Goal: Task Accomplishment & Management: Use online tool/utility

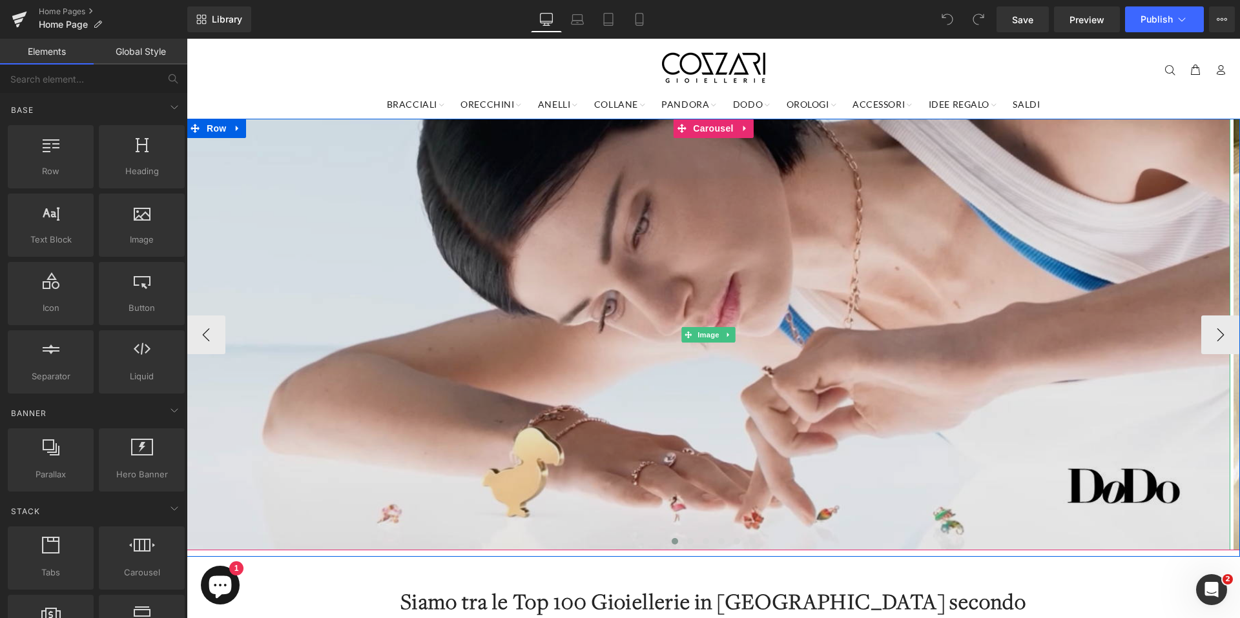
click at [854, 258] on img at bounding box center [708, 335] width 1043 height 432
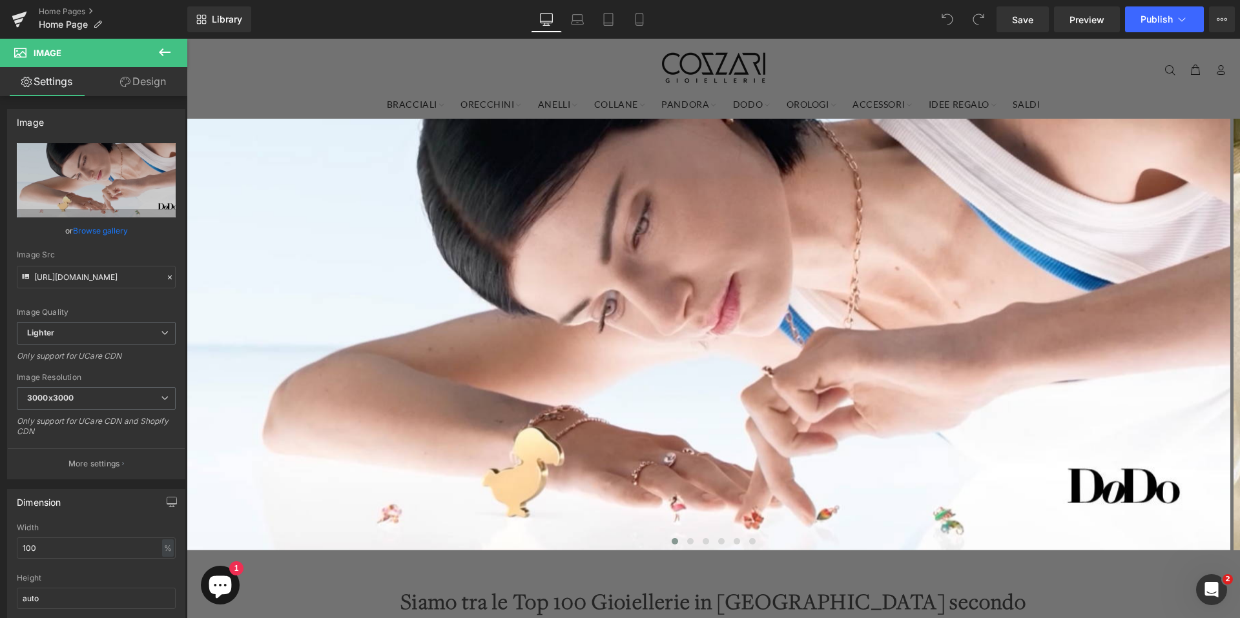
click at [171, 52] on icon at bounding box center [164, 52] width 15 height 15
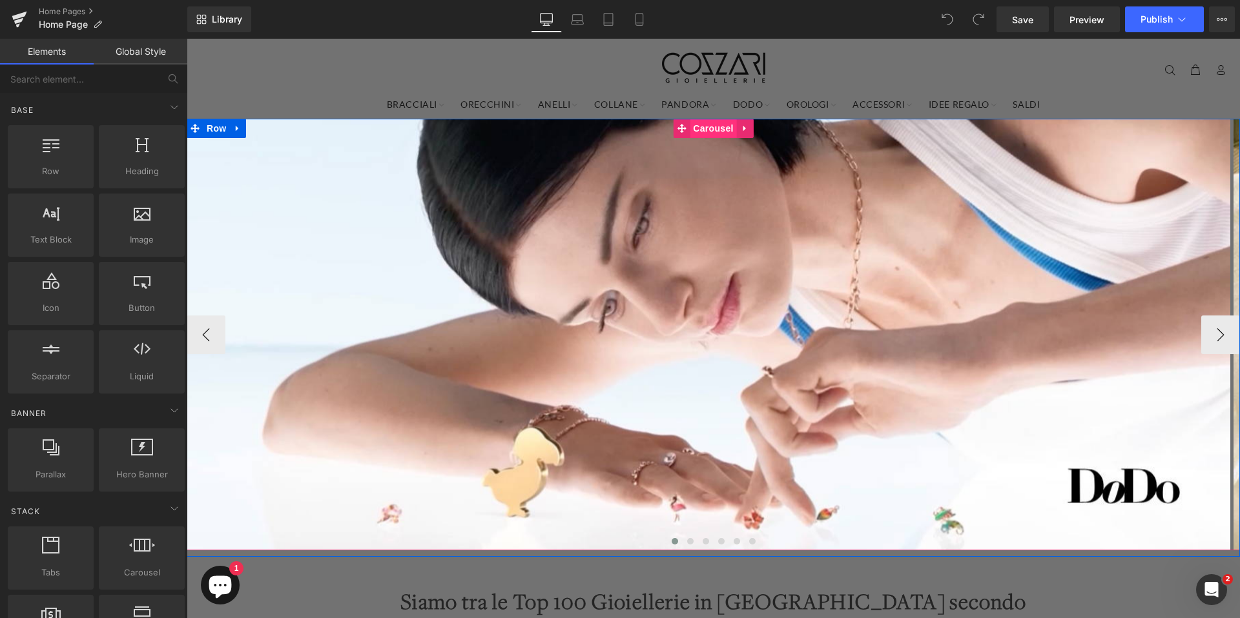
click at [705, 130] on span "Carousel" at bounding box center [713, 128] width 46 height 19
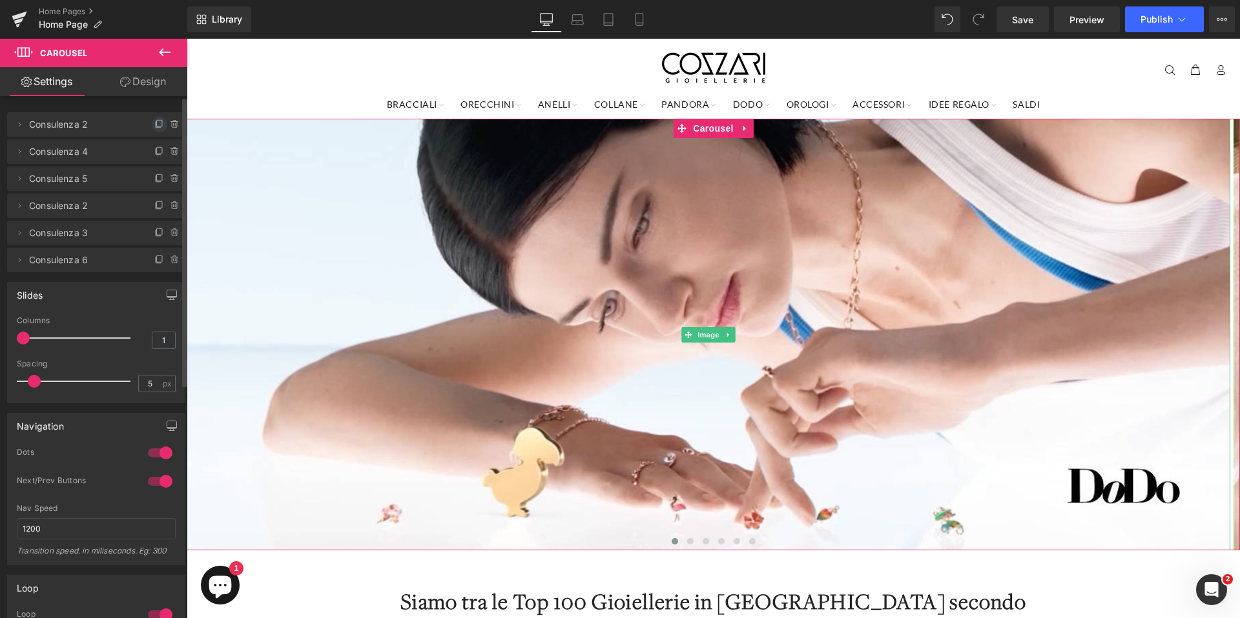
click at [156, 125] on icon at bounding box center [159, 124] width 10 height 10
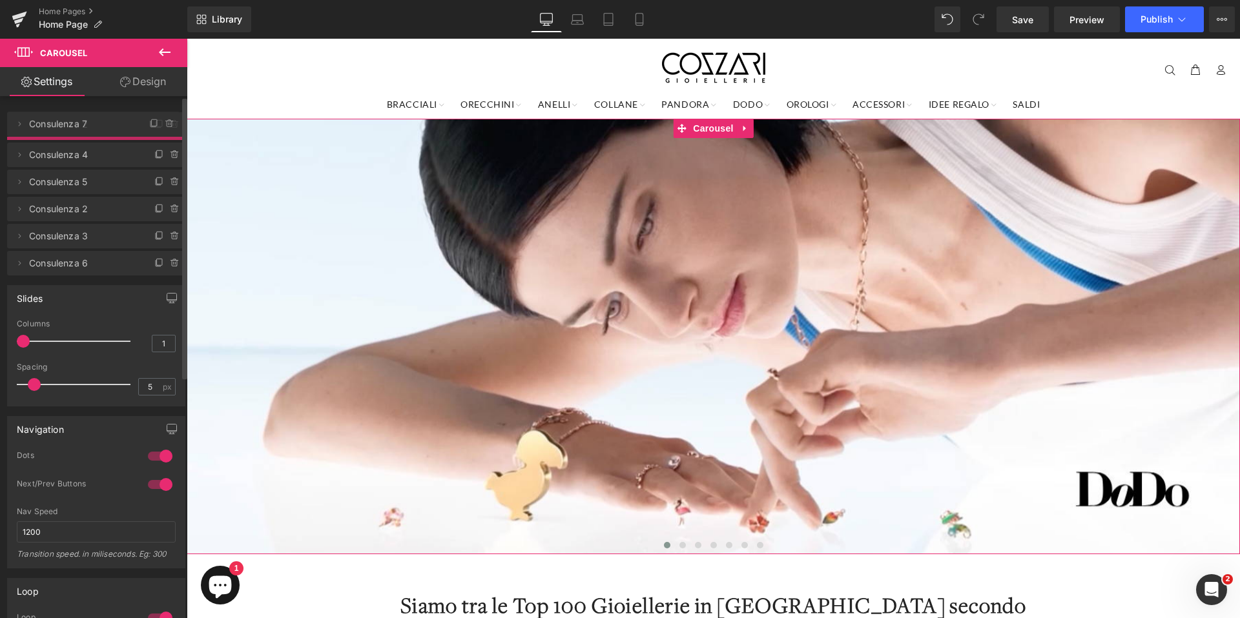
drag, startPoint x: 66, startPoint y: 155, endPoint x: 77, endPoint y: 125, distance: 31.9
drag, startPoint x: 88, startPoint y: 149, endPoint x: 91, endPoint y: 120, distance: 29.2
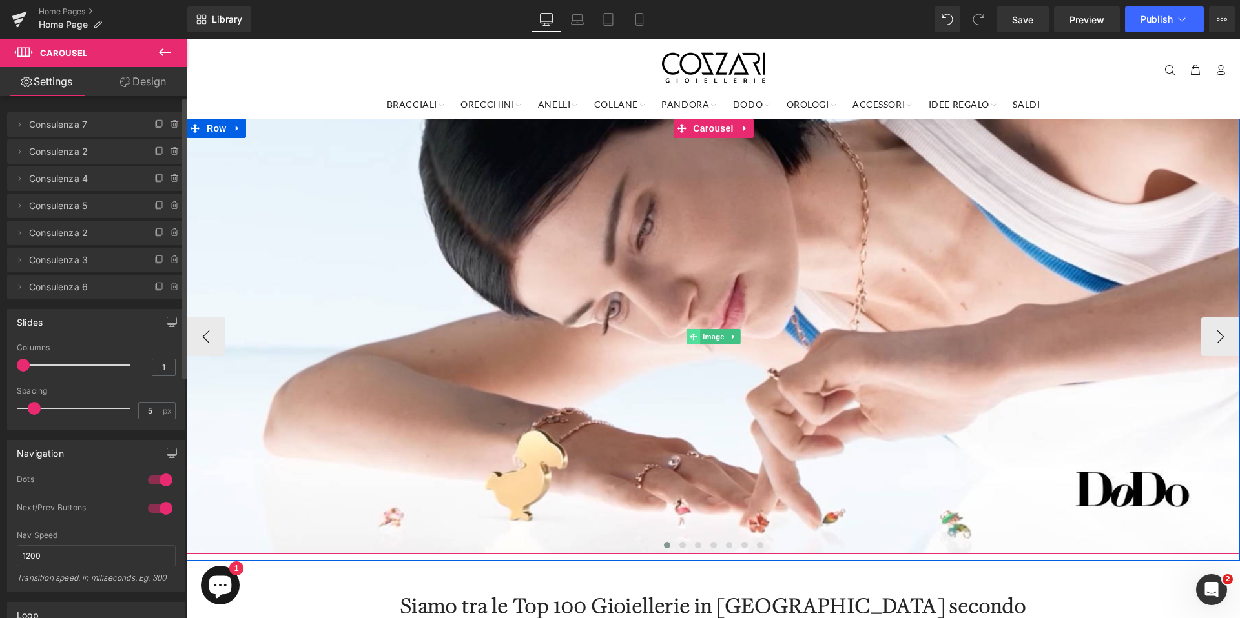
click at [691, 331] on span at bounding box center [693, 336] width 14 height 15
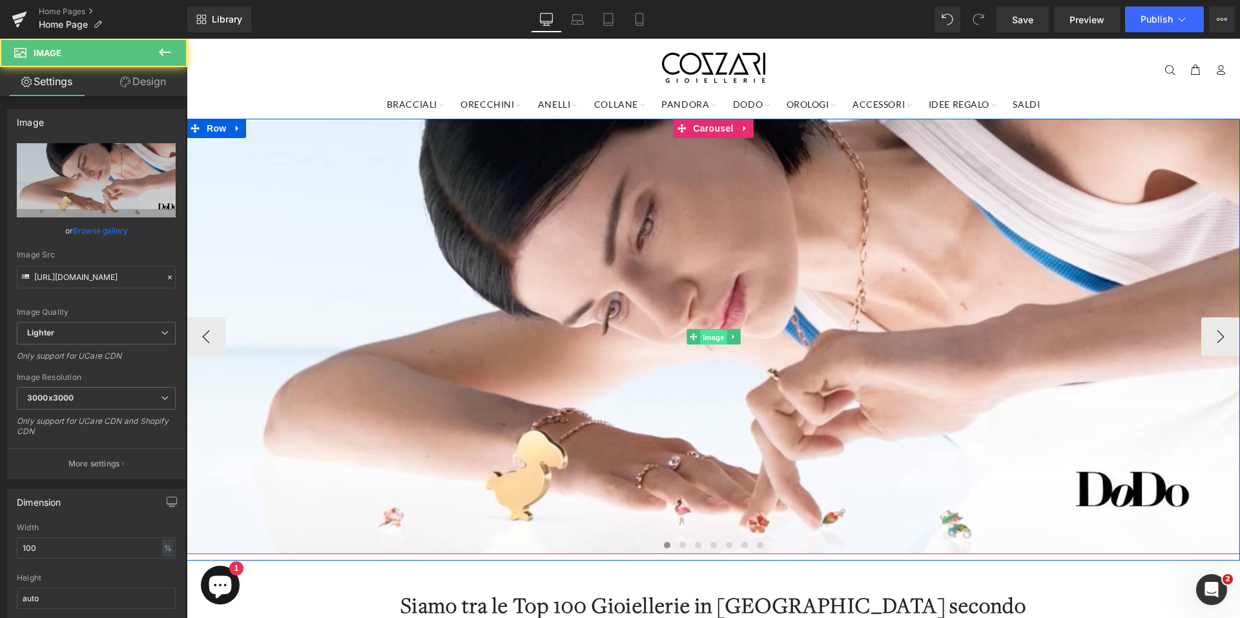
click at [704, 335] on span "Image" at bounding box center [713, 337] width 27 height 15
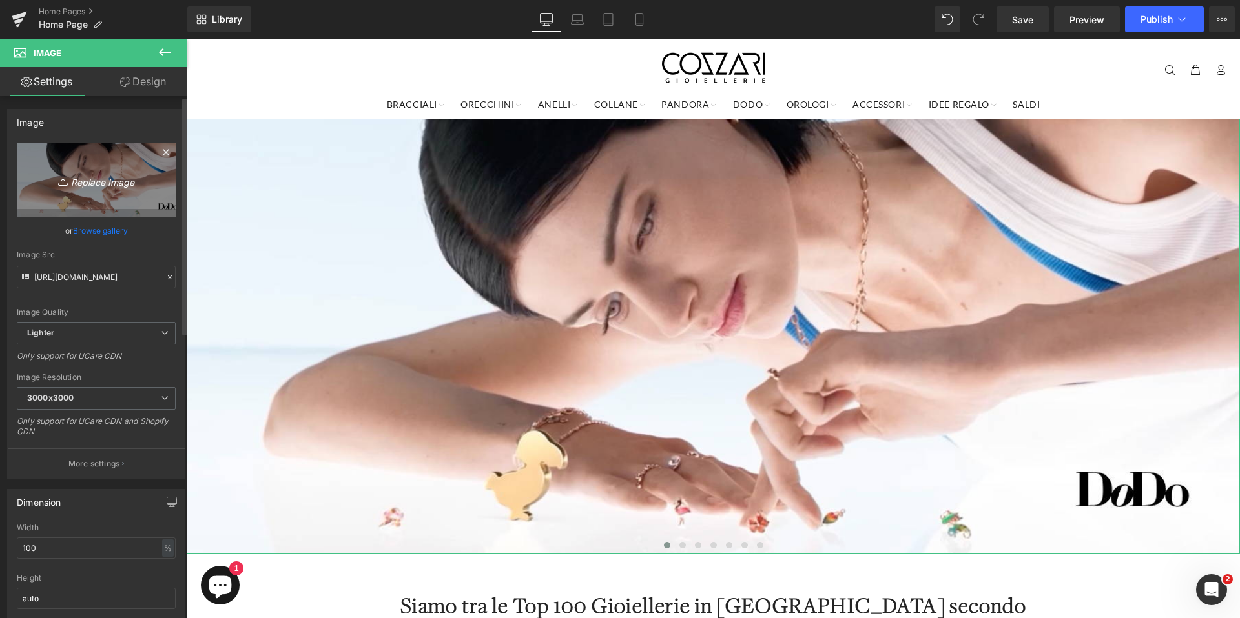
click at [92, 188] on icon "Replace Image" at bounding box center [96, 180] width 103 height 16
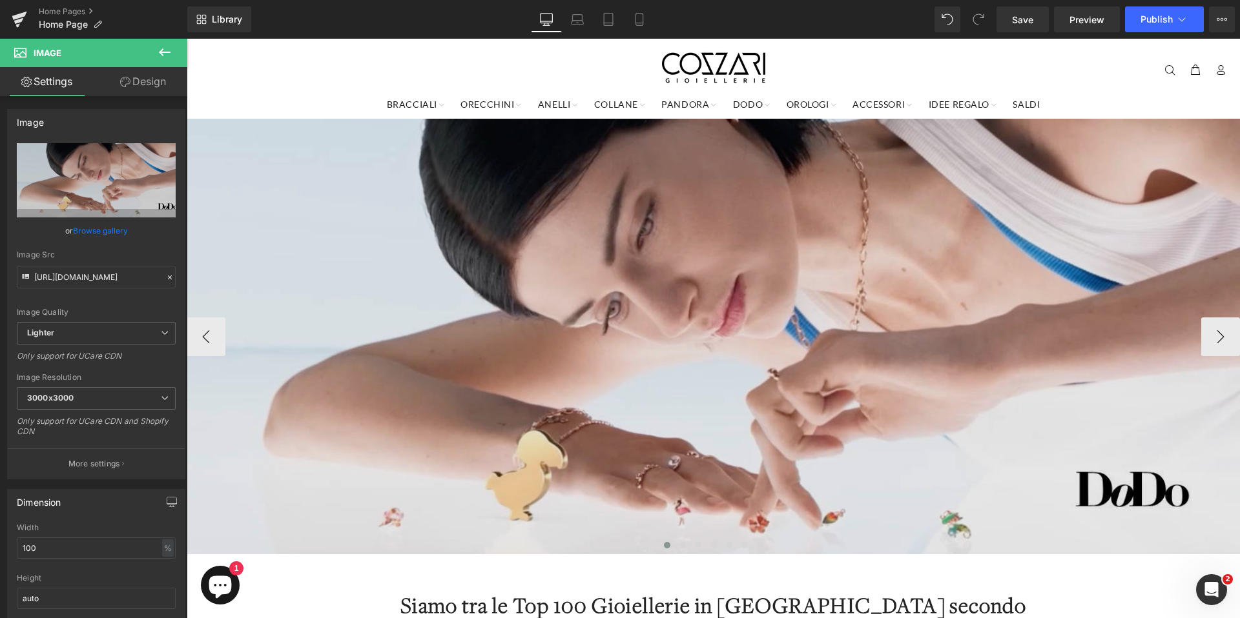
type input "C:\fakepath\Banner Cozzari Desktop.jpg"
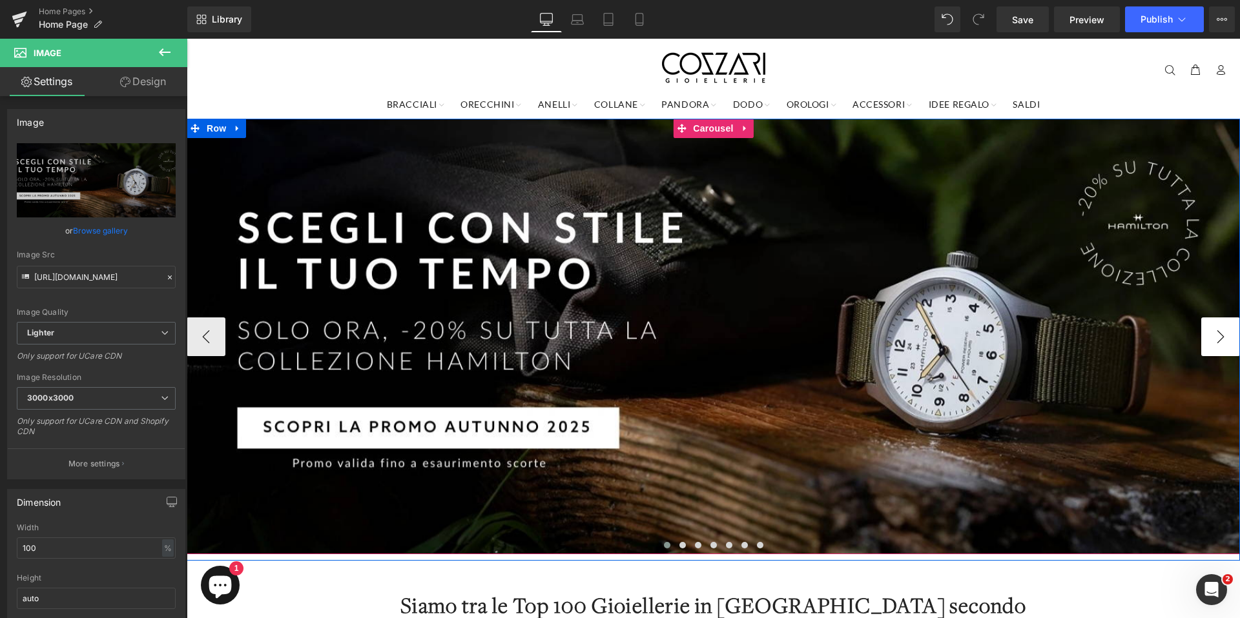
click at [1213, 342] on button "›" at bounding box center [1220, 337] width 39 height 39
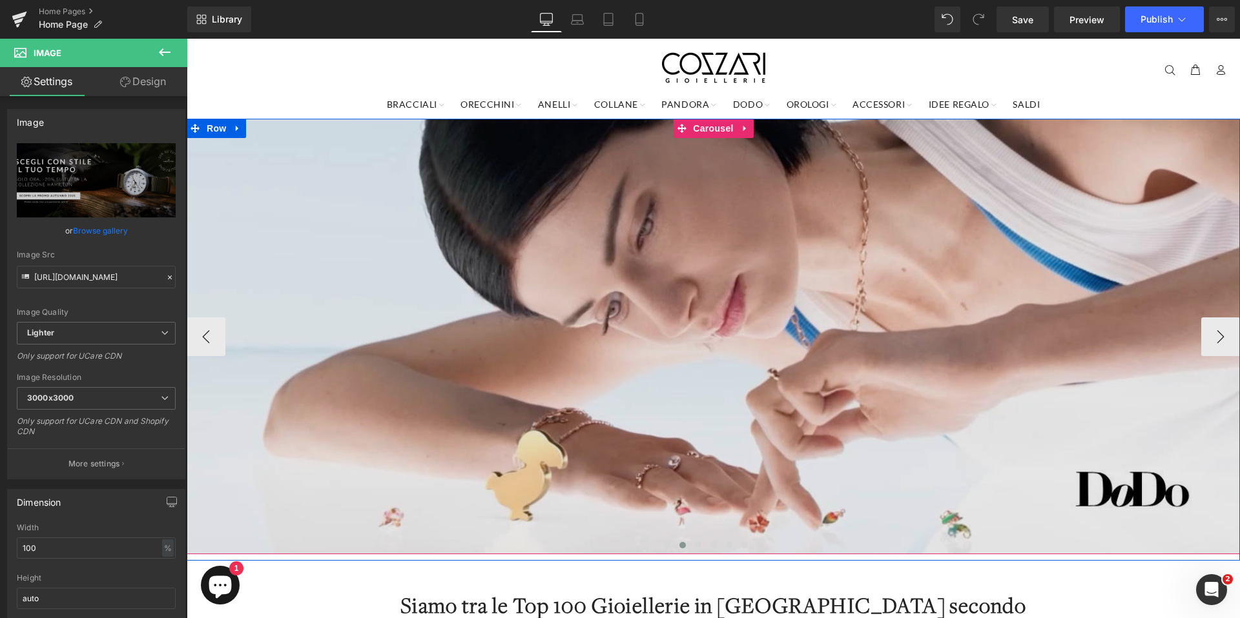
click at [207, 335] on button "‹" at bounding box center [206, 337] width 39 height 39
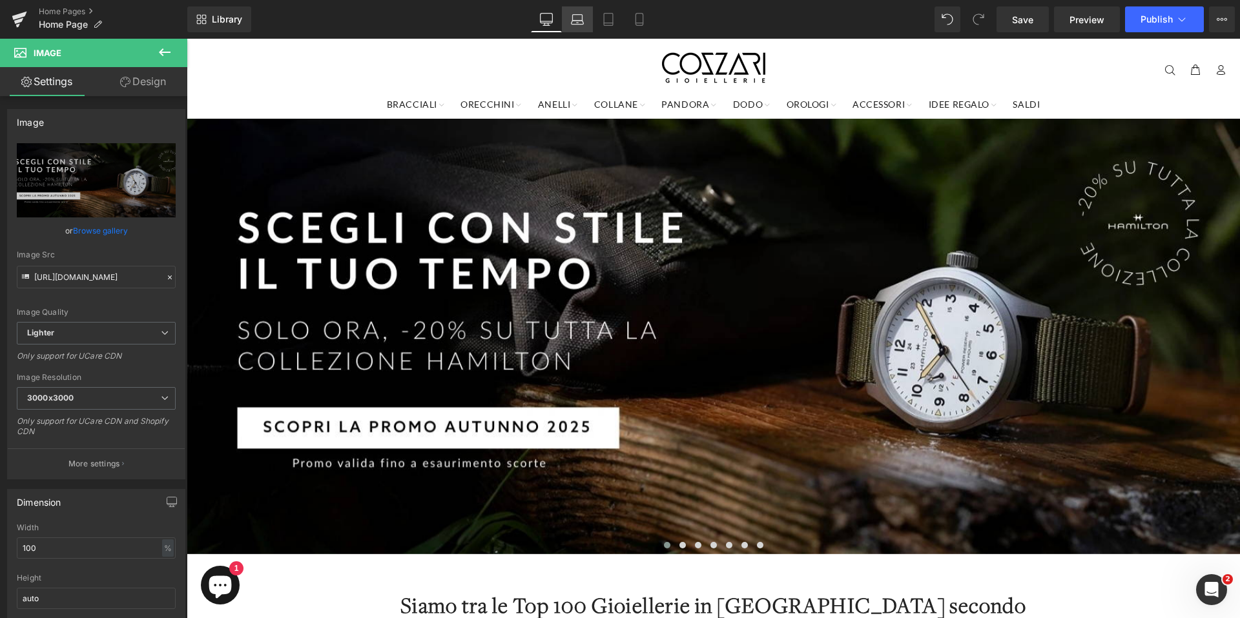
click at [582, 18] on icon at bounding box center [577, 19] width 13 height 13
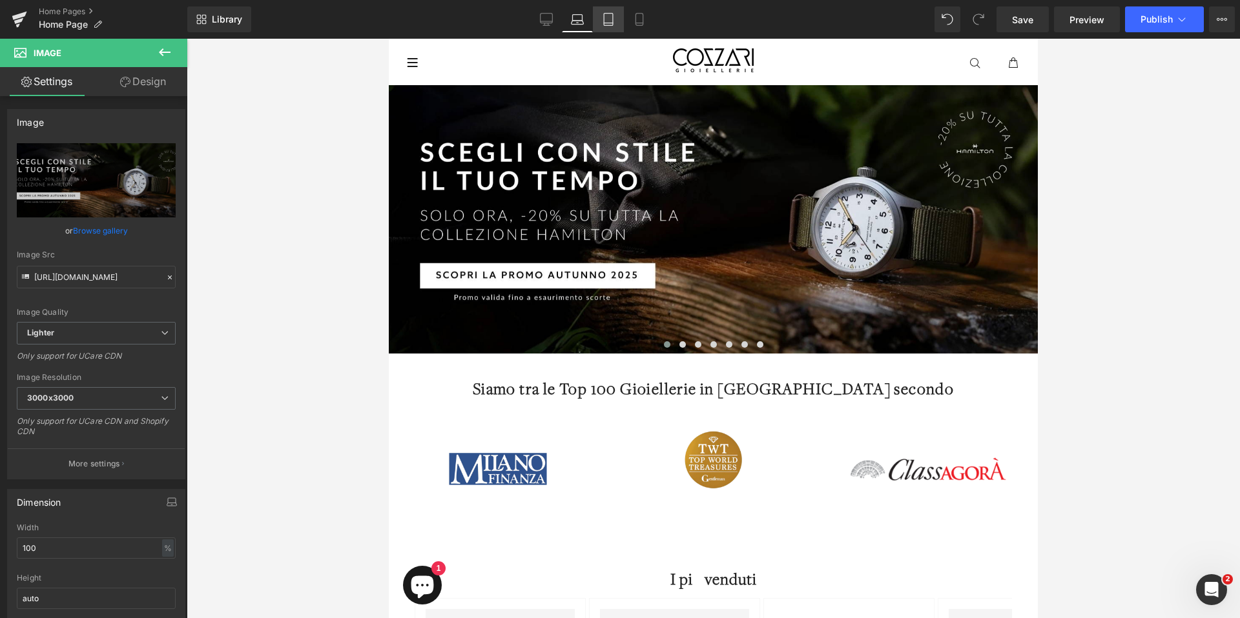
click at [609, 16] on icon at bounding box center [608, 19] width 13 height 13
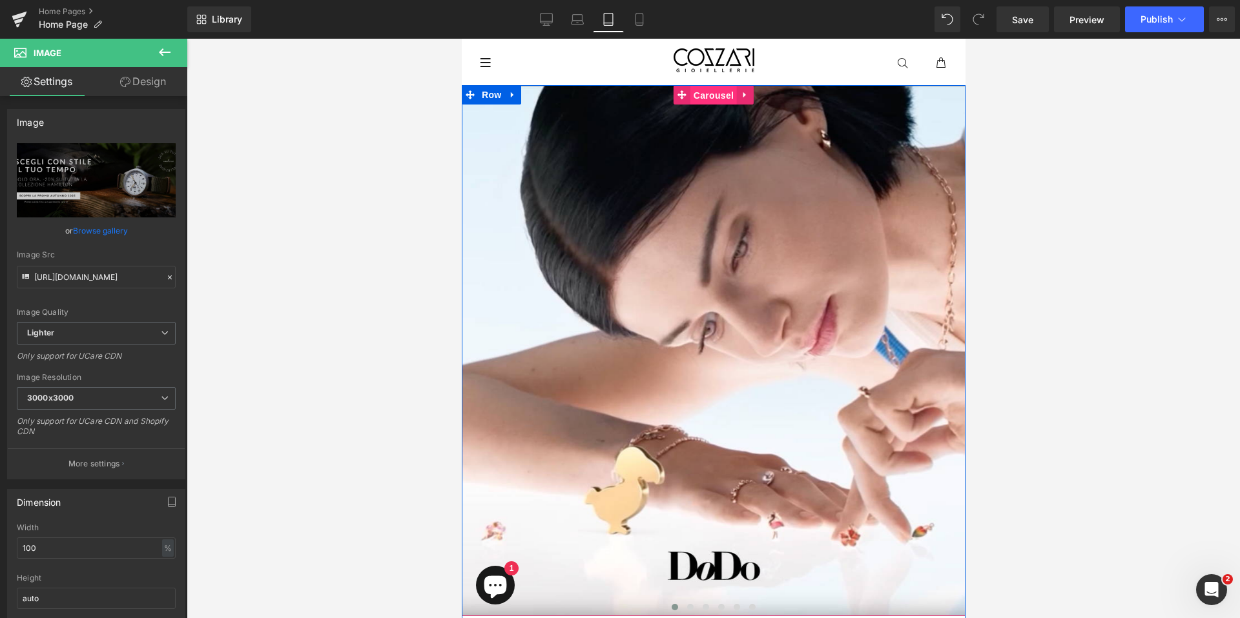
click at [696, 95] on span "Carousel" at bounding box center [713, 95] width 46 height 19
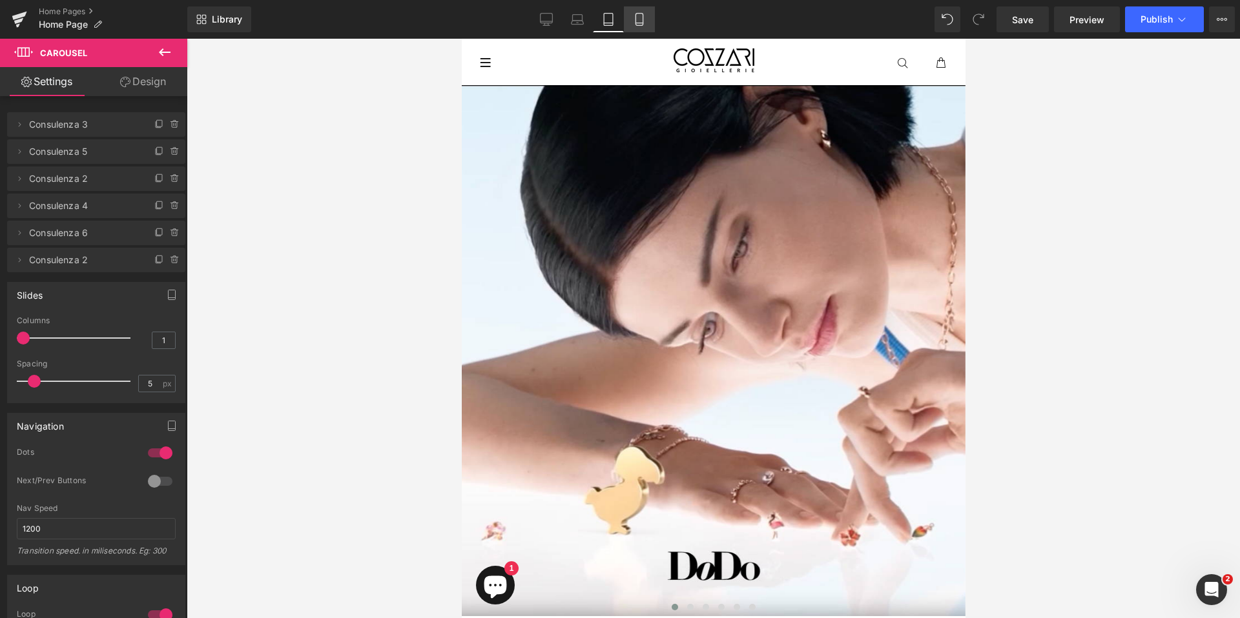
click at [639, 19] on icon at bounding box center [639, 19] width 13 height 13
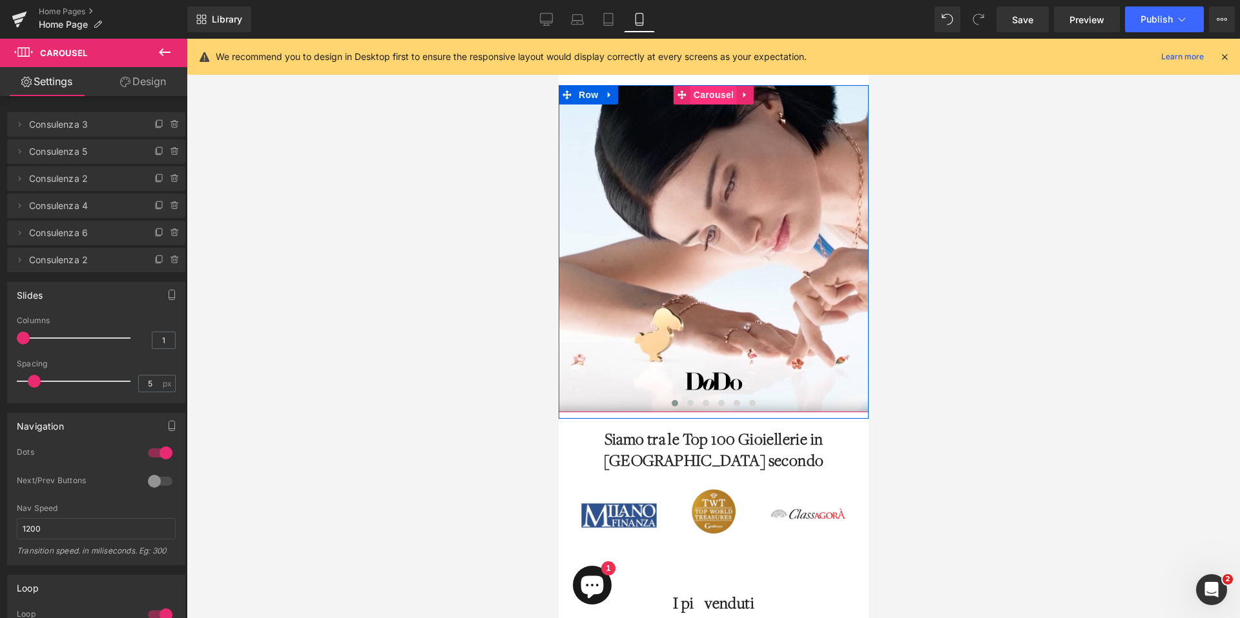
click at [699, 101] on span "Carousel" at bounding box center [713, 94] width 46 height 19
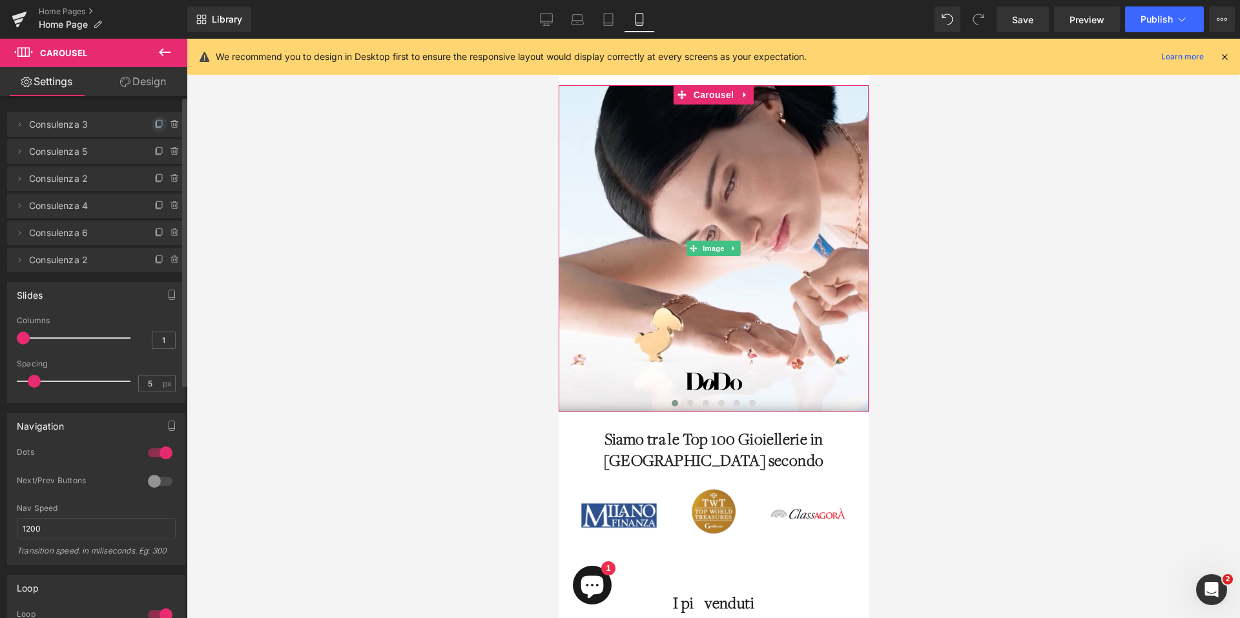
click at [154, 123] on icon at bounding box center [159, 124] width 10 height 10
drag, startPoint x: 77, startPoint y: 154, endPoint x: 83, endPoint y: 120, distance: 34.7
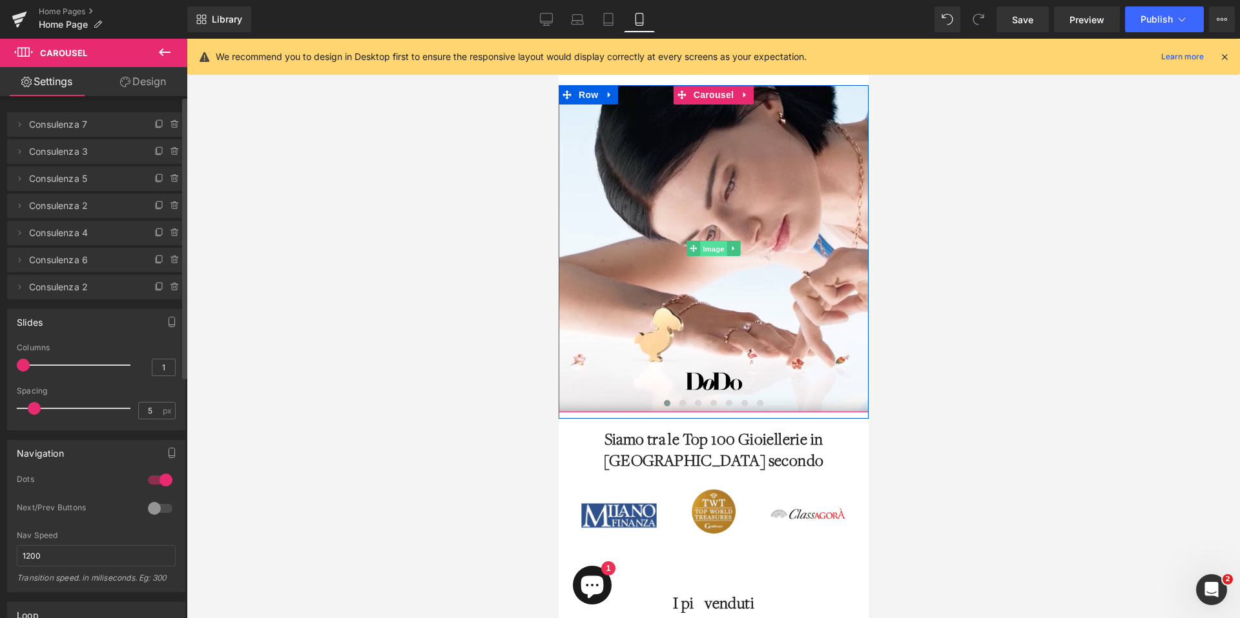
click at [702, 248] on span "Image" at bounding box center [712, 248] width 27 height 15
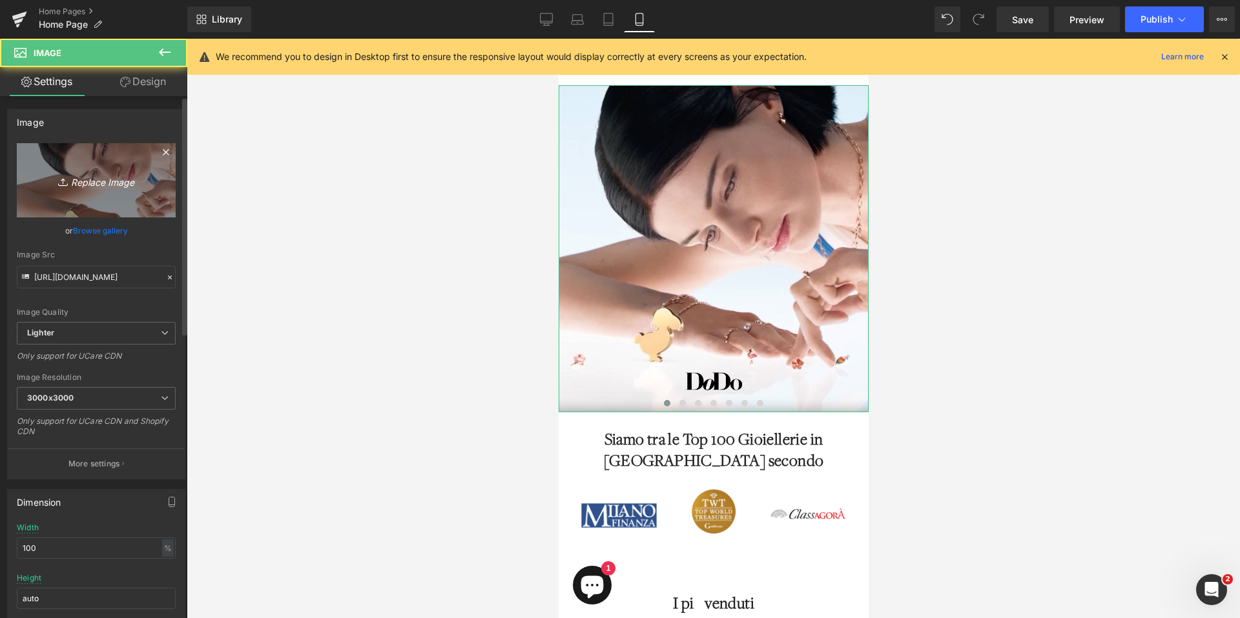
click at [109, 185] on icon "Replace Image" at bounding box center [96, 180] width 103 height 16
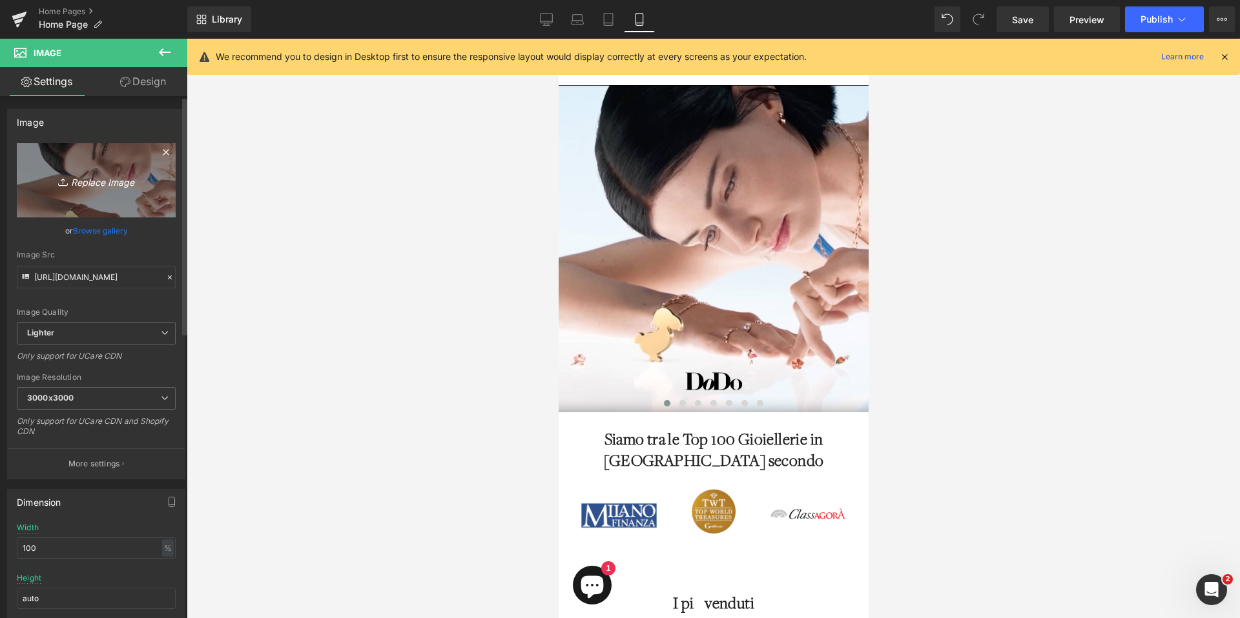
type input "C:\fakepath\Banner Cozzari Mobile.jpg"
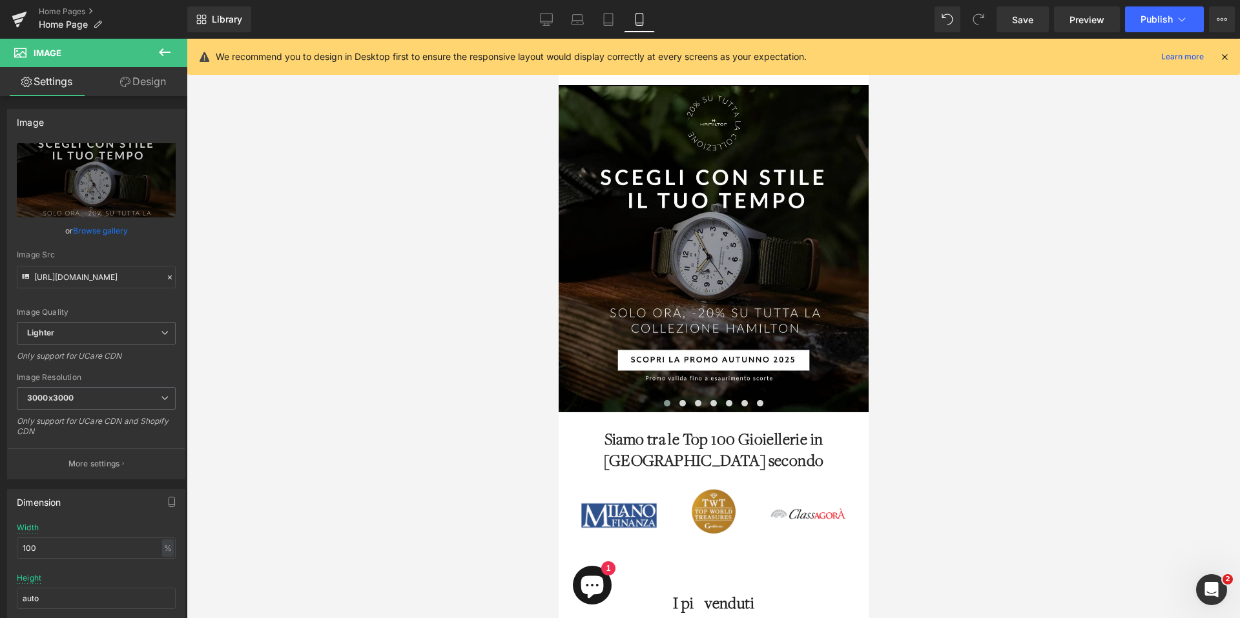
click at [1226, 57] on icon at bounding box center [1224, 57] width 12 height 12
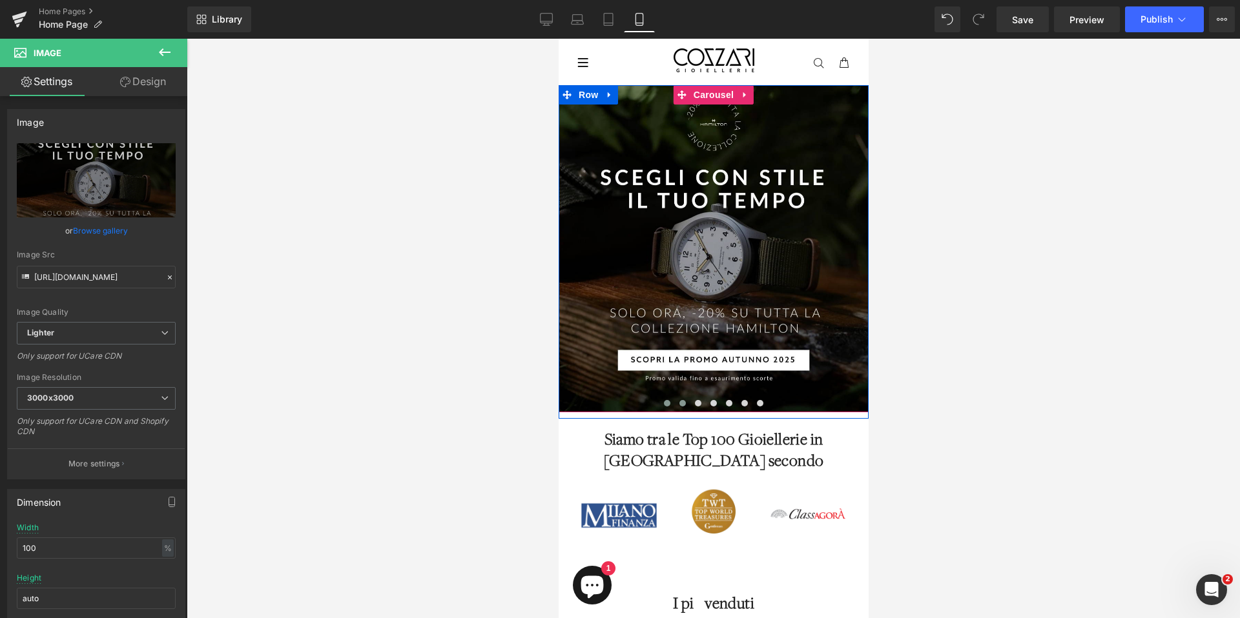
click at [679, 405] on span at bounding box center [682, 403] width 6 height 6
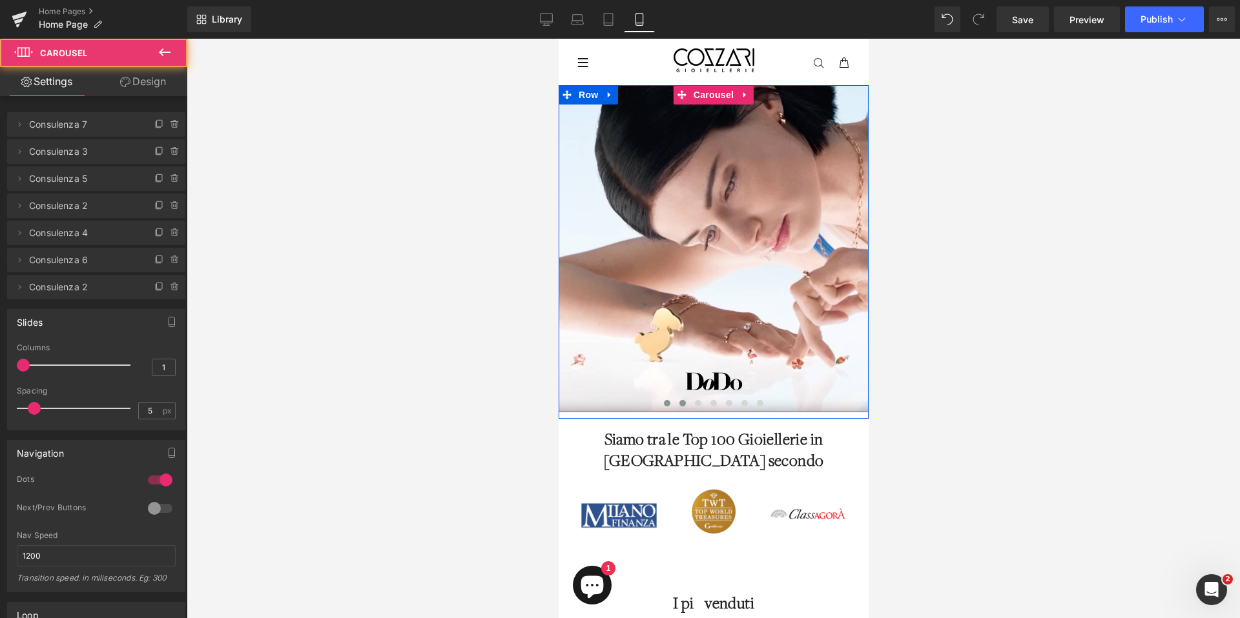
click at [663, 404] on span at bounding box center [666, 403] width 6 height 6
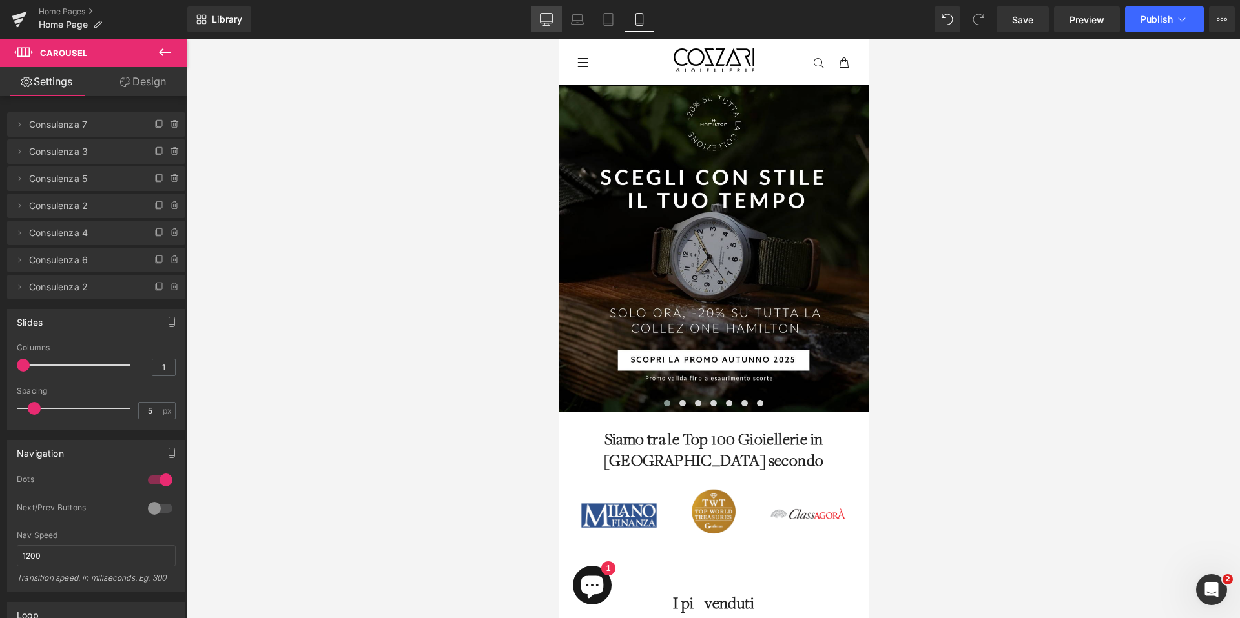
click at [542, 27] on link "Desktop" at bounding box center [546, 19] width 31 height 26
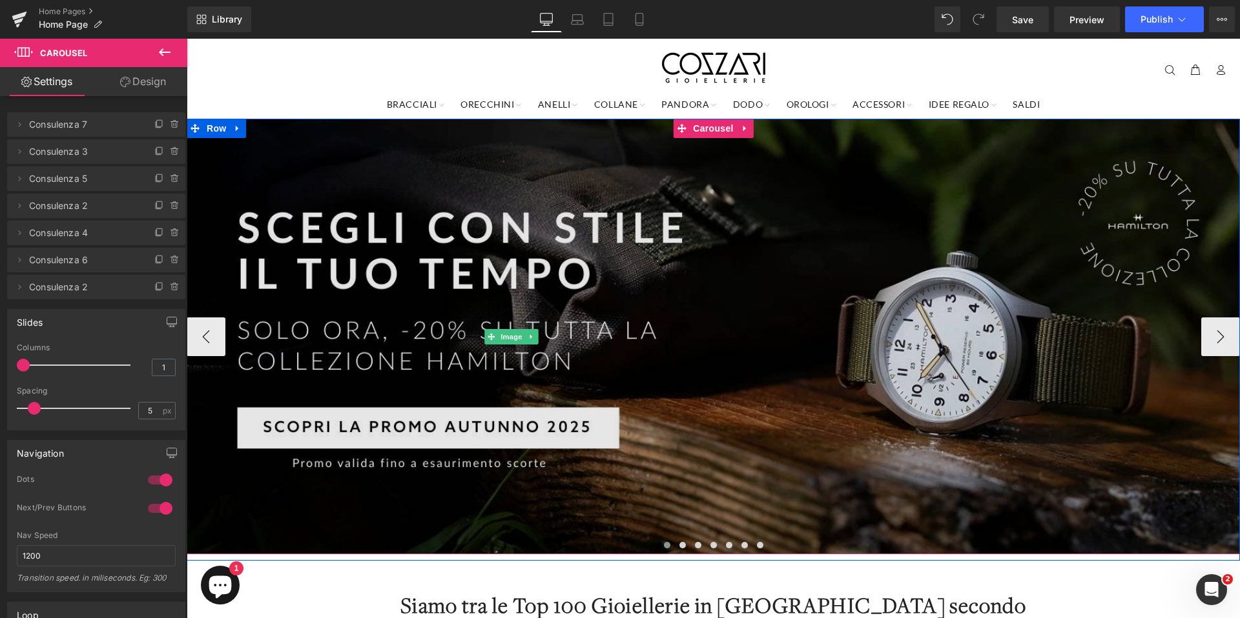
click at [984, 342] on img at bounding box center [713, 337] width 1053 height 436
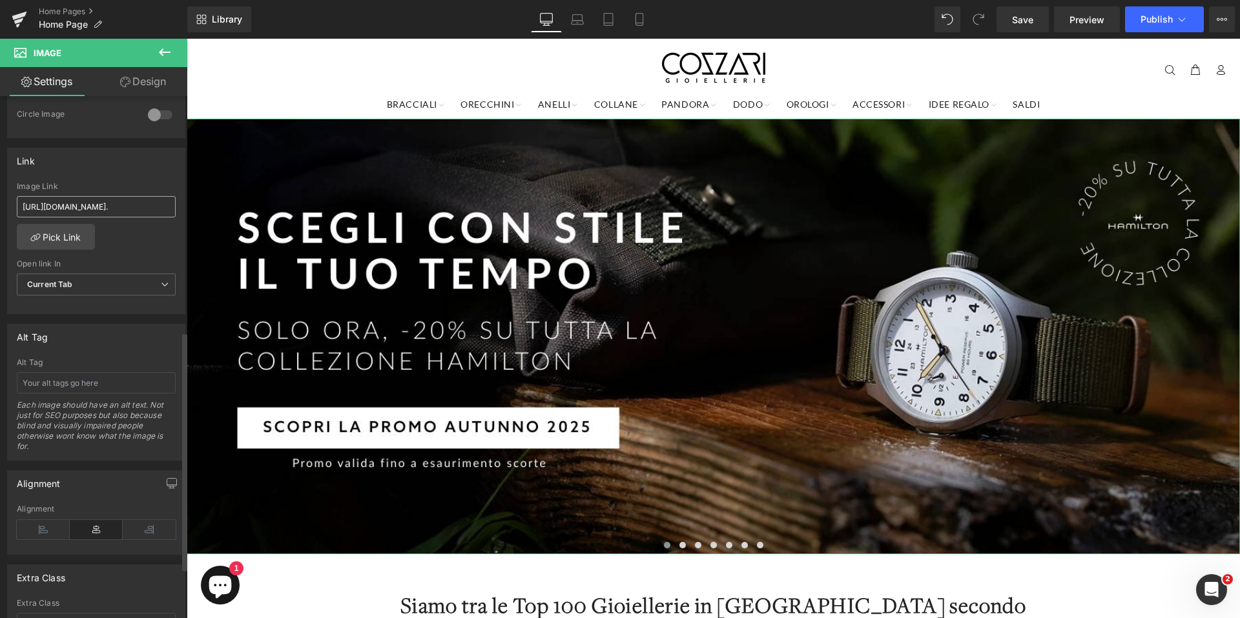
click at [102, 205] on input "[URL][DOMAIN_NAME]." at bounding box center [96, 206] width 159 height 21
click at [96, 199] on input "[URL][DOMAIN_NAME]." at bounding box center [96, 206] width 159 height 21
click at [55, 234] on link "Pick Link" at bounding box center [56, 237] width 78 height 26
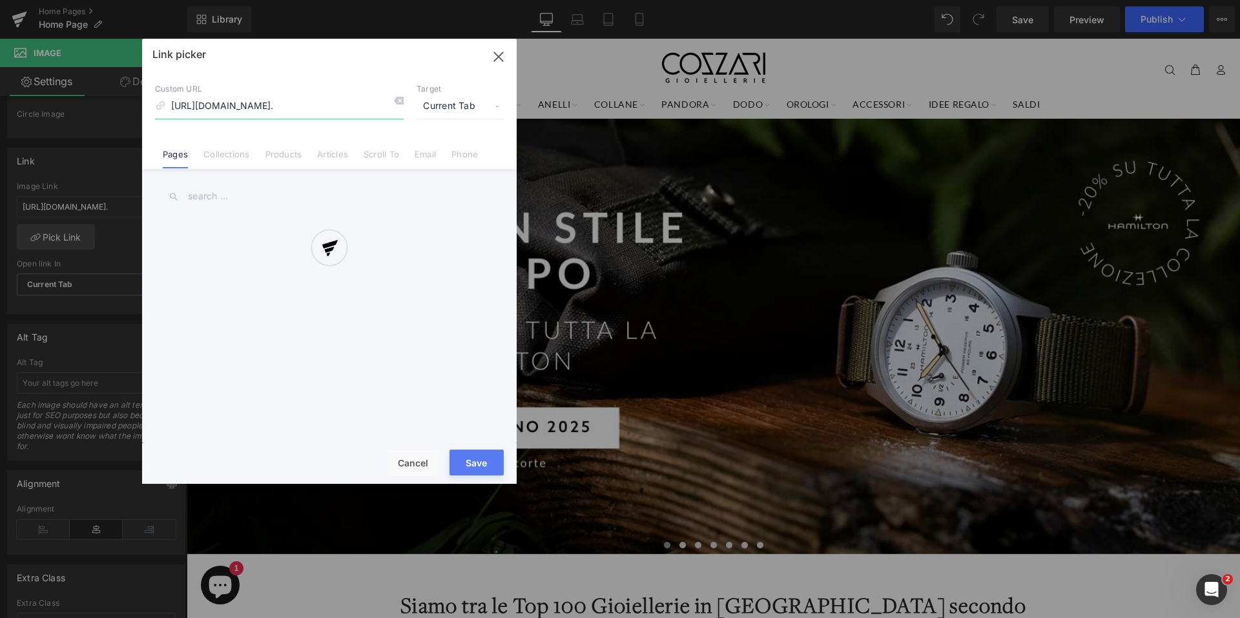
scroll to position [0, 223]
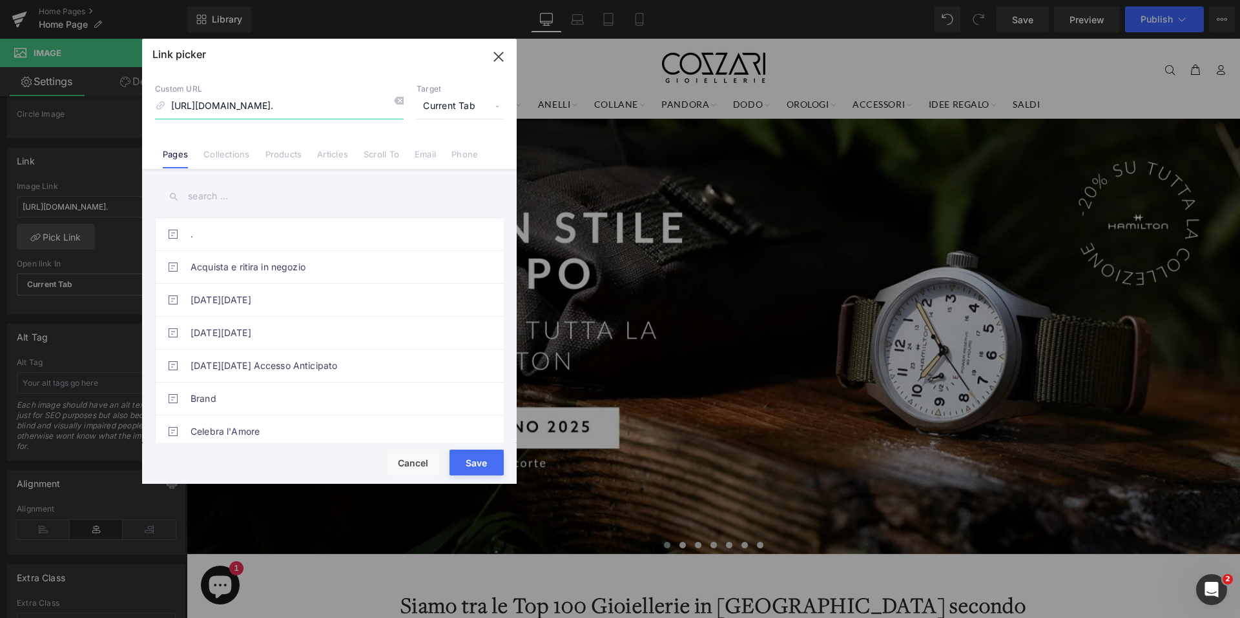
click at [342, 105] on input "[URL][DOMAIN_NAME]." at bounding box center [279, 106] width 249 height 25
type input "hamilt"
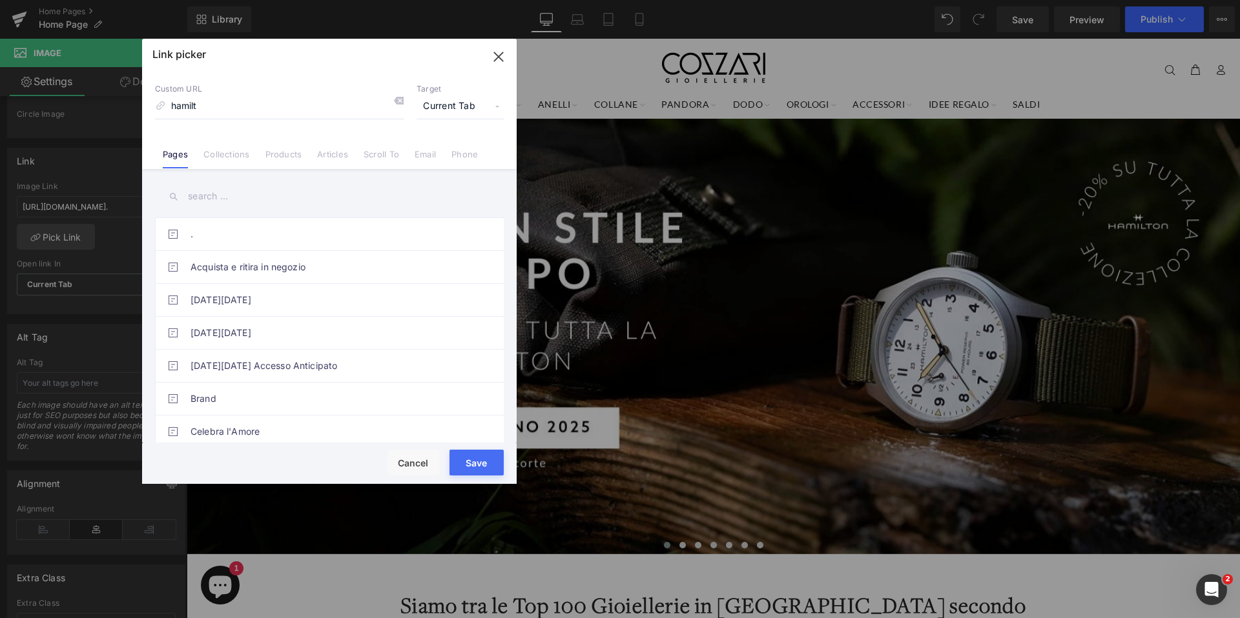
click at [213, 198] on input "text" at bounding box center [329, 196] width 349 height 29
click at [260, 150] on li "Products" at bounding box center [284, 149] width 52 height 23
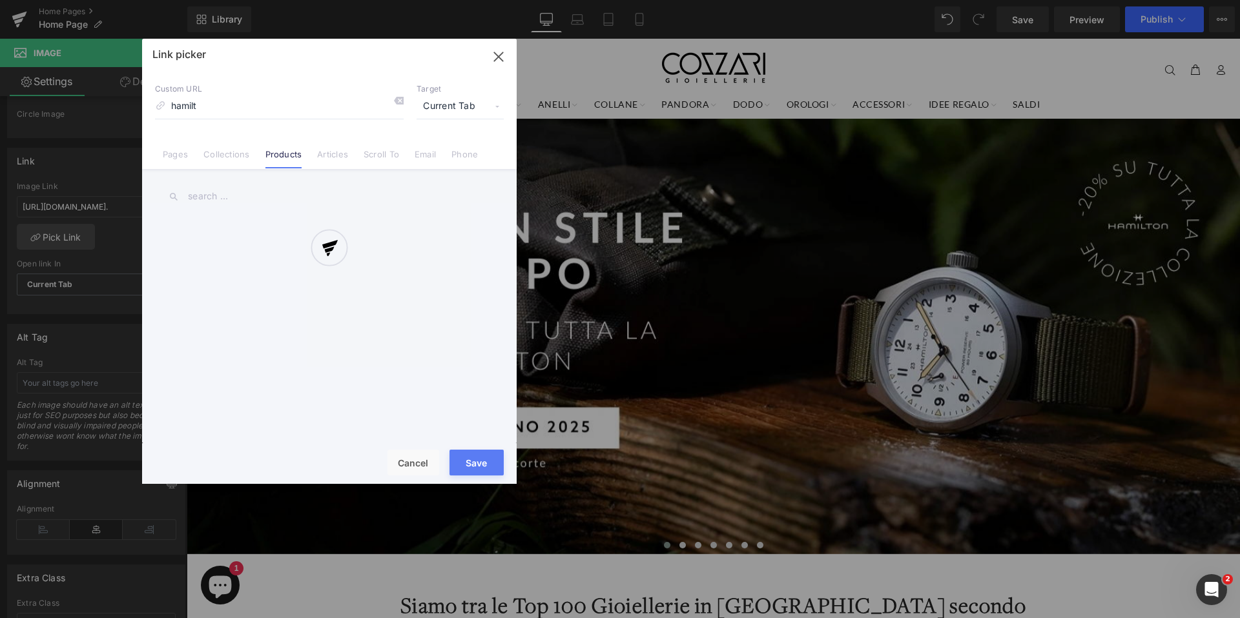
click at [227, 155] on div at bounding box center [329, 261] width 374 height 445
click at [227, 158] on div at bounding box center [329, 261] width 374 height 445
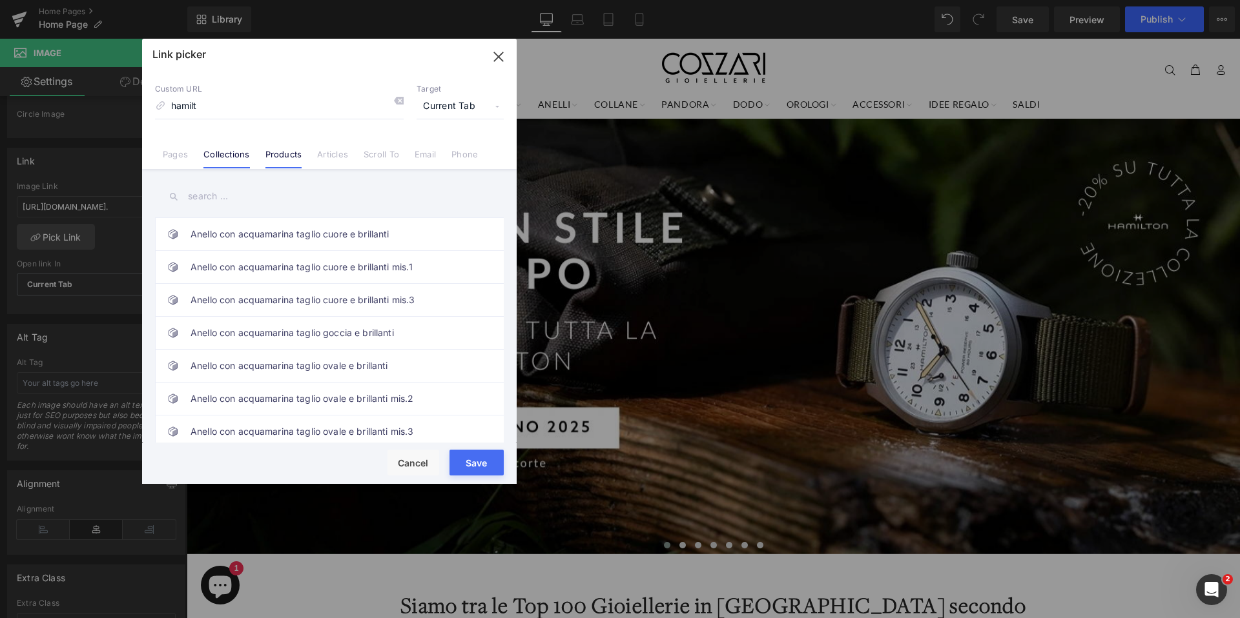
click at [247, 158] on link "Collections" at bounding box center [226, 158] width 46 height 19
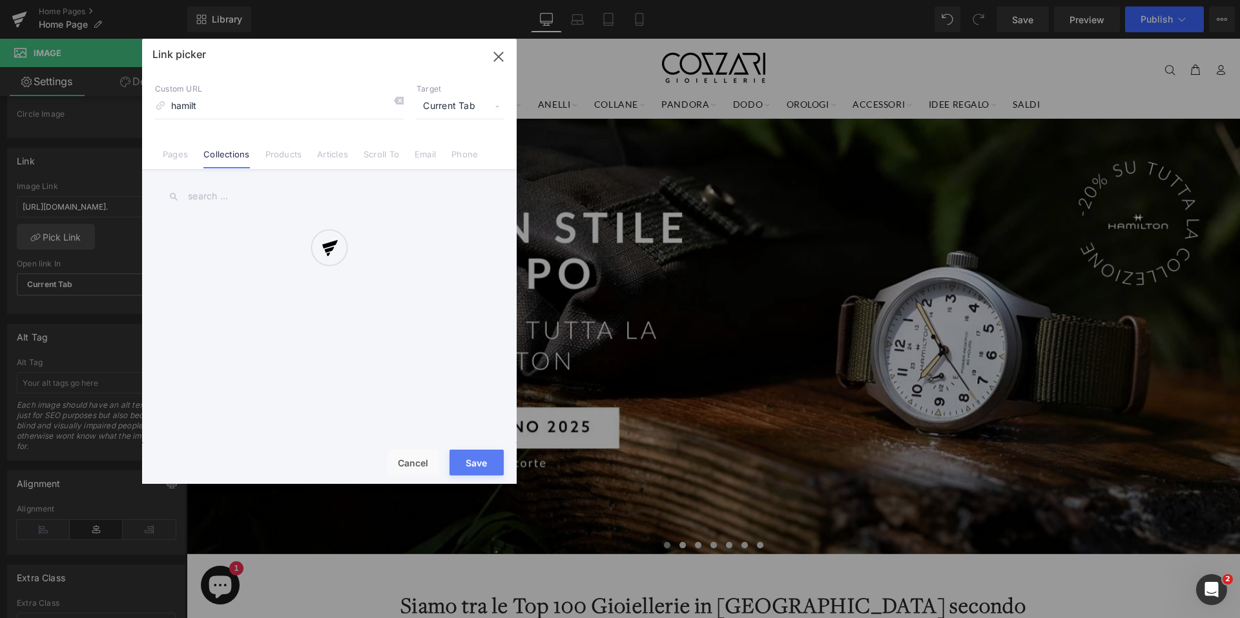
click at [232, 187] on div at bounding box center [329, 261] width 374 height 445
click at [203, 199] on div at bounding box center [329, 261] width 374 height 445
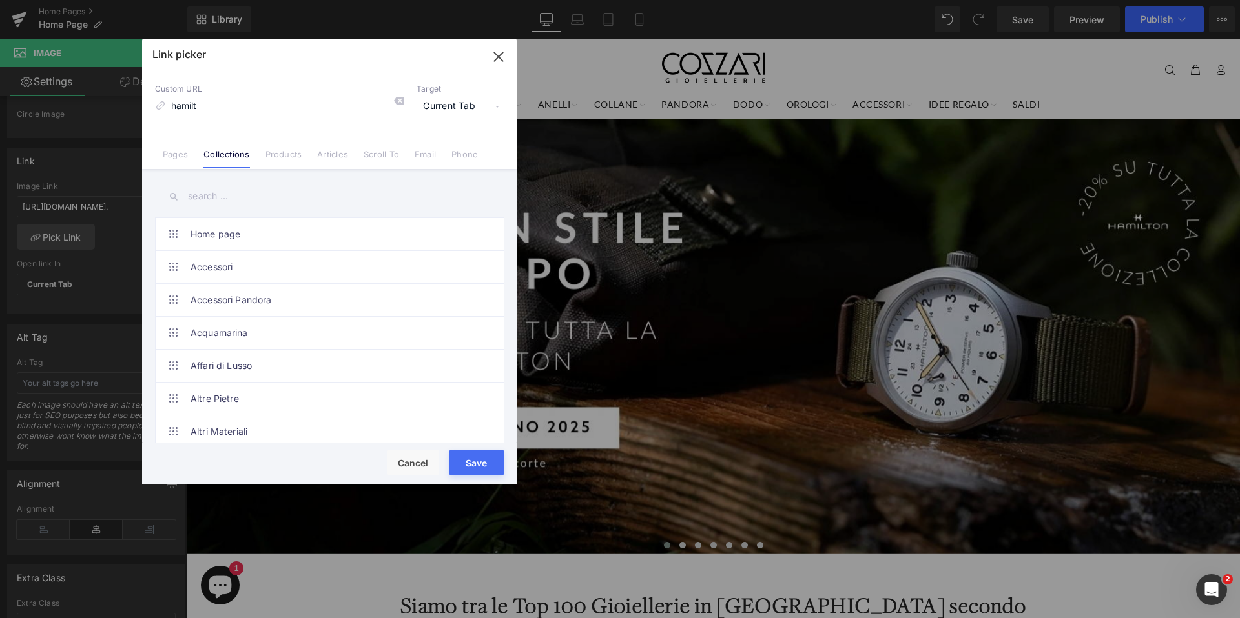
click at [206, 201] on input "text" at bounding box center [329, 196] width 349 height 29
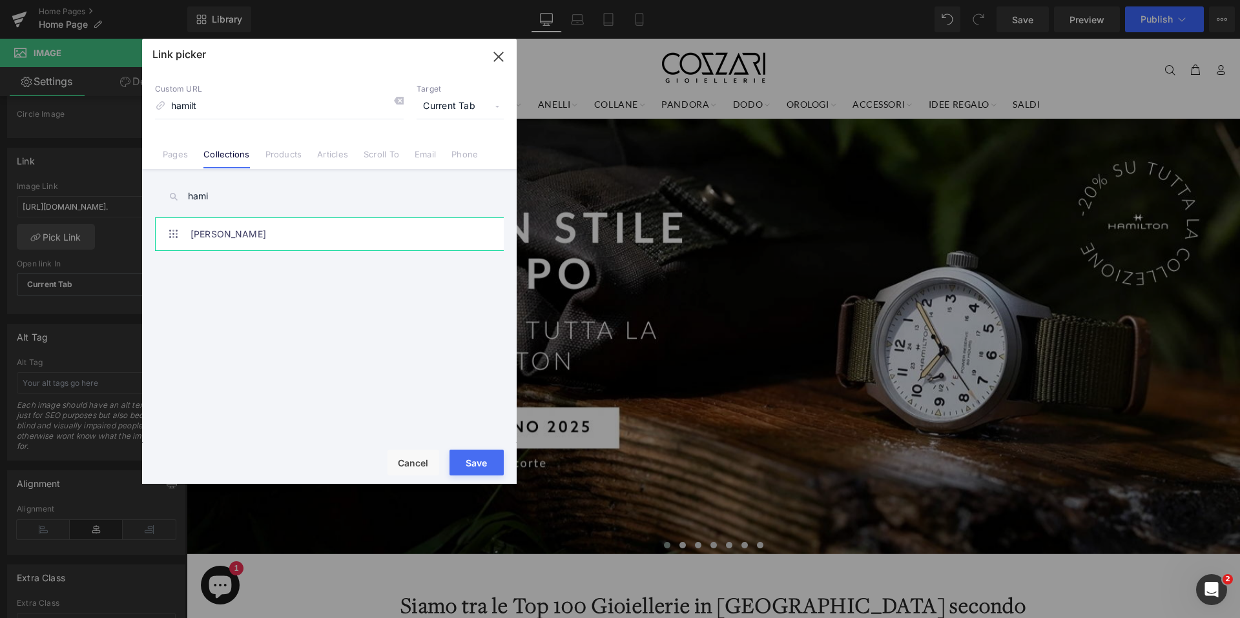
type input "hami"
click at [265, 229] on link "[PERSON_NAME]" at bounding box center [332, 234] width 284 height 32
click at [467, 460] on button "Save" at bounding box center [476, 463] width 54 height 26
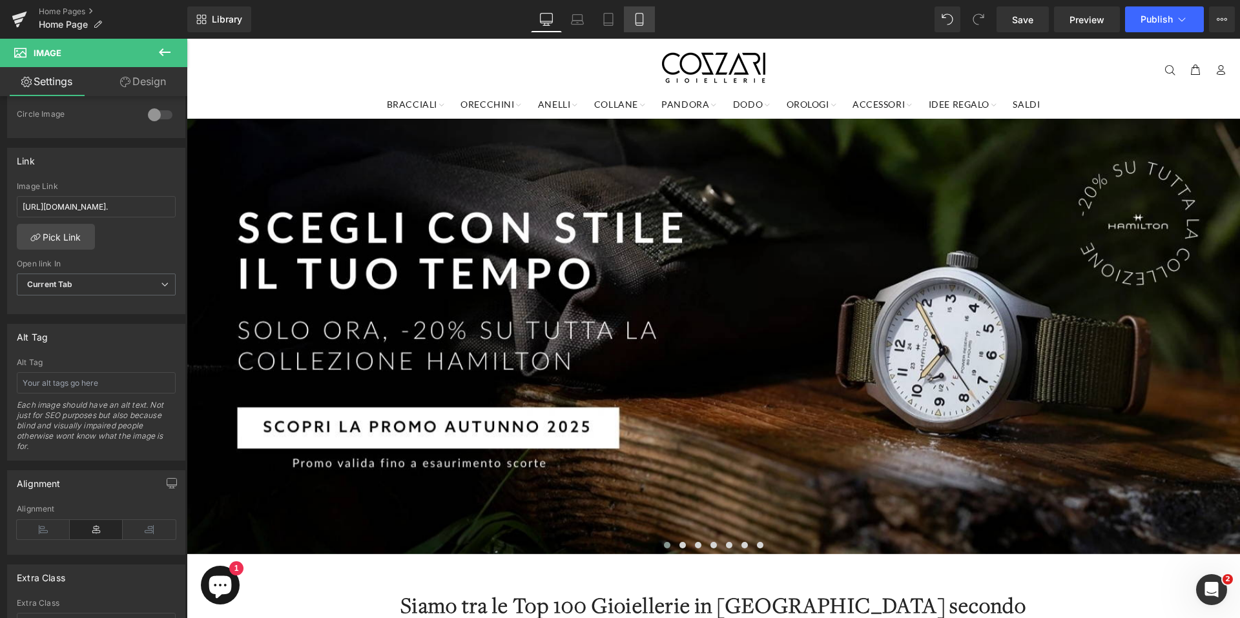
click at [646, 25] on link "Mobile" at bounding box center [639, 19] width 31 height 26
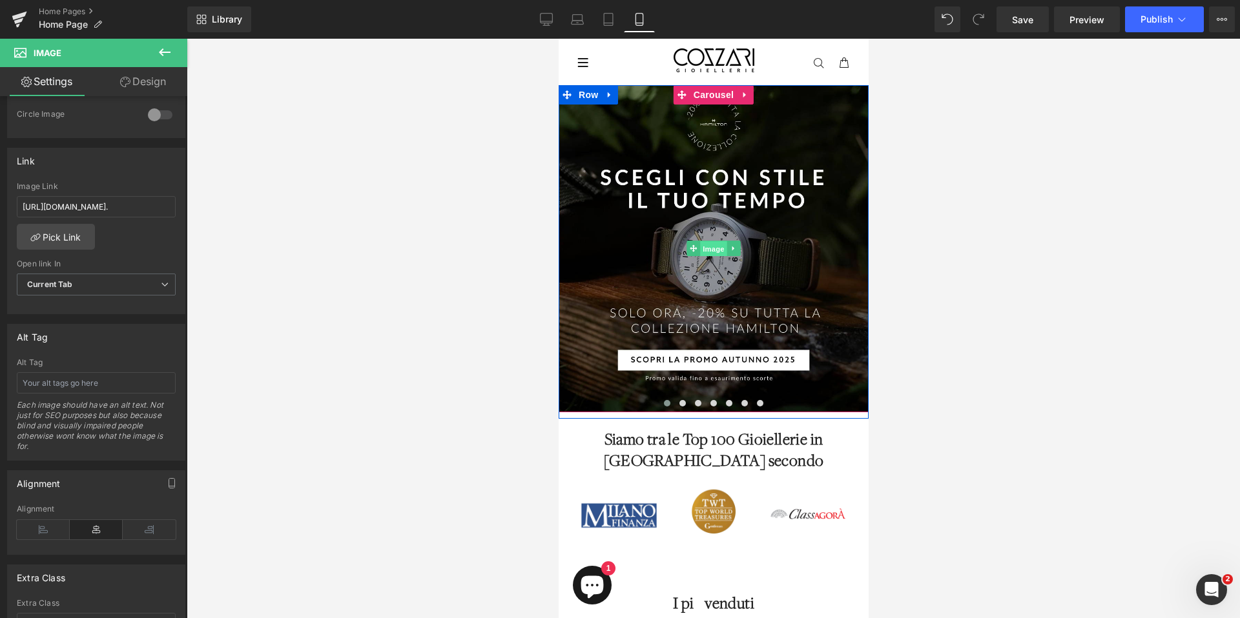
click at [704, 243] on span "Image" at bounding box center [712, 248] width 27 height 15
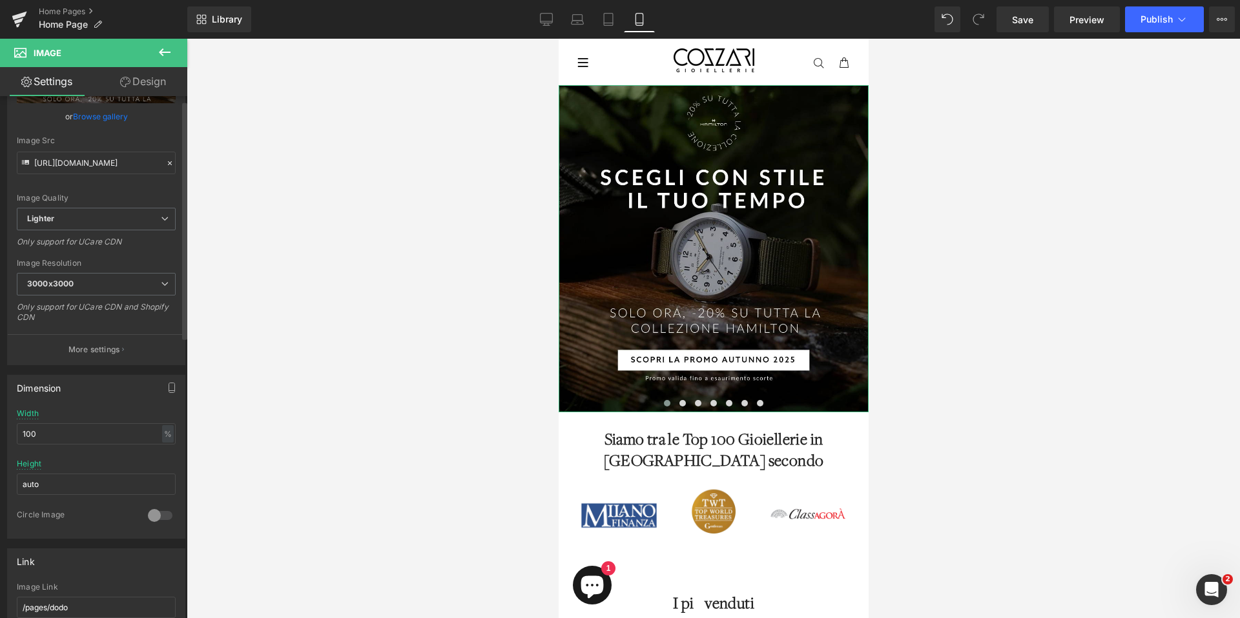
scroll to position [147, 0]
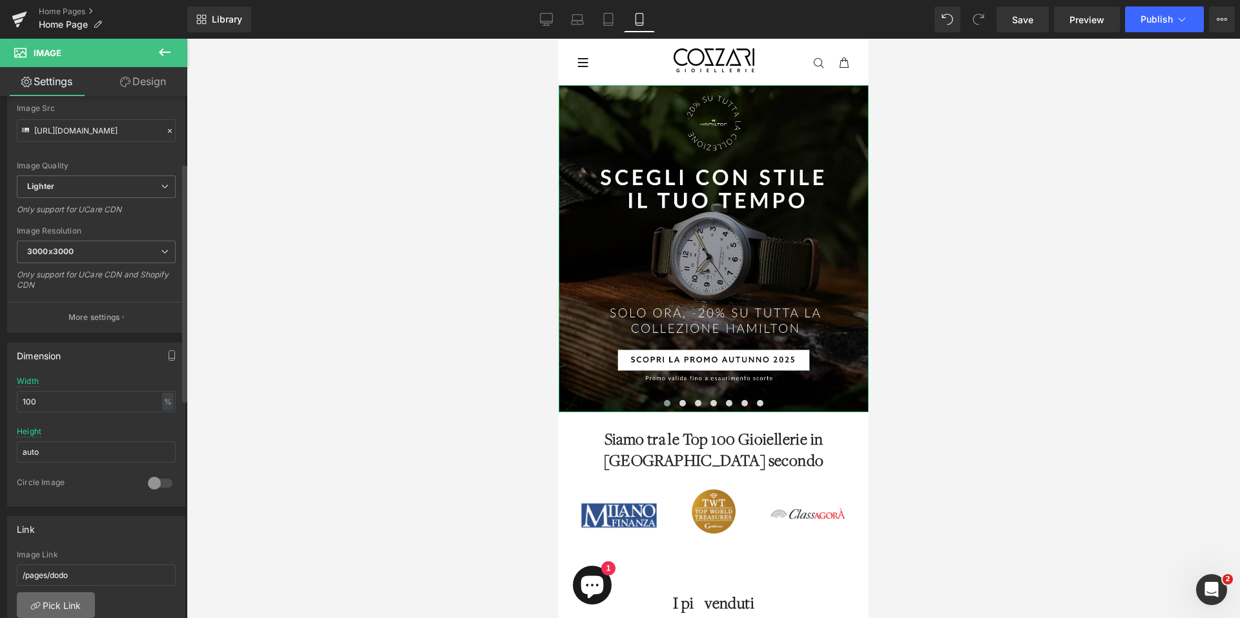
click at [61, 598] on link "Pick Link" at bounding box center [56, 606] width 78 height 26
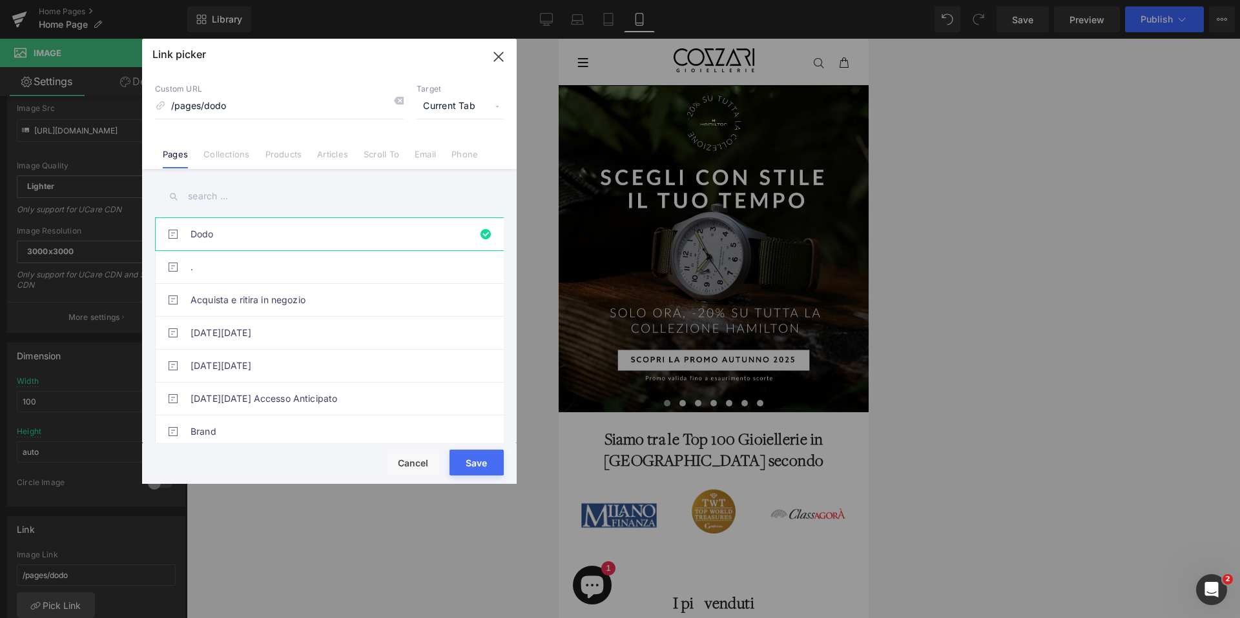
drag, startPoint x: 241, startPoint y: 154, endPoint x: 229, endPoint y: 166, distance: 16.9
click at [241, 153] on link "Collections" at bounding box center [226, 158] width 46 height 19
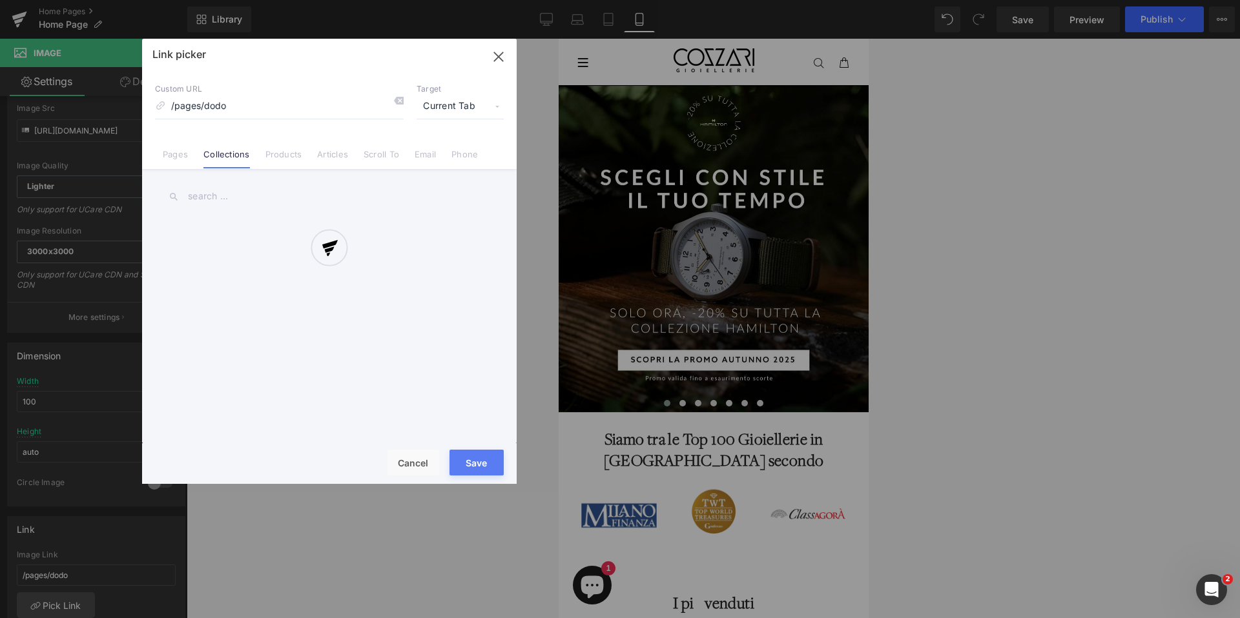
click at [209, 195] on div at bounding box center [329, 261] width 374 height 445
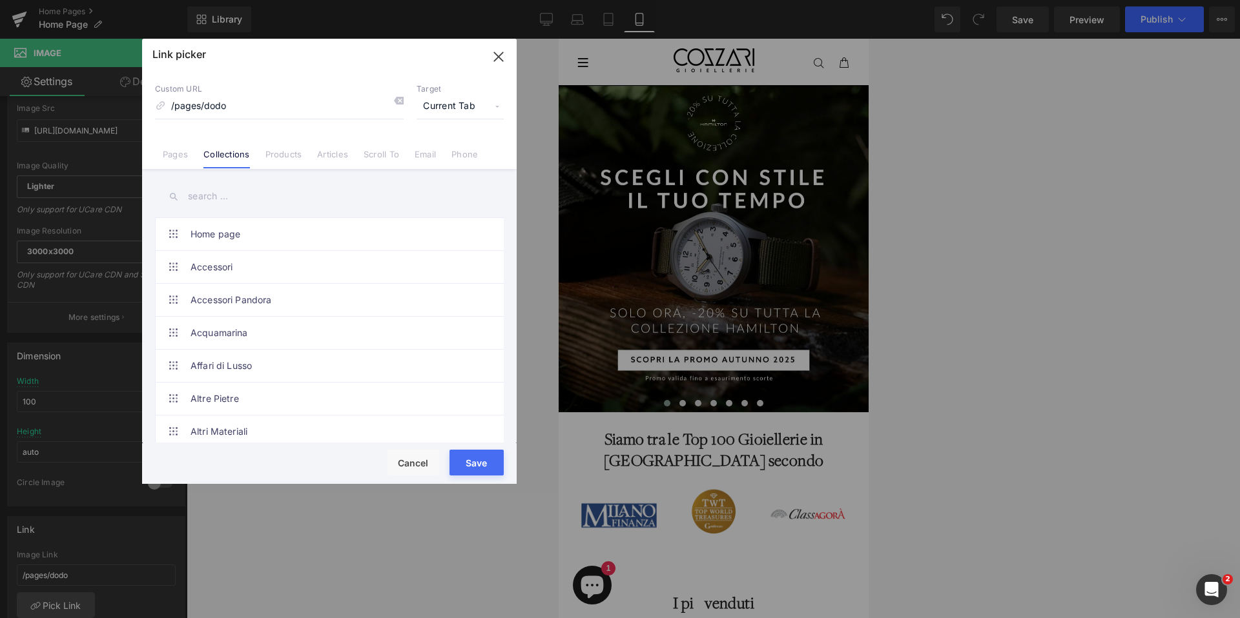
click at [190, 203] on input "text" at bounding box center [329, 196] width 349 height 29
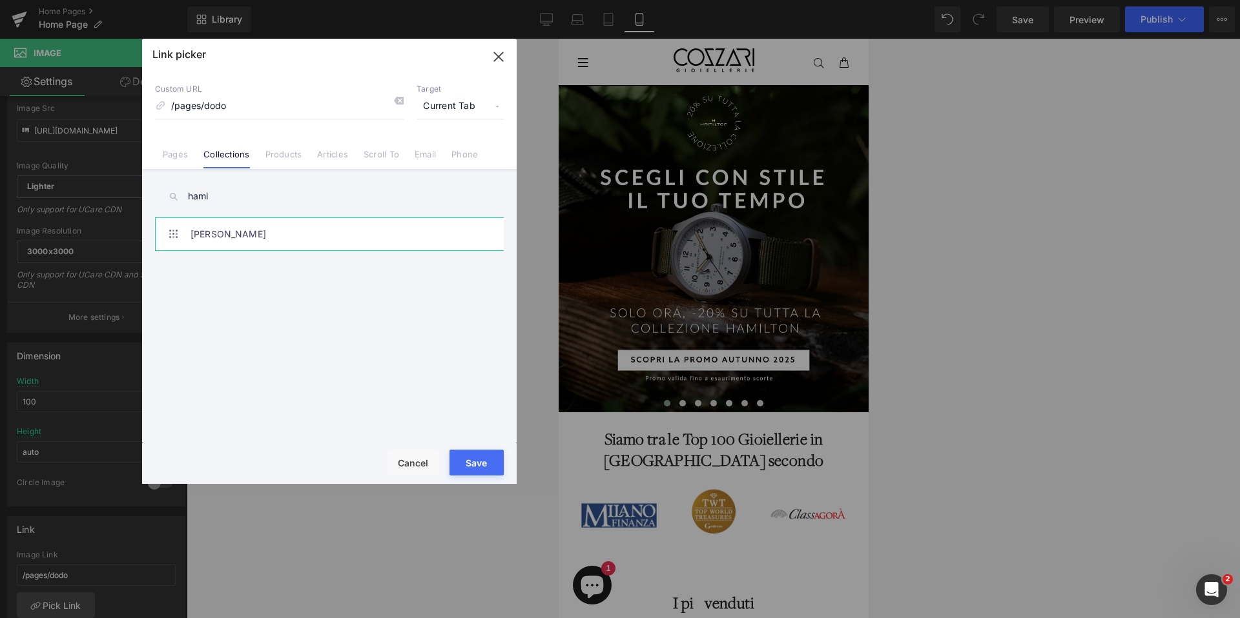
type input "hami"
click at [241, 239] on link "[PERSON_NAME]" at bounding box center [332, 234] width 284 height 32
click at [473, 470] on button "Save" at bounding box center [476, 463] width 54 height 26
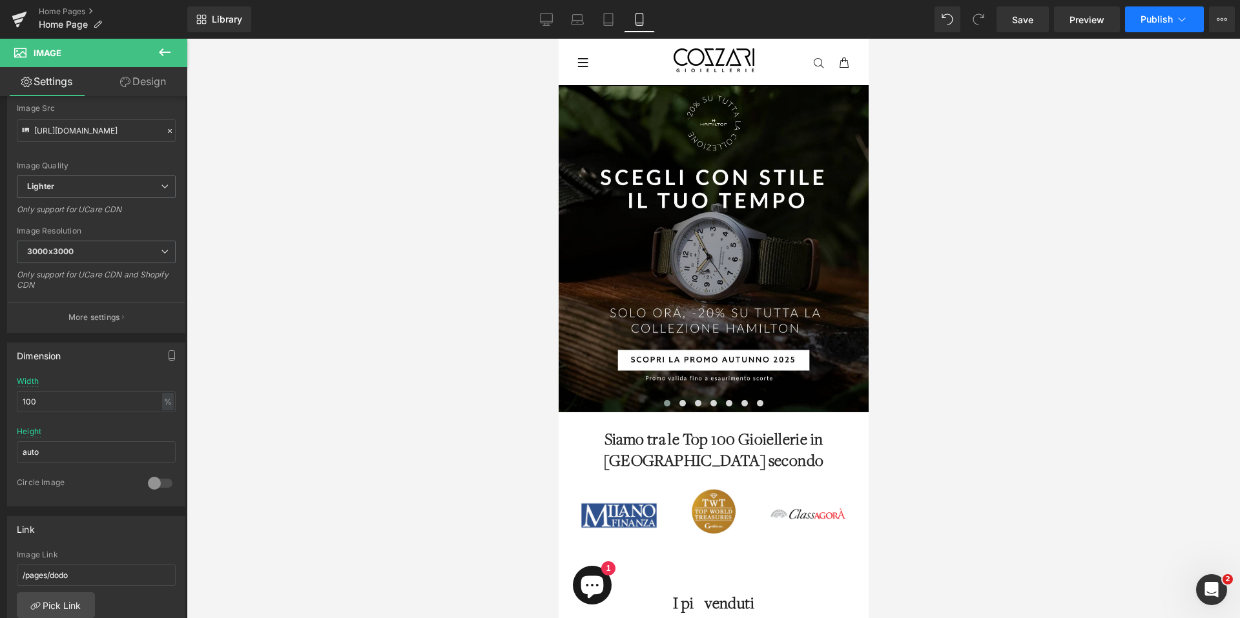
click at [1150, 29] on button "Publish" at bounding box center [1164, 19] width 79 height 26
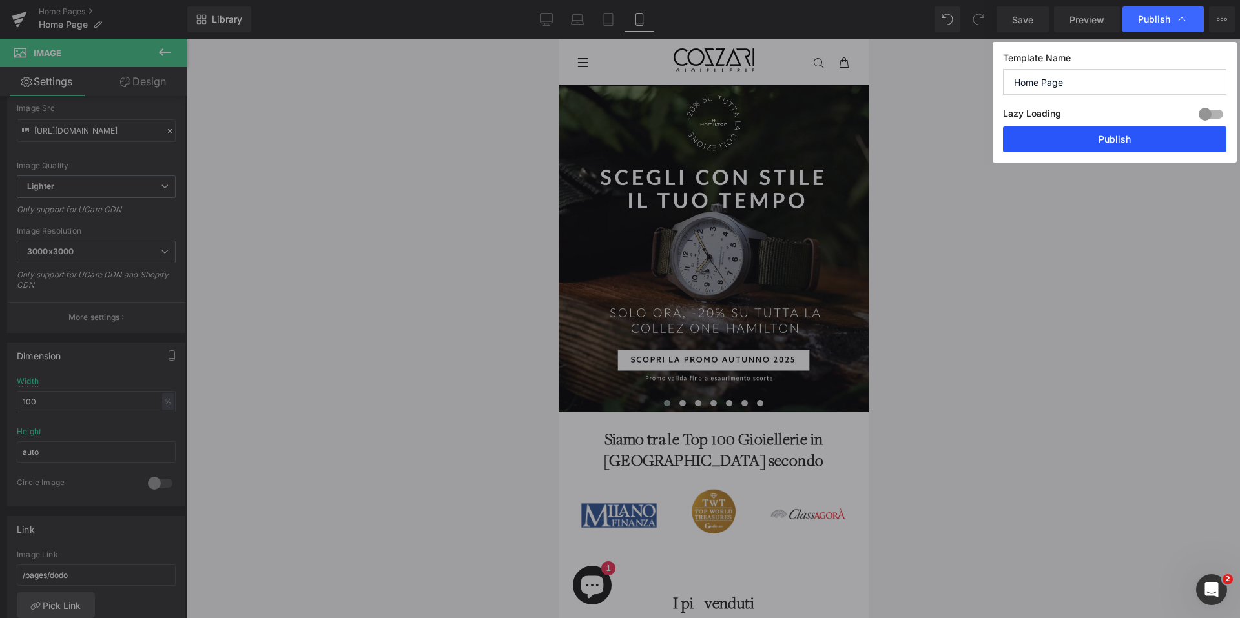
click at [1098, 145] on button "Publish" at bounding box center [1114, 140] width 223 height 26
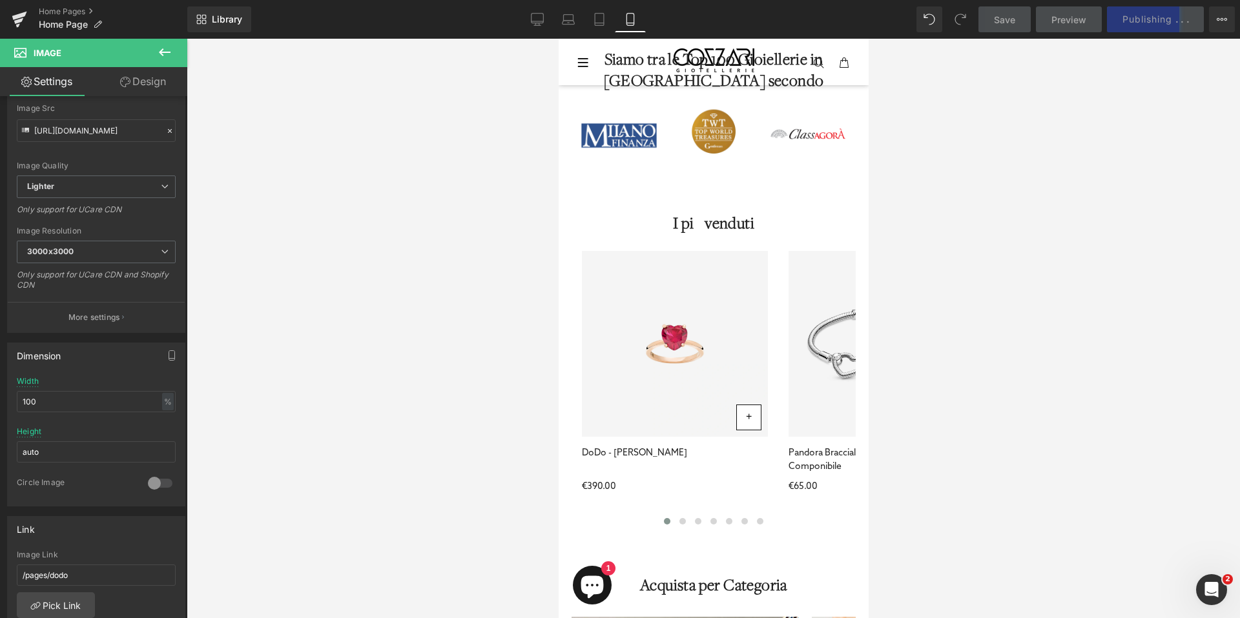
scroll to position [420, 0]
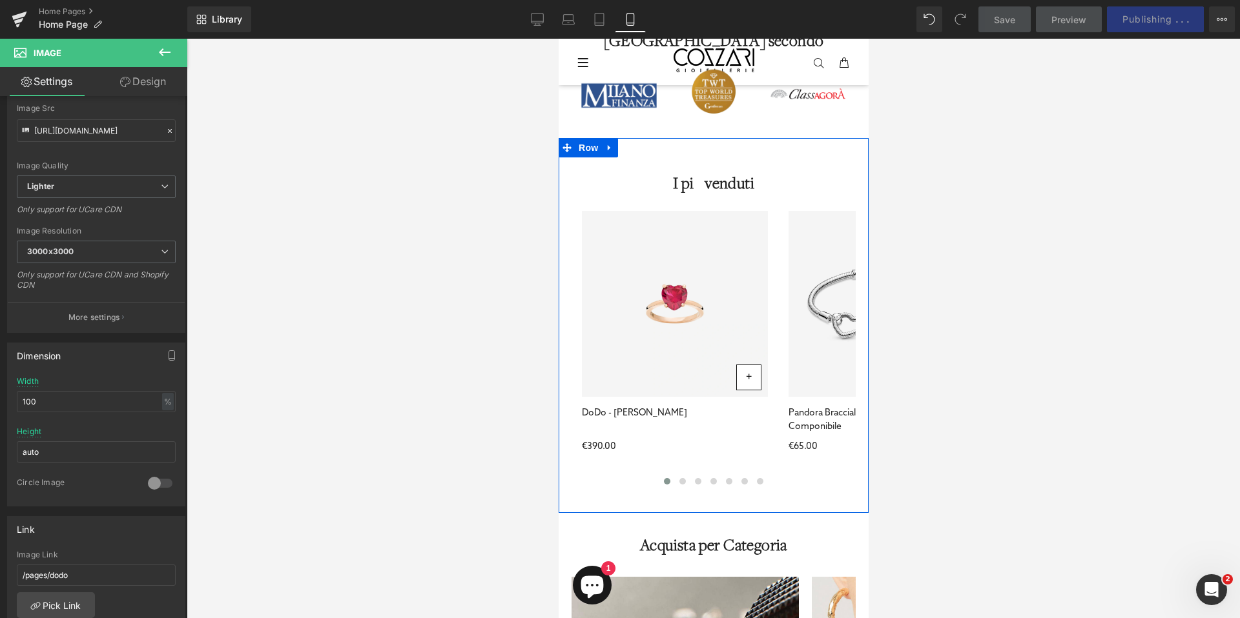
click at [582, 178] on h2 "I più venduti" at bounding box center [713, 185] width 284 height 22
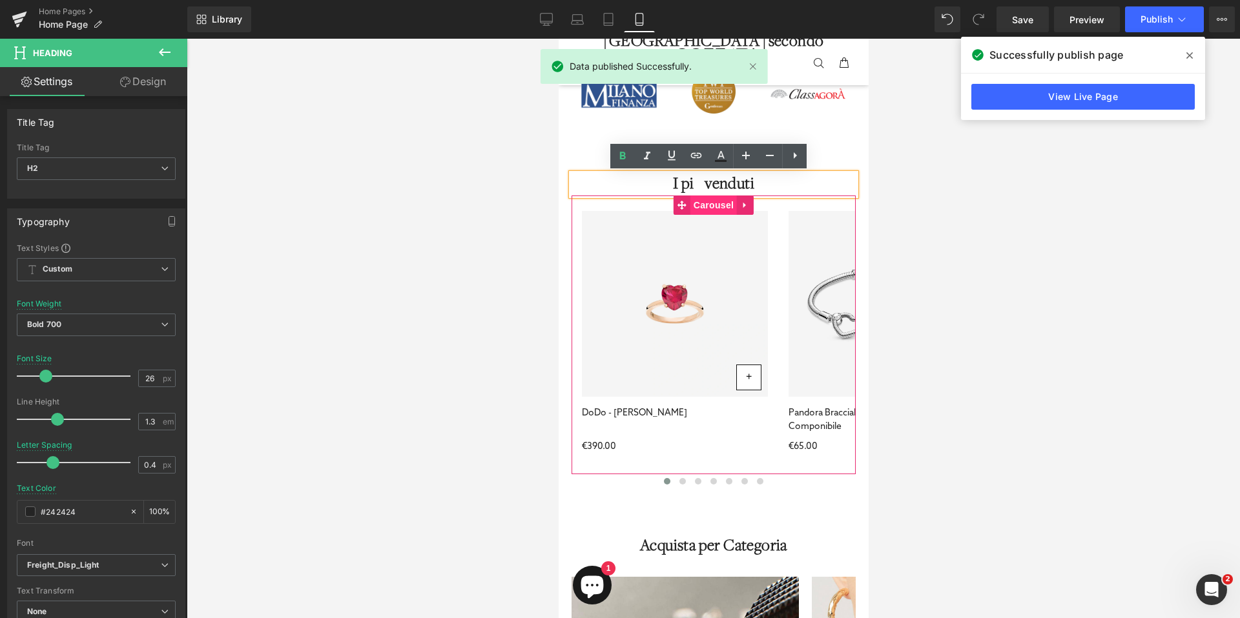
click at [713, 204] on span "Carousel" at bounding box center [713, 205] width 46 height 19
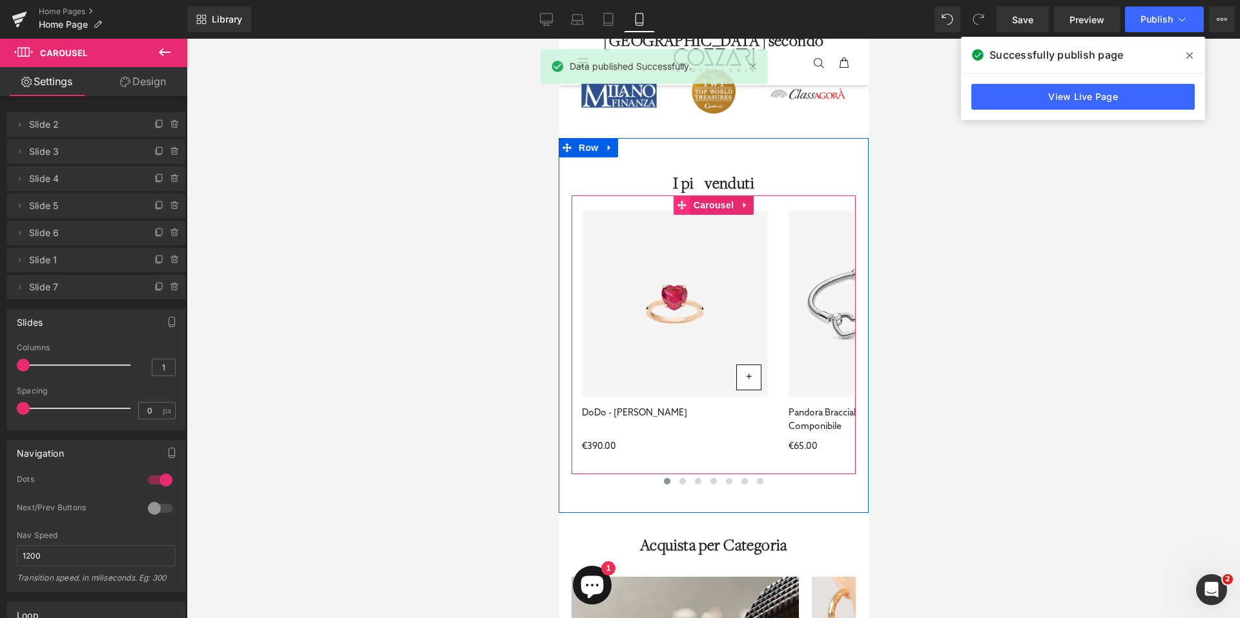
click at [673, 212] on span at bounding box center [681, 205] width 17 height 19
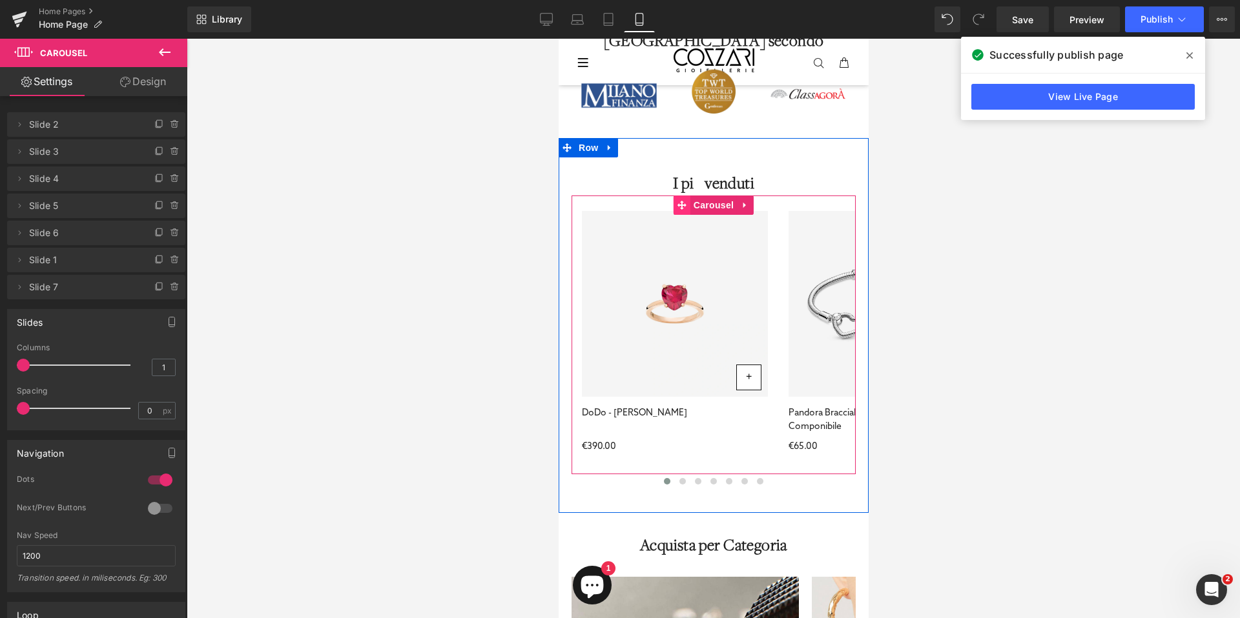
click at [679, 212] on span at bounding box center [681, 205] width 17 height 19
click at [670, 220] on span "Product" at bounding box center [674, 211] width 42 height 19
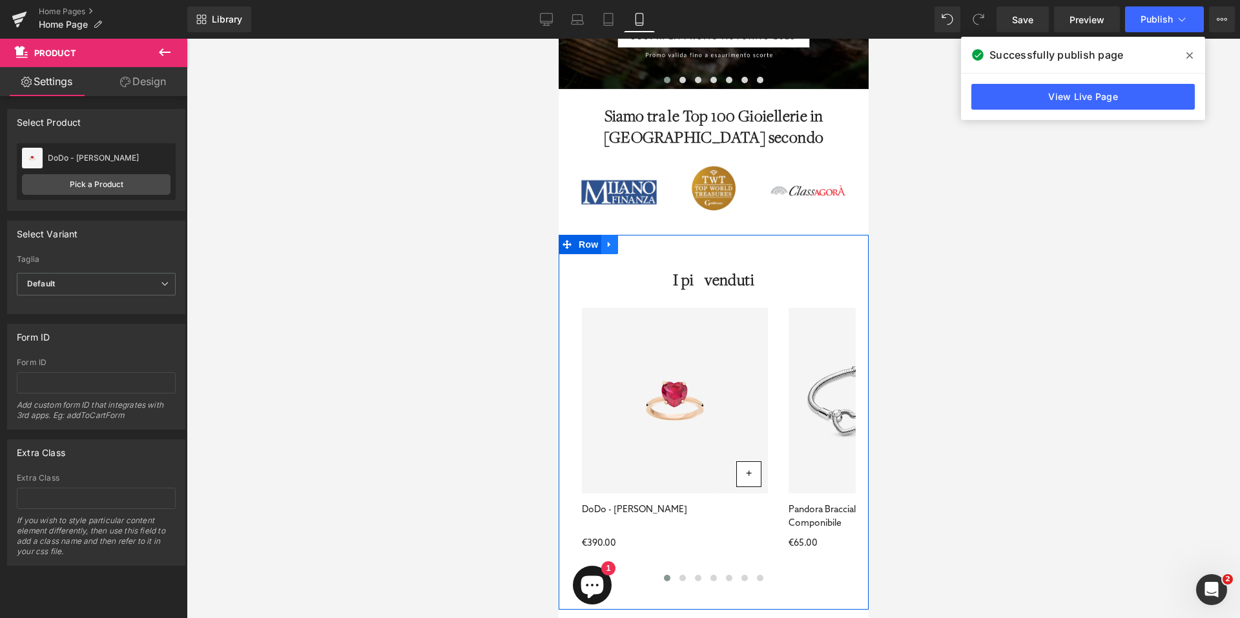
scroll to position [324, 0]
click at [607, 242] on icon at bounding box center [608, 244] width 9 height 10
click at [621, 242] on icon at bounding box center [625, 244] width 9 height 9
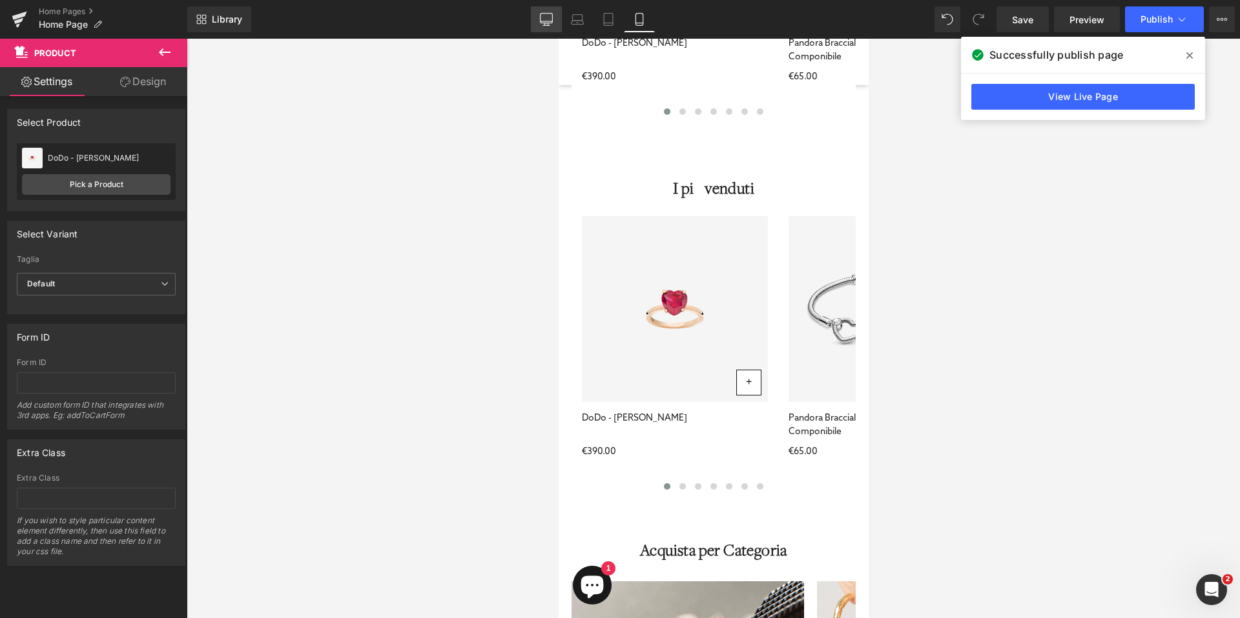
click at [545, 18] on icon at bounding box center [546, 19] width 13 height 13
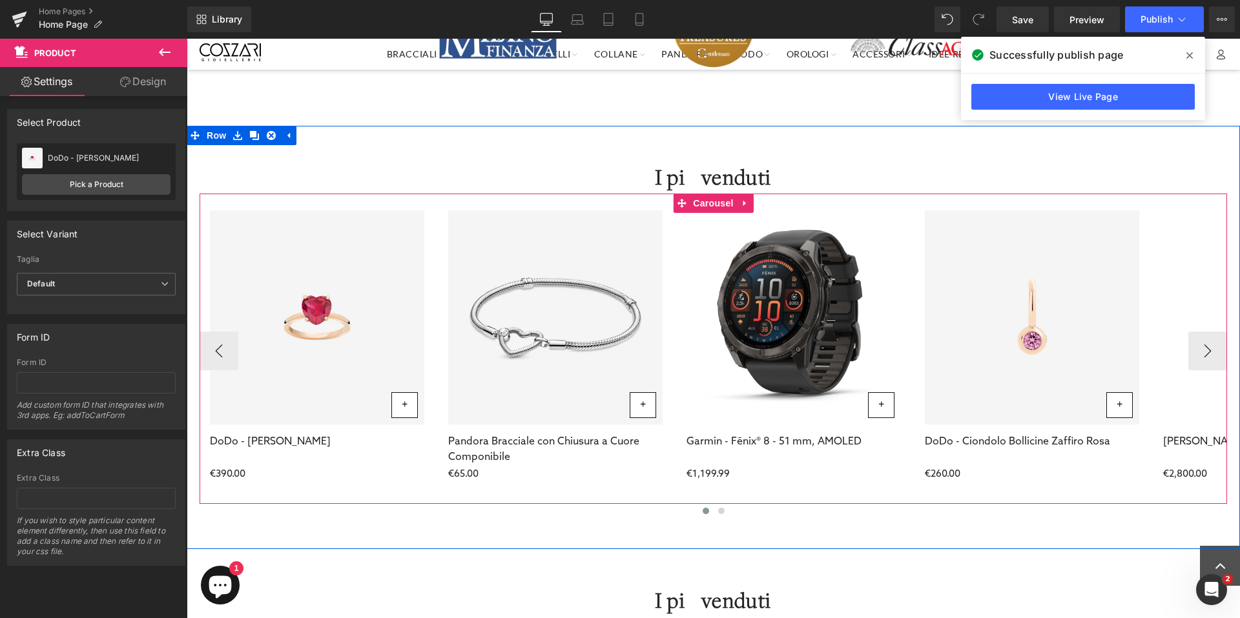
scroll to position [670, 0]
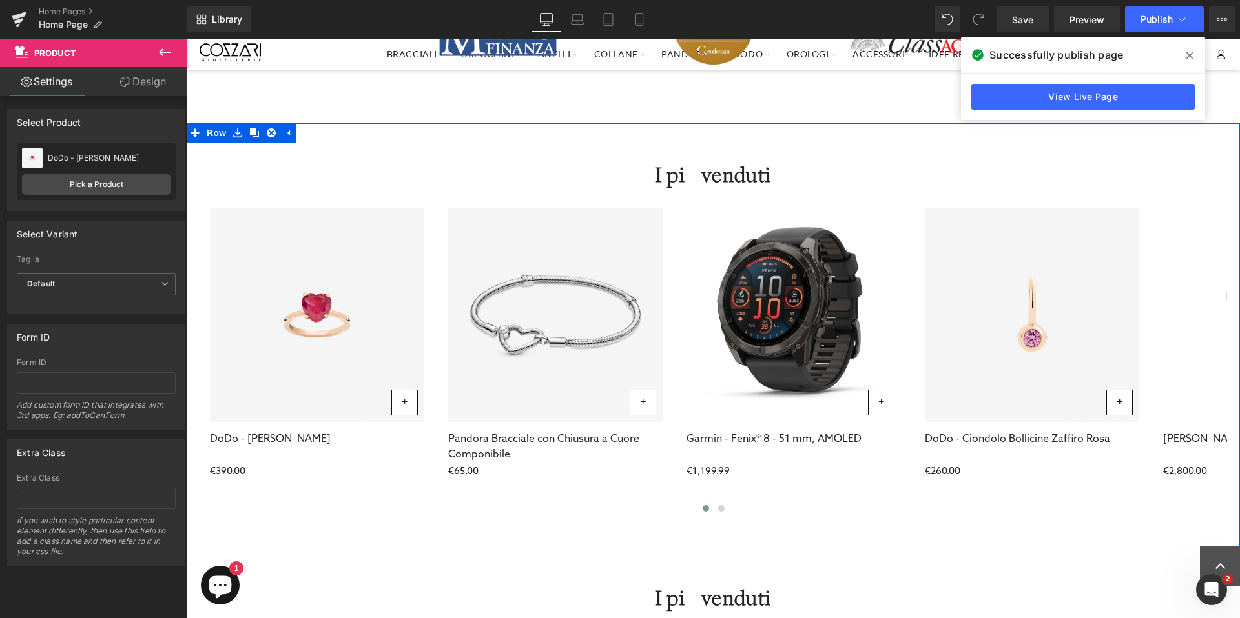
click at [709, 169] on div "I più venduti Heading" at bounding box center [712, 177] width 1027 height 30
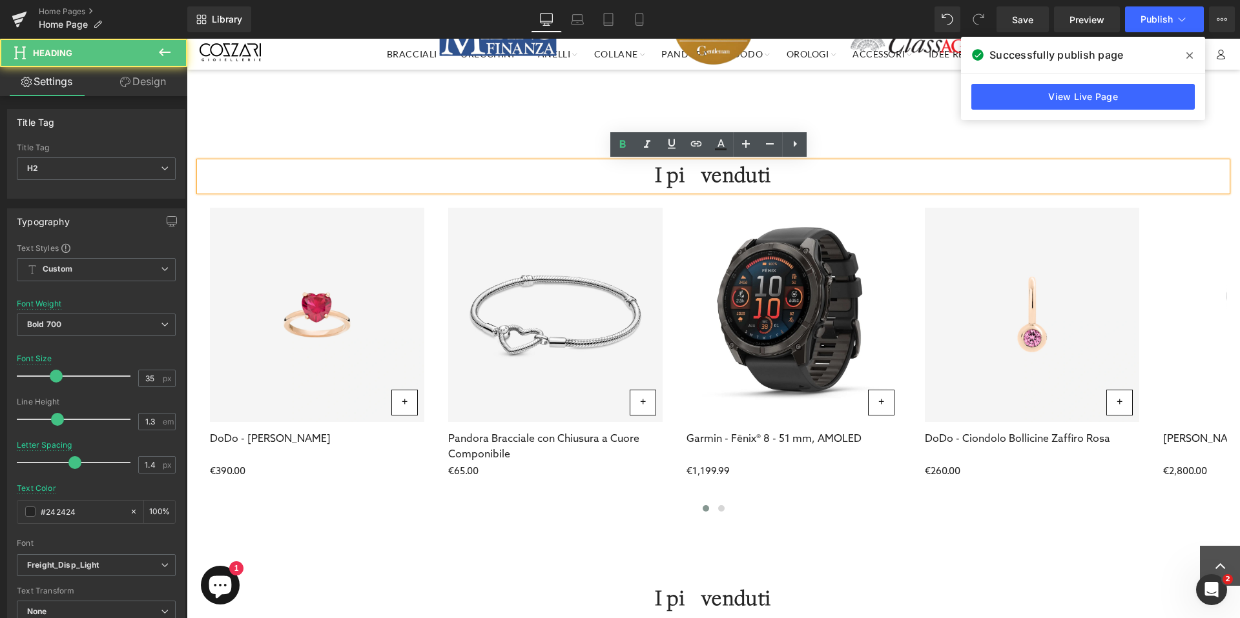
click at [715, 170] on h2 "I più venduti" at bounding box center [712, 177] width 1027 height 30
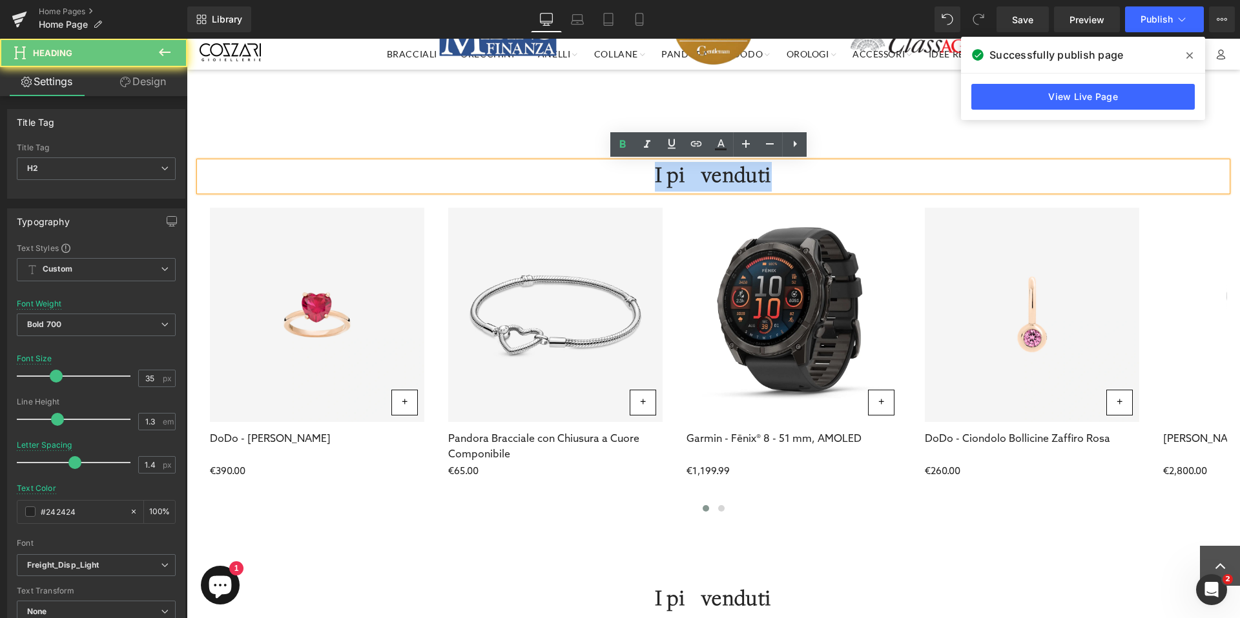
click at [715, 171] on h2 "I più venduti" at bounding box center [712, 177] width 1027 height 30
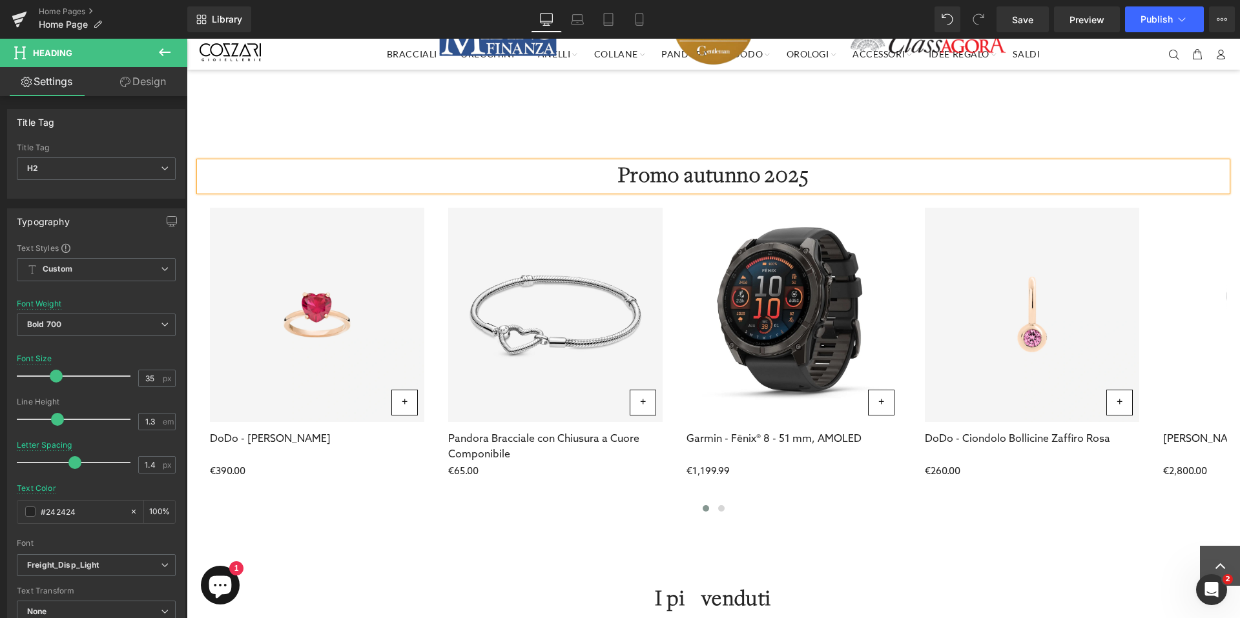
click at [774, 132] on div "Promo autunno 2025 Heading - 39000 % (P) Image + (P) Cart Button DoDo - Anello …" at bounding box center [713, 335] width 1053 height 424
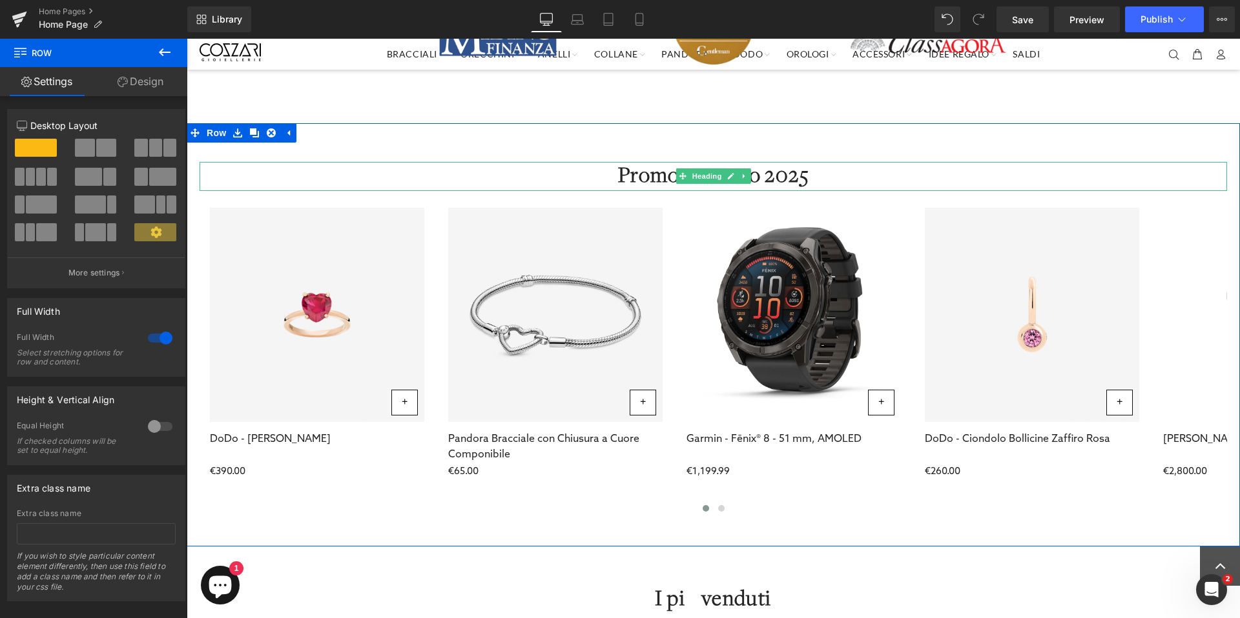
click at [651, 179] on h2 "Promo autunno 2025" at bounding box center [712, 177] width 1027 height 30
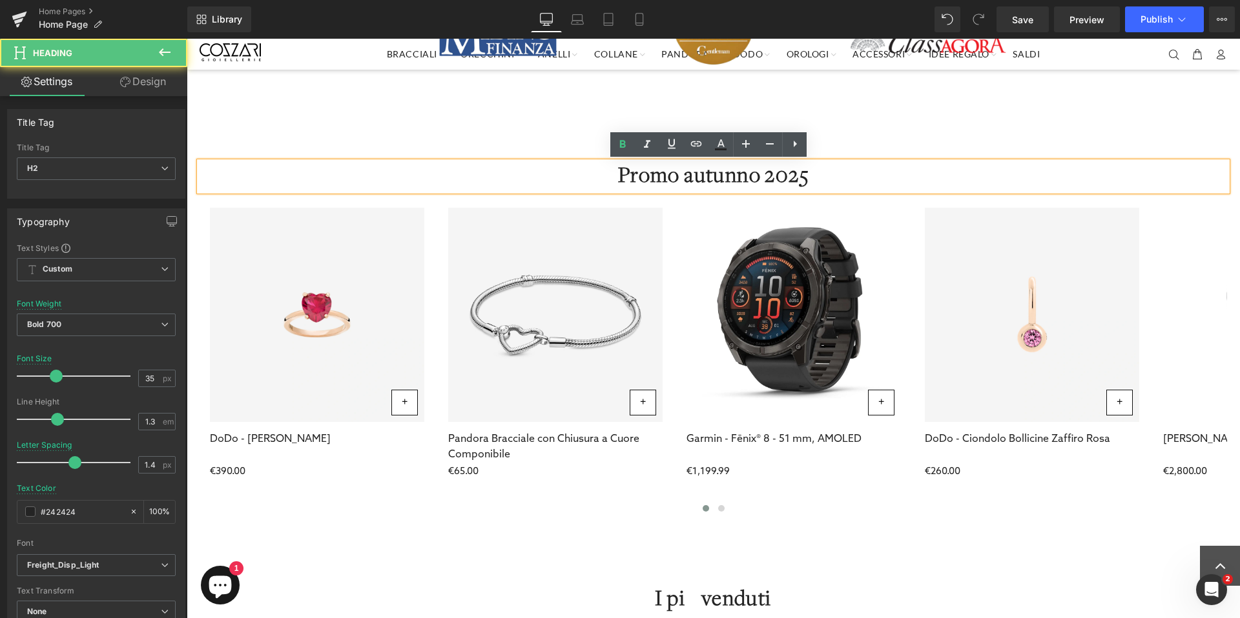
click at [677, 174] on h2 "Promo autunno 2025" at bounding box center [712, 177] width 1027 height 30
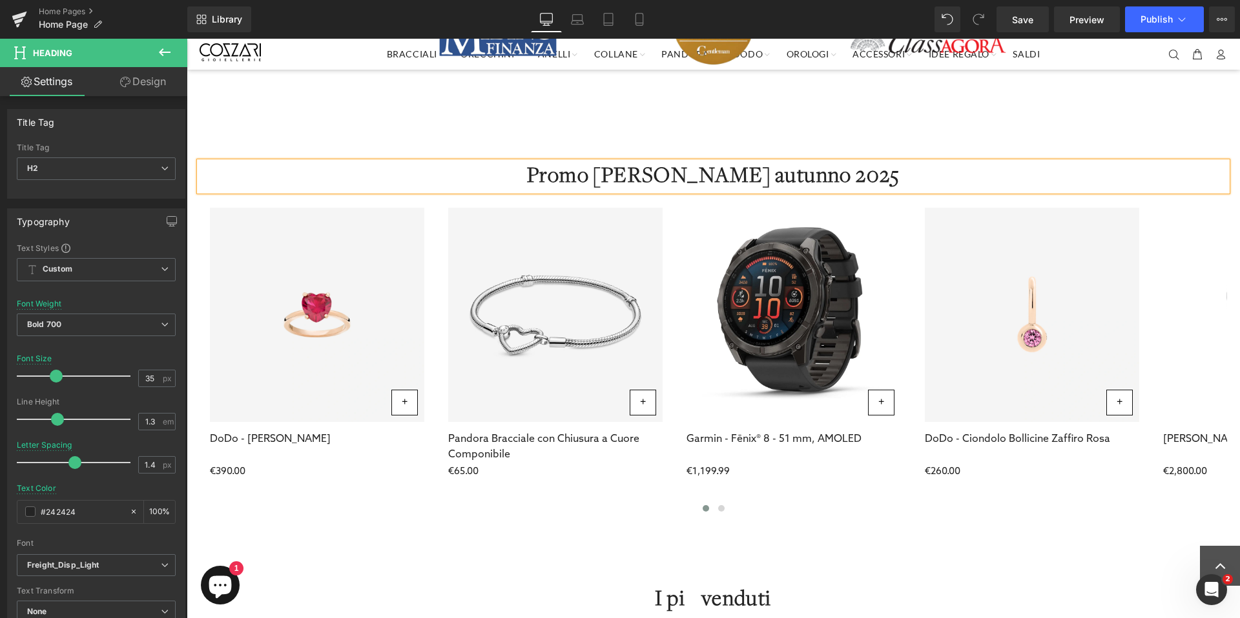
click at [1007, 121] on div "Siamo tra le Top 100 Gioiellerie in [GEOGRAPHIC_DATA] secondo Heading Row Image…" at bounding box center [713, 5] width 1053 height 238
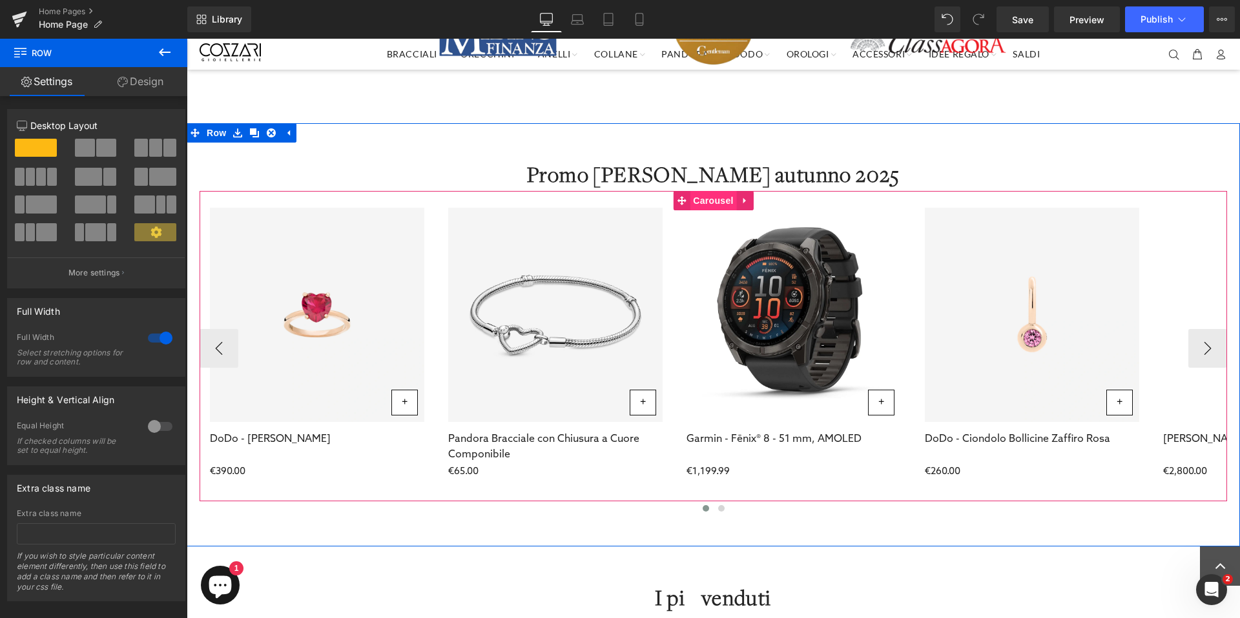
click at [704, 198] on span "Carousel" at bounding box center [713, 200] width 46 height 19
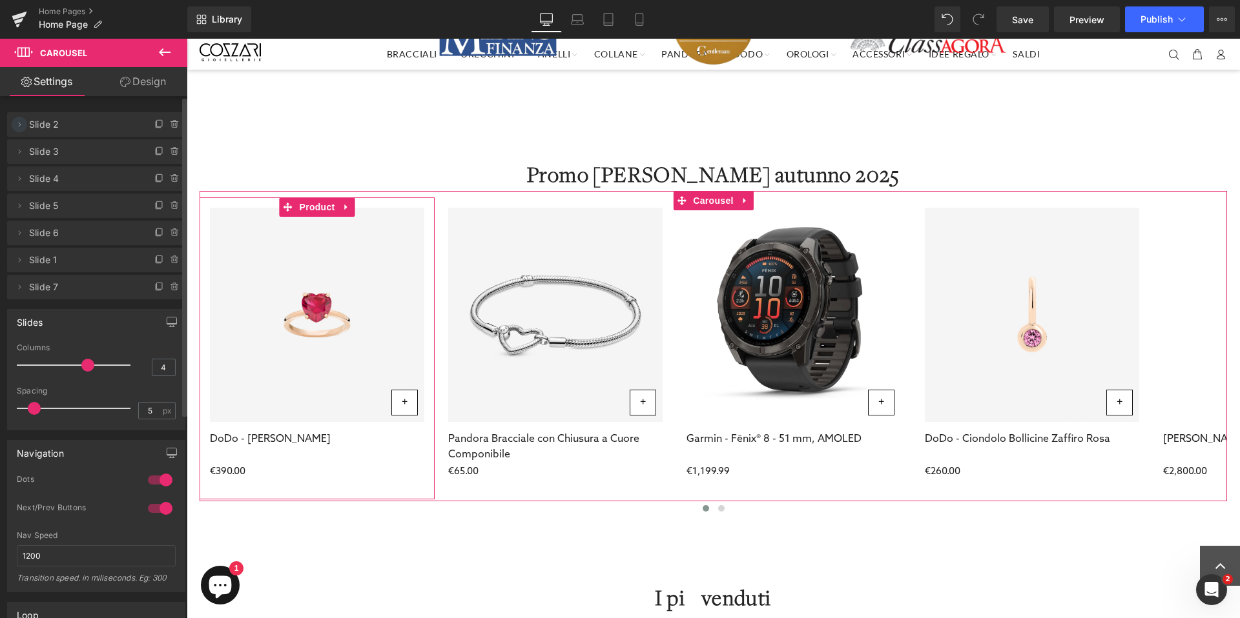
click at [23, 125] on icon at bounding box center [19, 124] width 10 height 10
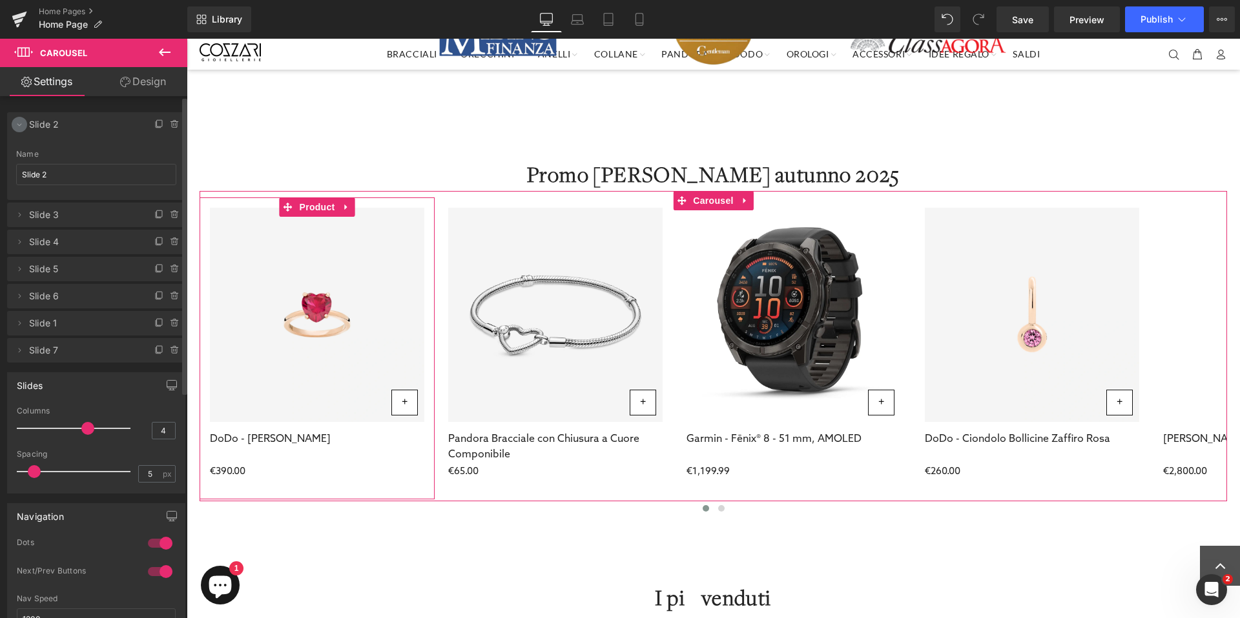
click at [23, 125] on icon at bounding box center [19, 124] width 10 height 10
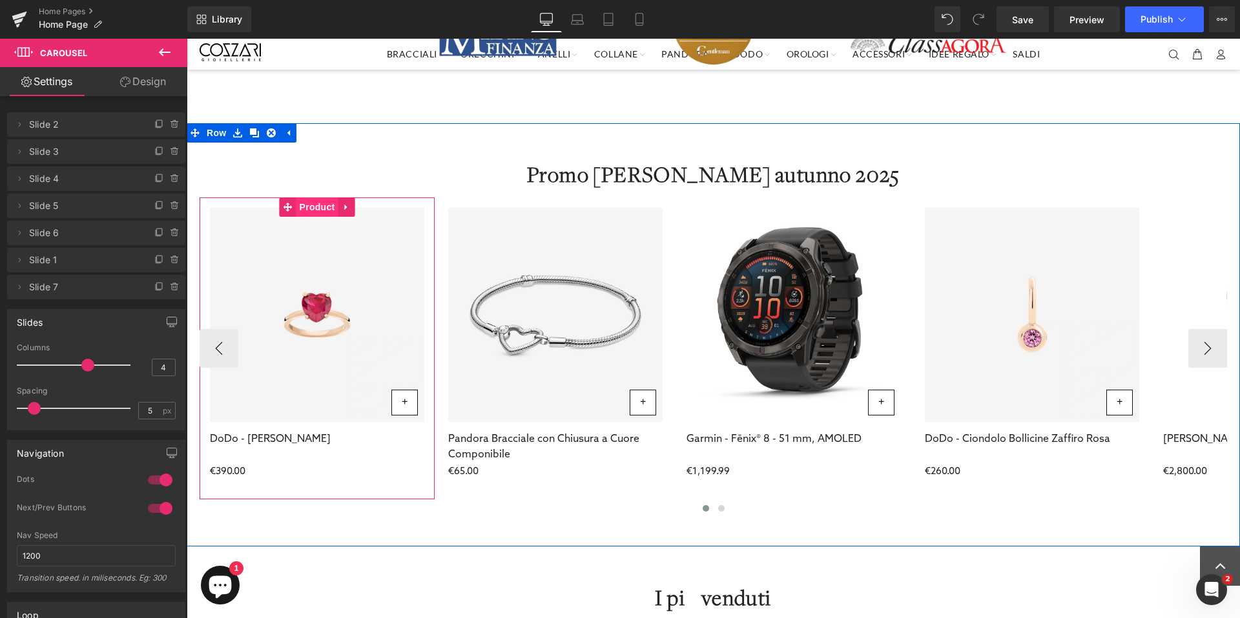
click at [307, 209] on span "Product" at bounding box center [317, 207] width 42 height 19
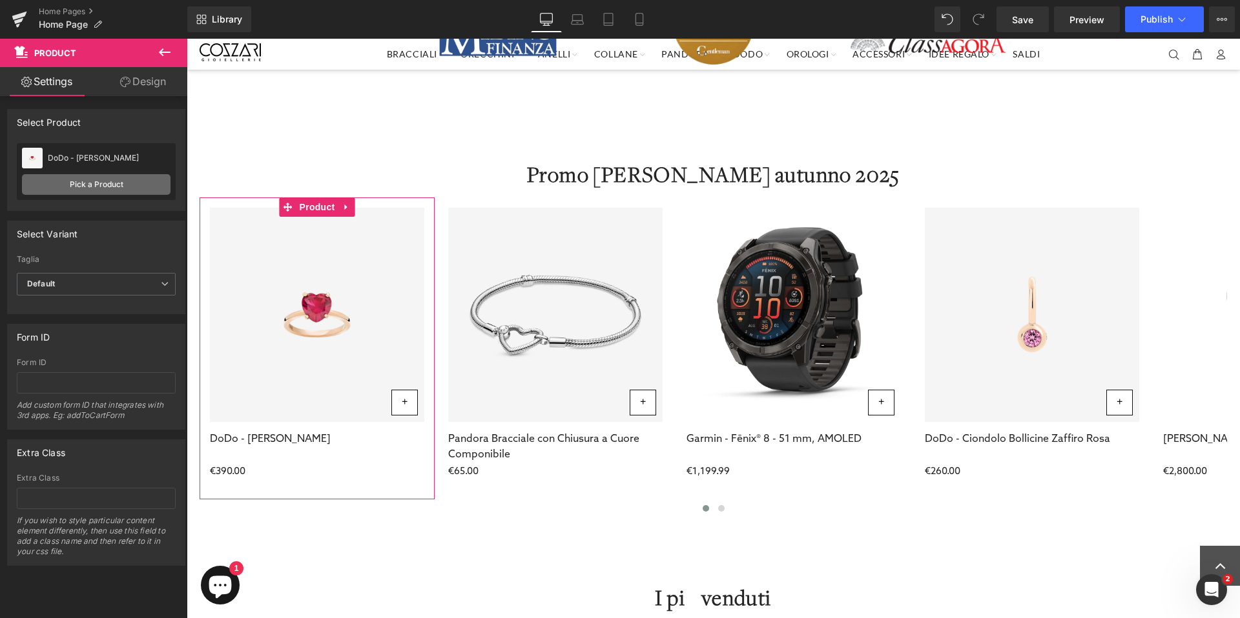
click at [108, 187] on link "Pick a Product" at bounding box center [96, 184] width 148 height 21
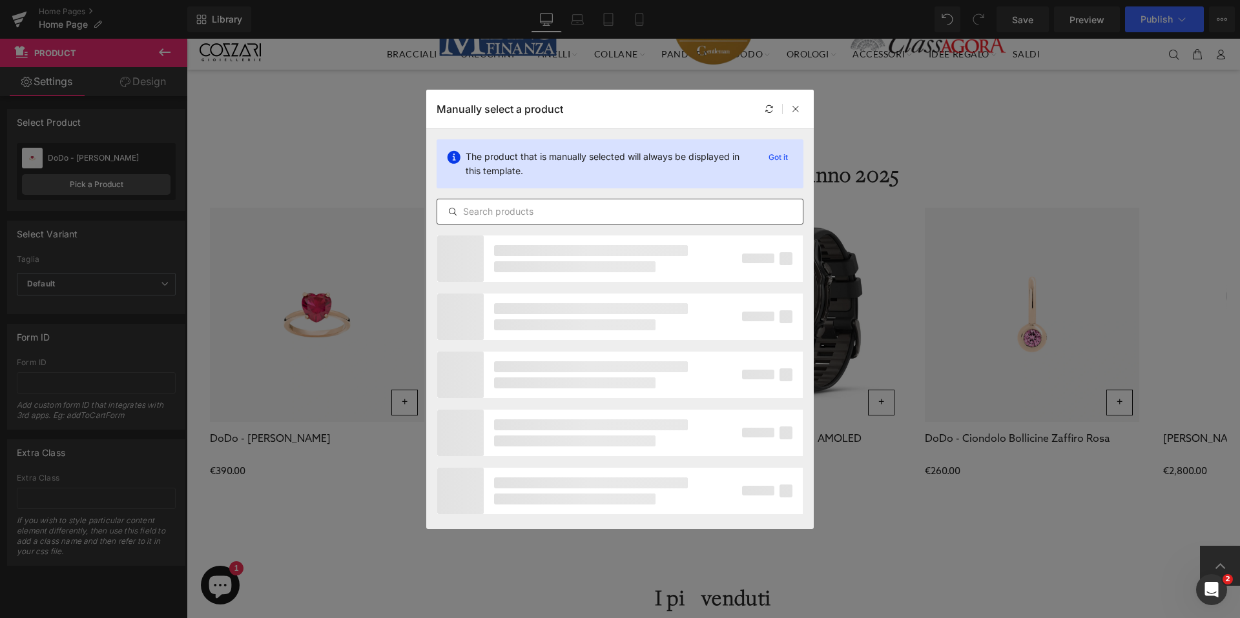
click at [557, 212] on input "text" at bounding box center [619, 211] width 365 height 15
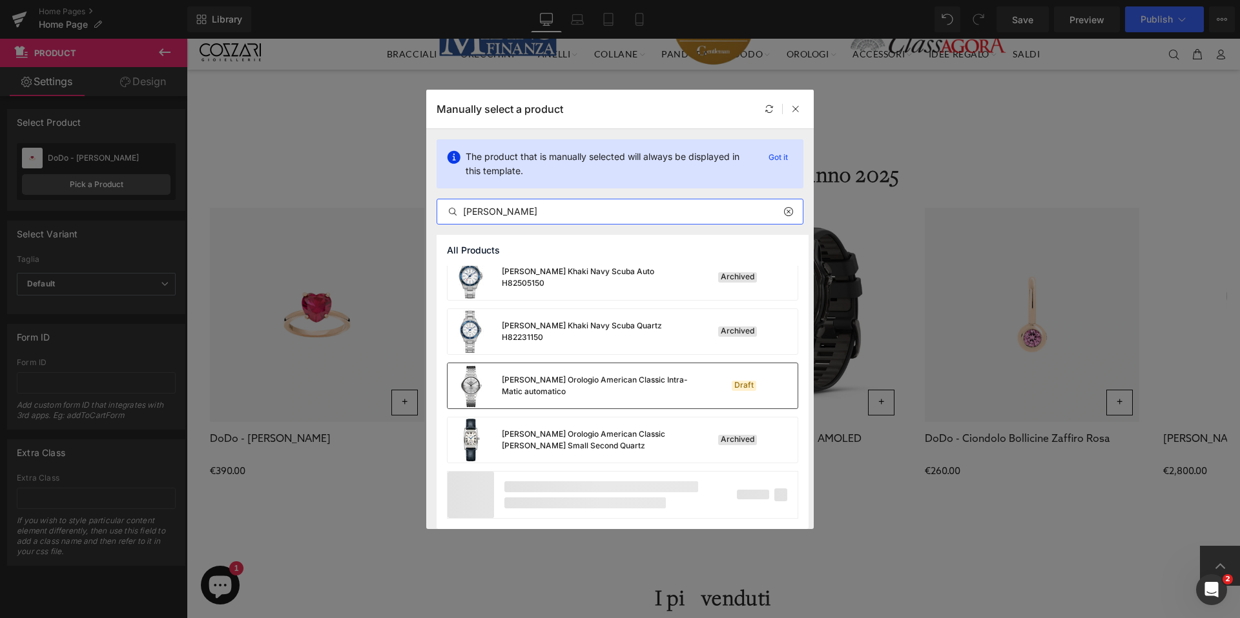
scroll to position [0, 0]
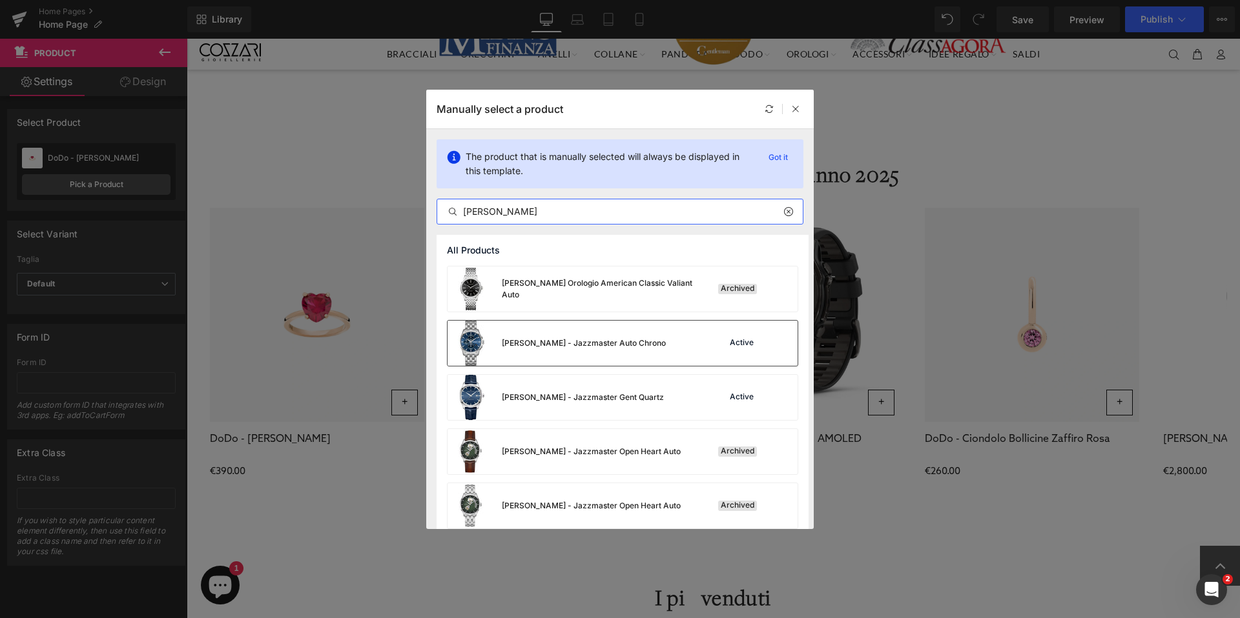
type input "[PERSON_NAME]"
click at [619, 353] on div "[PERSON_NAME] - Jazzmaster Auto Chrono" at bounding box center [556, 343] width 218 height 45
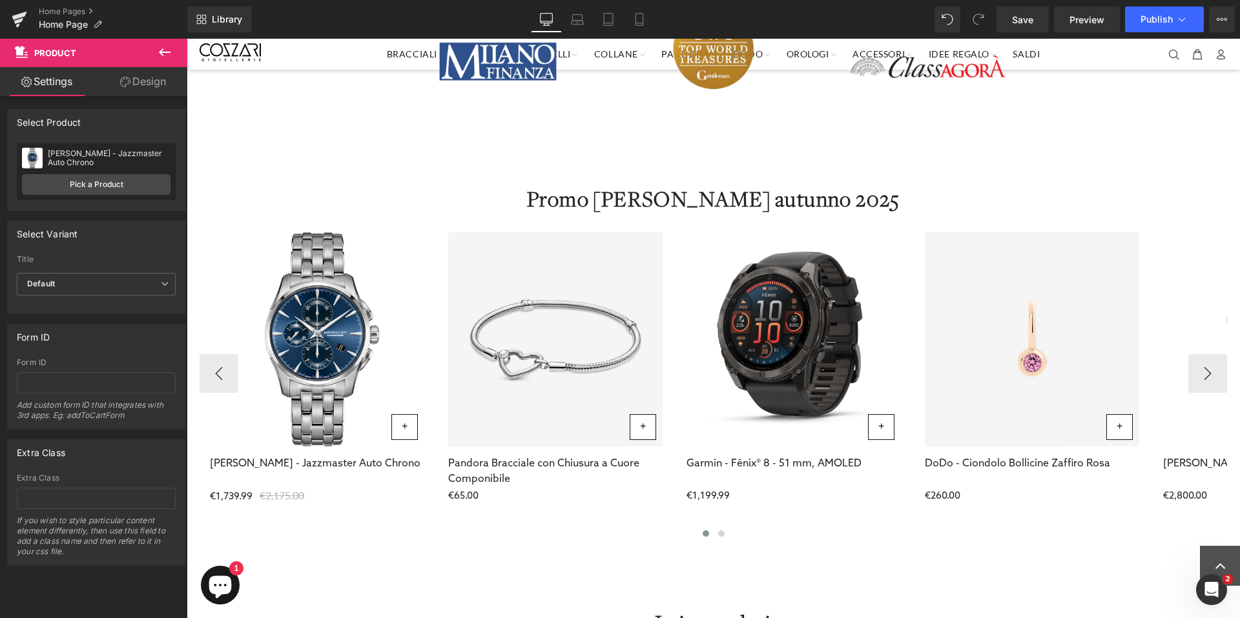
scroll to position [645, 0]
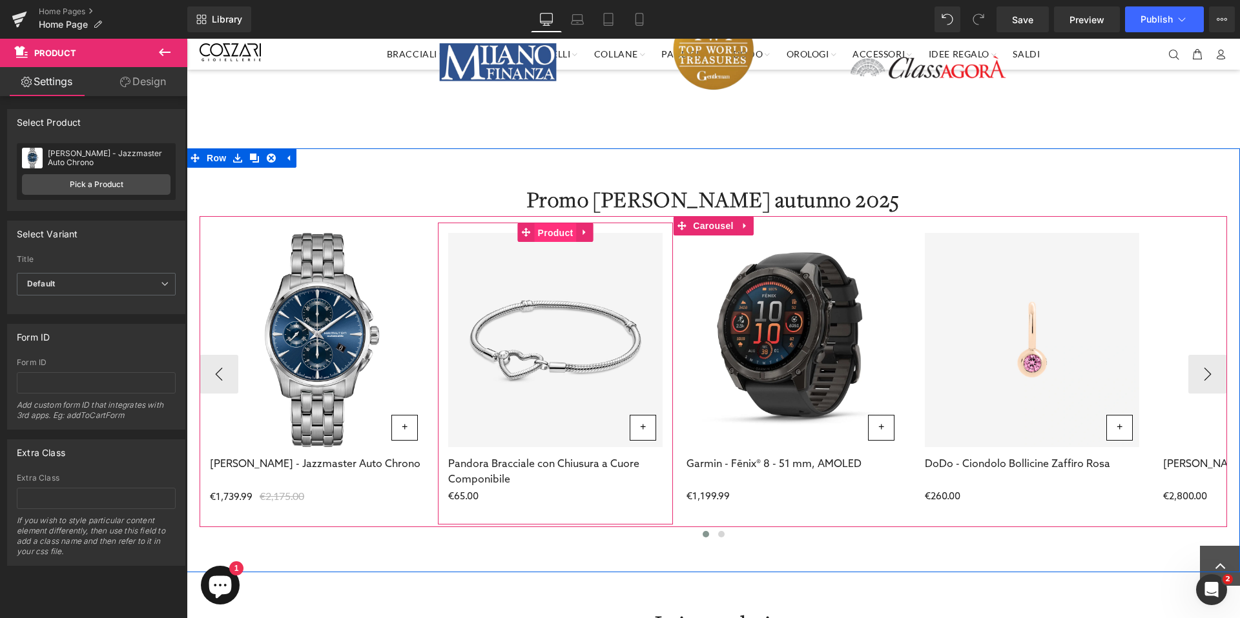
click at [549, 234] on span "Product" at bounding box center [556, 232] width 42 height 19
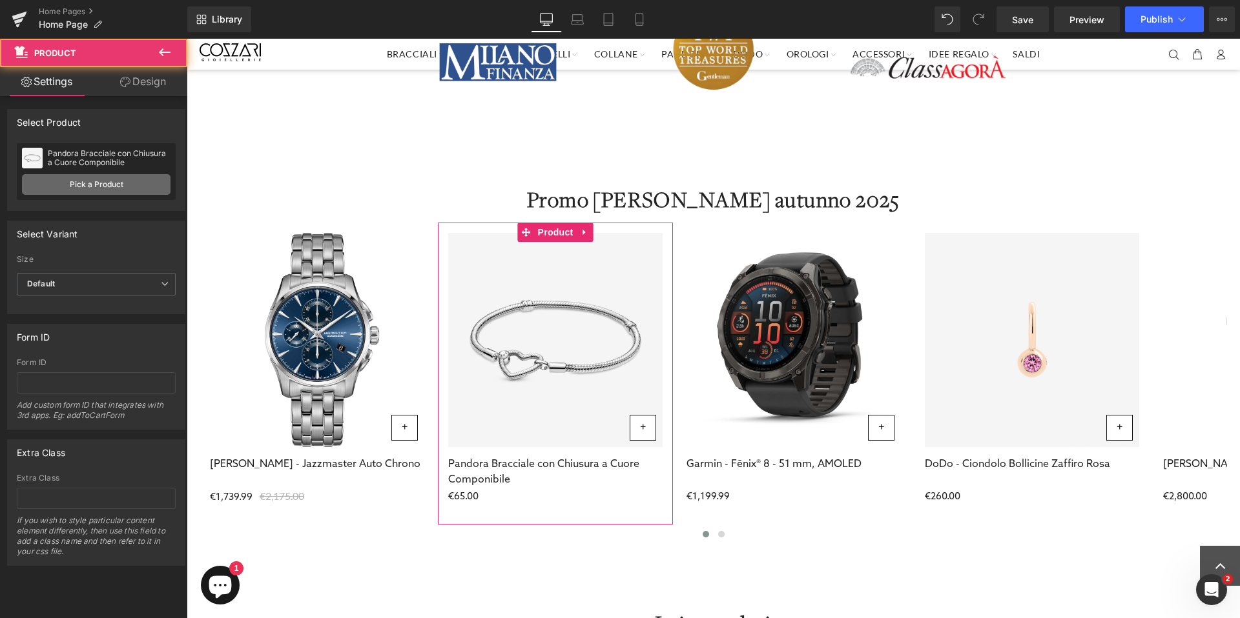
click at [87, 185] on link "Pick a Product" at bounding box center [96, 184] width 148 height 21
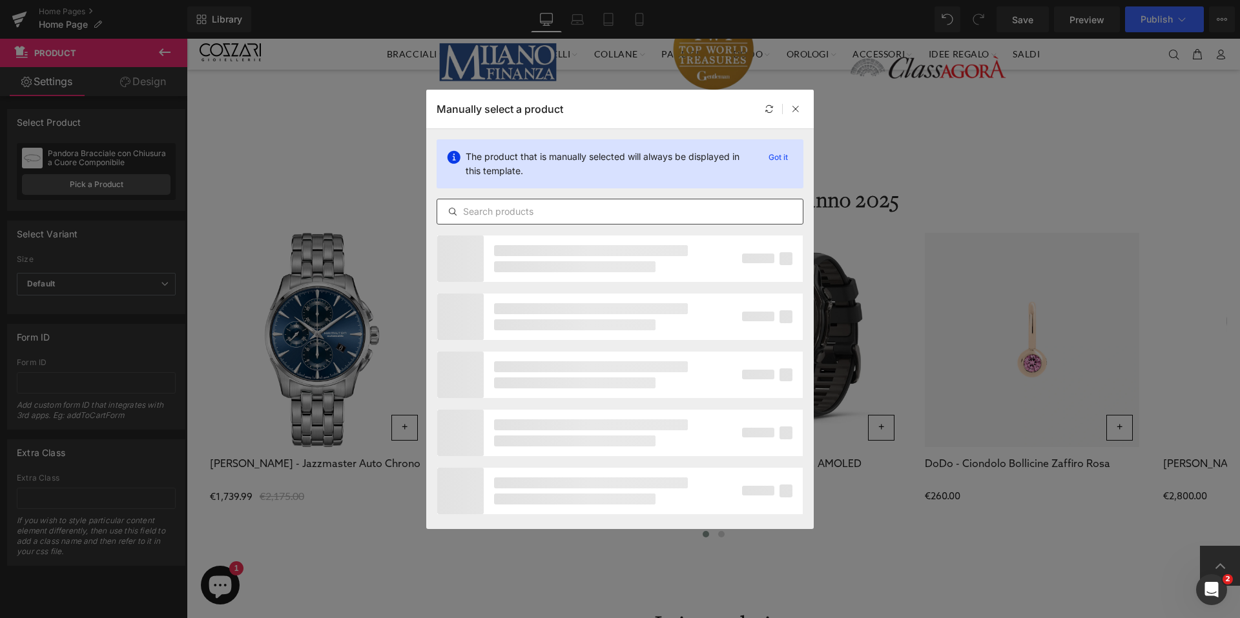
click at [575, 212] on input "text" at bounding box center [619, 211] width 365 height 15
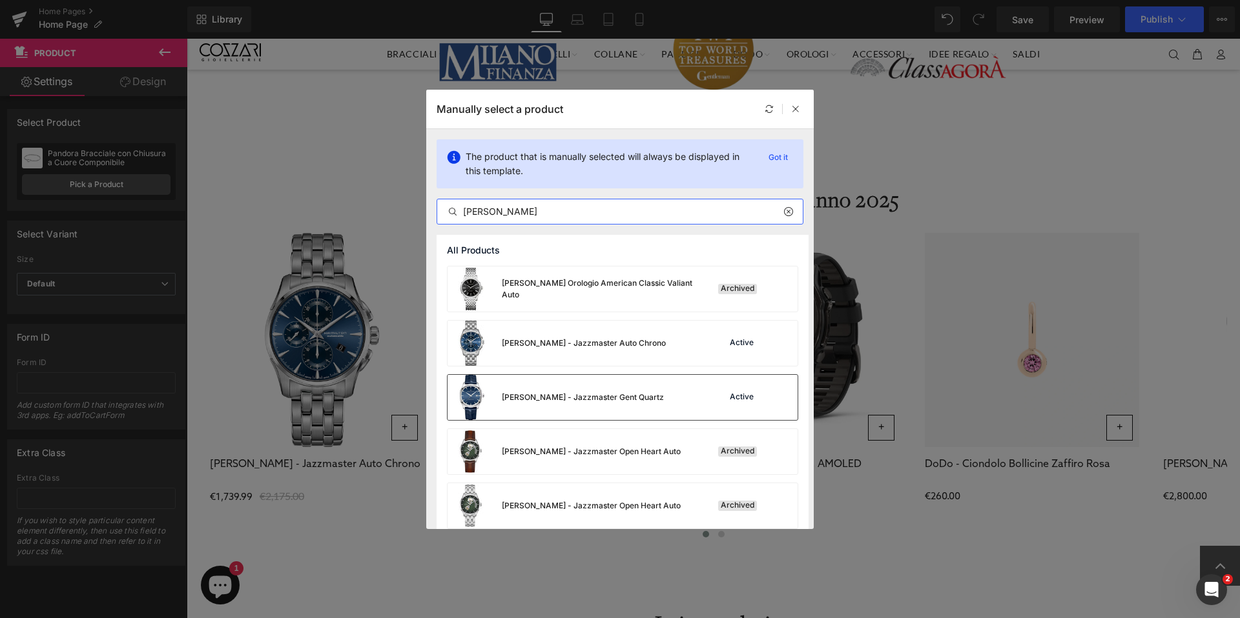
type input "[PERSON_NAME]"
drag, startPoint x: 652, startPoint y: 402, endPoint x: 465, endPoint y: 363, distance: 190.6
click at [652, 402] on div "[PERSON_NAME] - Jazzmaster Gent Quartz Active" at bounding box center [622, 397] width 350 height 45
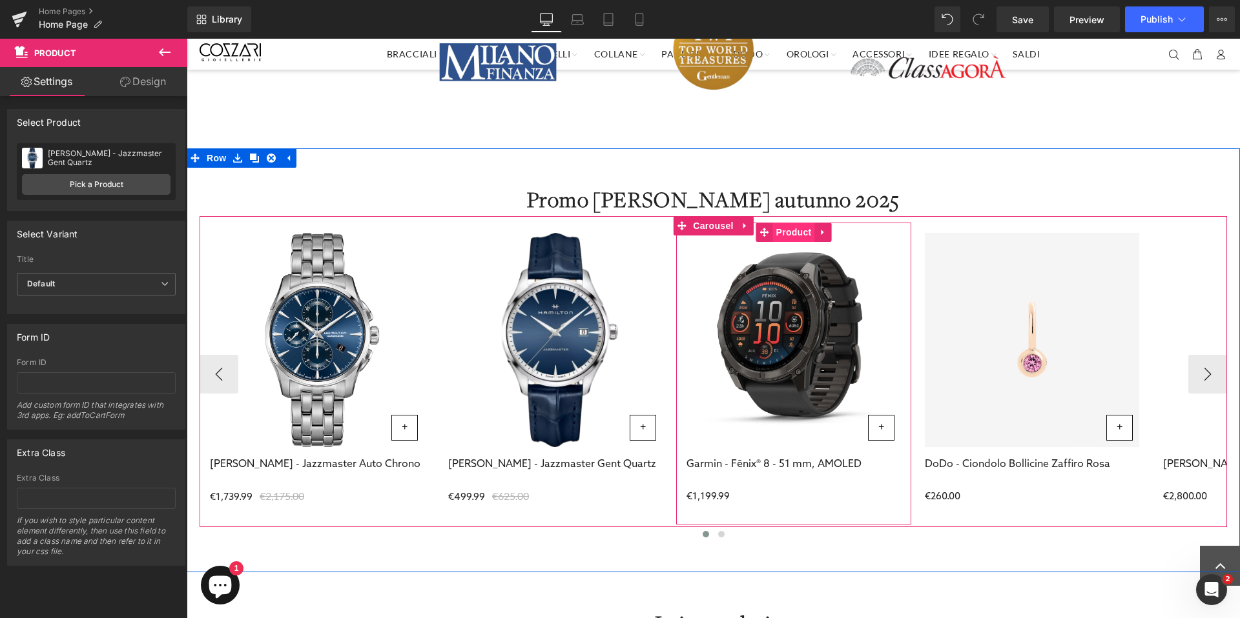
click at [796, 234] on span "Product" at bounding box center [794, 232] width 42 height 19
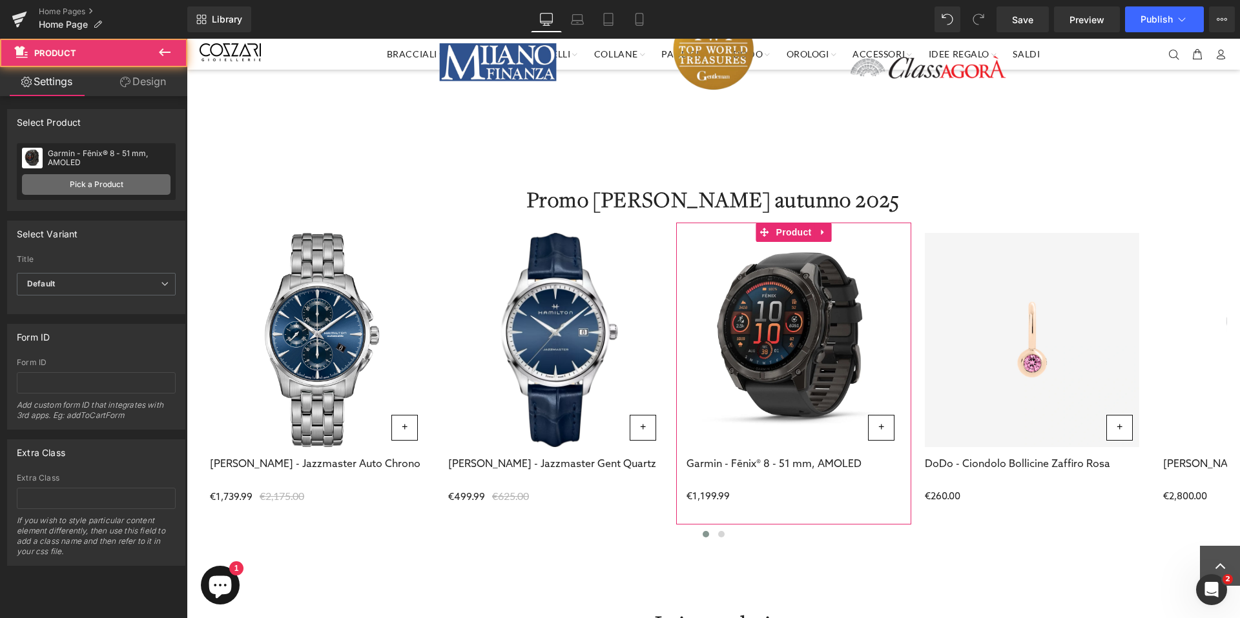
click at [114, 186] on link "Pick a Product" at bounding box center [96, 184] width 148 height 21
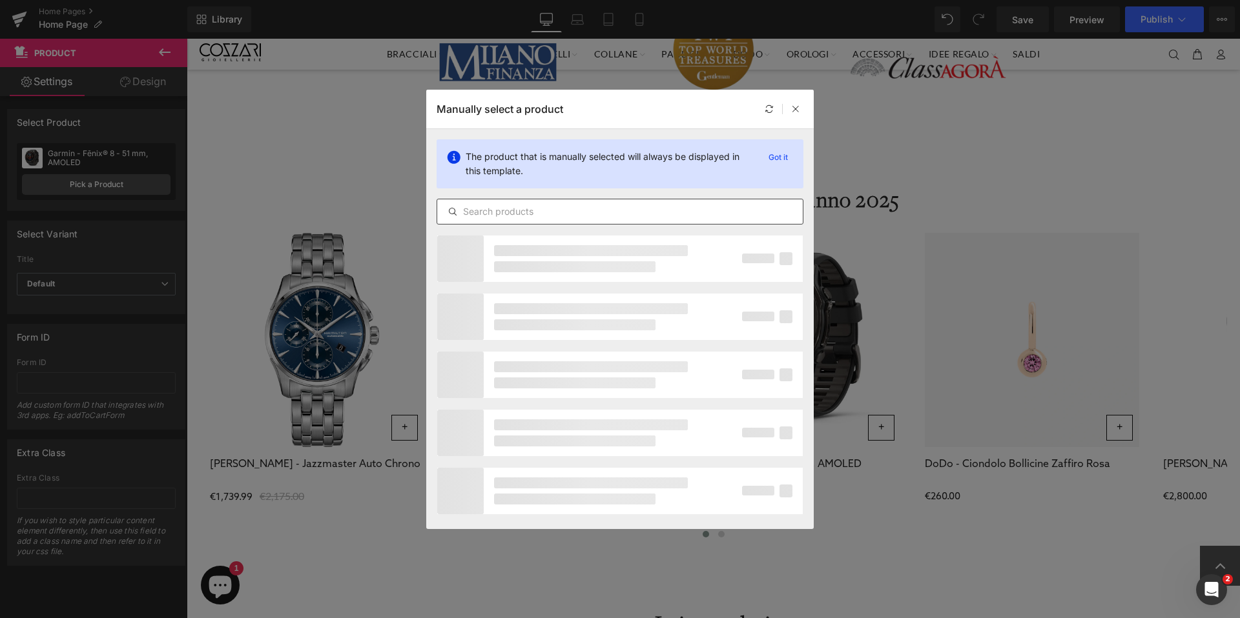
click at [551, 210] on input "text" at bounding box center [619, 211] width 365 height 15
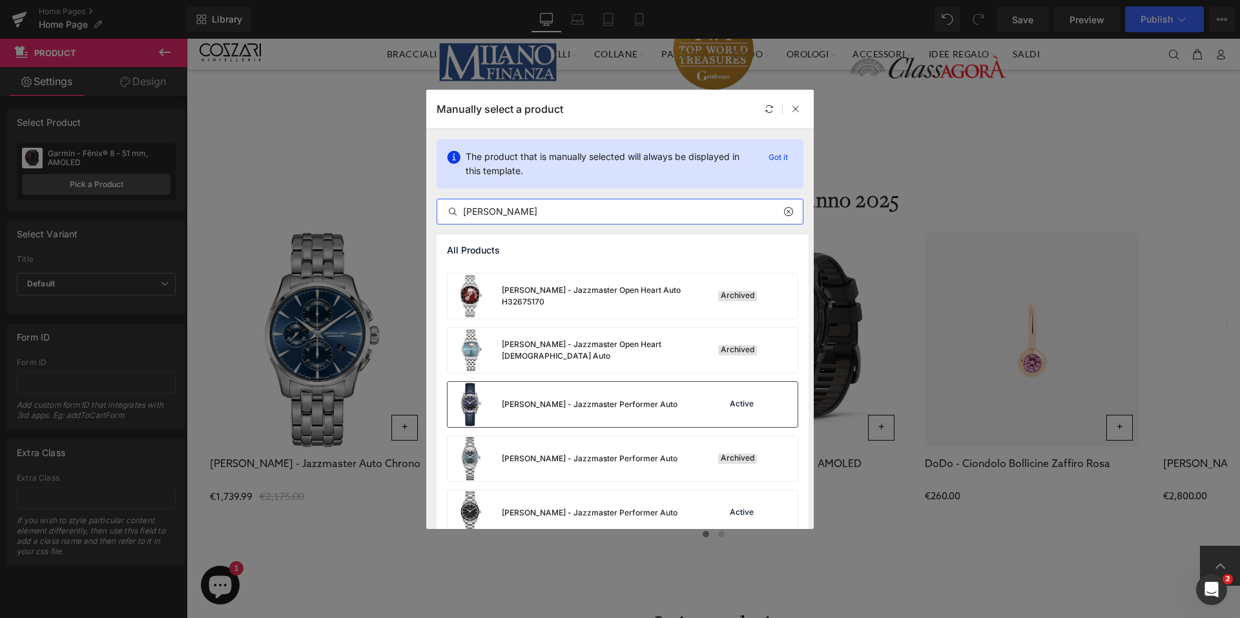
scroll to position [323, 0]
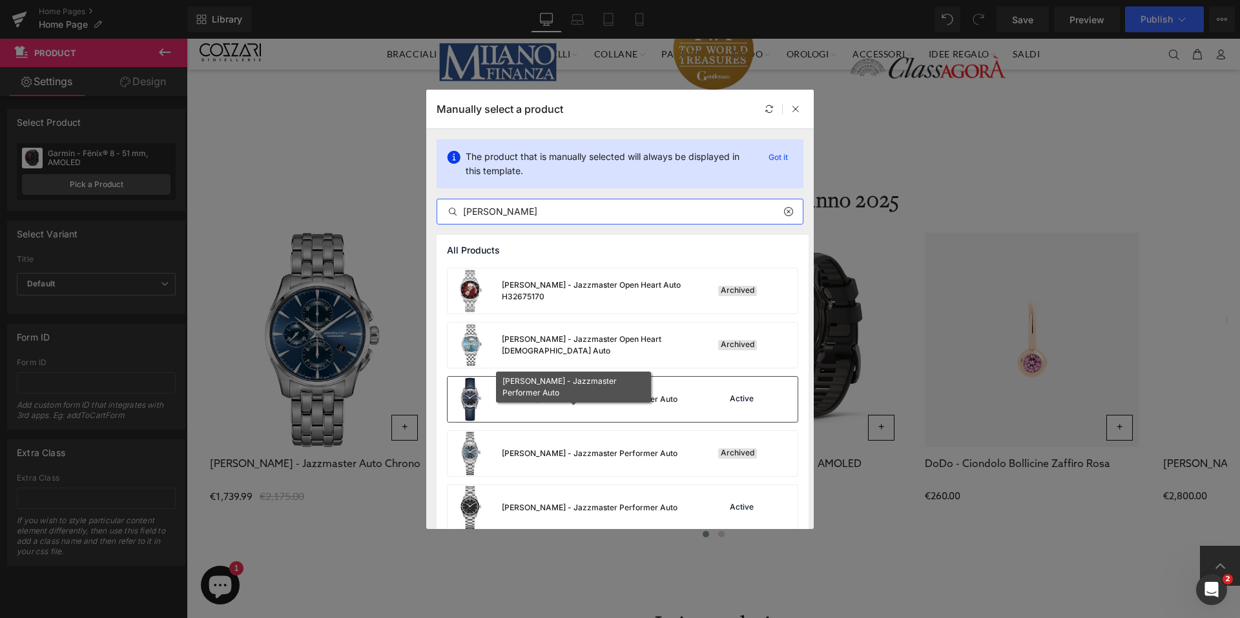
type input "[PERSON_NAME]"
click at [637, 402] on div "[PERSON_NAME] - Jazzmaster Performer Auto" at bounding box center [590, 400] width 176 height 12
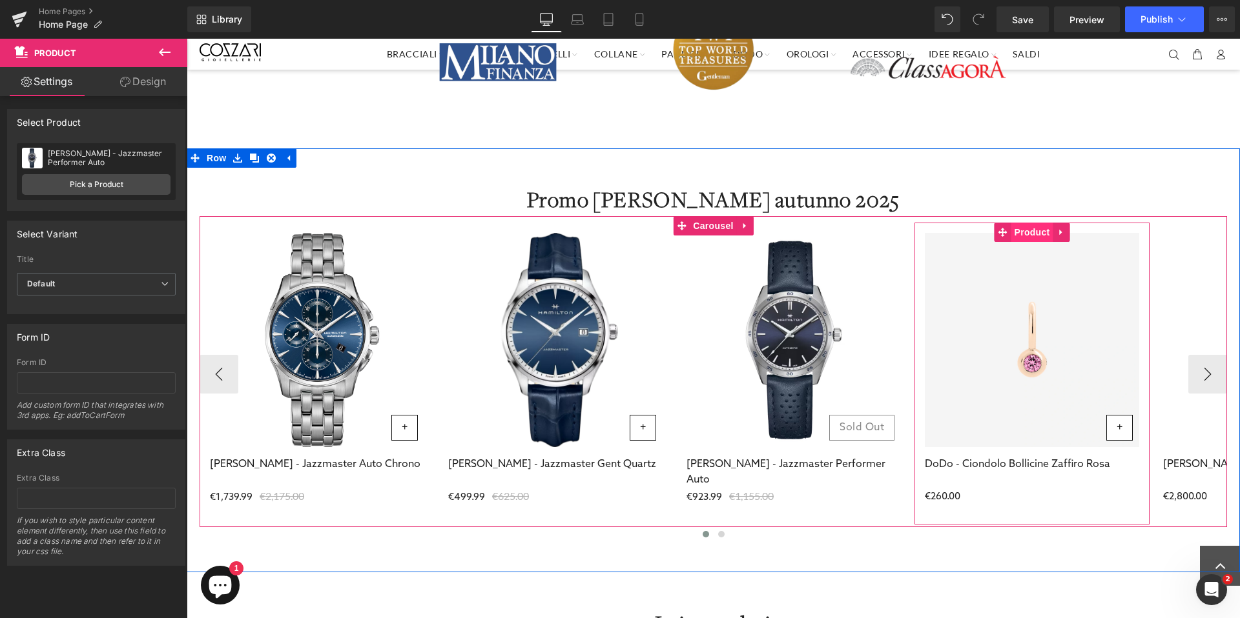
click at [1030, 233] on span "Product" at bounding box center [1032, 232] width 42 height 19
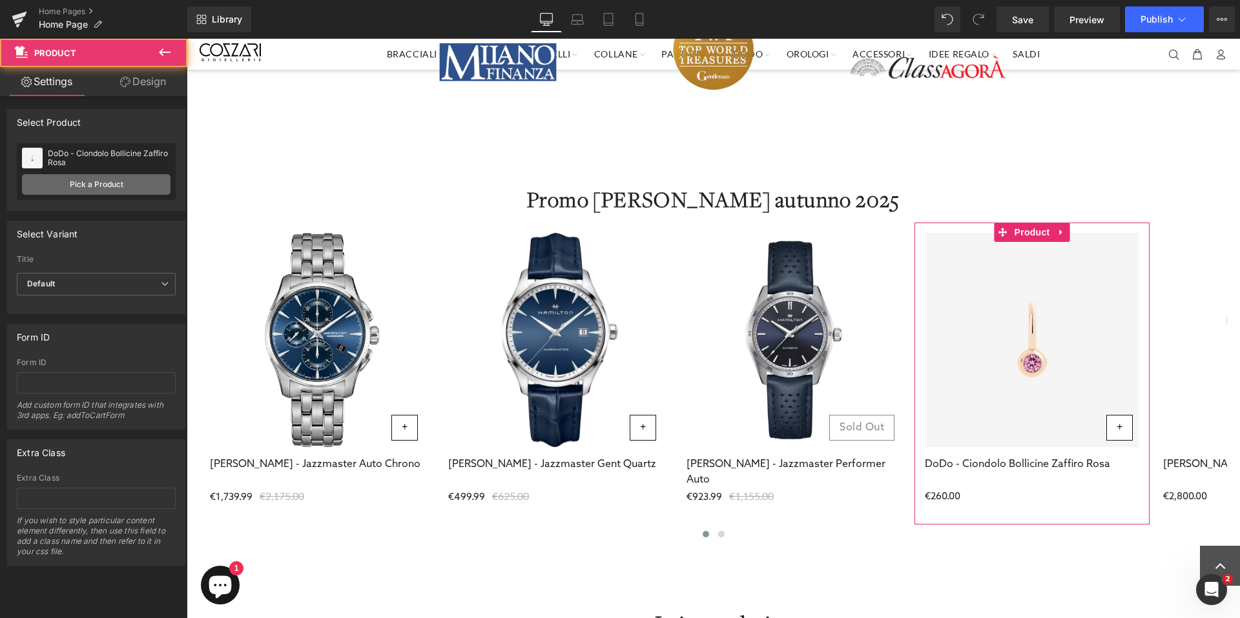
click at [107, 183] on link "Pick a Product" at bounding box center [96, 184] width 148 height 21
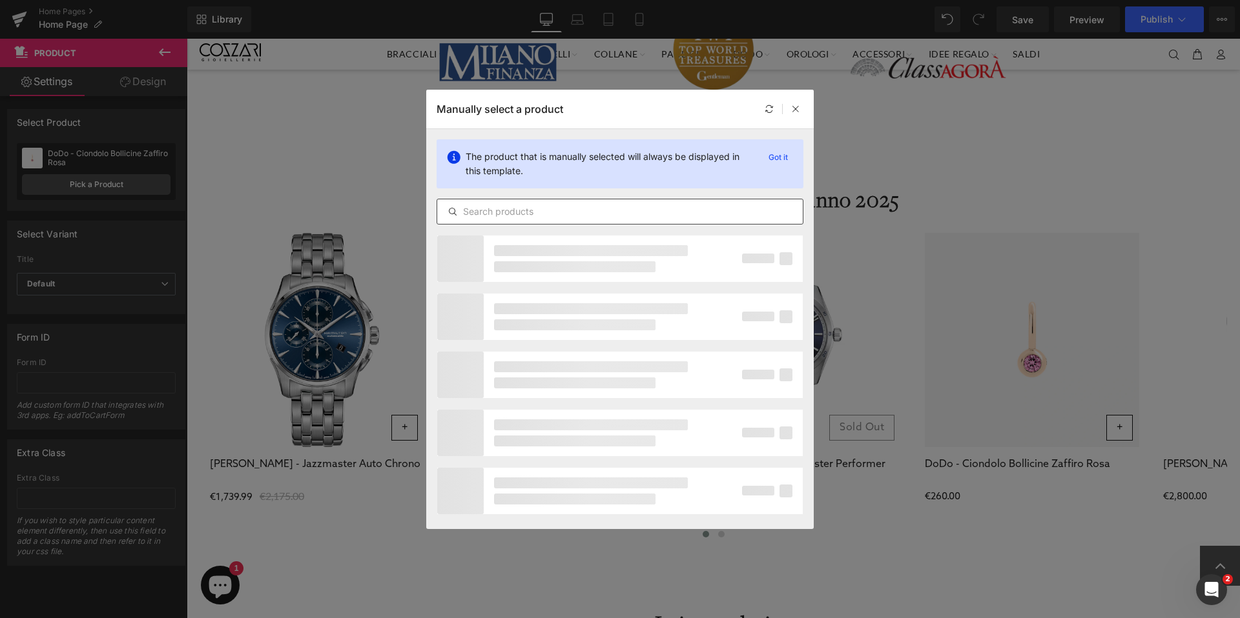
click at [569, 207] on input "text" at bounding box center [619, 211] width 365 height 15
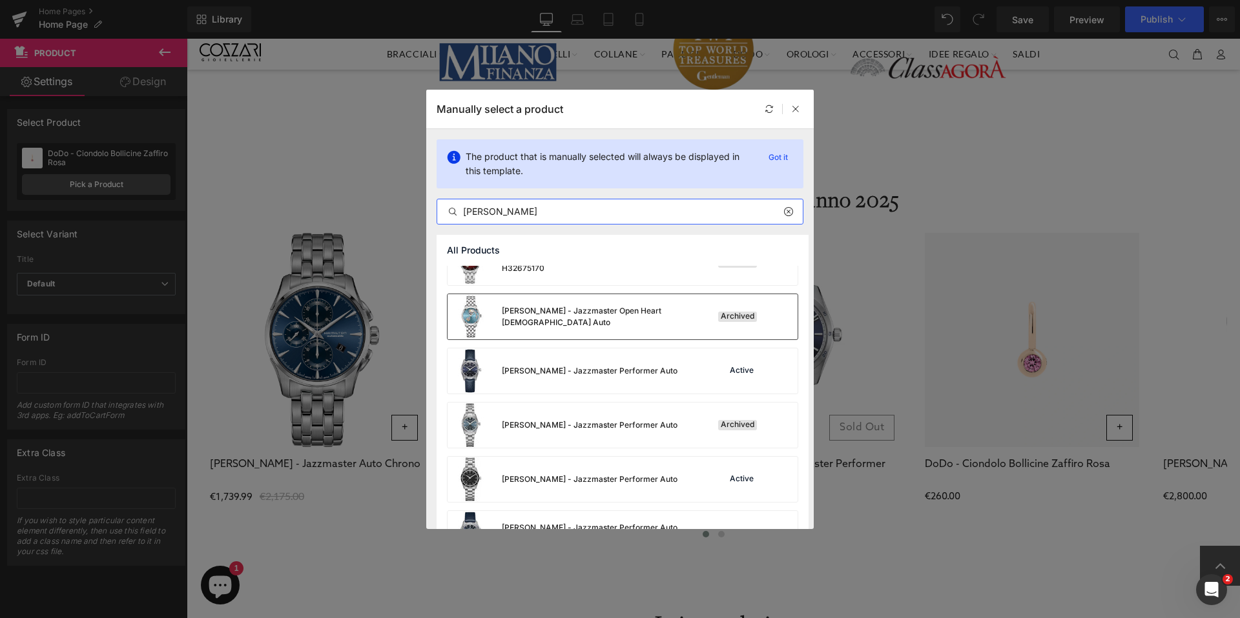
scroll to position [383, 0]
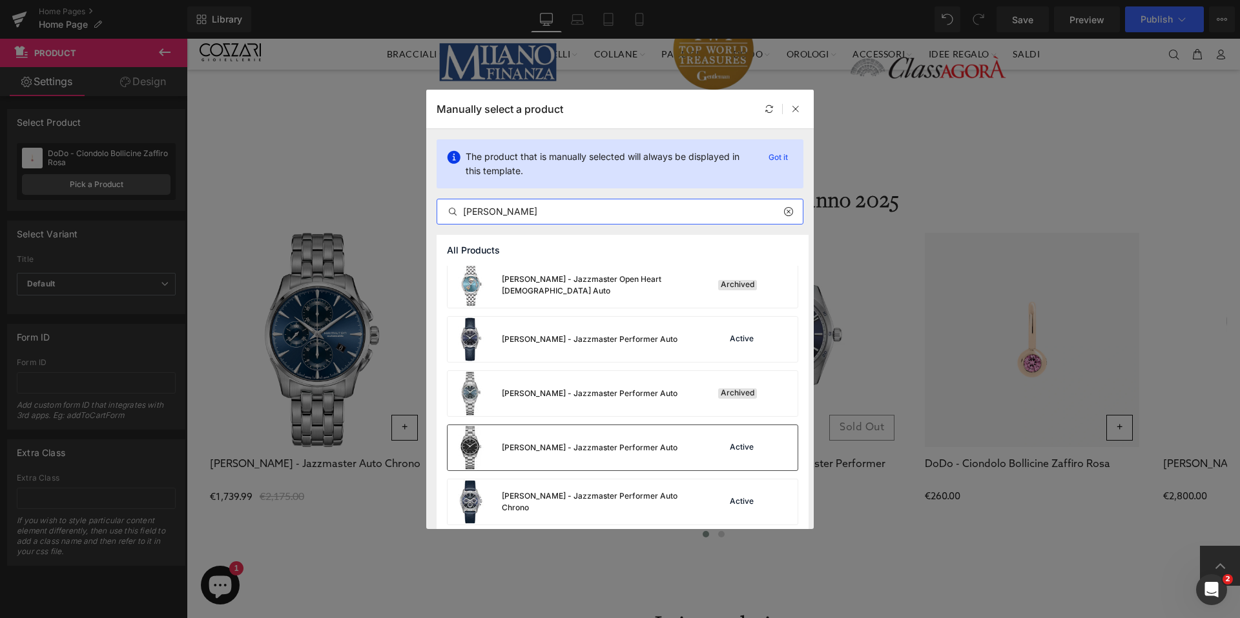
type input "[PERSON_NAME]"
click at [615, 450] on div "[PERSON_NAME] - Jazzmaster Performer Auto" at bounding box center [590, 448] width 176 height 12
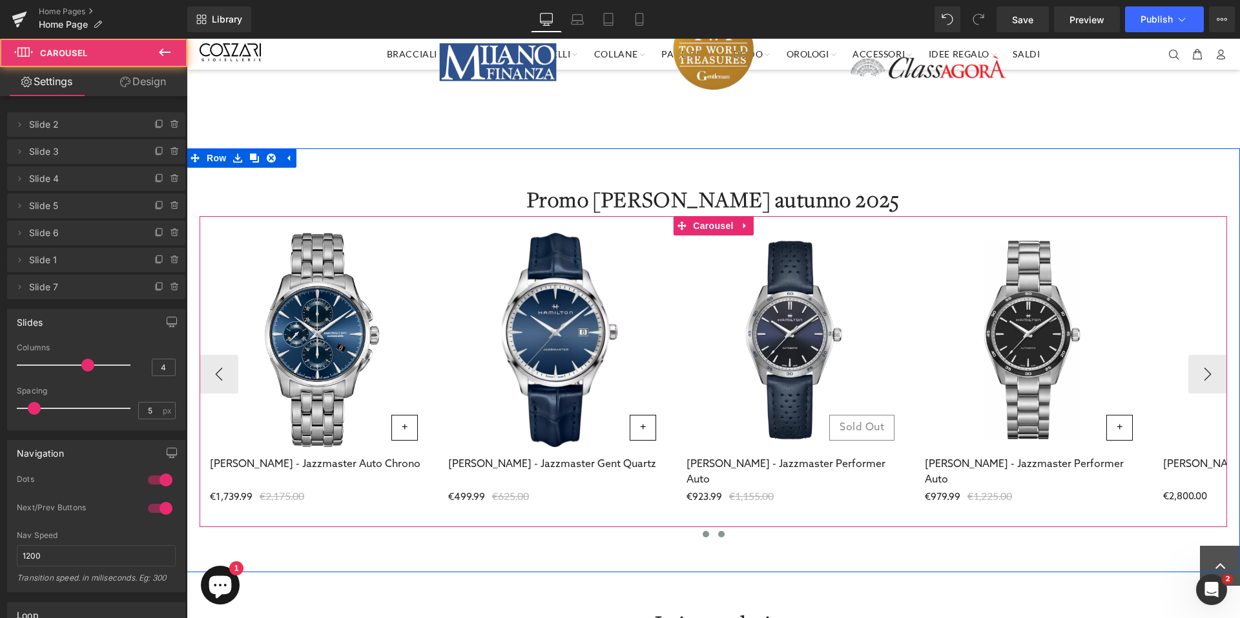
click at [719, 533] on span at bounding box center [721, 534] width 6 height 6
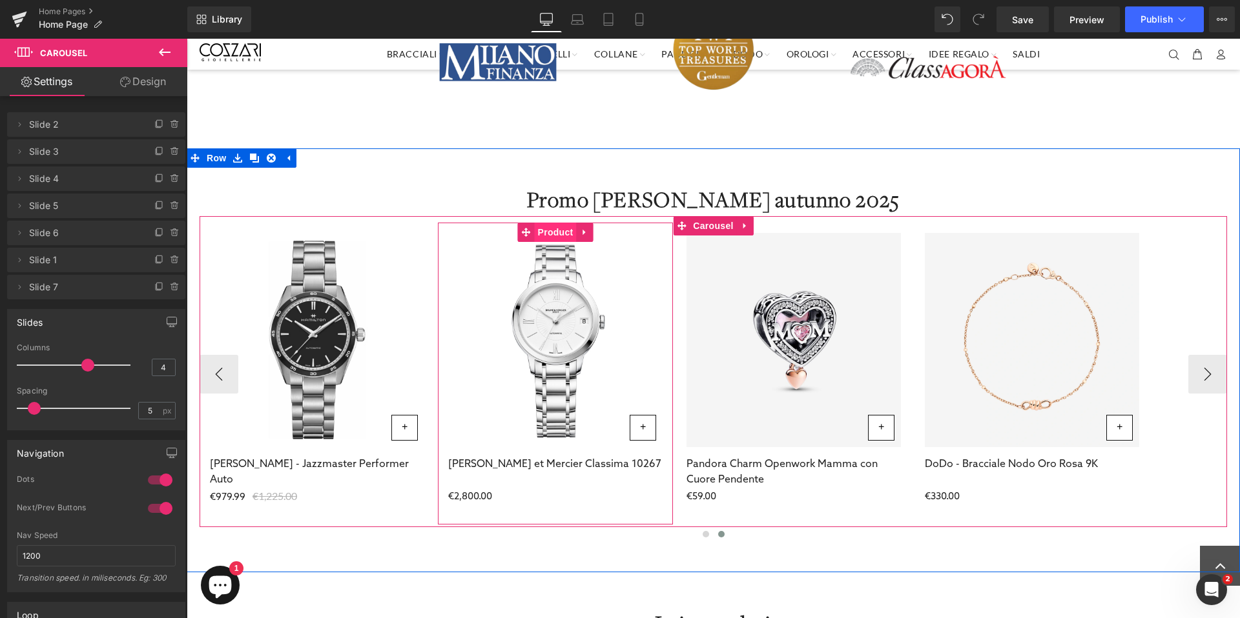
click at [554, 234] on span "Product" at bounding box center [556, 232] width 42 height 19
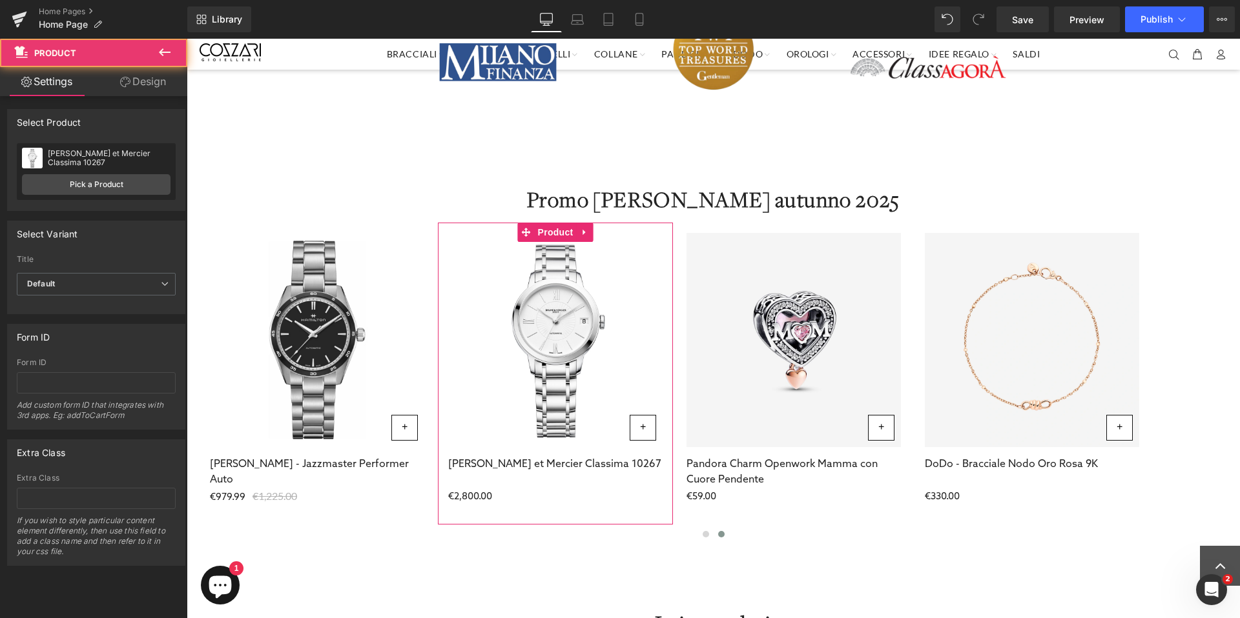
click at [92, 173] on div "[PERSON_NAME] et Mercier Classima 10267 [PERSON_NAME] et Mercier Classima 10267…" at bounding box center [96, 171] width 159 height 57
click at [98, 183] on link "Pick a Product" at bounding box center [96, 184] width 148 height 21
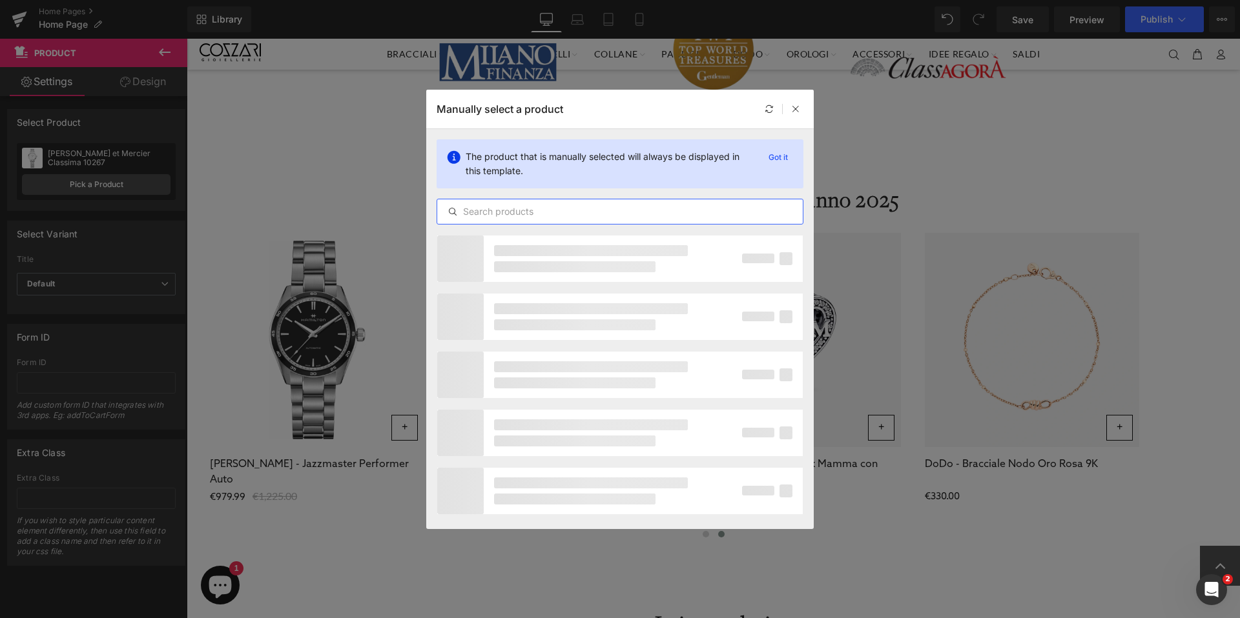
click at [642, 209] on input "text" at bounding box center [619, 211] width 365 height 15
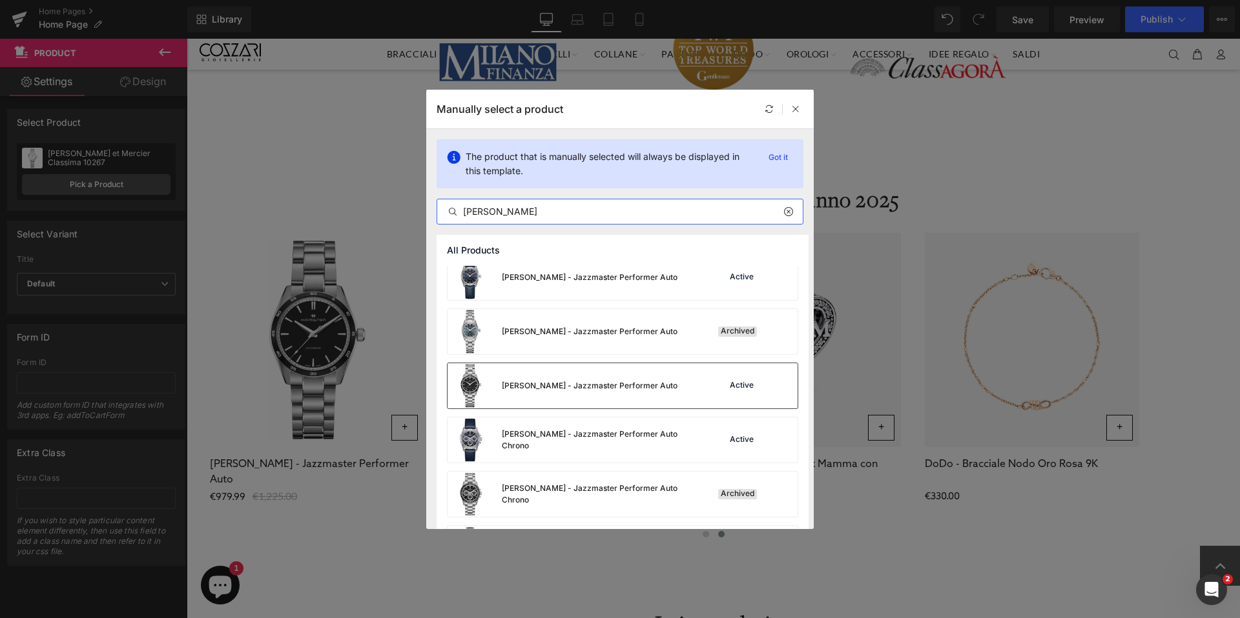
scroll to position [445, 0]
type input "[PERSON_NAME]"
click at [608, 438] on div "[PERSON_NAME] - Jazzmaster Performer Auto Chrono" at bounding box center [599, 440] width 194 height 23
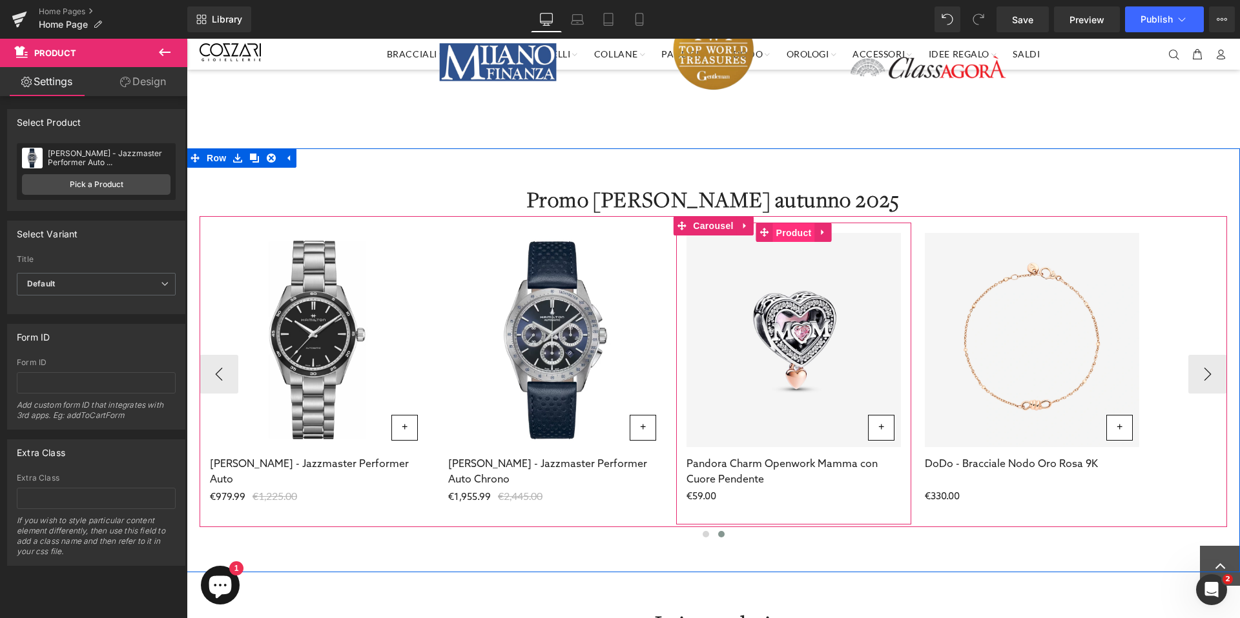
click at [787, 234] on span "Product" at bounding box center [794, 232] width 42 height 19
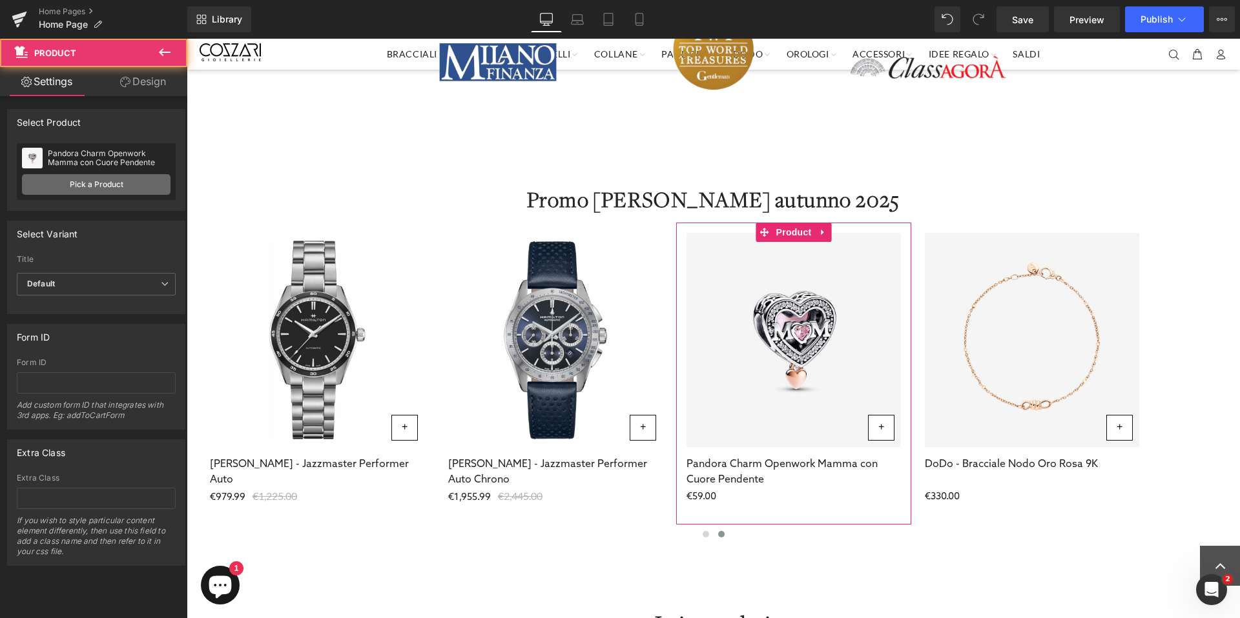
click at [118, 185] on link "Pick a Product" at bounding box center [96, 184] width 148 height 21
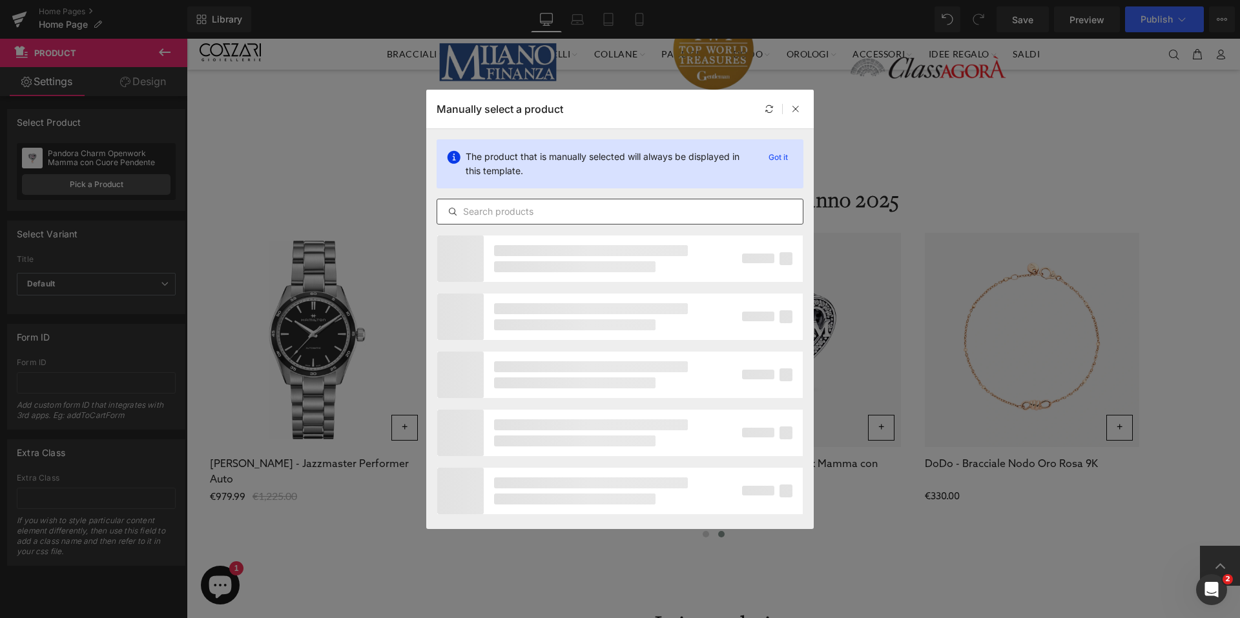
click at [551, 208] on input "text" at bounding box center [619, 211] width 365 height 15
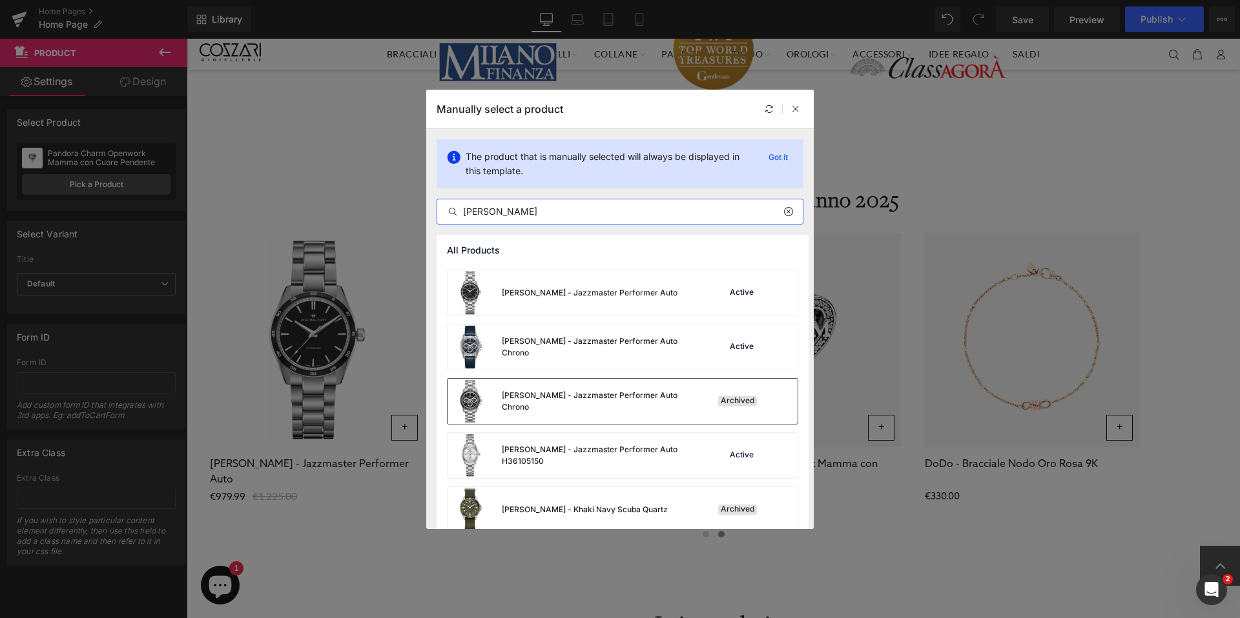
scroll to position [540, 0]
type input "[PERSON_NAME]"
click at [602, 459] on div "[PERSON_NAME] - Jazzmaster Performer Auto H36105150" at bounding box center [599, 454] width 194 height 23
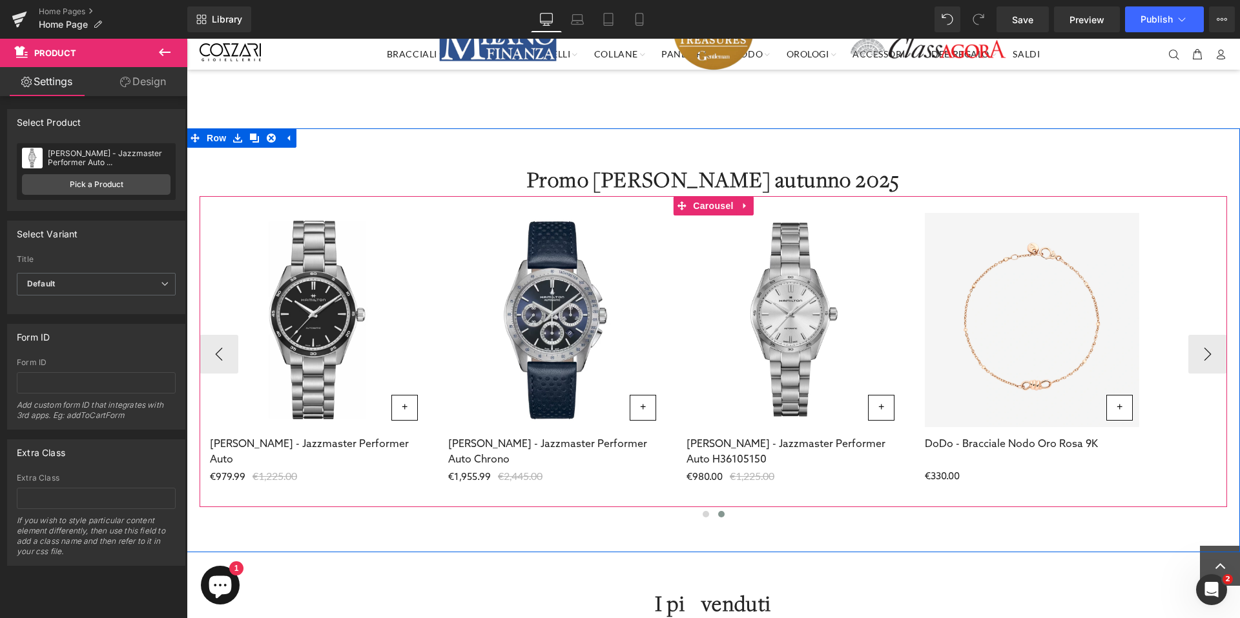
scroll to position [668, 0]
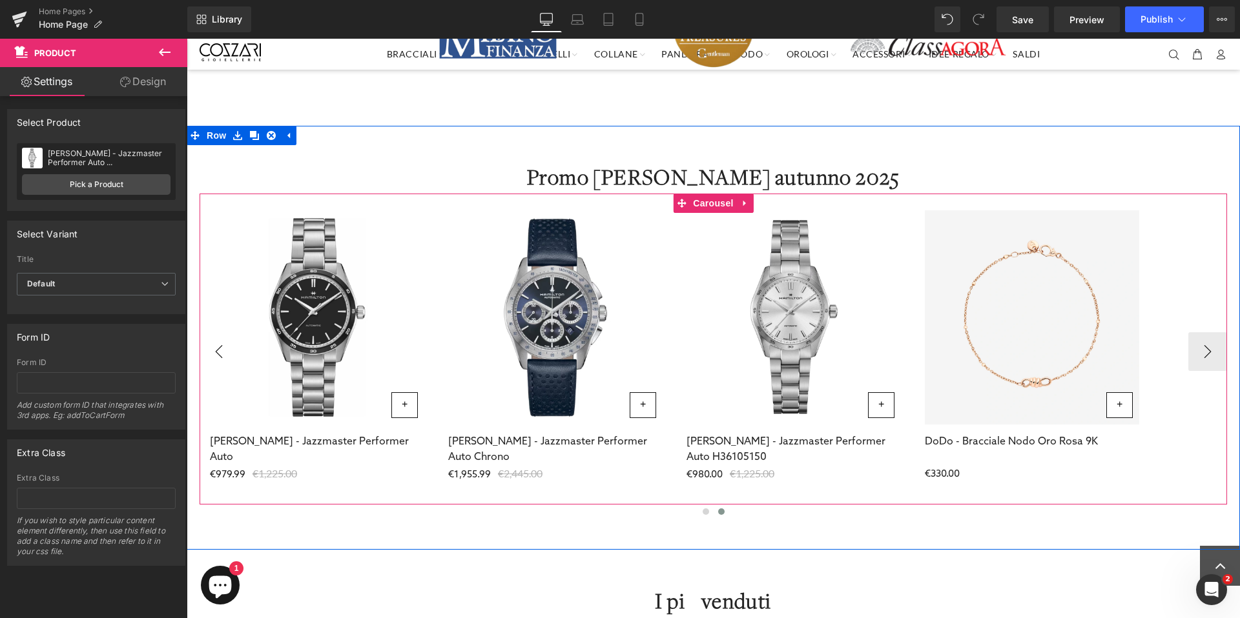
click at [205, 351] on button "‹" at bounding box center [218, 351] width 39 height 39
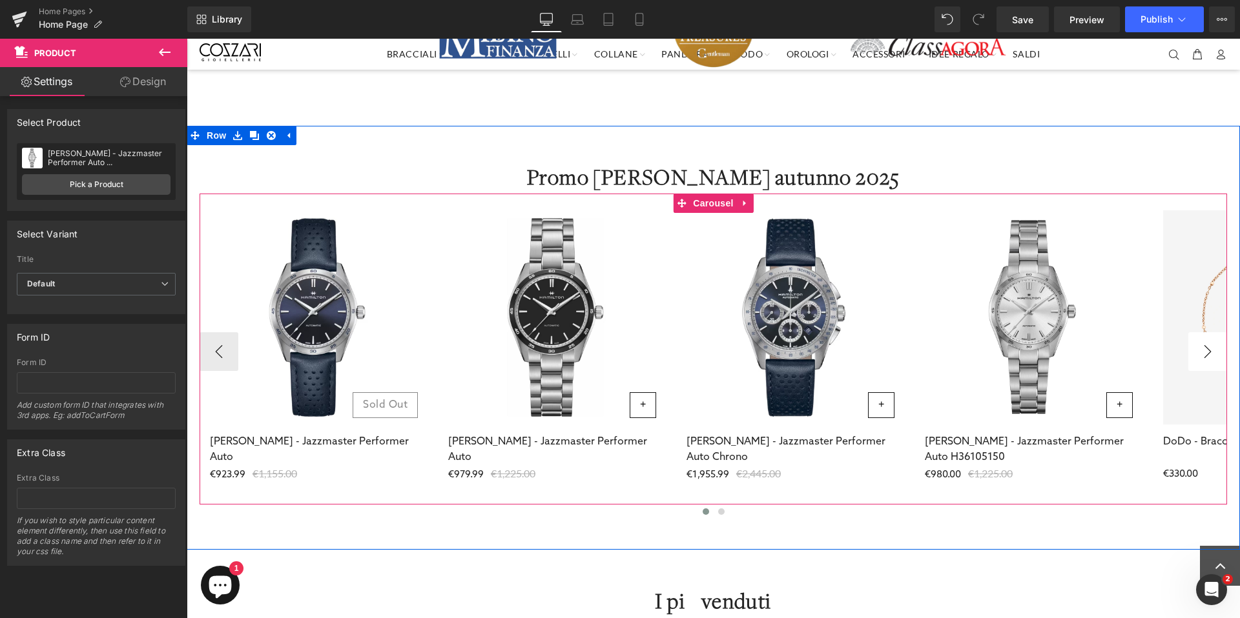
click at [1201, 353] on button "›" at bounding box center [1207, 351] width 39 height 39
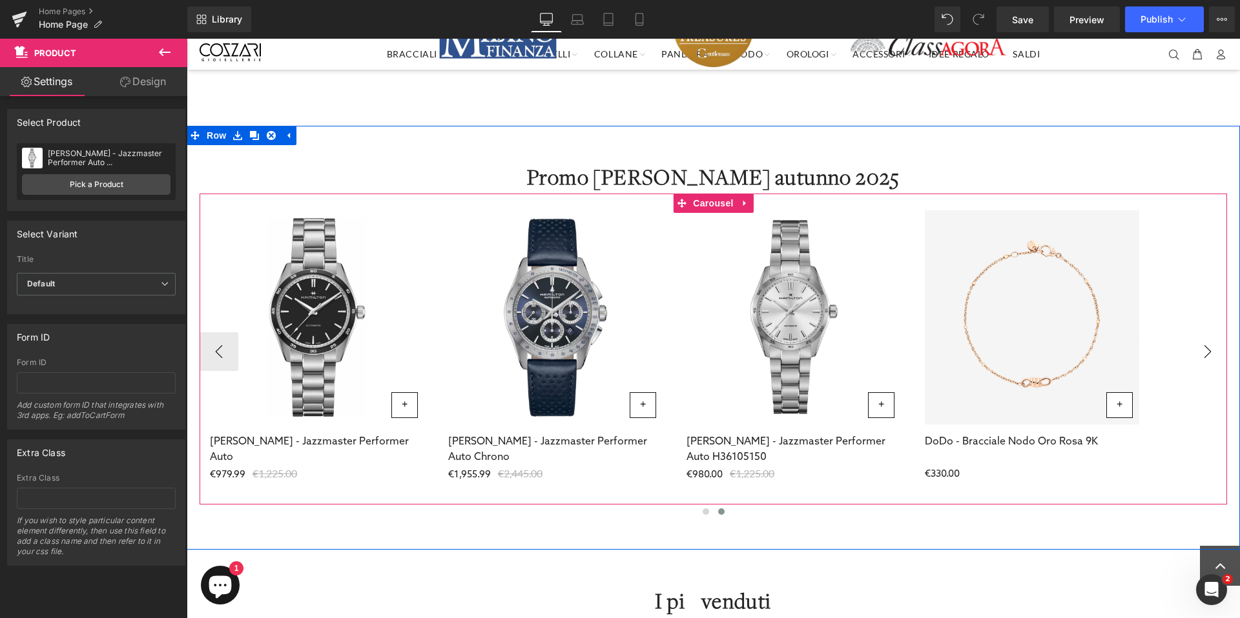
click at [1201, 353] on button "›" at bounding box center [1207, 351] width 39 height 39
click at [1034, 215] on span "Product" at bounding box center [1032, 209] width 42 height 19
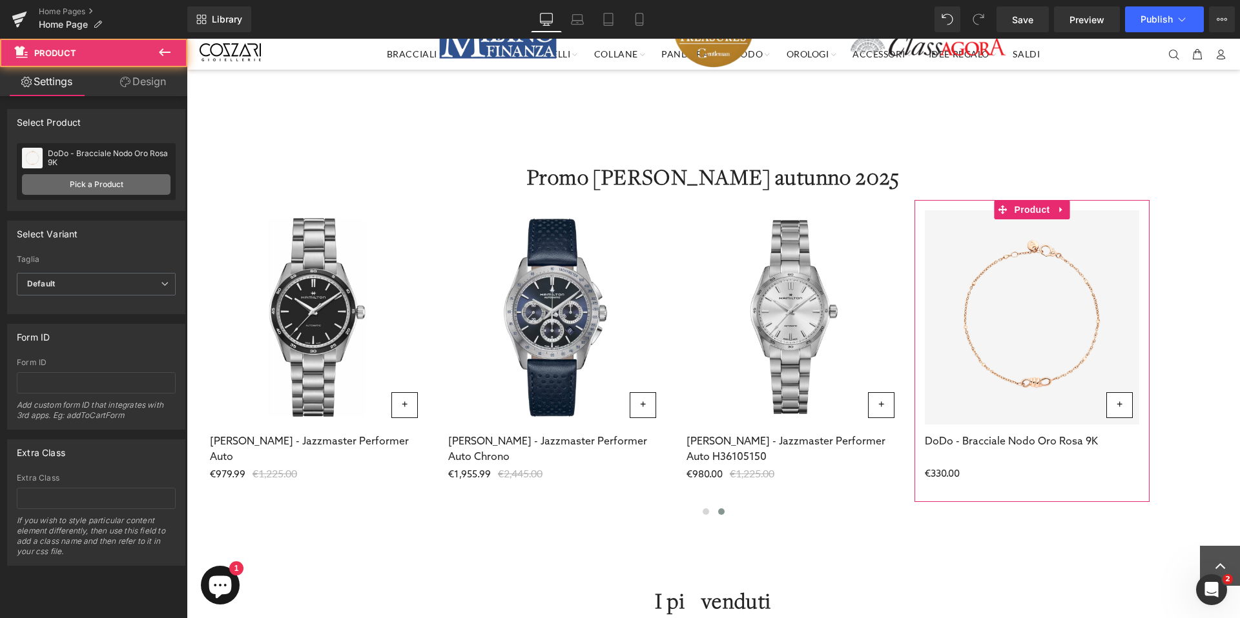
click at [77, 189] on link "Pick a Product" at bounding box center [96, 184] width 148 height 21
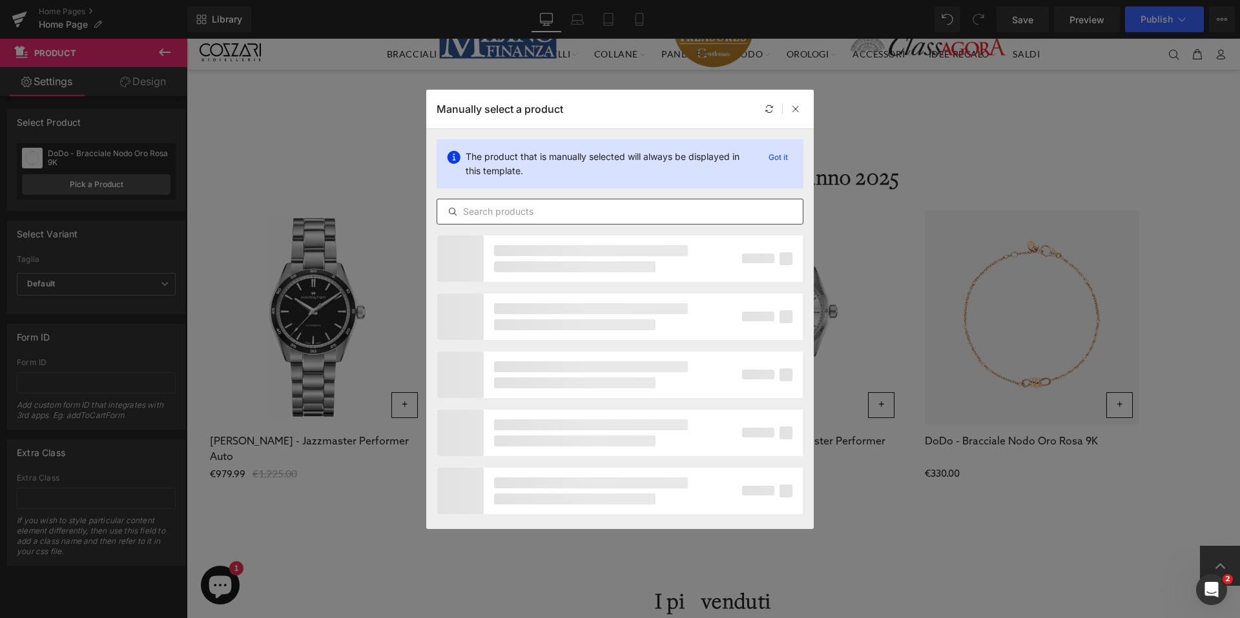
click at [647, 212] on input "text" at bounding box center [619, 211] width 365 height 15
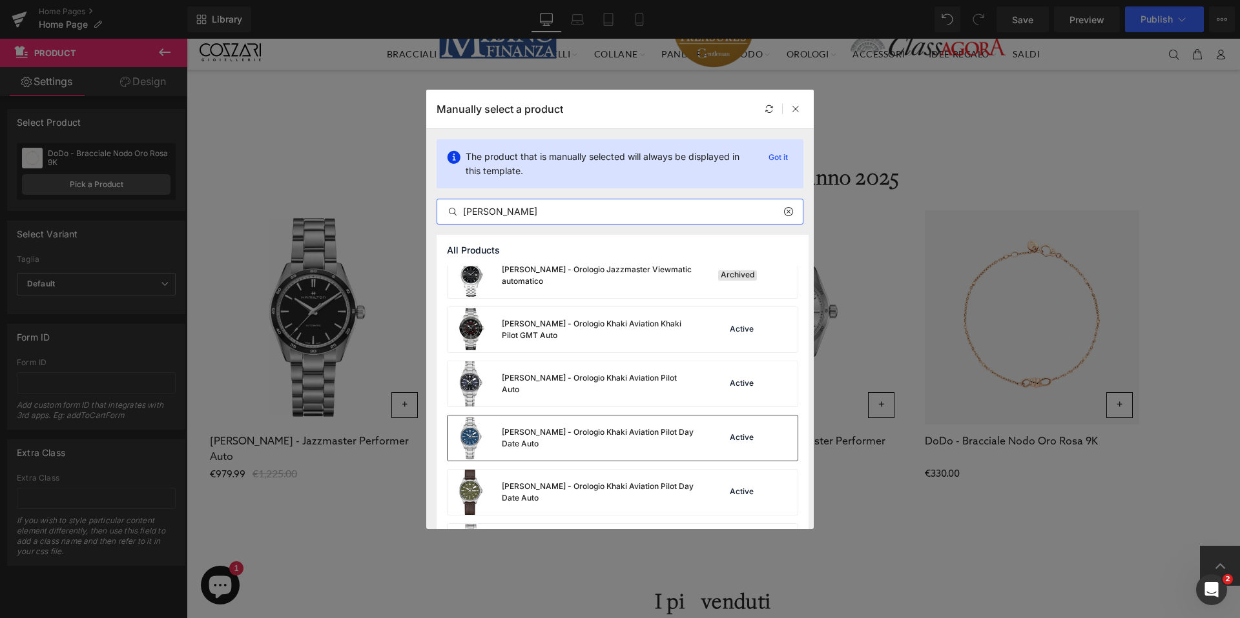
scroll to position [1276, 0]
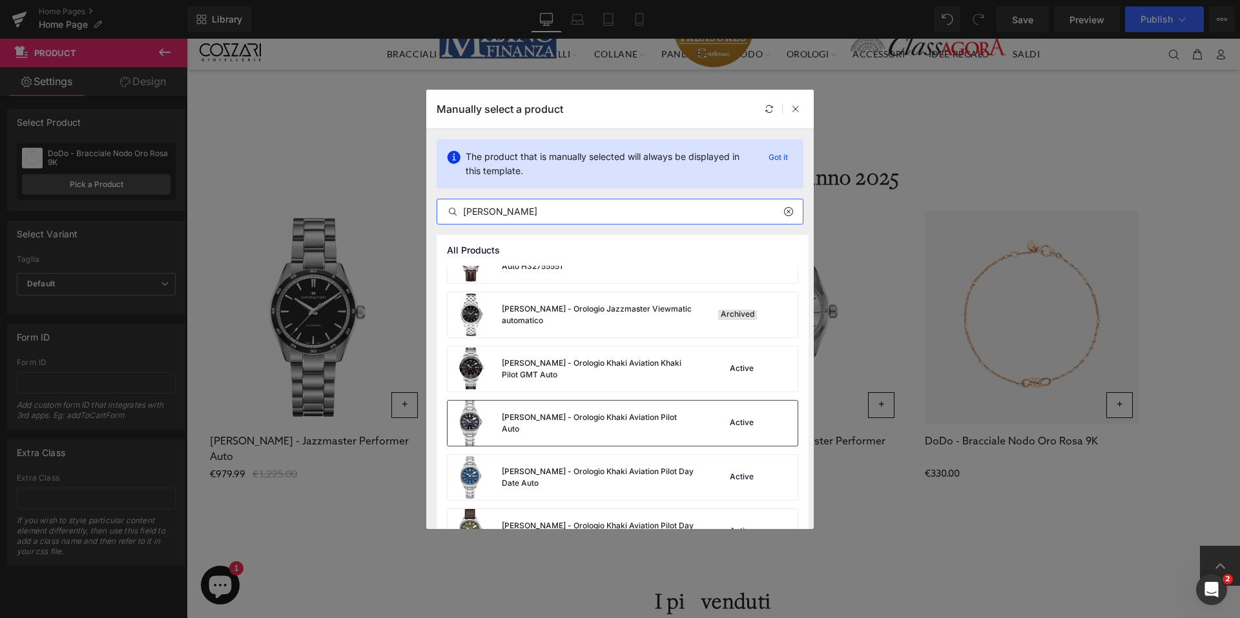
type input "[PERSON_NAME]"
click at [662, 423] on div "[PERSON_NAME] - Orologio Khaki Aviation Pilot Auto" at bounding box center [599, 423] width 194 height 23
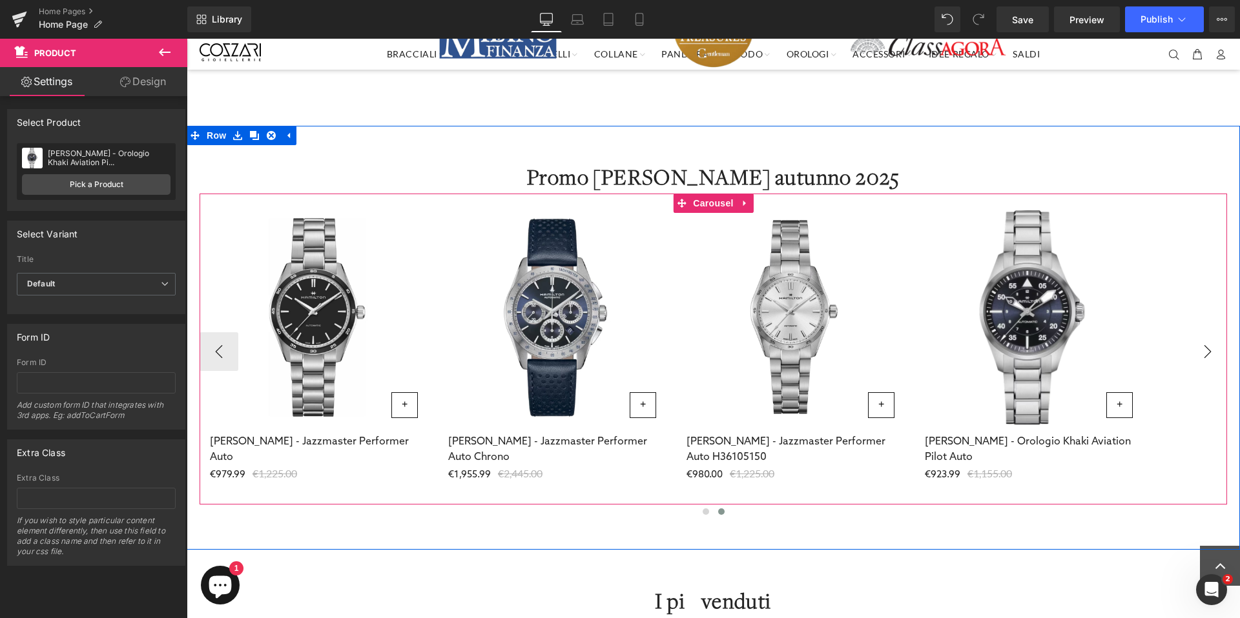
click at [1210, 360] on button "›" at bounding box center [1207, 351] width 39 height 39
click at [712, 206] on span "Carousel" at bounding box center [713, 203] width 46 height 19
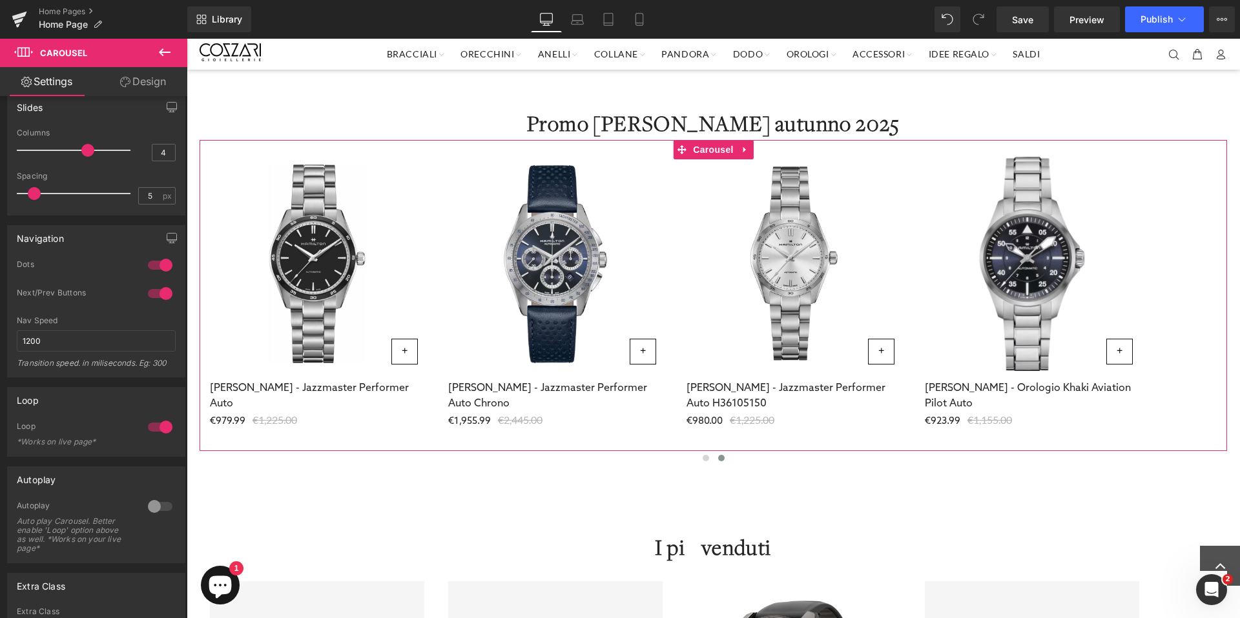
scroll to position [212, 0]
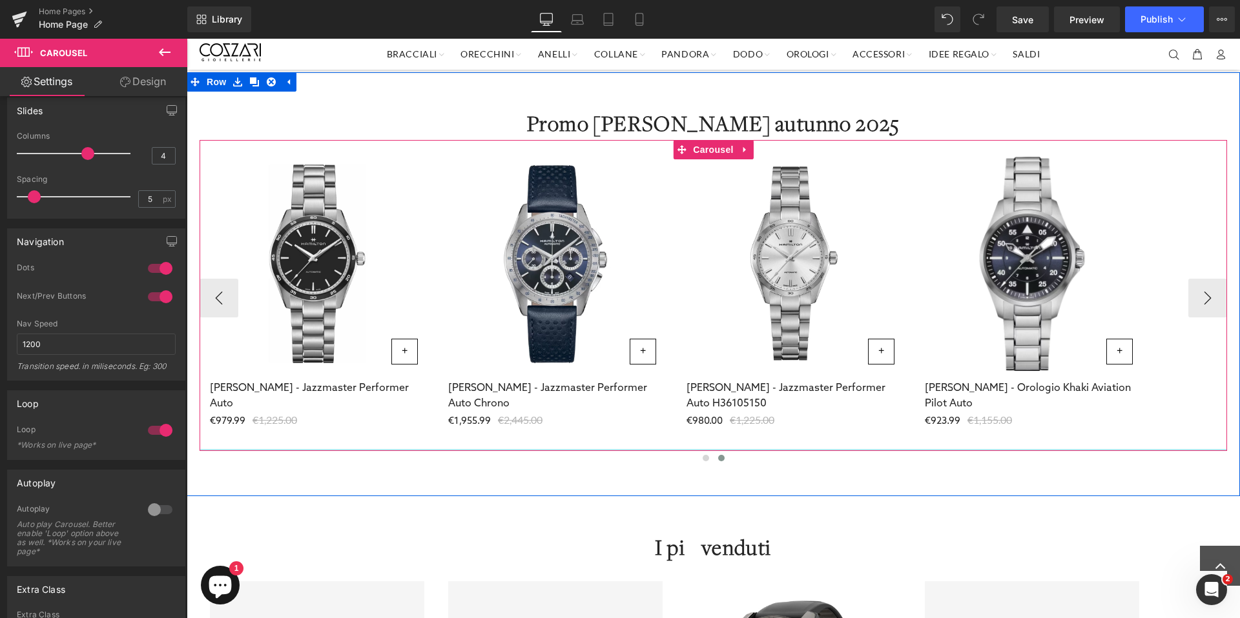
click at [708, 438] on div "- 20 % (P) Image + (P) Cart Button [PERSON_NAME] - Jazzmaster Performer Auto H3…" at bounding box center [793, 298] width 235 height 303
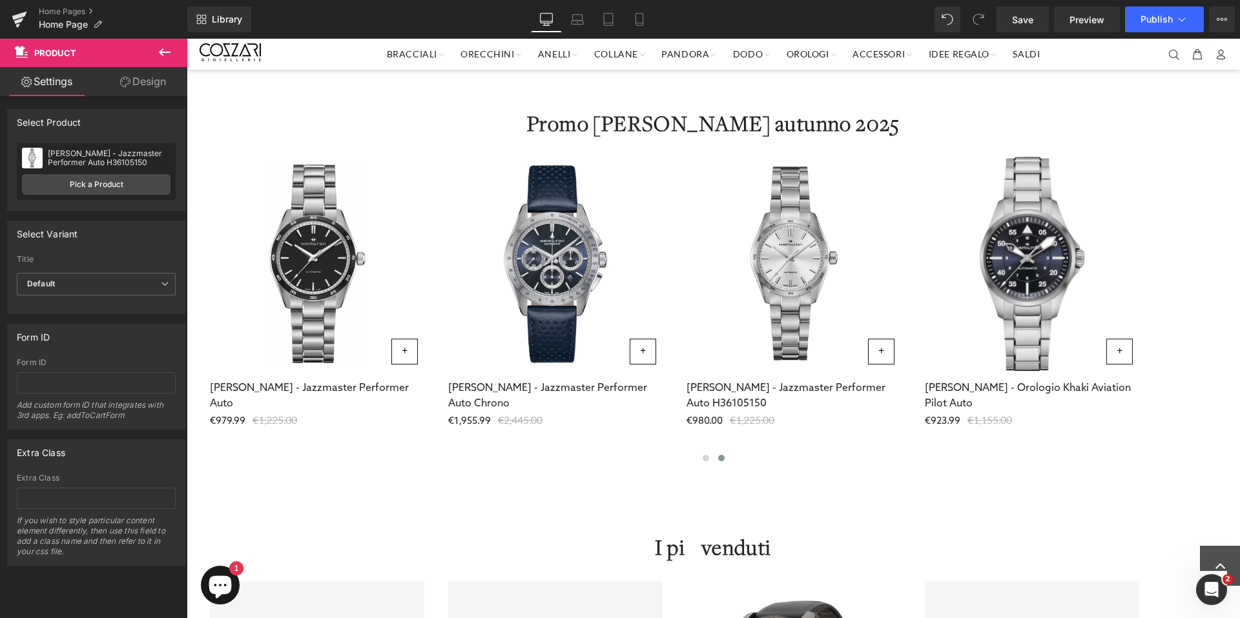
click at [174, 48] on button at bounding box center [164, 53] width 45 height 28
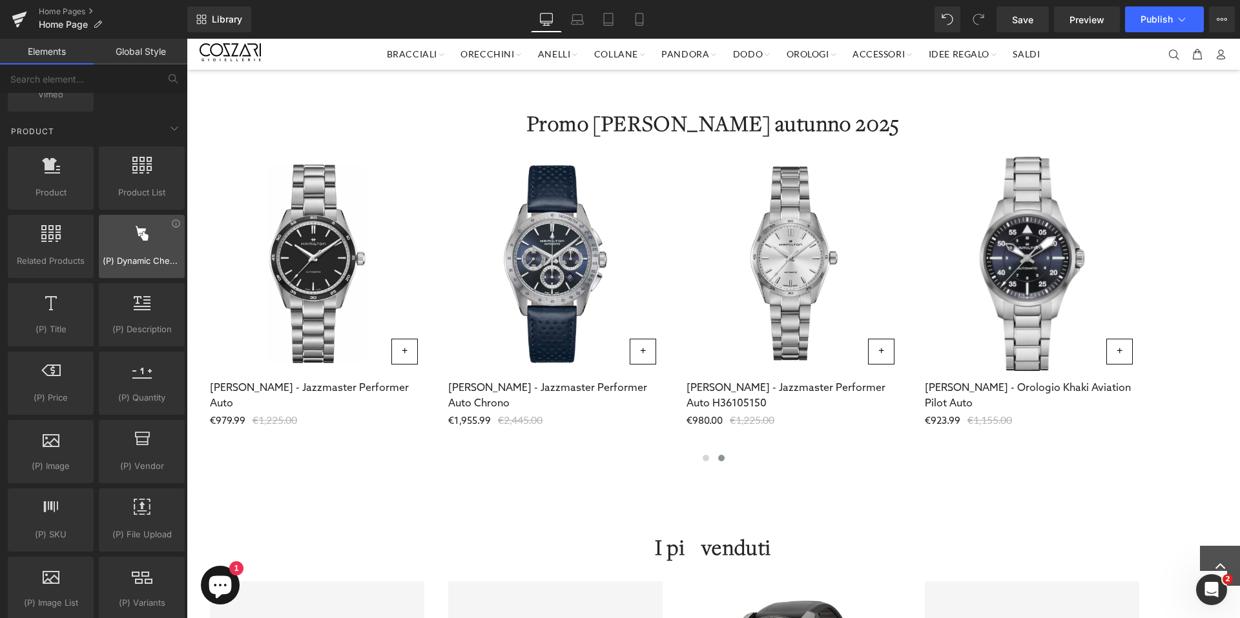
scroll to position [1074, 0]
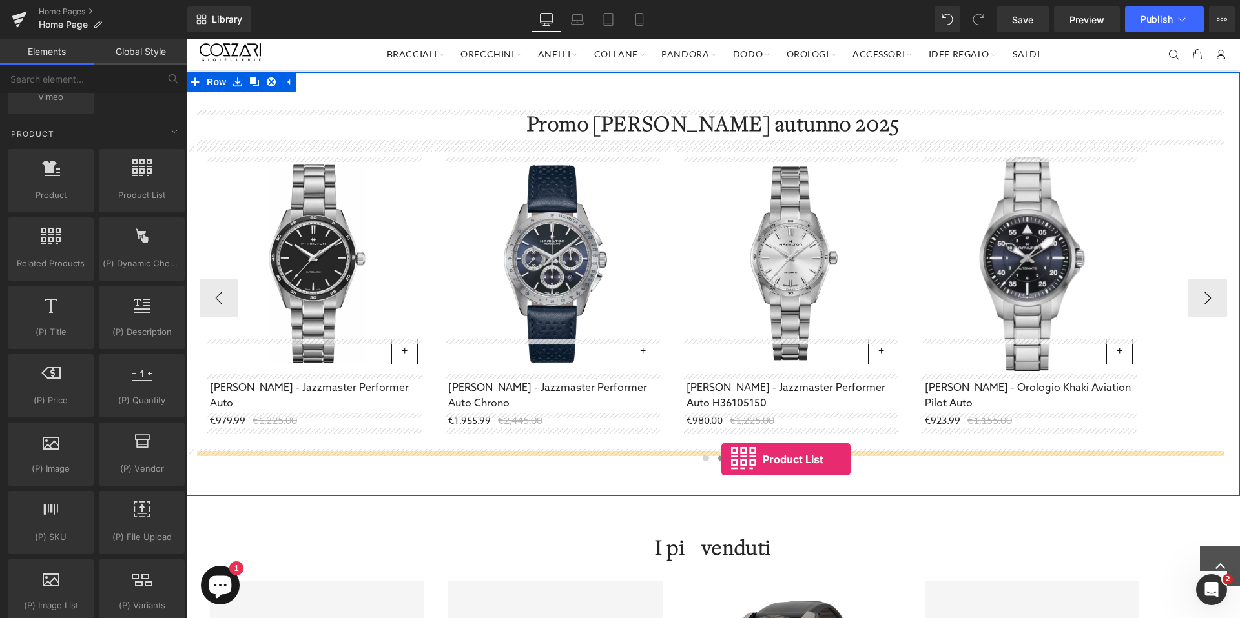
drag, startPoint x: 307, startPoint y: 229, endPoint x: 721, endPoint y: 460, distance: 474.3
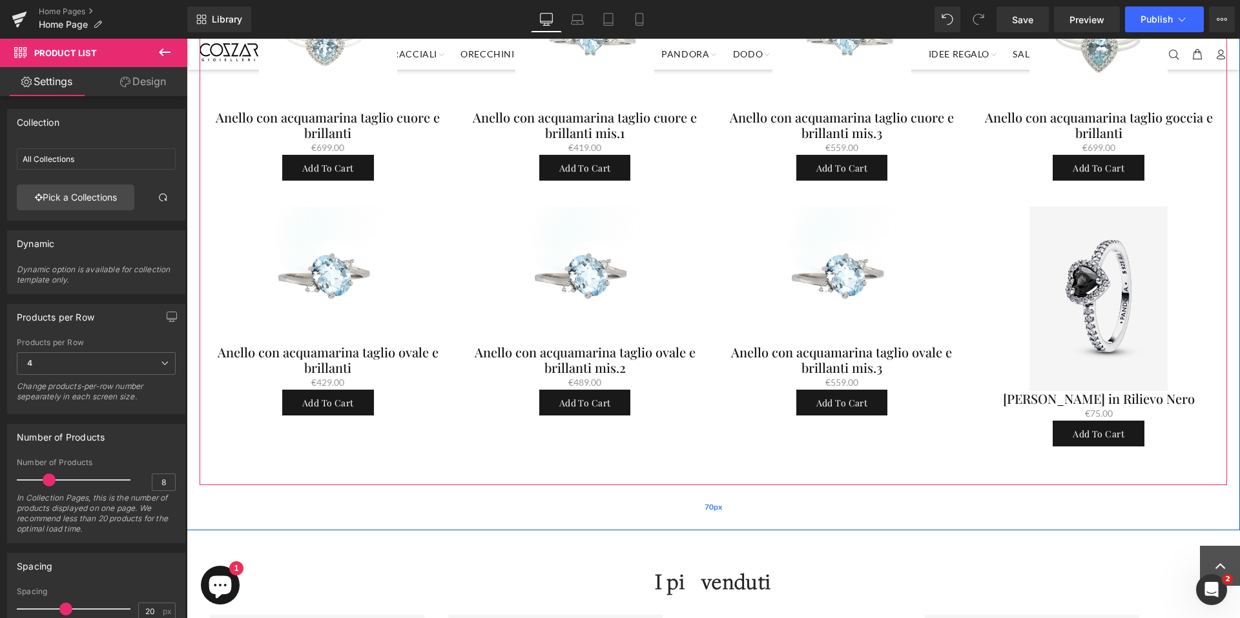
scroll to position [1253, 0]
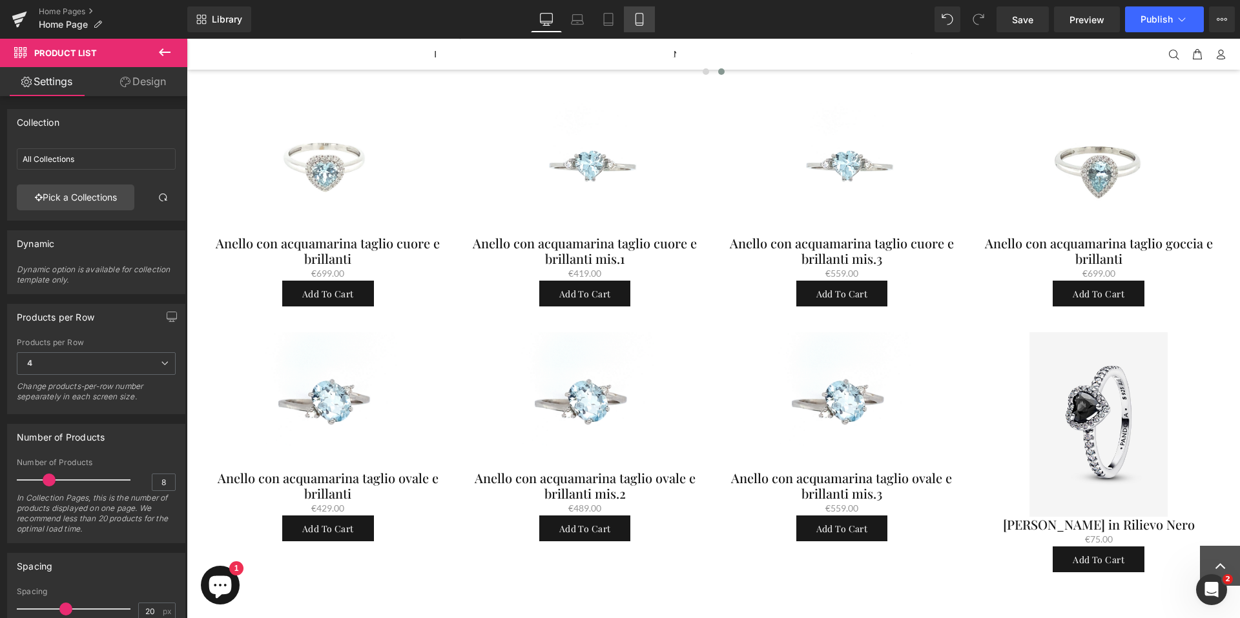
click at [636, 12] on link "Mobile" at bounding box center [639, 19] width 31 height 26
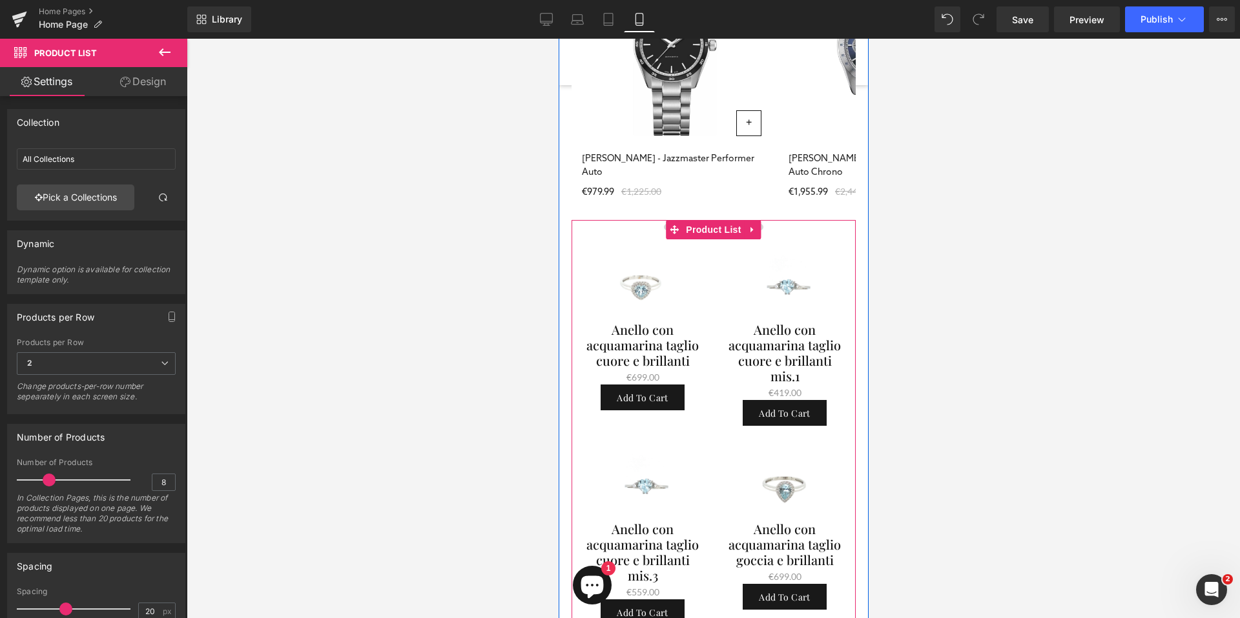
scroll to position [615, 0]
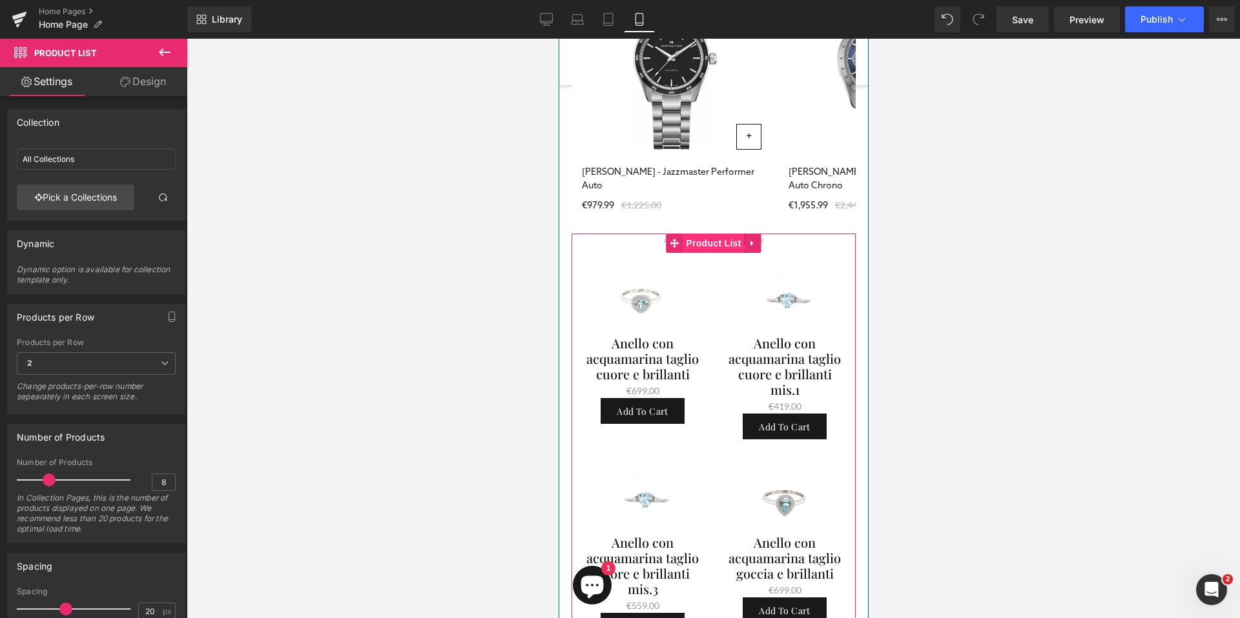
click at [704, 247] on span "Product List" at bounding box center [712, 243] width 61 height 19
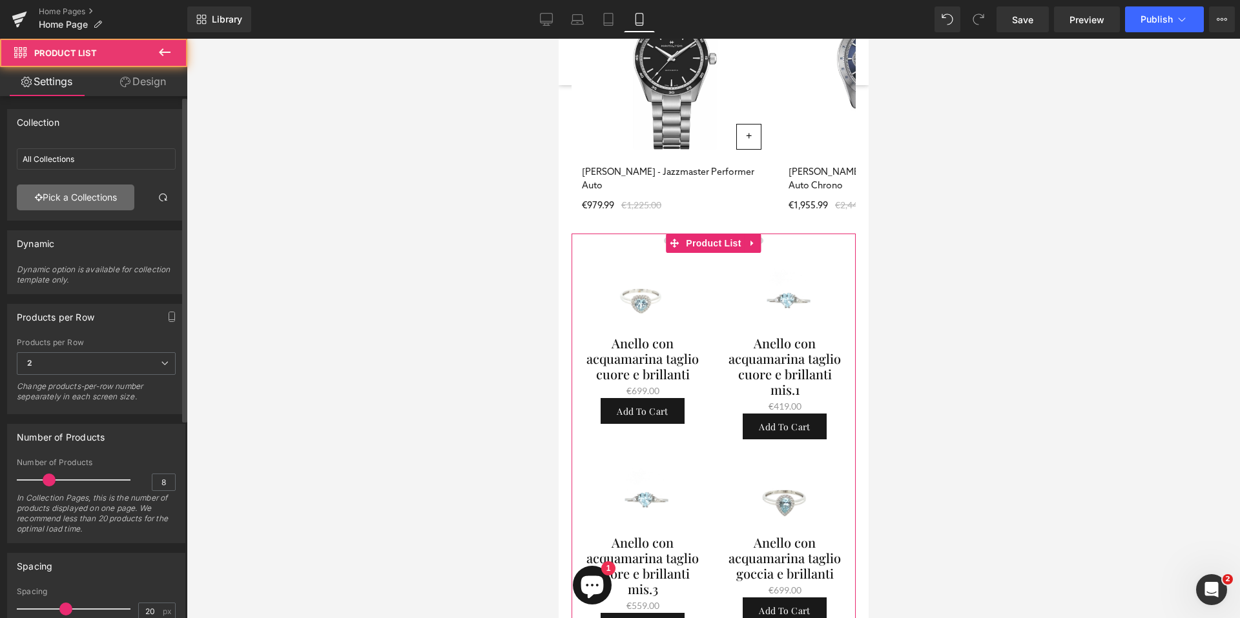
click at [61, 200] on link "Pick a Collections" at bounding box center [76, 198] width 118 height 26
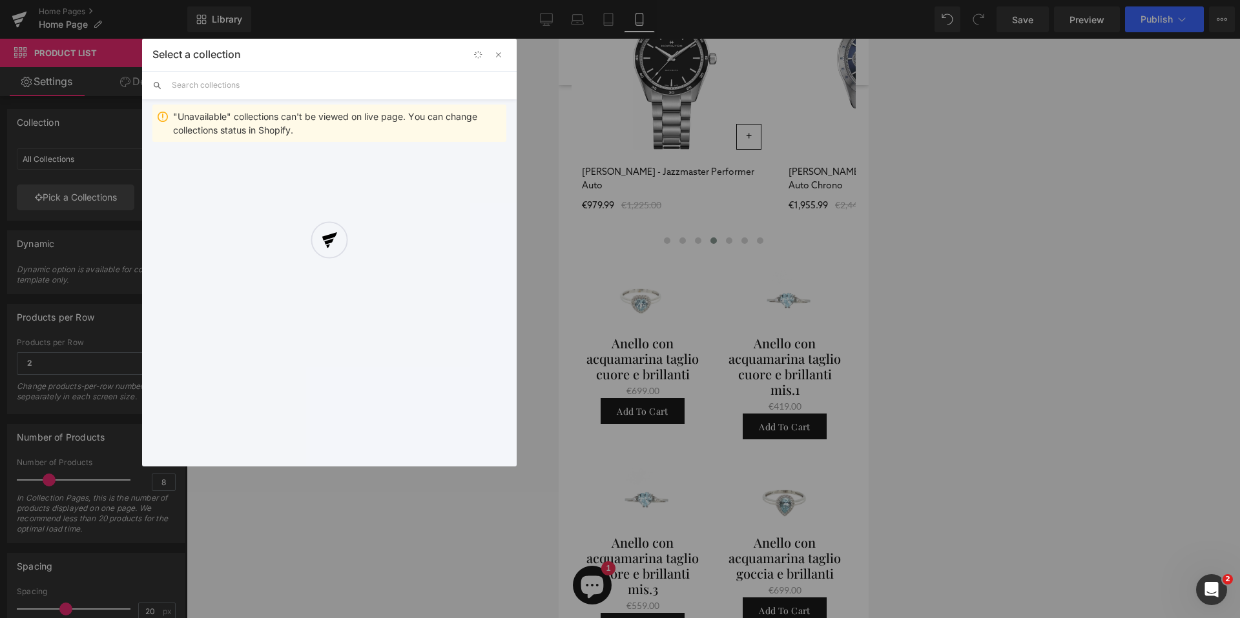
click at [268, 94] on input "text" at bounding box center [339, 85] width 334 height 28
type input "[PERSON_NAME]"
click at [230, 171] on span "[PERSON_NAME]" at bounding box center [355, 167] width 301 height 11
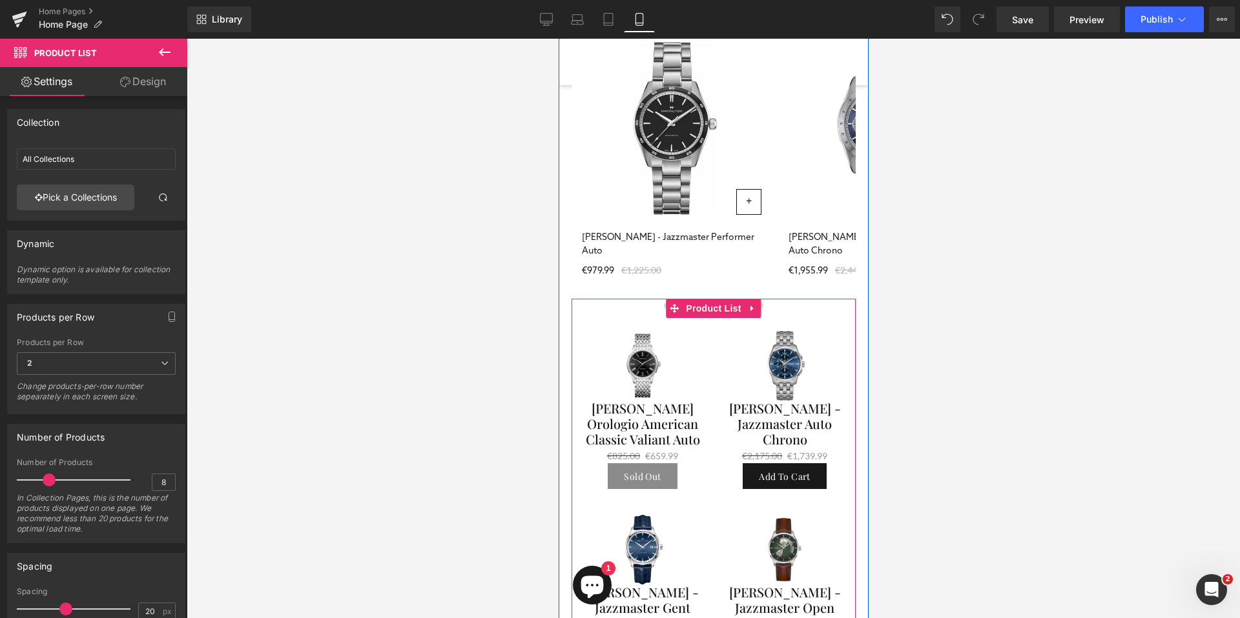
scroll to position [524, 0]
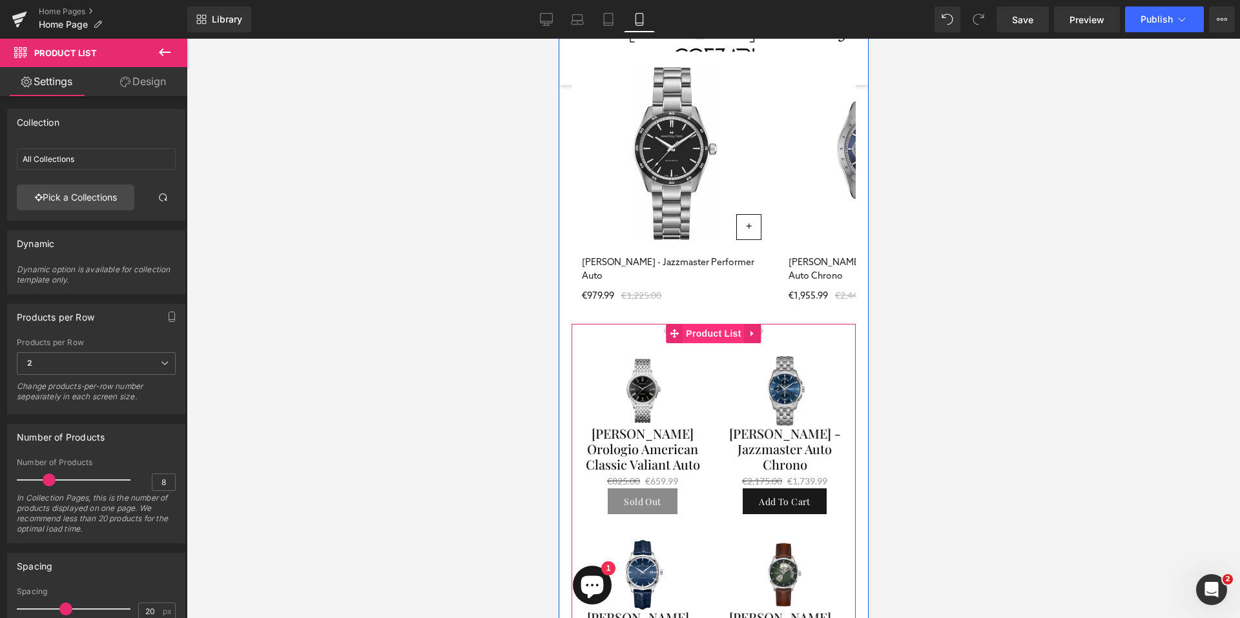
click at [706, 338] on span "Product List" at bounding box center [712, 333] width 61 height 19
click at [648, 390] on span "(P) Image" at bounding box center [641, 391] width 49 height 19
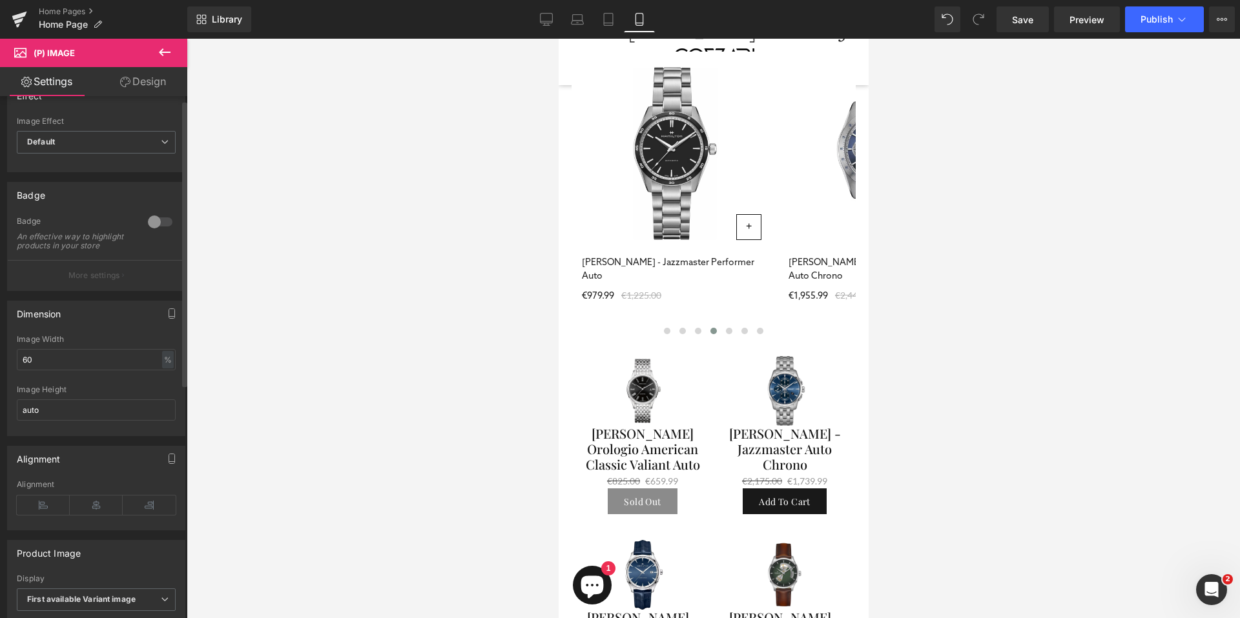
scroll to position [28, 0]
click at [69, 369] on input "60" at bounding box center [96, 358] width 159 height 21
click at [537, 17] on link "Desktop" at bounding box center [546, 19] width 31 height 26
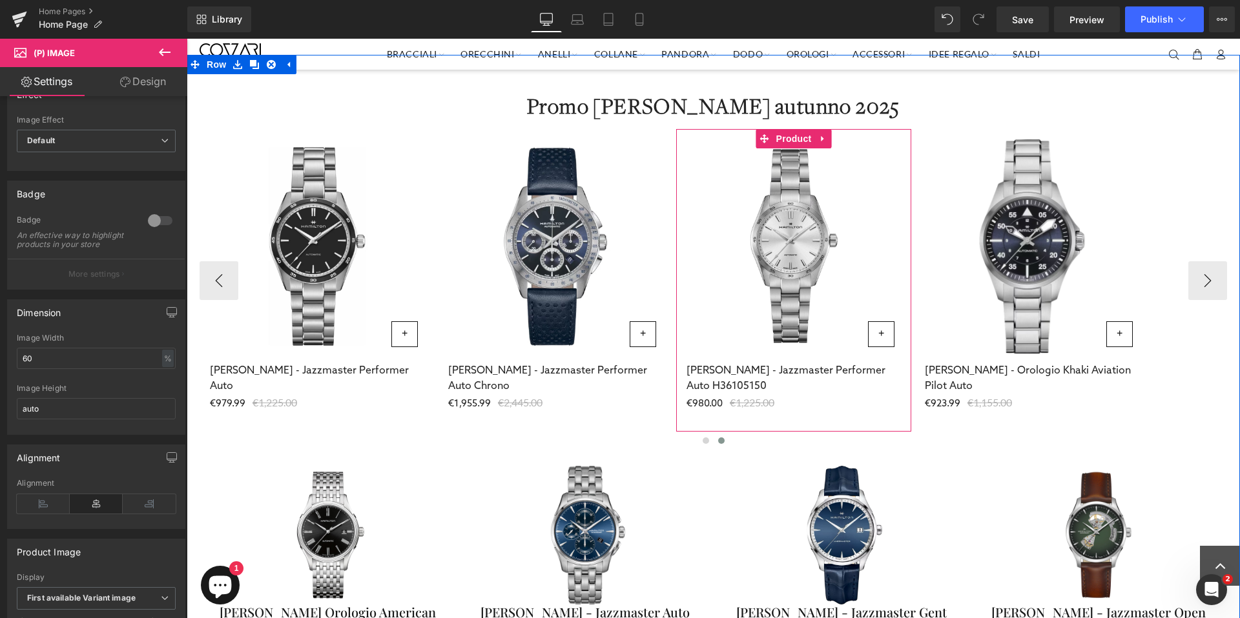
scroll to position [930, 0]
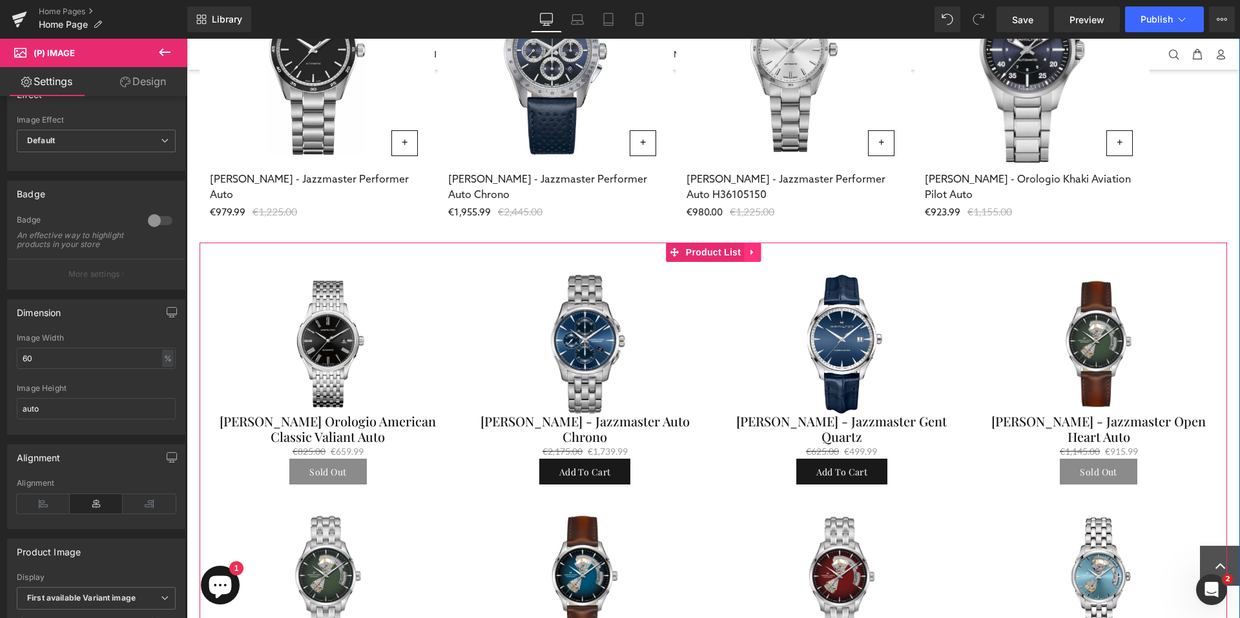
click at [748, 252] on icon at bounding box center [752, 253] width 9 height 10
click at [758, 256] on icon at bounding box center [760, 252] width 9 height 9
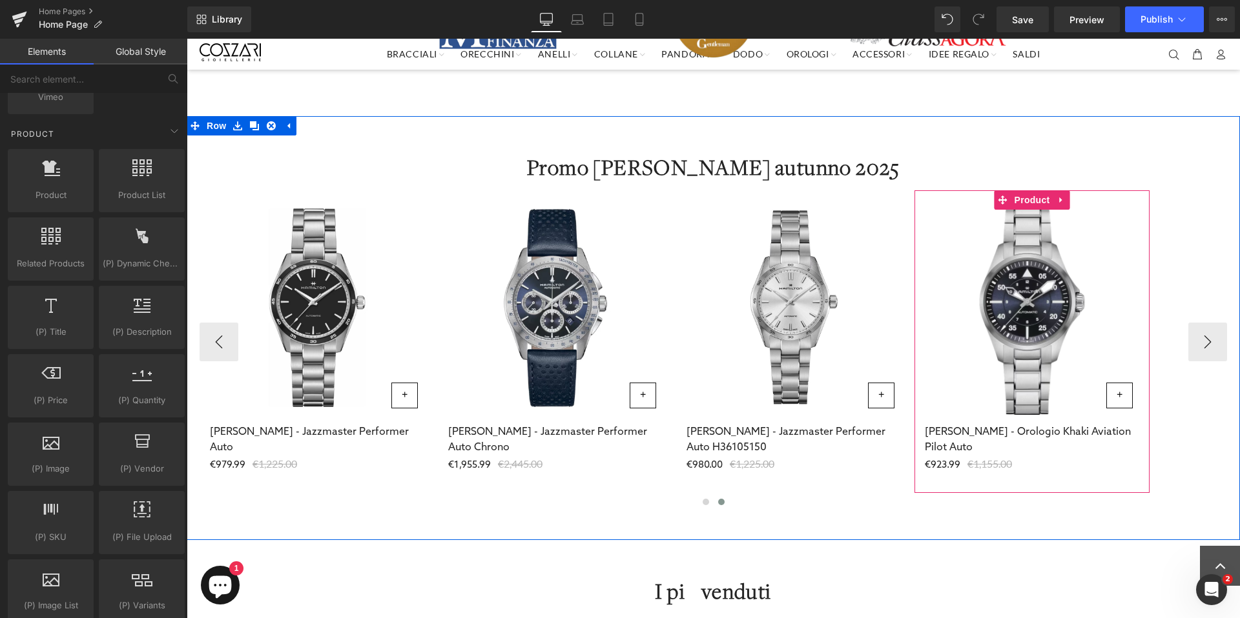
scroll to position [702, 0]
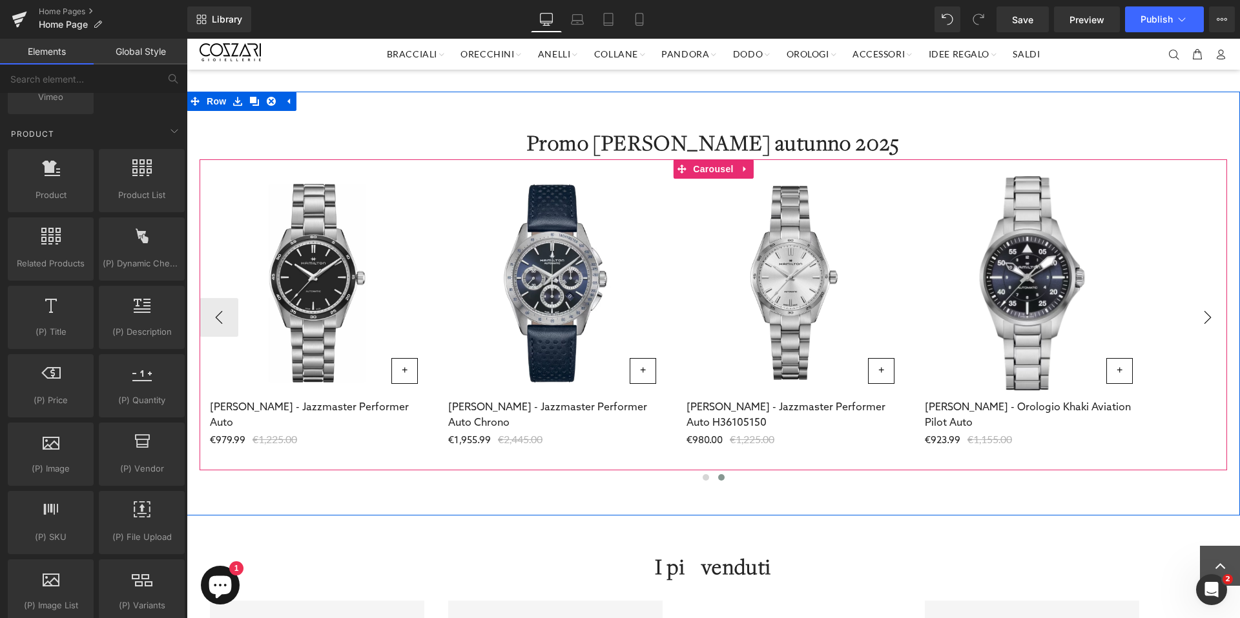
click at [1204, 327] on button "›" at bounding box center [1207, 317] width 39 height 39
click at [709, 170] on span "Carousel" at bounding box center [713, 169] width 46 height 19
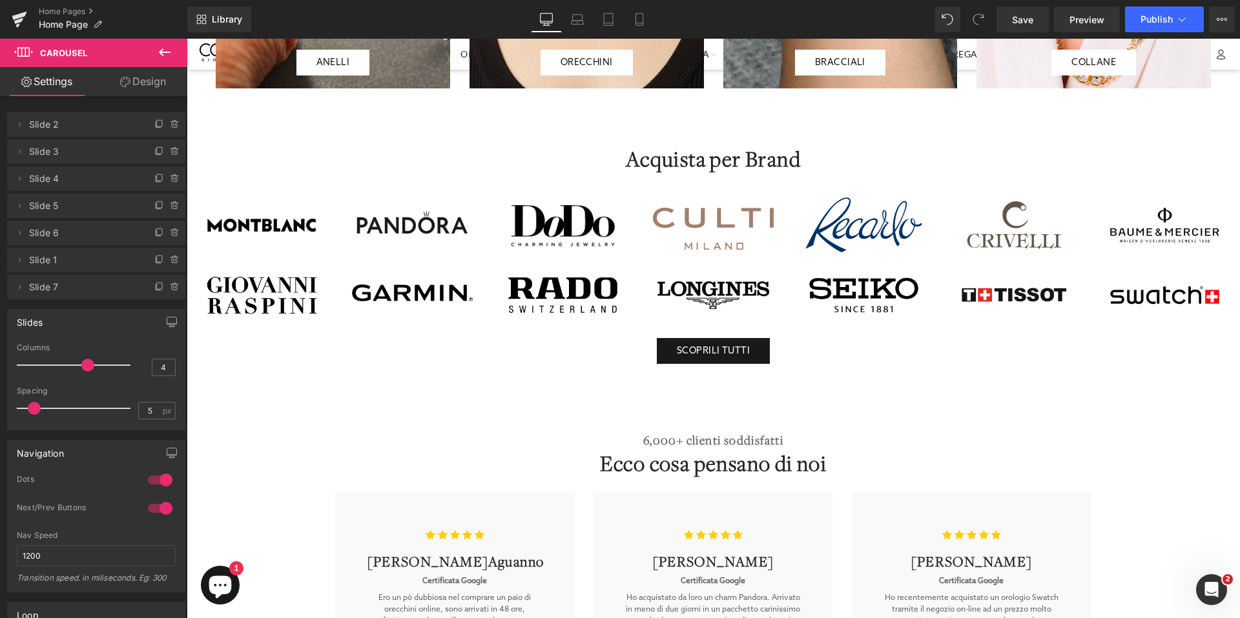
scroll to position [1965, 0]
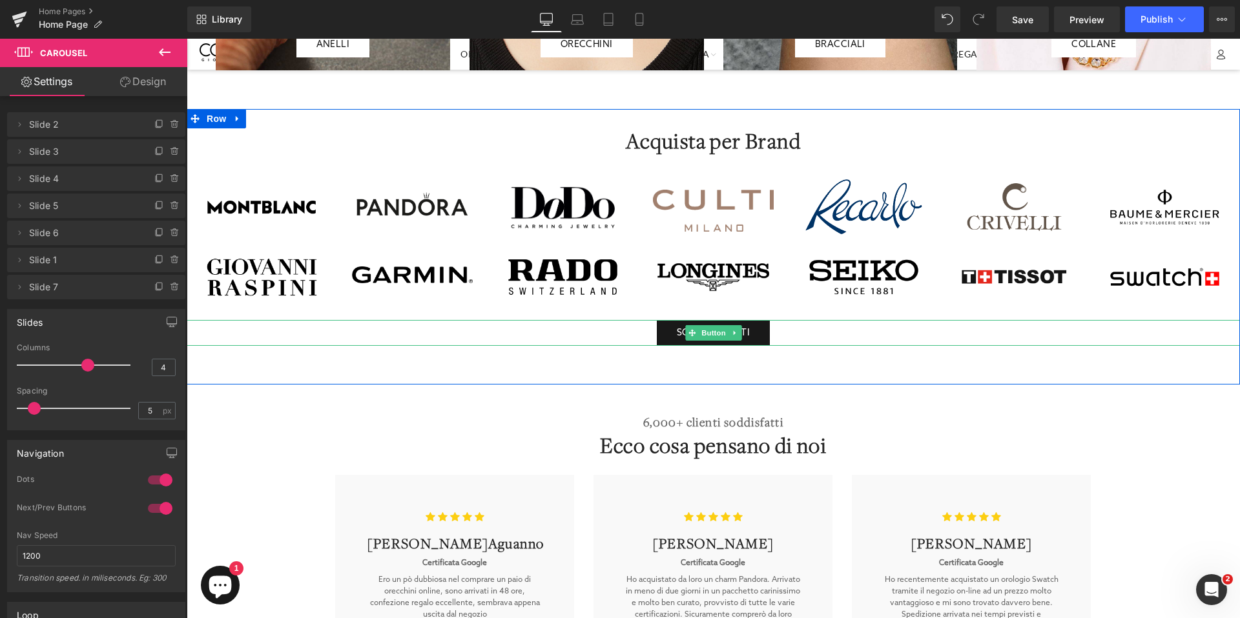
click at [589, 340] on div "SCOPRIli TUTTI" at bounding box center [713, 333] width 1053 height 26
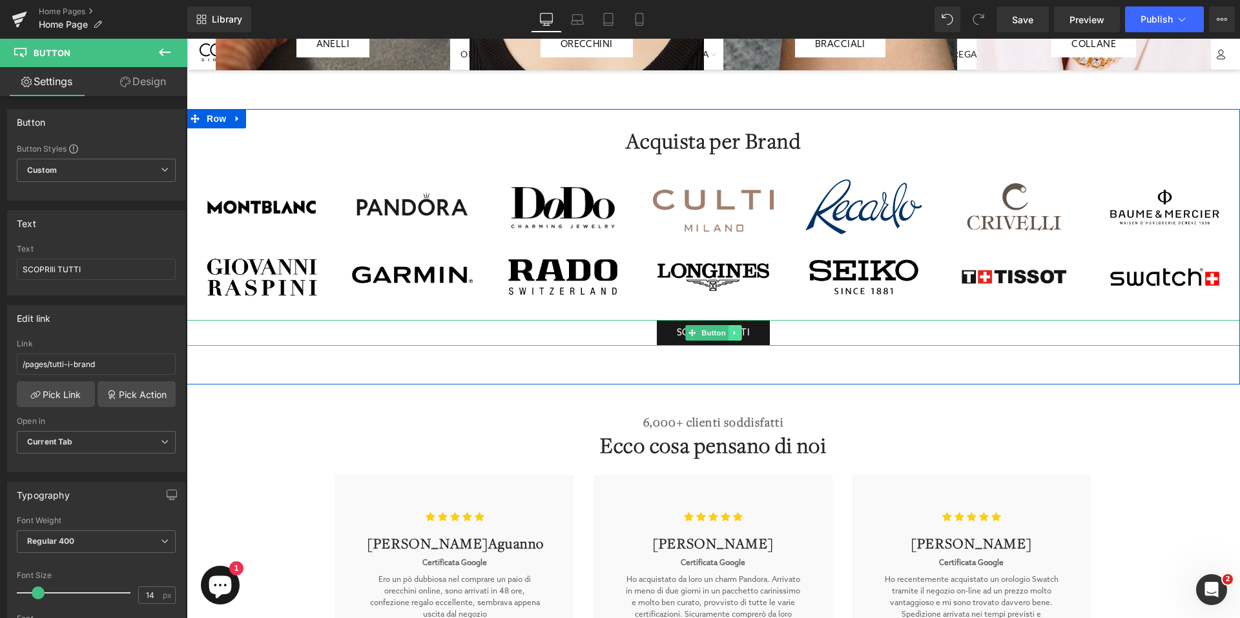
click at [731, 333] on icon at bounding box center [734, 333] width 7 height 8
click at [725, 333] on icon at bounding box center [727, 332] width 7 height 7
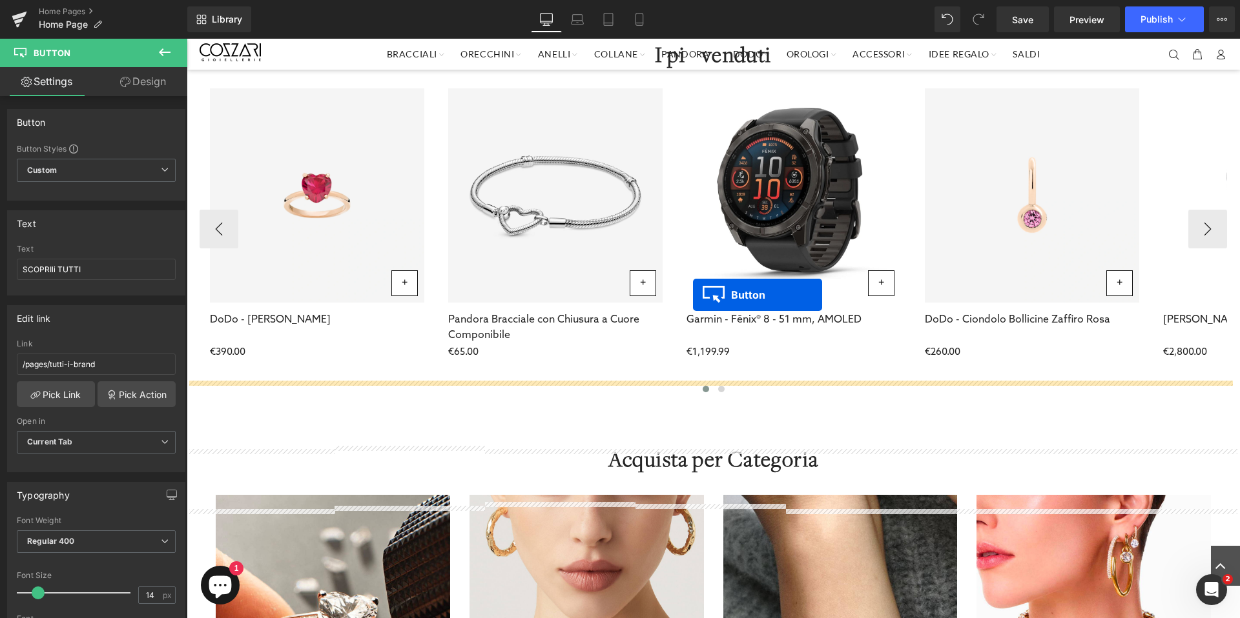
scroll to position [855, 0]
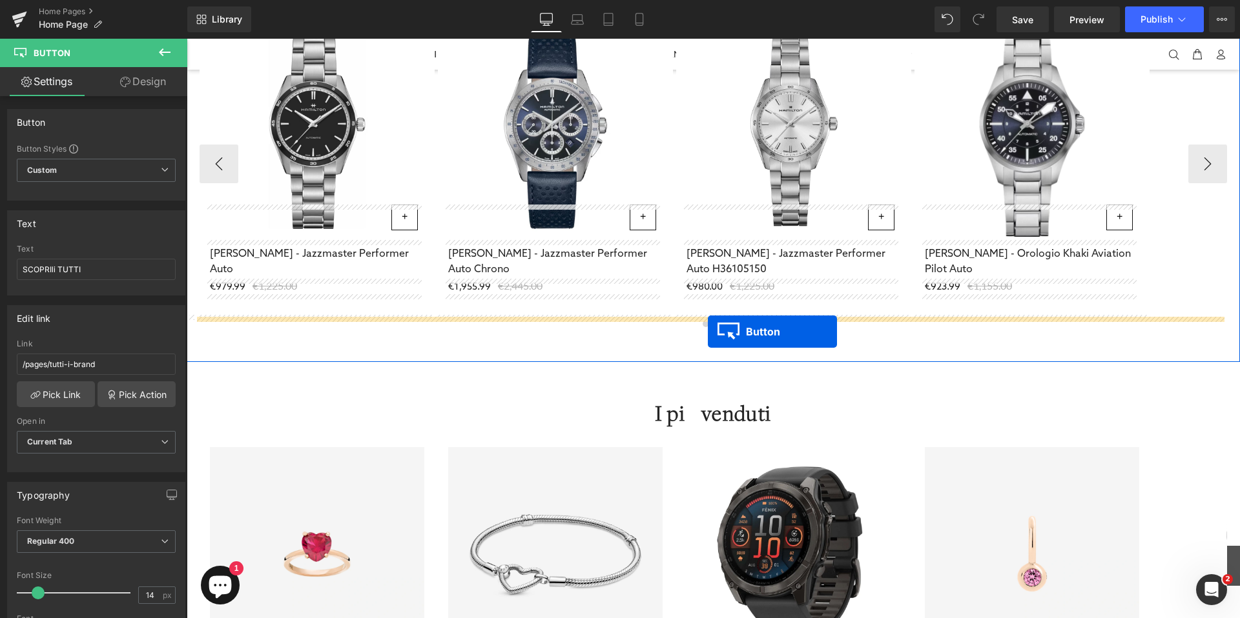
drag, startPoint x: 670, startPoint y: 336, endPoint x: 708, endPoint y: 332, distance: 38.3
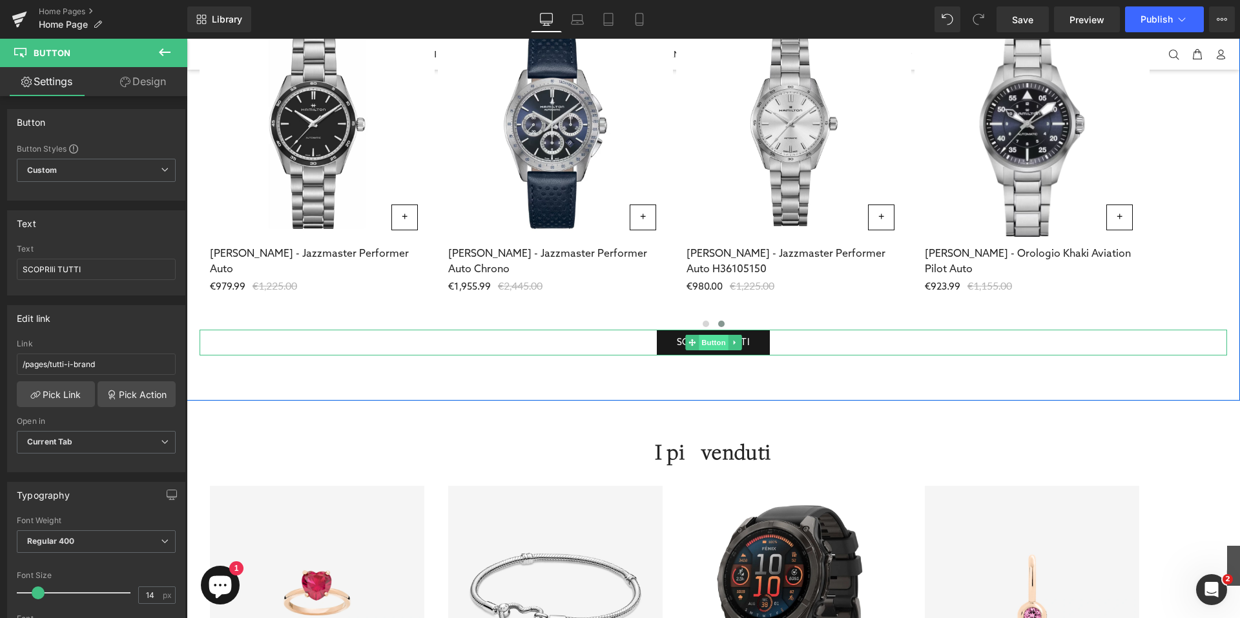
click at [709, 339] on span "Button" at bounding box center [714, 342] width 30 height 15
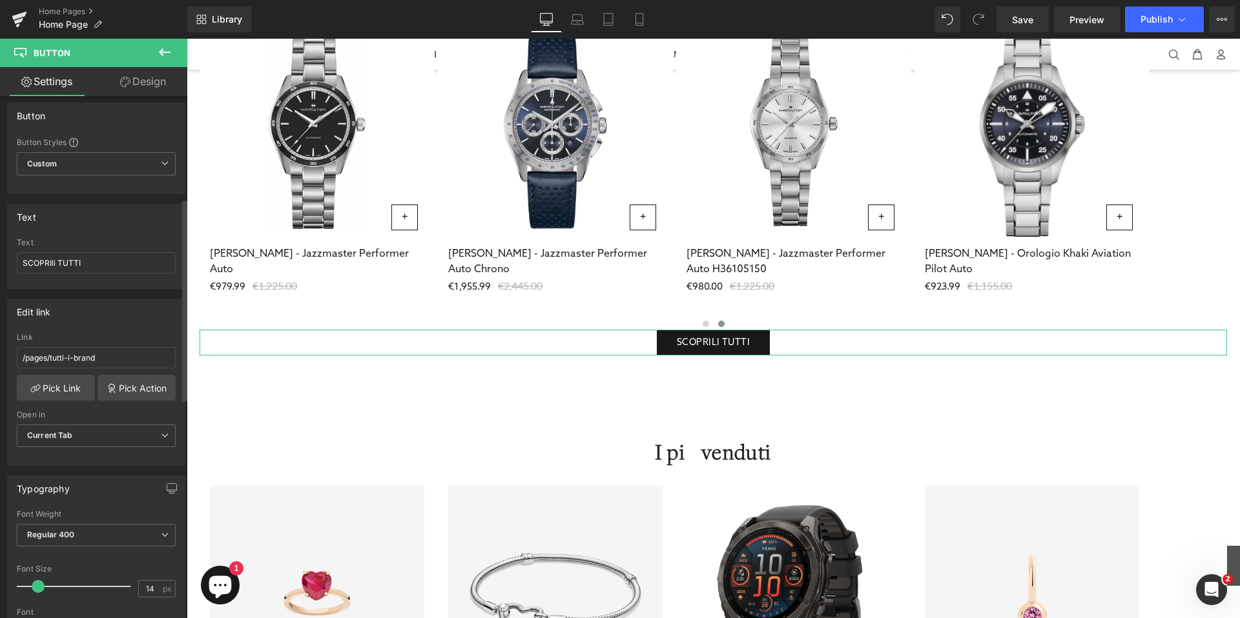
scroll to position [0, 0]
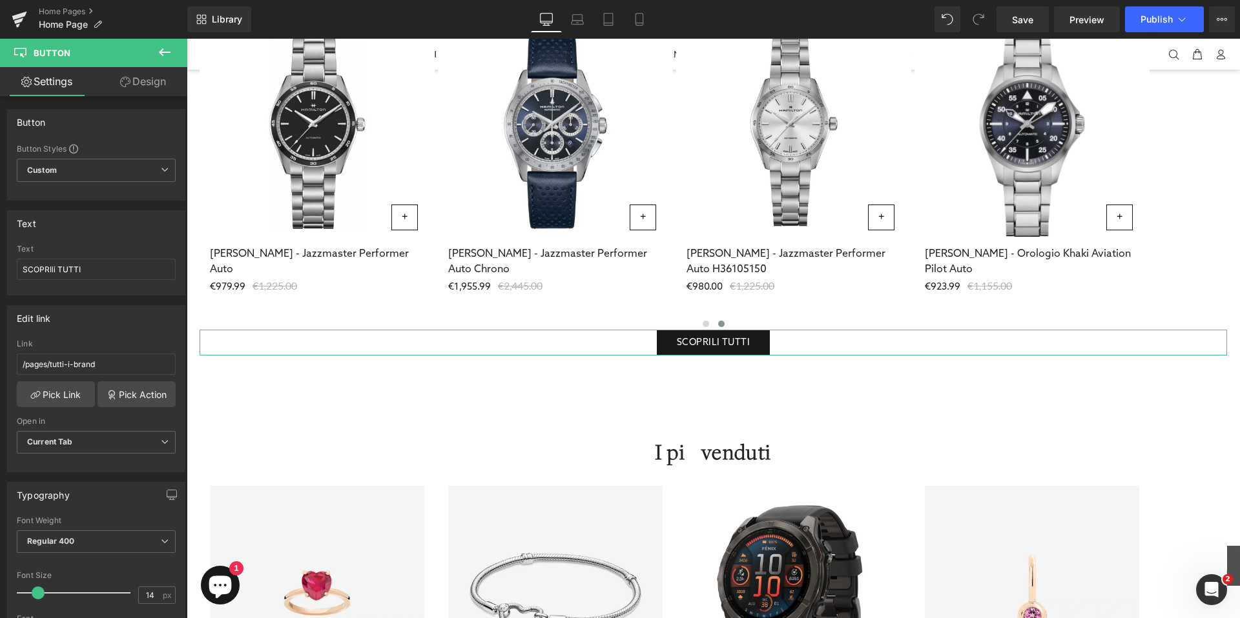
click at [144, 88] on link "Design" at bounding box center [143, 81] width 94 height 29
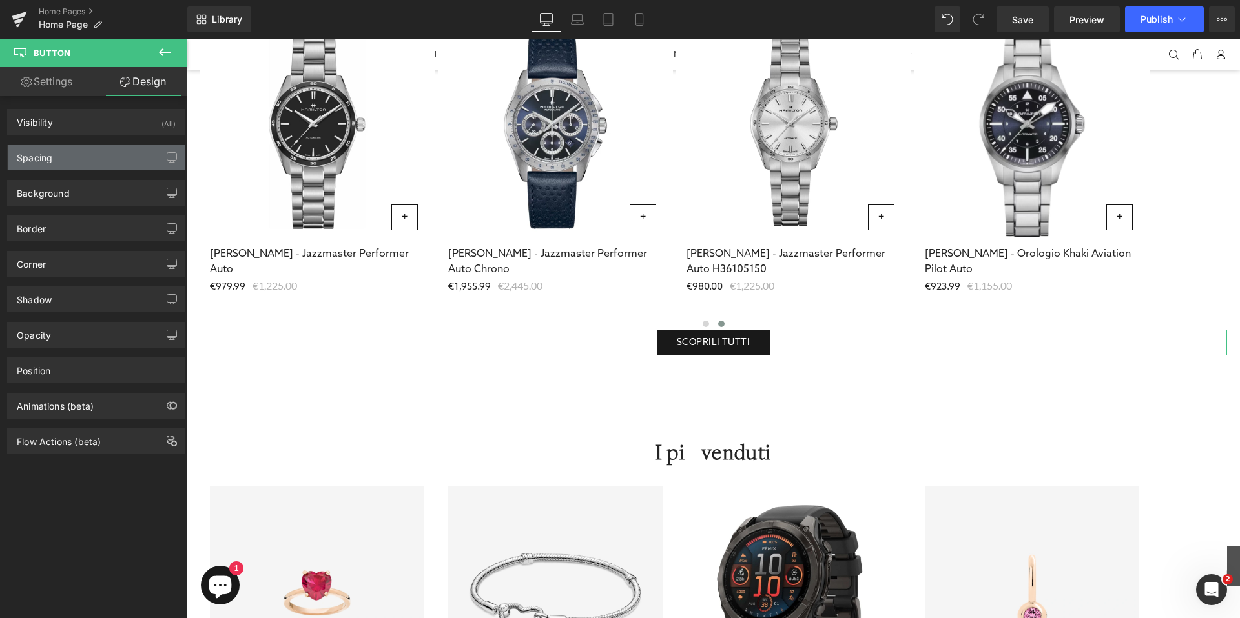
click at [70, 152] on div "Spacing" at bounding box center [96, 157] width 177 height 25
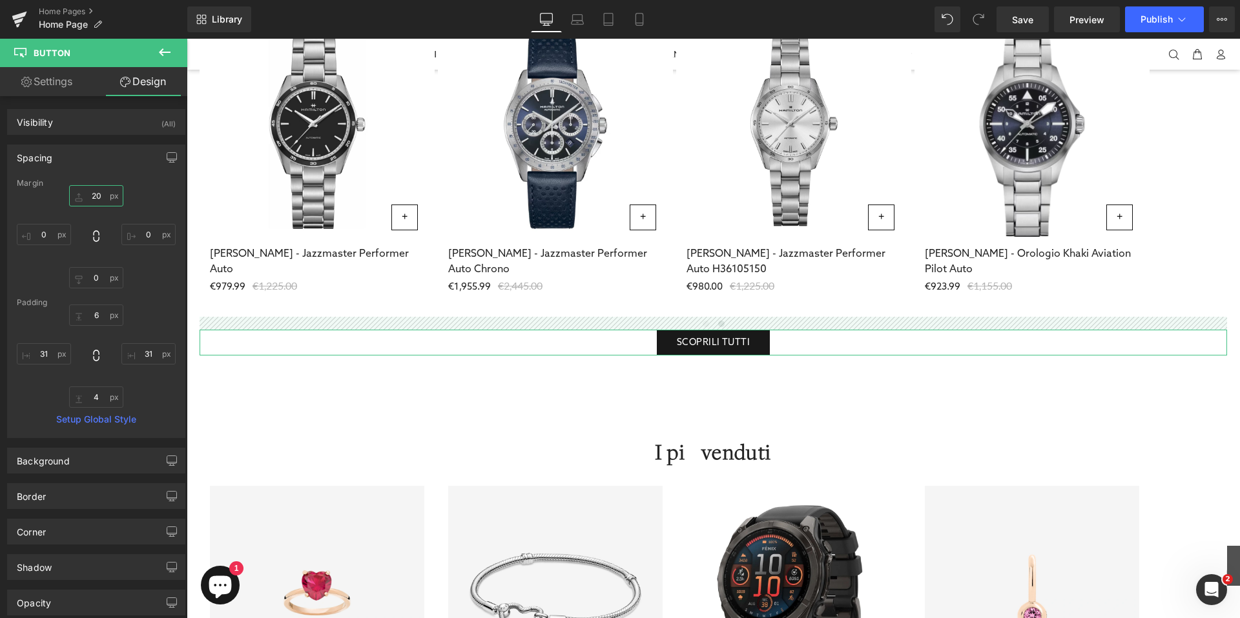
click at [96, 198] on input "20" at bounding box center [96, 195] width 54 height 21
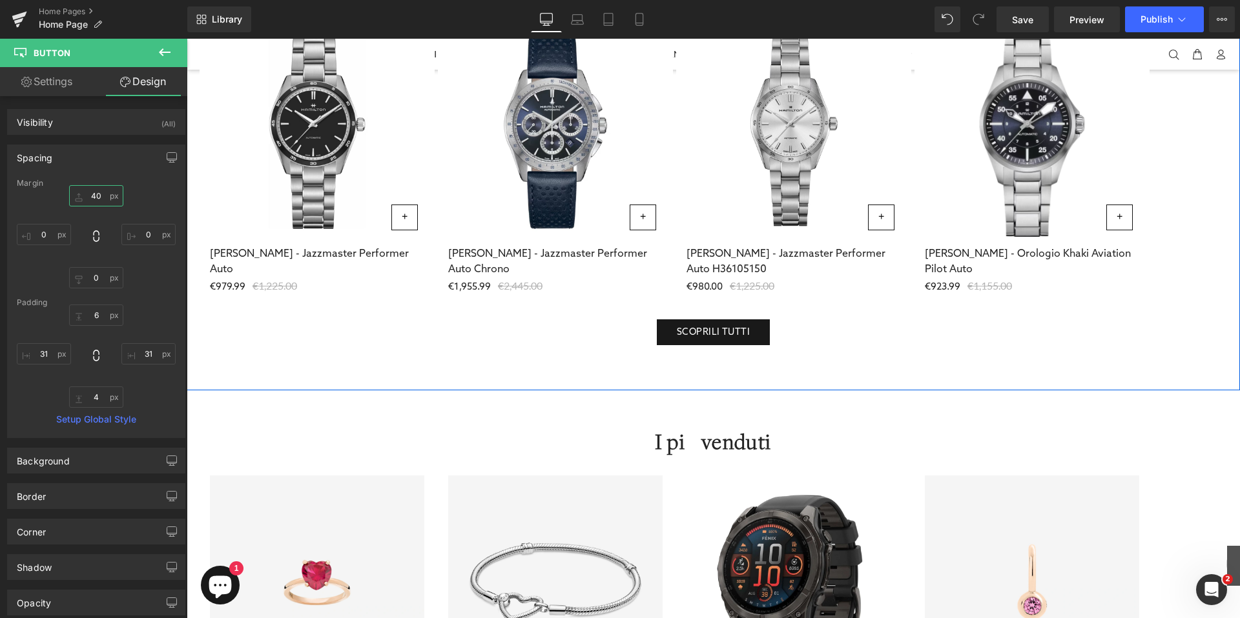
type input "40"
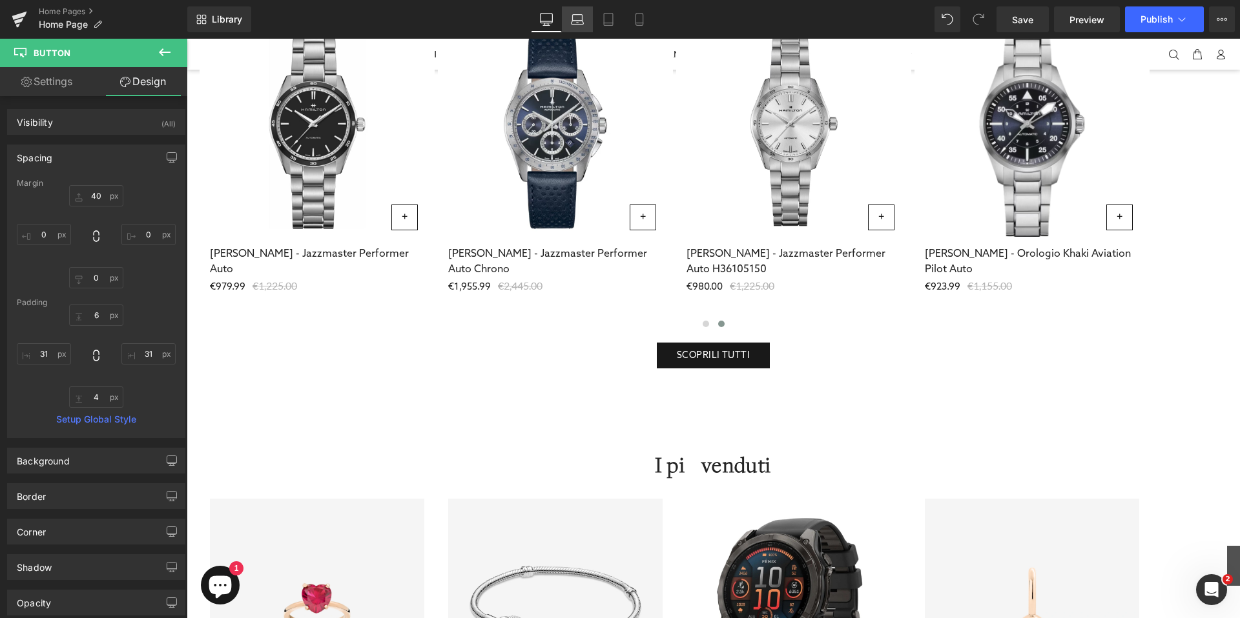
click at [579, 21] on icon at bounding box center [577, 23] width 12 height 4
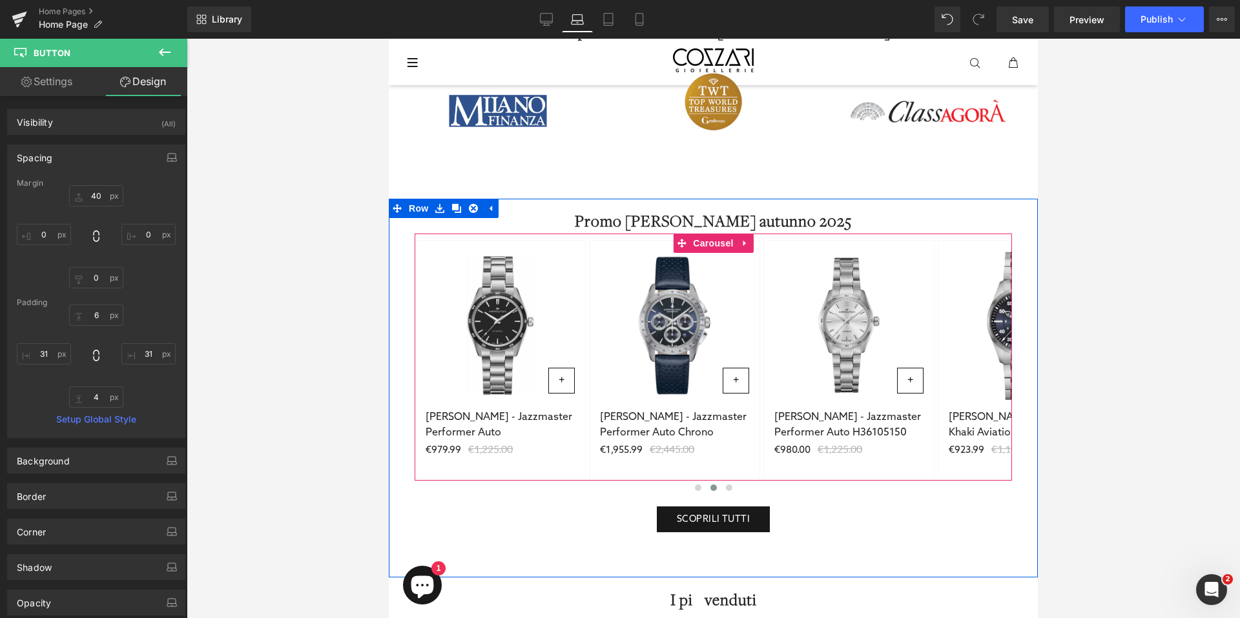
scroll to position [314, 0]
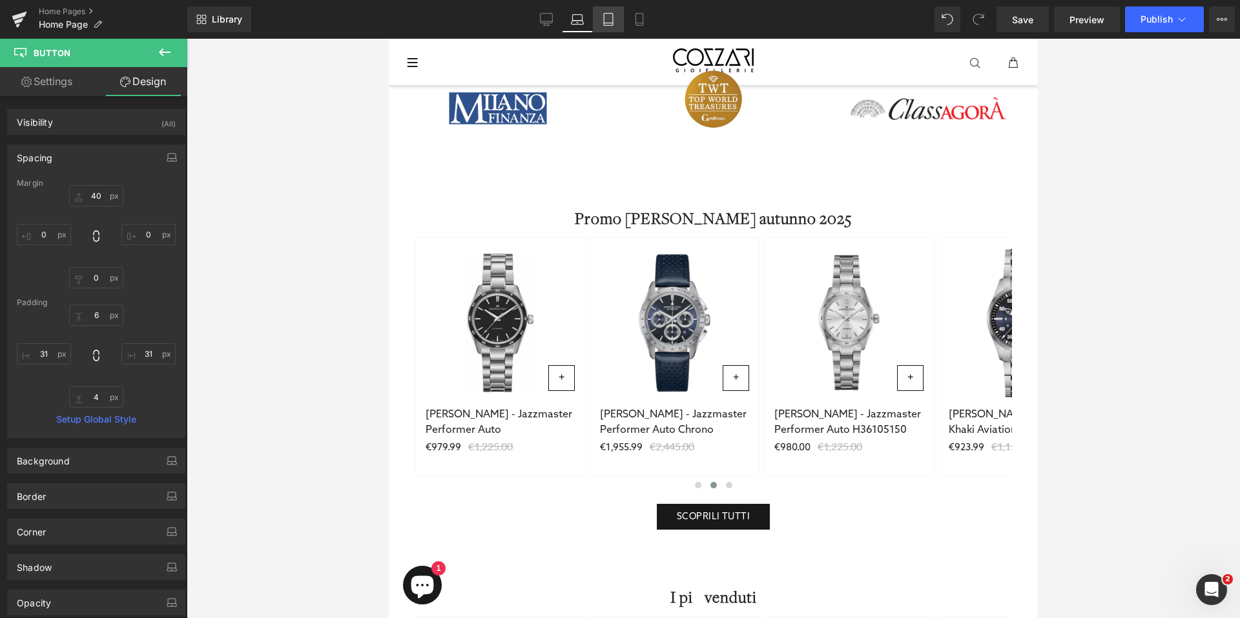
click at [608, 17] on icon at bounding box center [608, 19] width 13 height 13
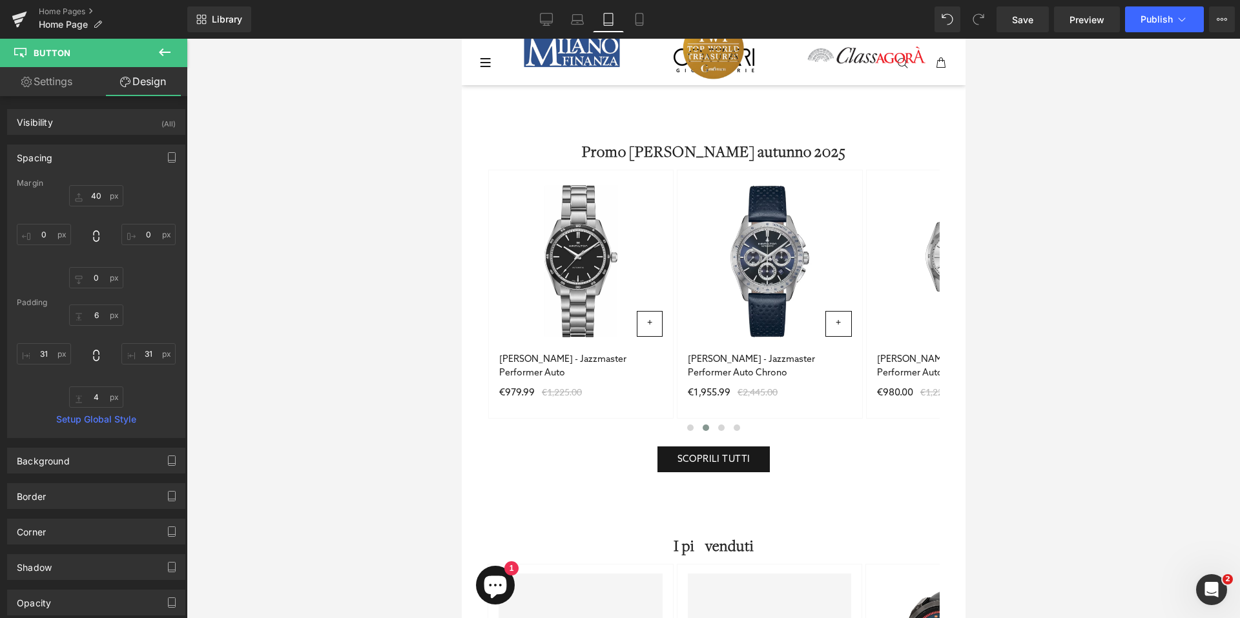
scroll to position [649, 0]
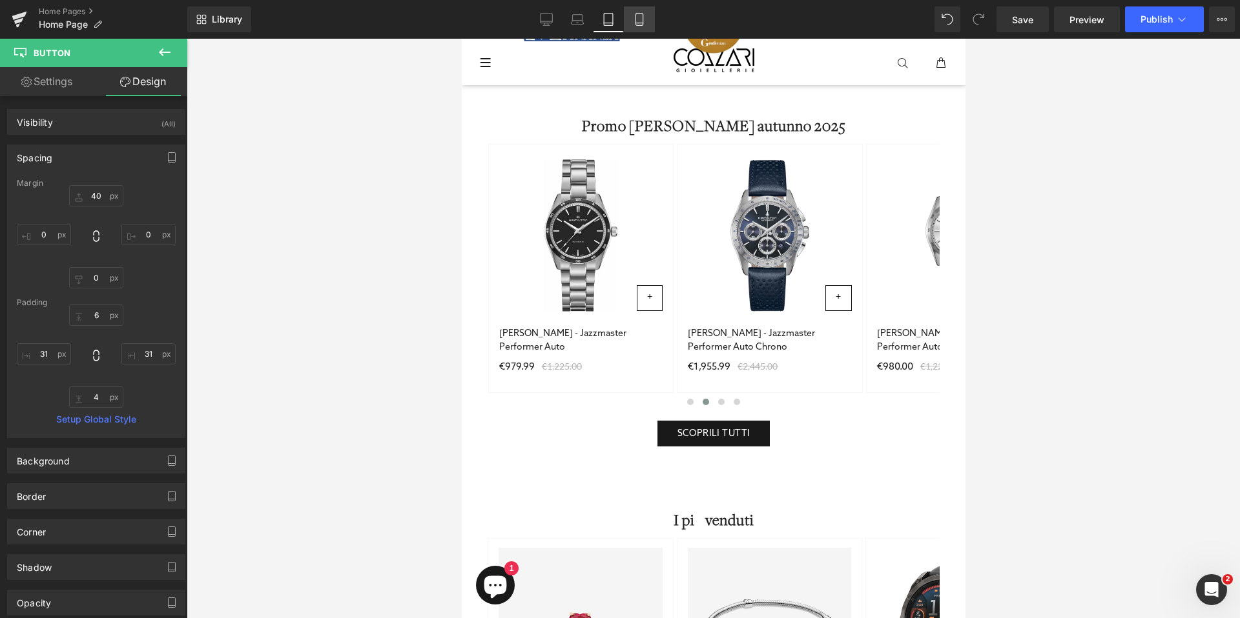
click at [640, 17] on icon at bounding box center [639, 19] width 13 height 13
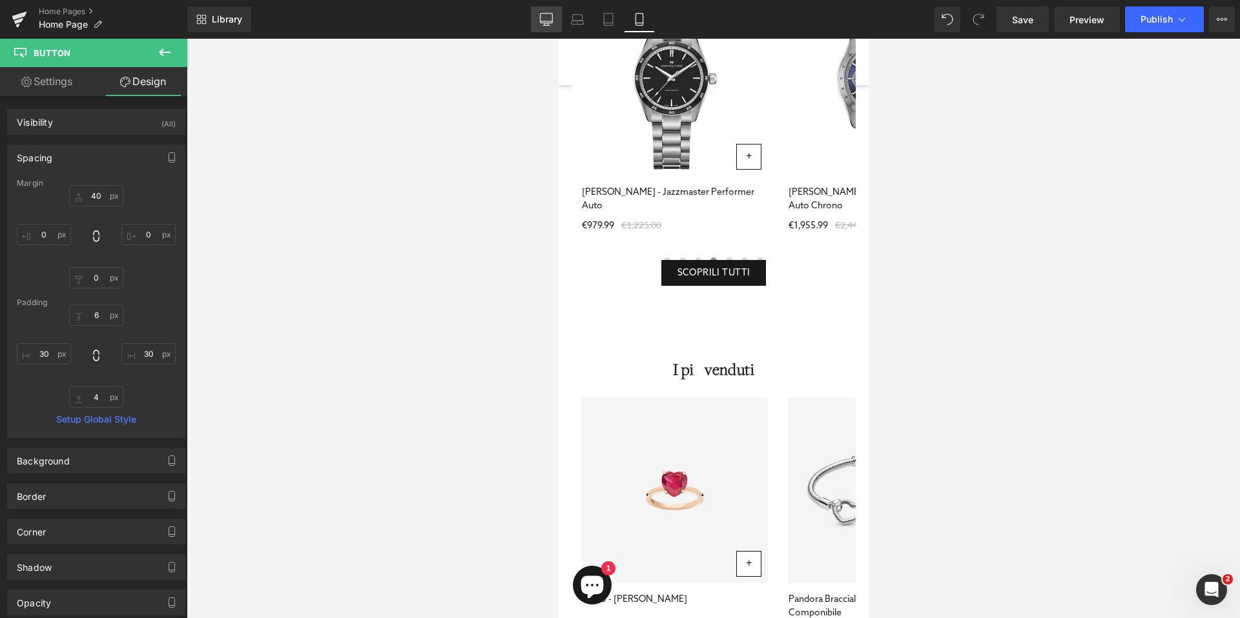
scroll to position [390, 0]
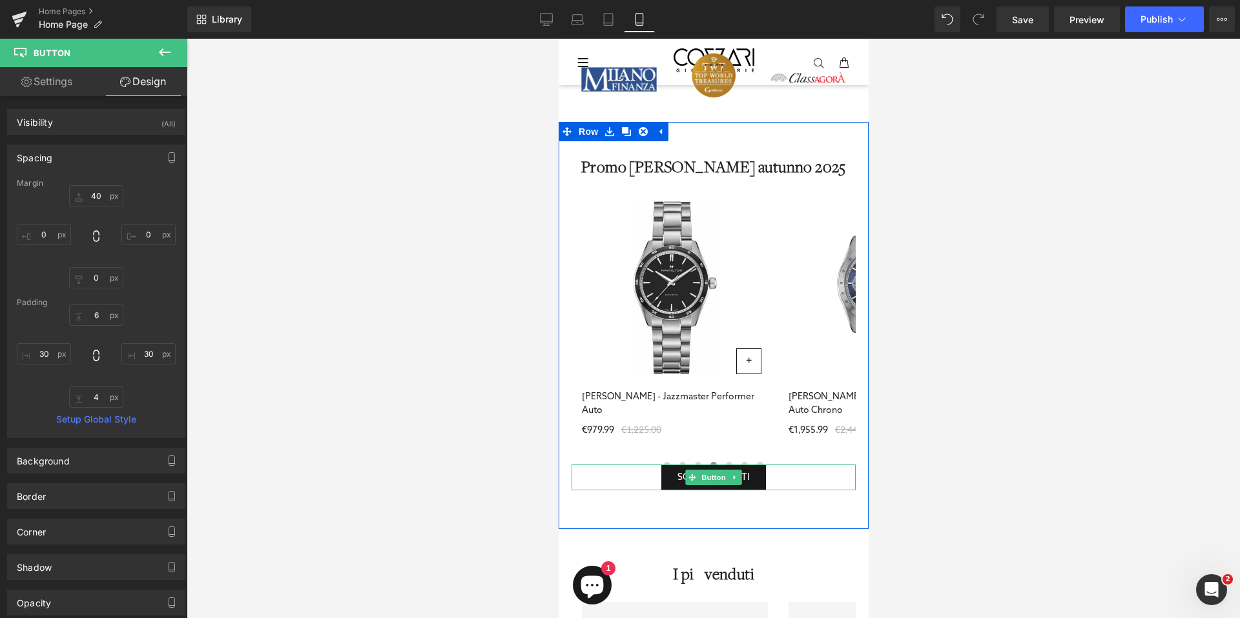
click at [640, 479] on div "SCOPRIli TUTTI" at bounding box center [713, 478] width 284 height 26
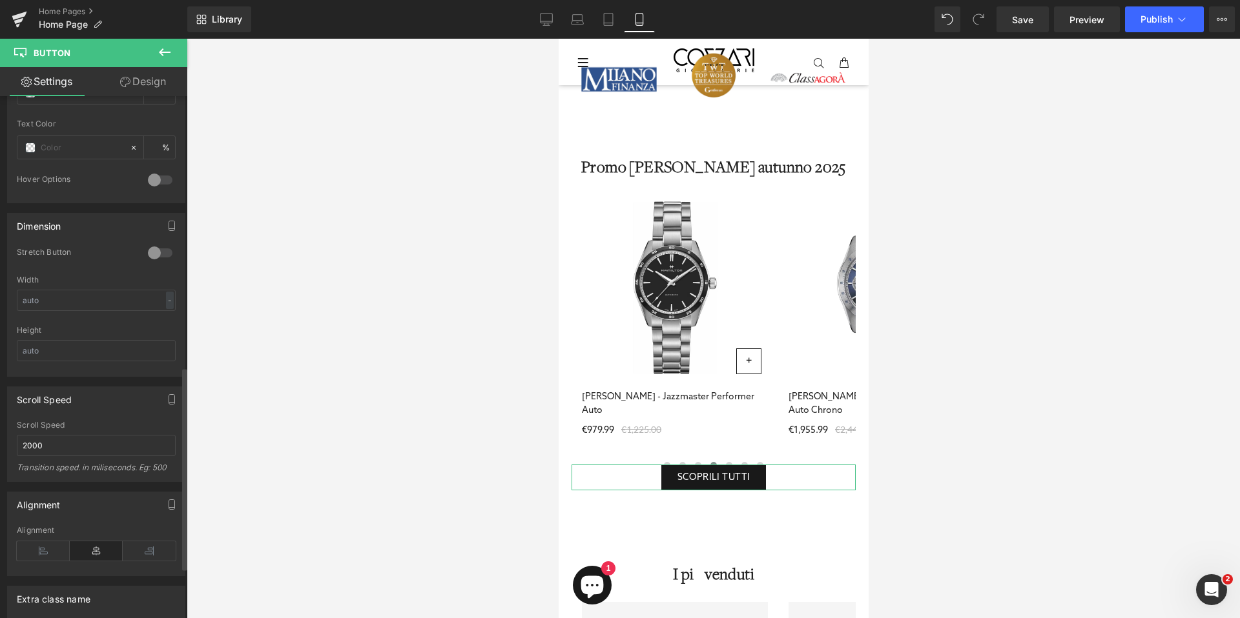
scroll to position [828, 0]
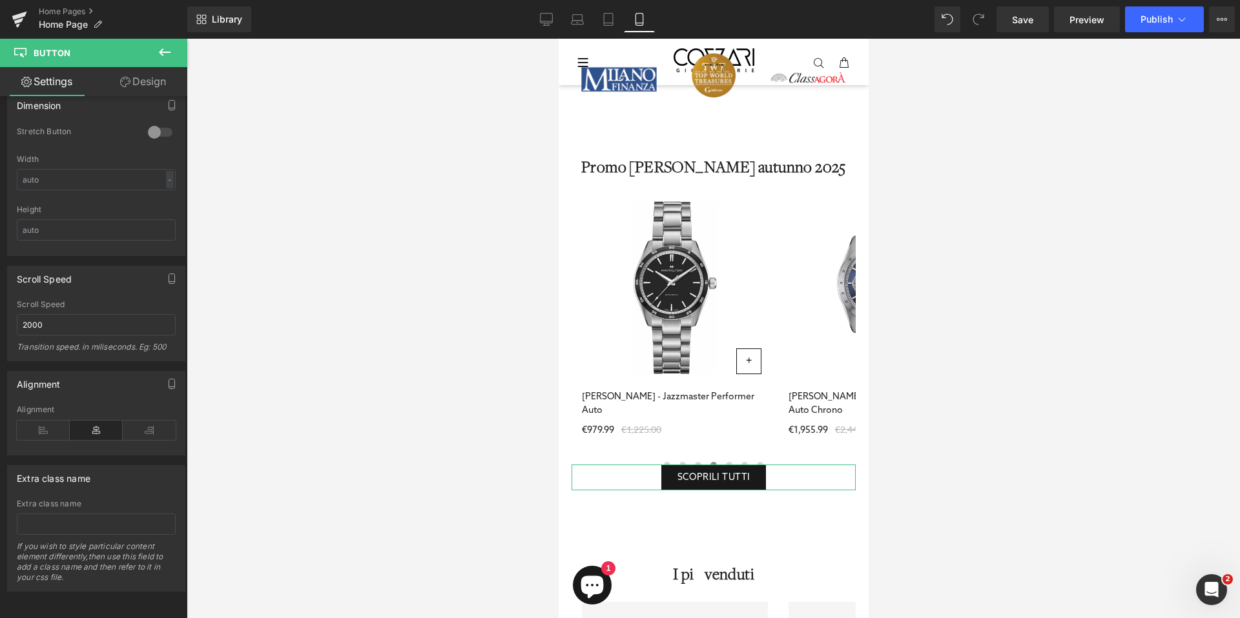
click at [134, 77] on link "Design" at bounding box center [143, 81] width 94 height 29
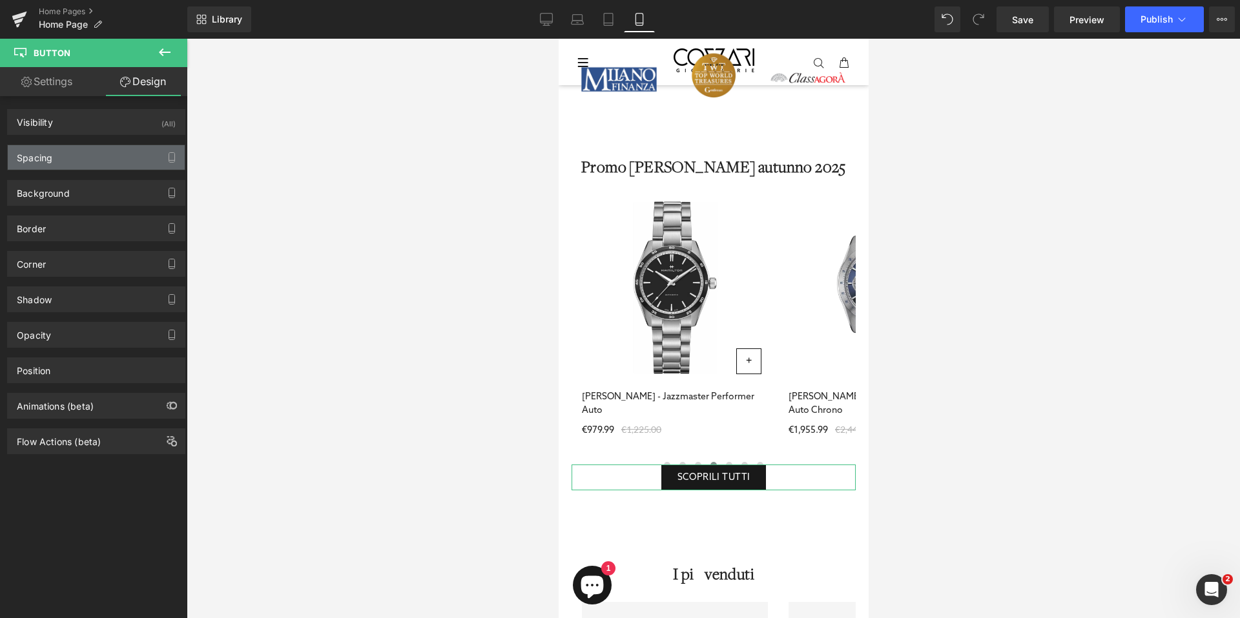
click at [66, 164] on div "Spacing" at bounding box center [96, 157] width 177 height 25
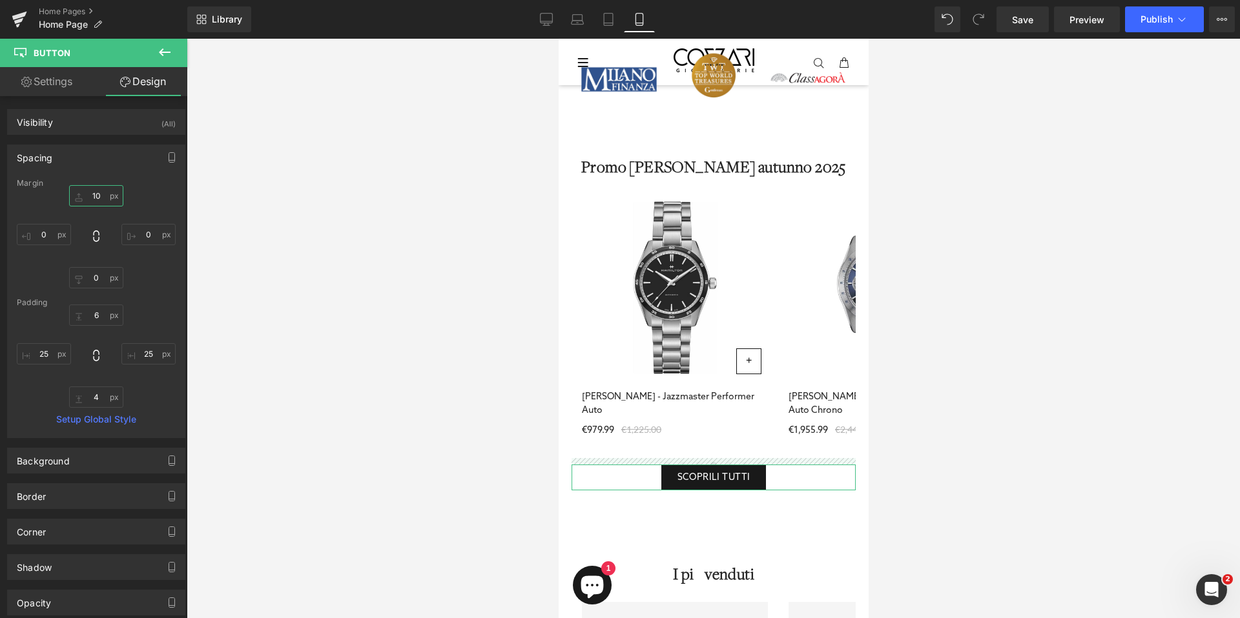
click at [88, 200] on input "10" at bounding box center [96, 195] width 54 height 21
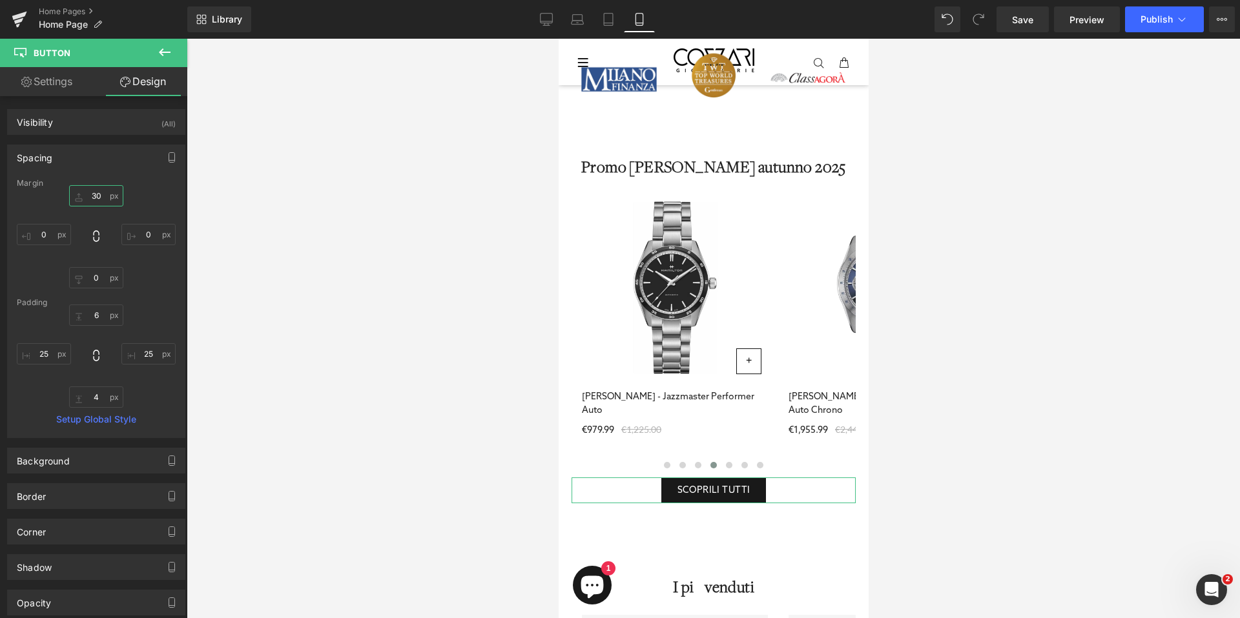
click at [89, 197] on input "30" at bounding box center [96, 195] width 54 height 21
type input "40"
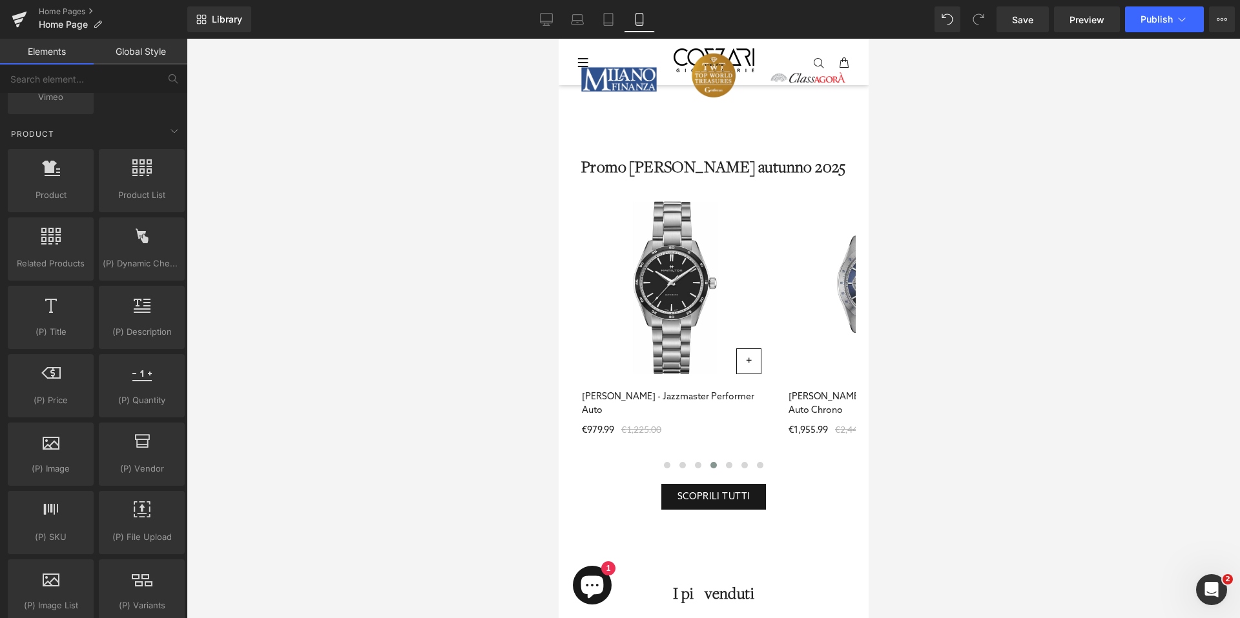
click at [1003, 421] on div at bounding box center [713, 329] width 1053 height 580
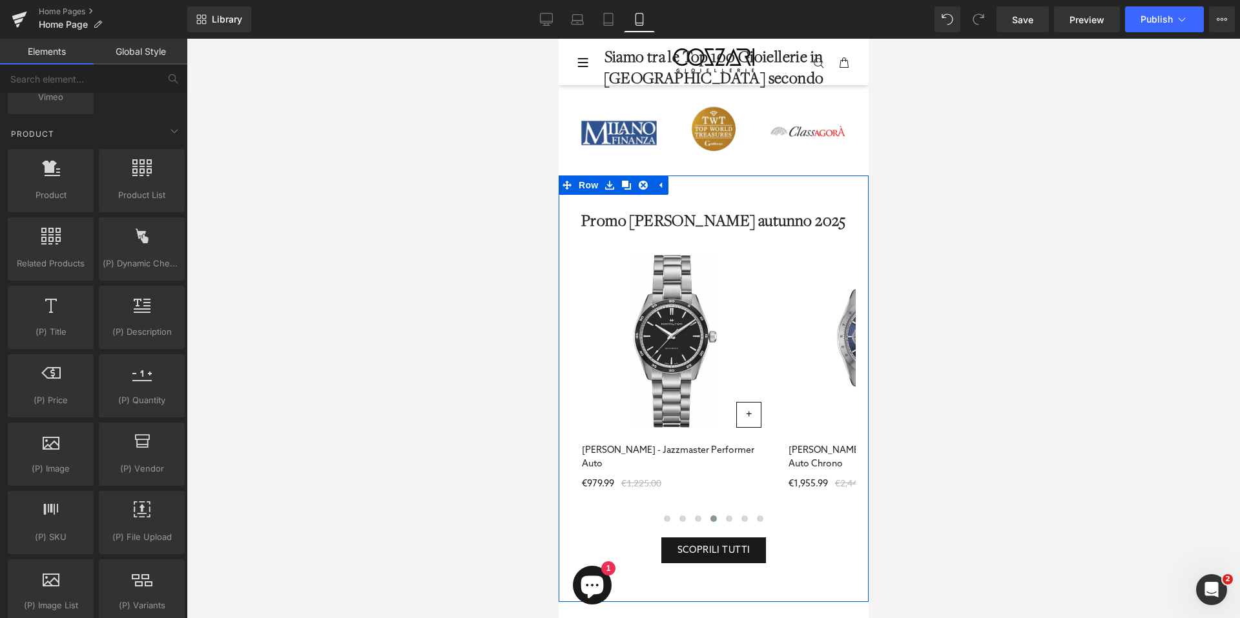
scroll to position [317, 0]
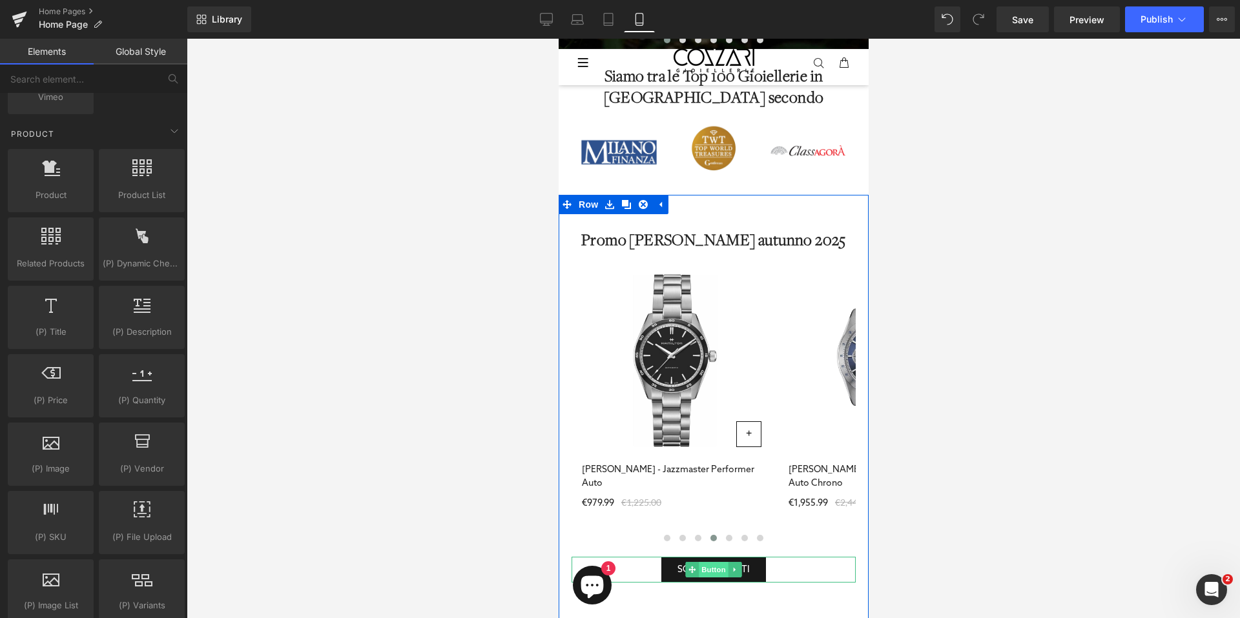
click at [704, 573] on span "Button" at bounding box center [713, 569] width 30 height 15
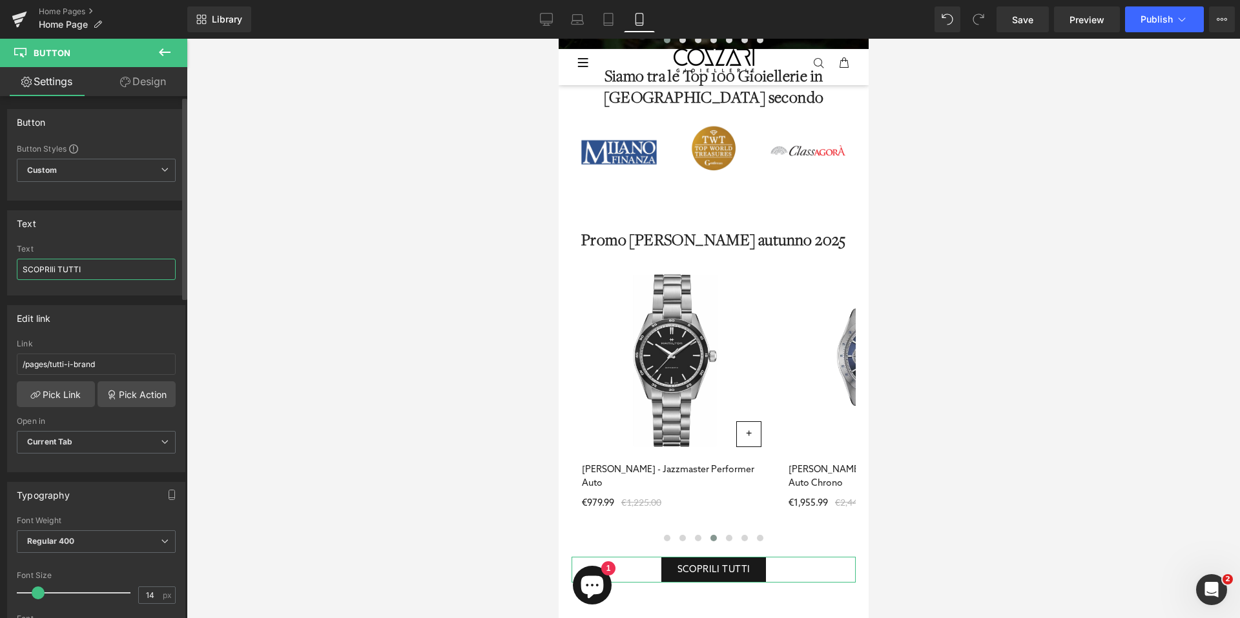
click at [98, 279] on input "SCOPRIli TUTTI" at bounding box center [96, 269] width 159 height 21
type input "S"
click at [99, 279] on input "SCOPRI DI PIÙ" at bounding box center [96, 269] width 159 height 21
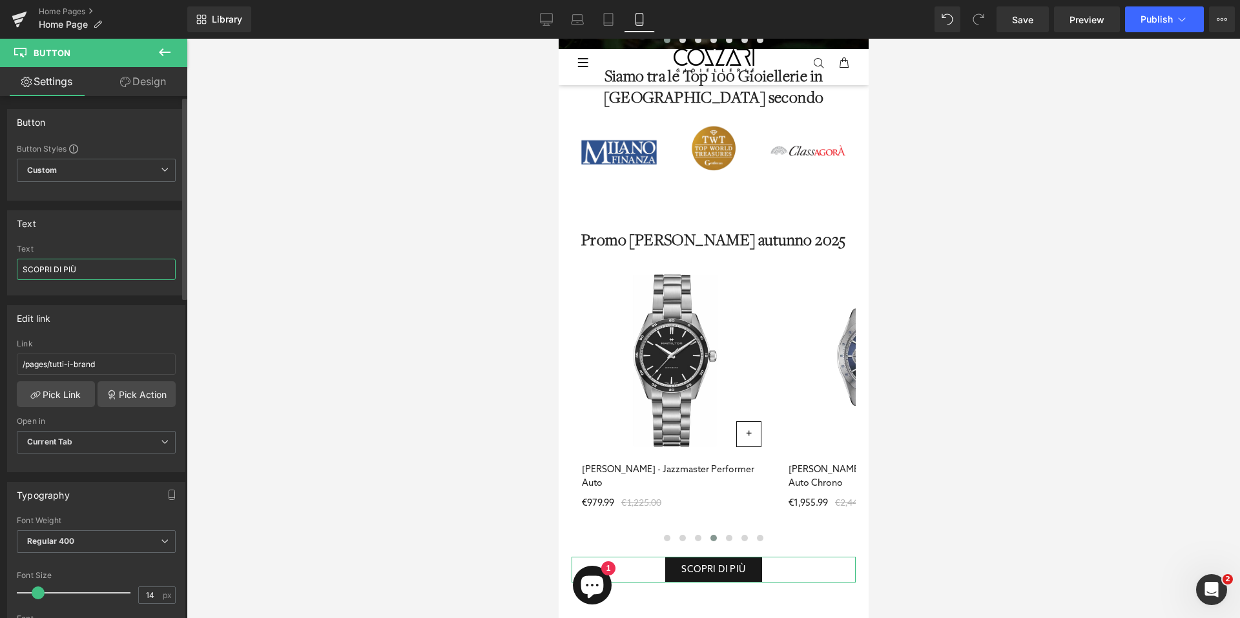
click at [99, 279] on input "SCOPRI DI PIÙ" at bounding box center [96, 269] width 159 height 21
click at [107, 267] on input "SCOPRI DI PIÙ" at bounding box center [96, 269] width 159 height 21
type input "SCOPRI DI PIÙ"
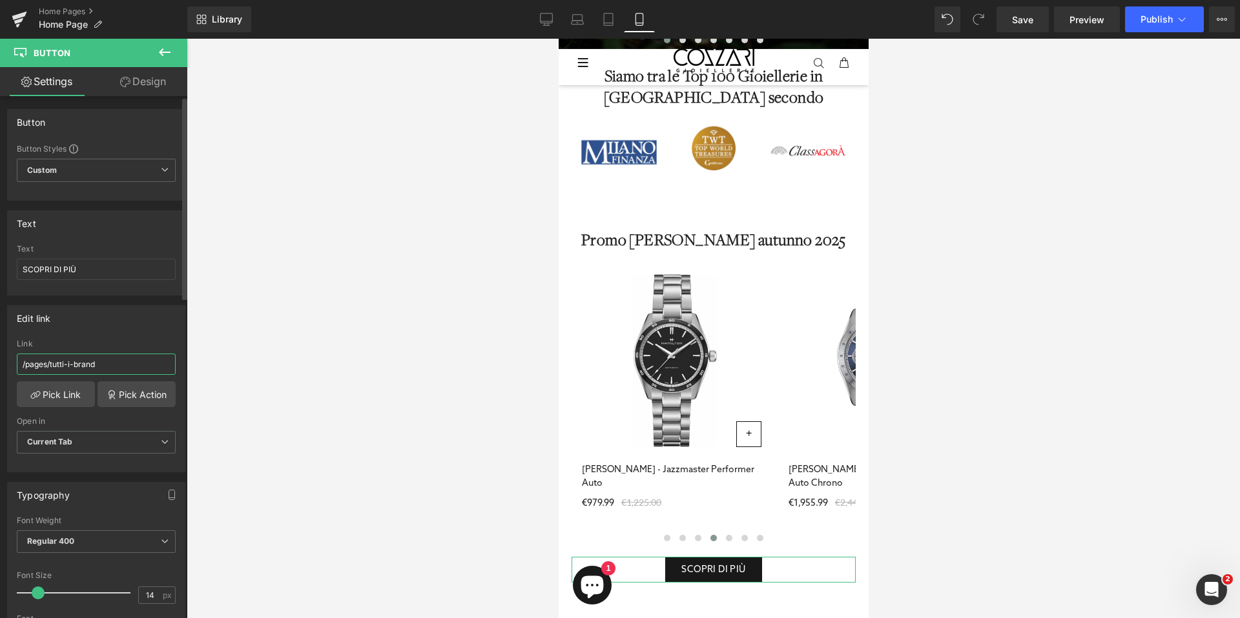
click at [112, 362] on input "/pages/tutti-i-brand" at bounding box center [96, 364] width 159 height 21
click at [43, 389] on link "Pick Link" at bounding box center [56, 395] width 78 height 26
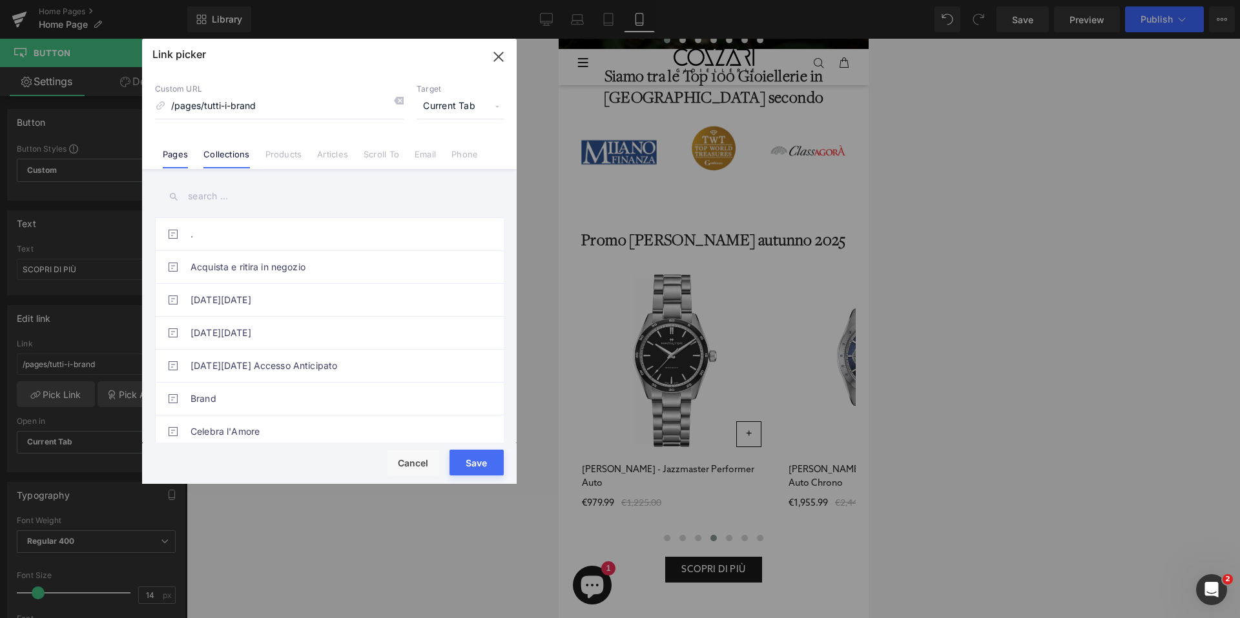
click at [238, 149] on link "Collections" at bounding box center [226, 158] width 46 height 19
click at [228, 194] on input "text" at bounding box center [329, 196] width 349 height 29
type input "G"
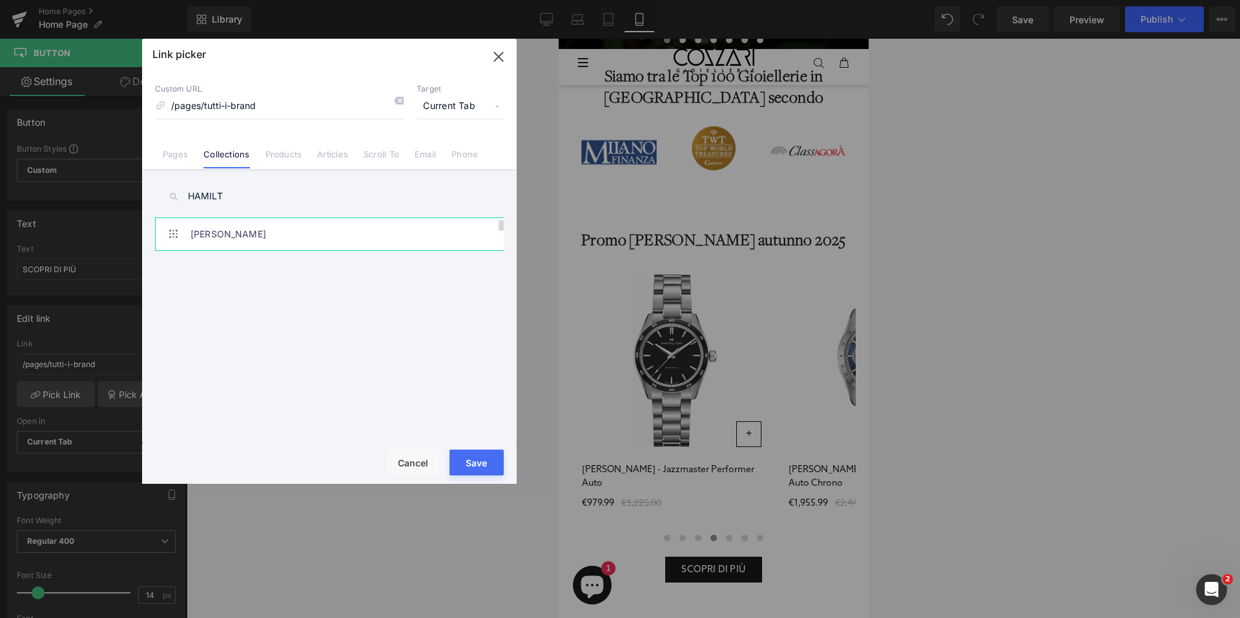
type input "HAMILT"
click at [255, 245] on link "[PERSON_NAME]" at bounding box center [332, 234] width 284 height 32
click at [475, 464] on button "Save" at bounding box center [476, 463] width 54 height 26
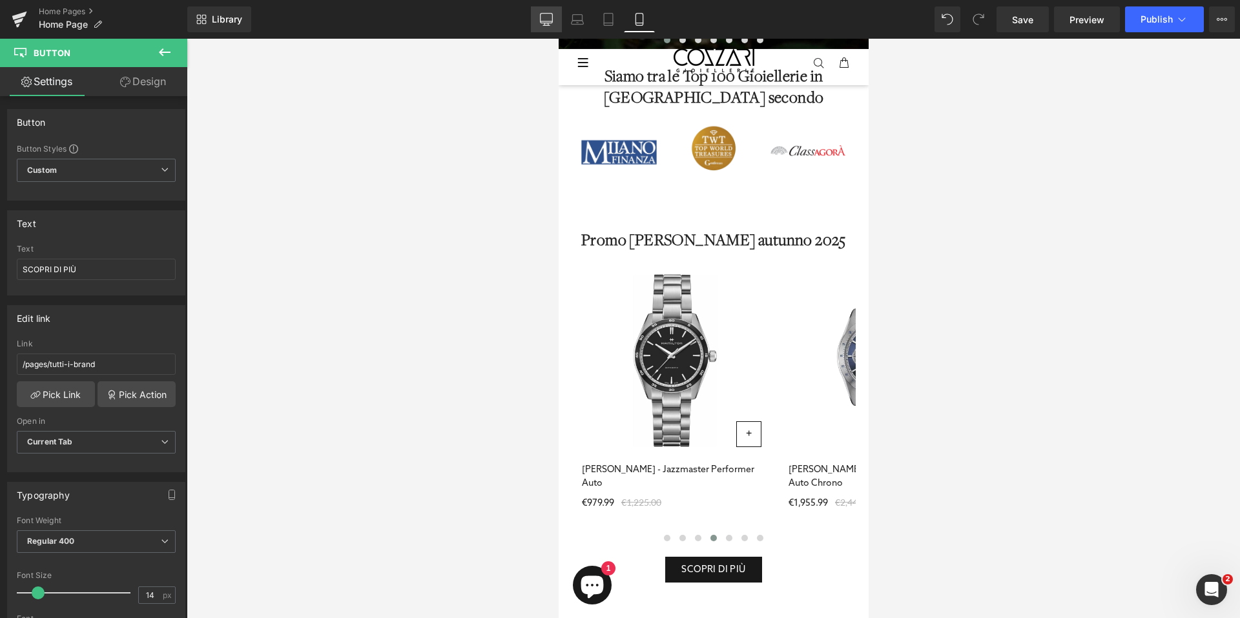
click at [552, 16] on icon at bounding box center [546, 19] width 12 height 10
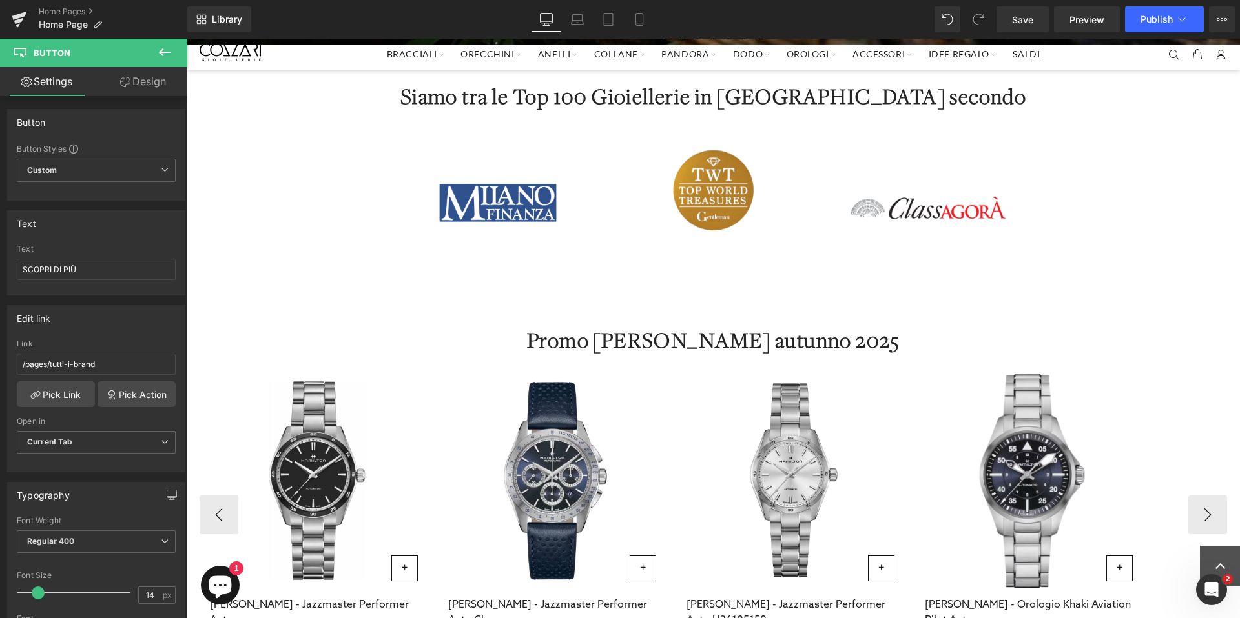
scroll to position [671, 0]
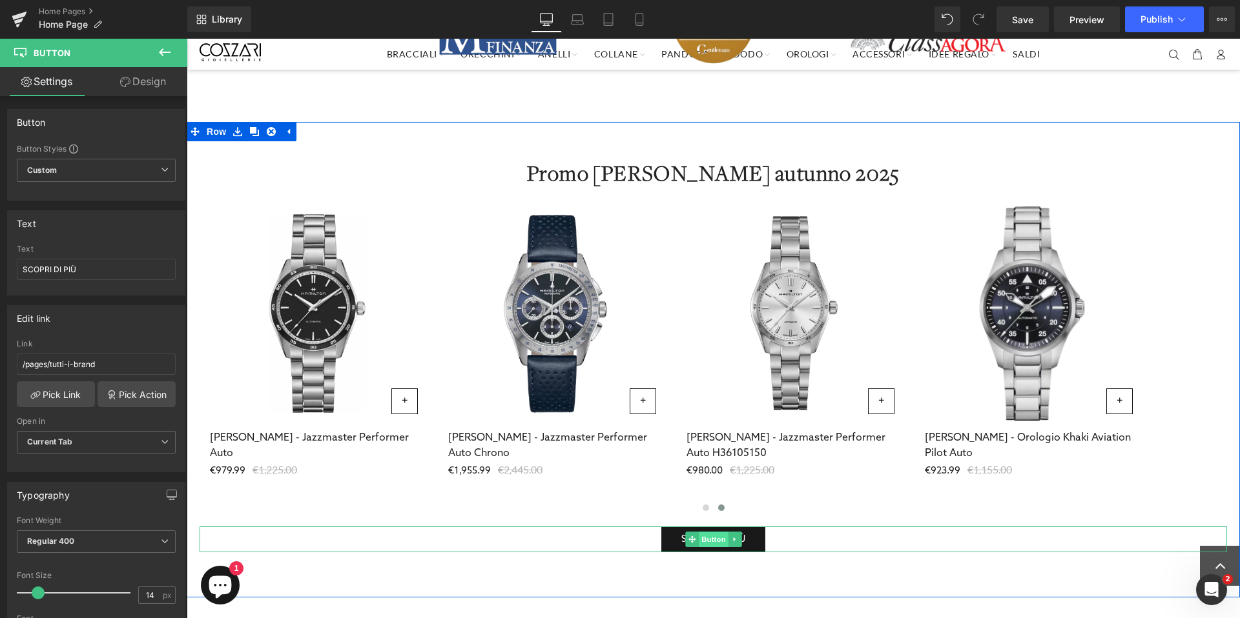
click at [699, 542] on span "Button" at bounding box center [714, 539] width 30 height 15
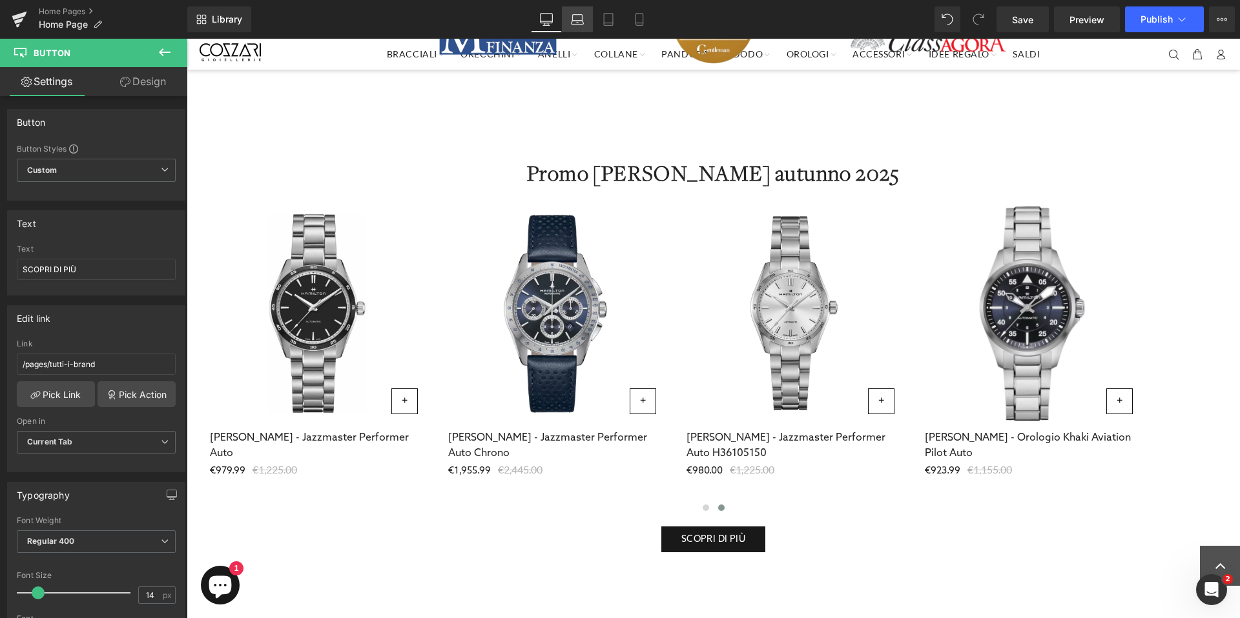
click at [570, 21] on link "Laptop" at bounding box center [577, 19] width 31 height 26
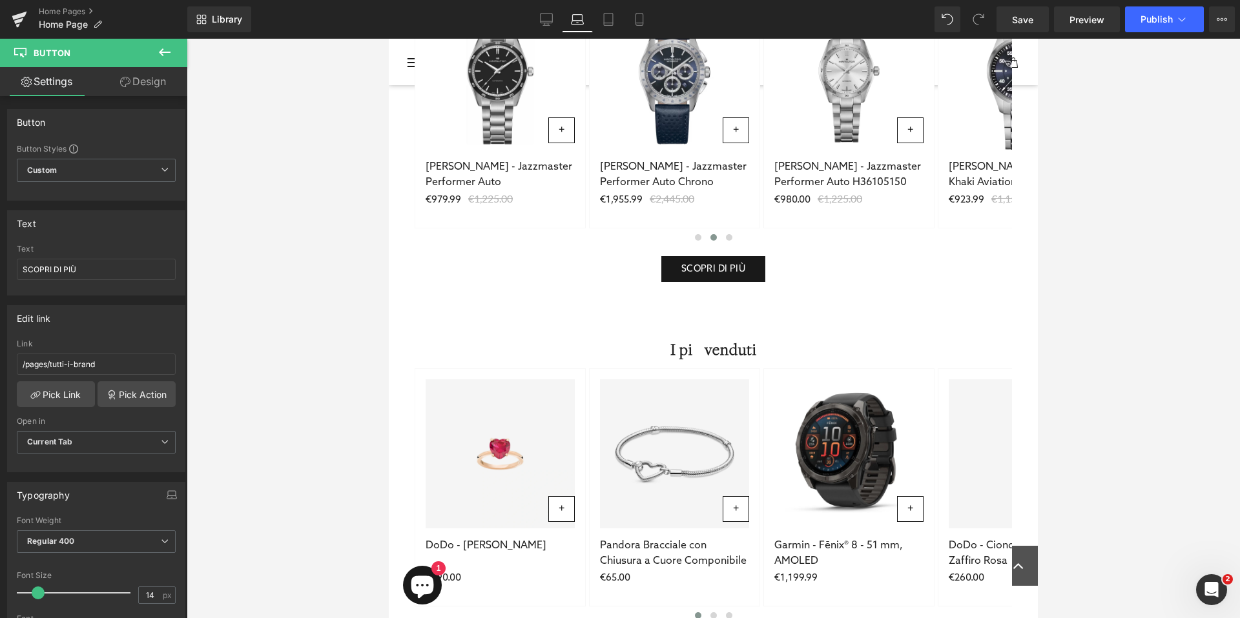
scroll to position [395, 0]
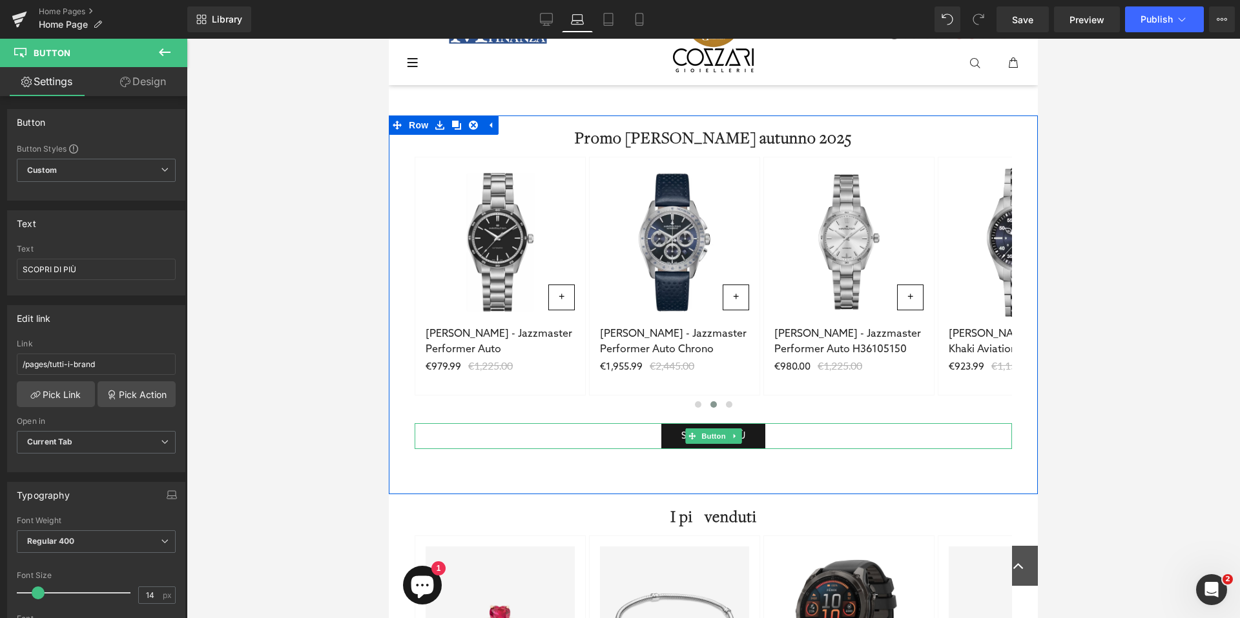
click at [629, 429] on div "SCOPRI DI PIÙ" at bounding box center [712, 437] width 597 height 26
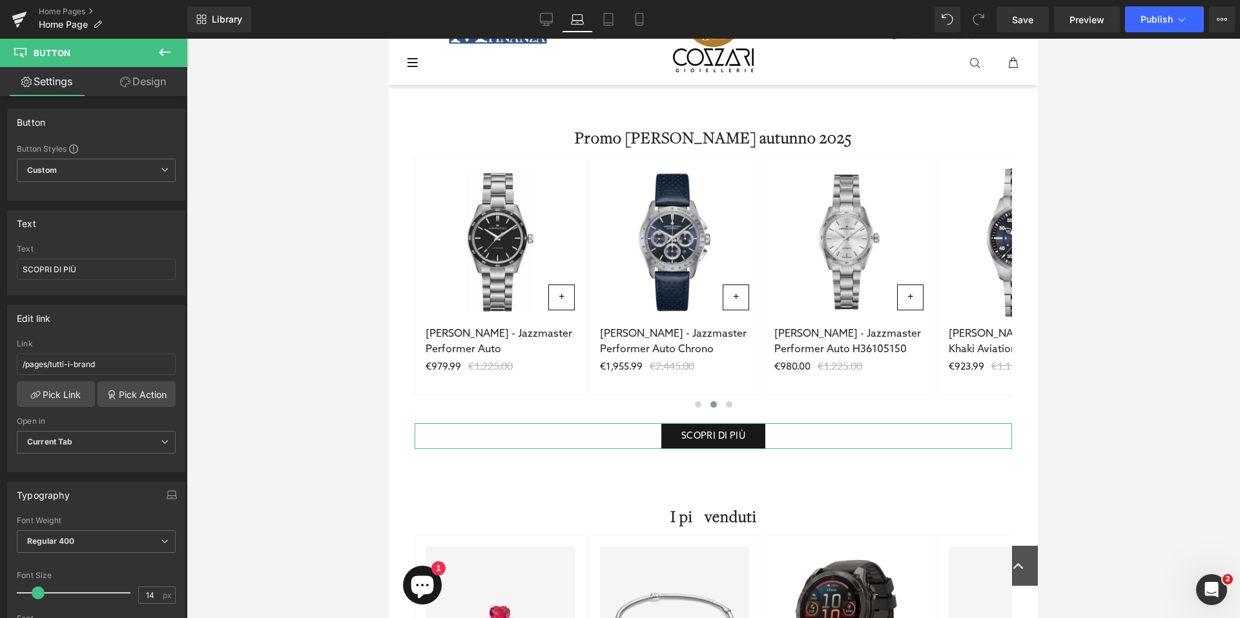
click at [152, 79] on link "Design" at bounding box center [143, 81] width 94 height 29
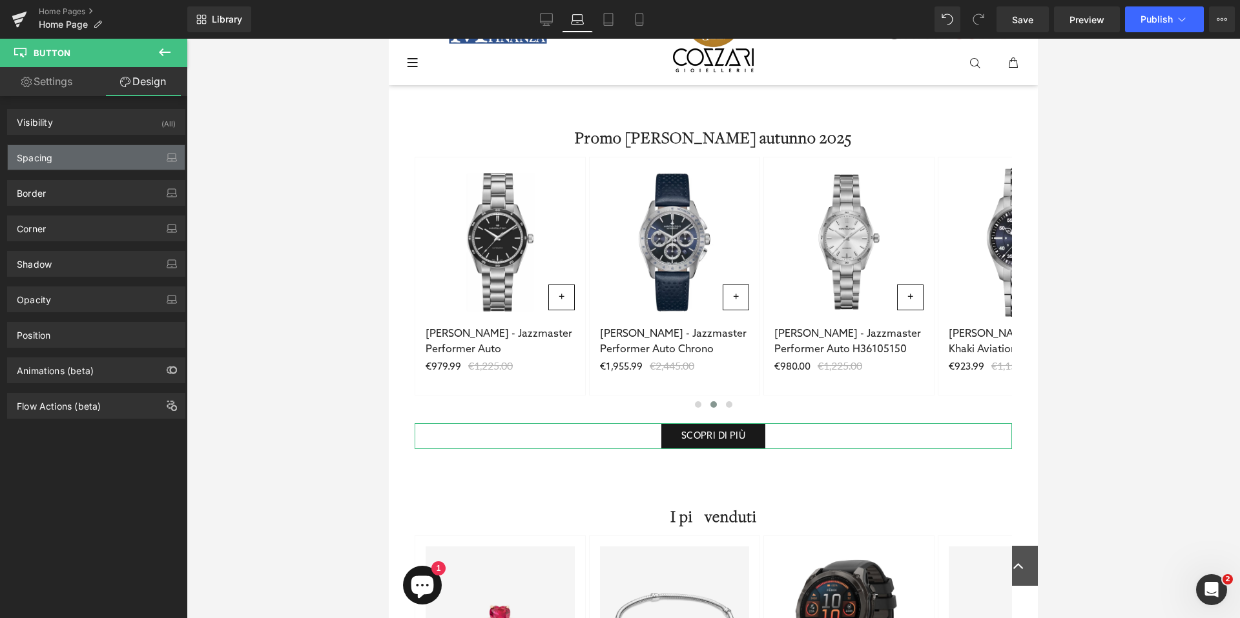
click at [105, 158] on div "Spacing" at bounding box center [96, 157] width 177 height 25
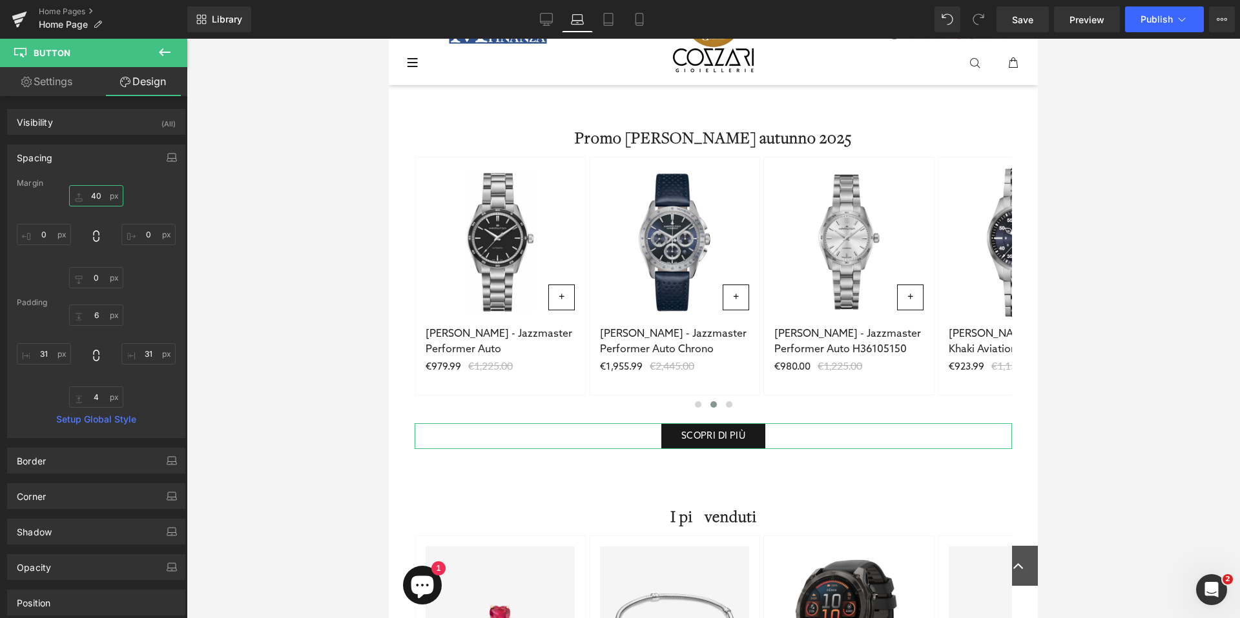
click at [100, 201] on input "40" at bounding box center [96, 195] width 54 height 21
type input "60"
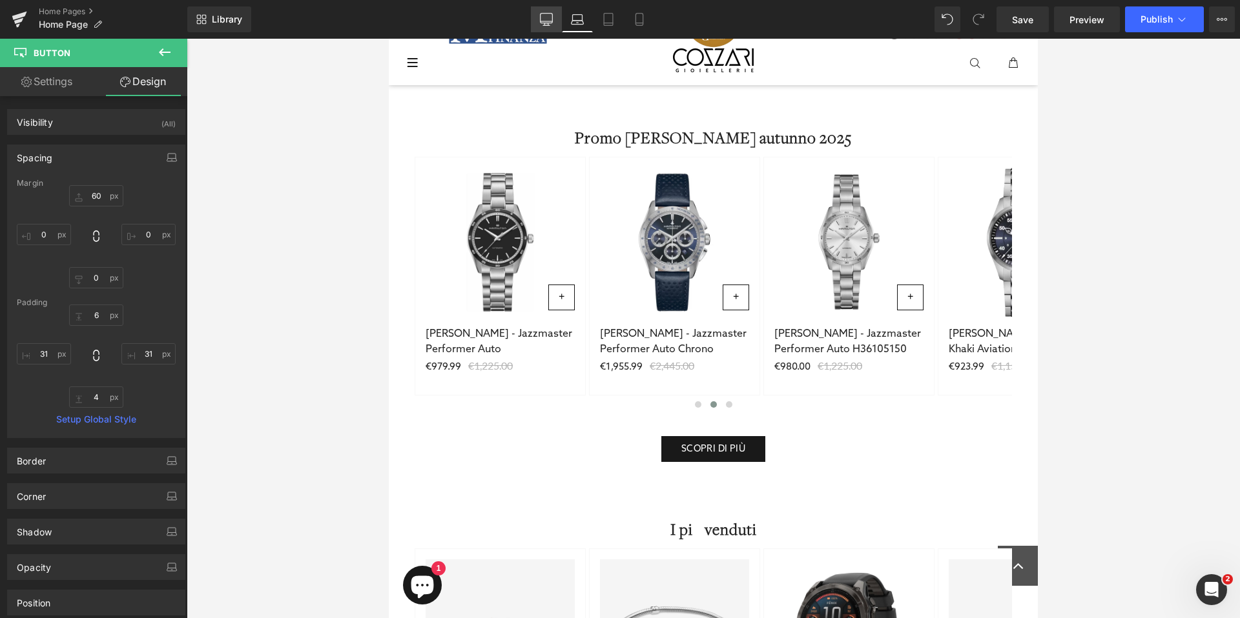
click at [540, 23] on icon at bounding box center [546, 19] width 13 height 13
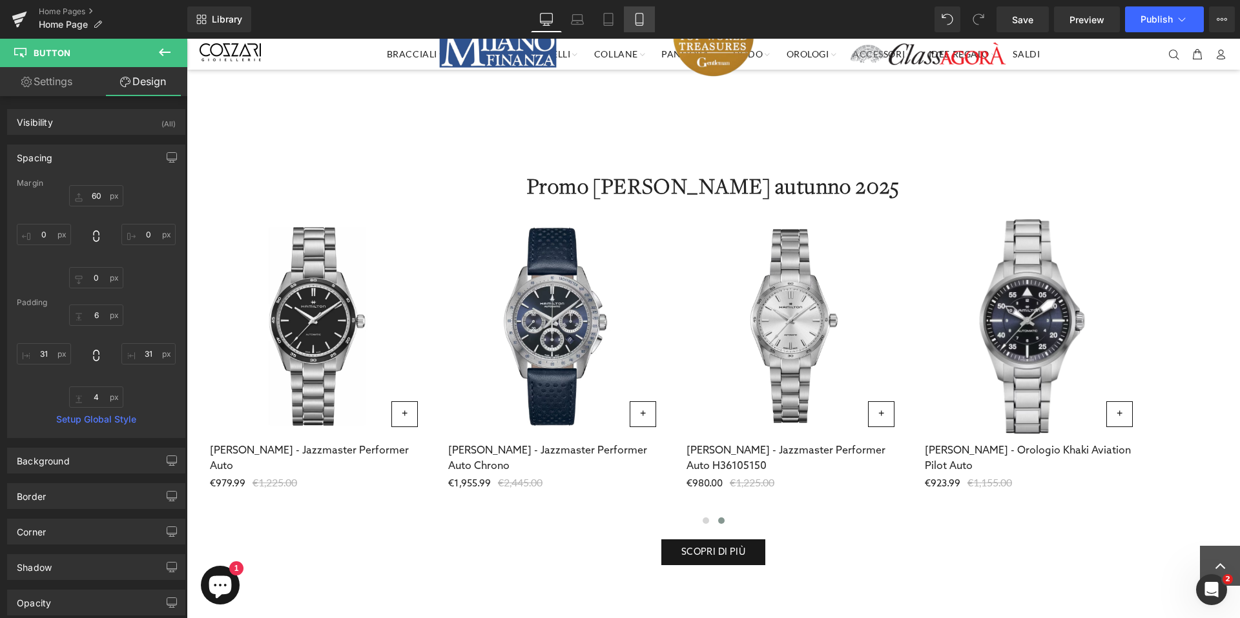
click at [642, 23] on icon at bounding box center [639, 19] width 13 height 13
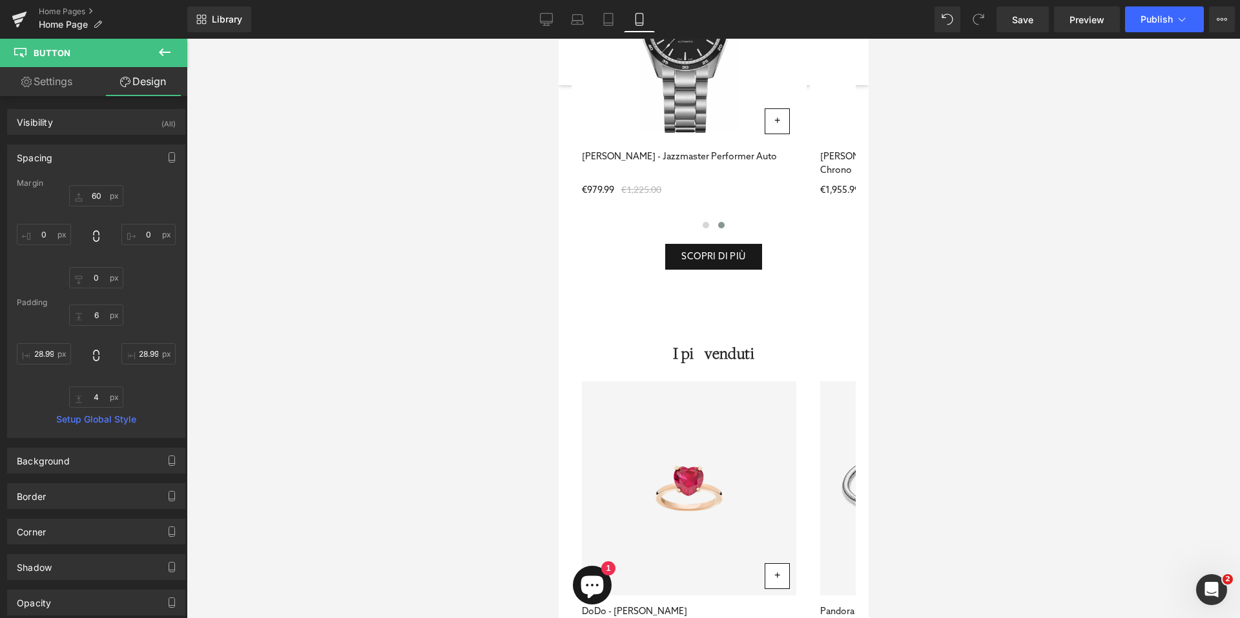
scroll to position [340, 0]
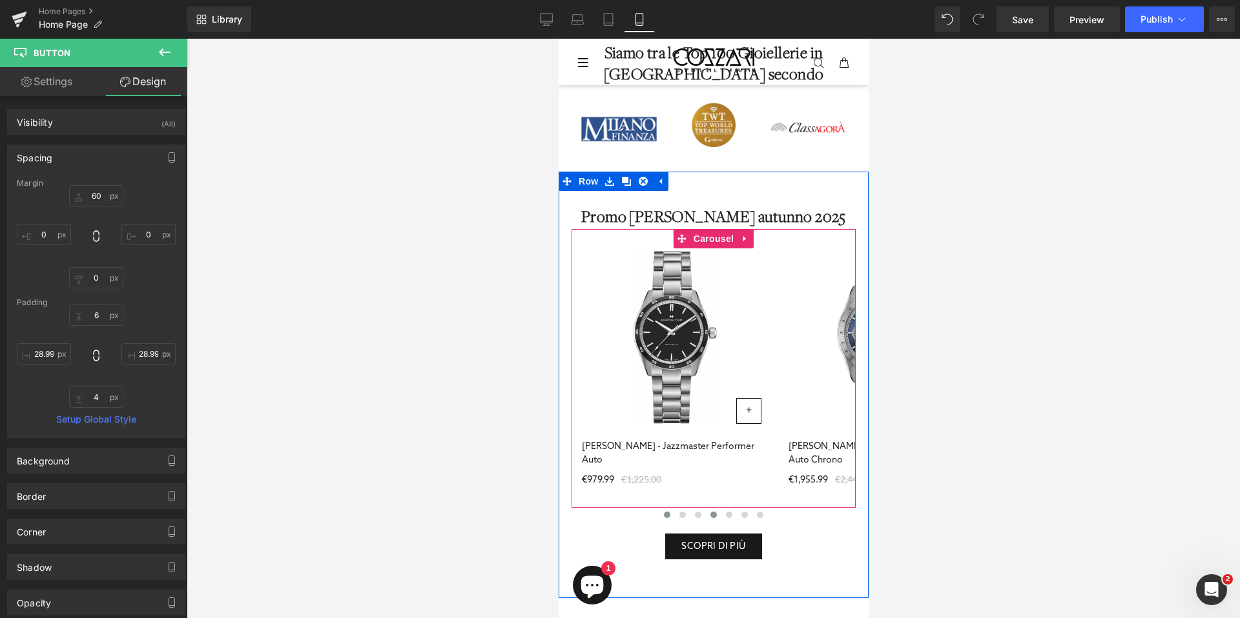
click at [664, 516] on button at bounding box center [666, 515] width 15 height 13
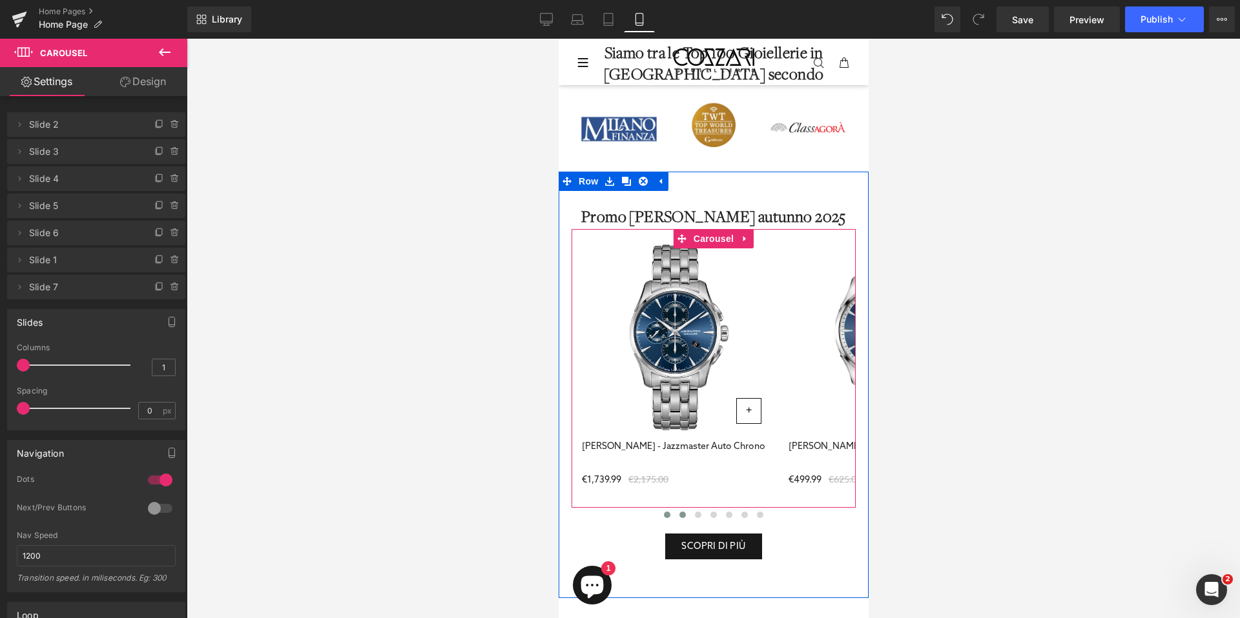
click at [679, 515] on span at bounding box center [682, 515] width 6 height 6
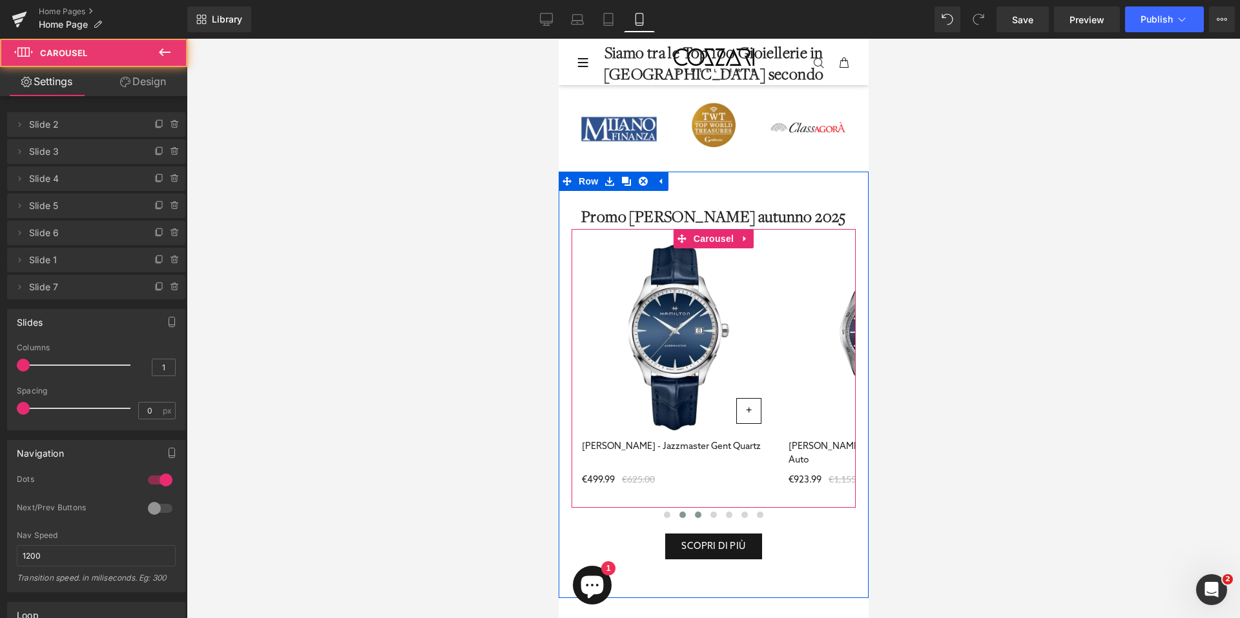
click at [694, 516] on span at bounding box center [697, 515] width 6 height 6
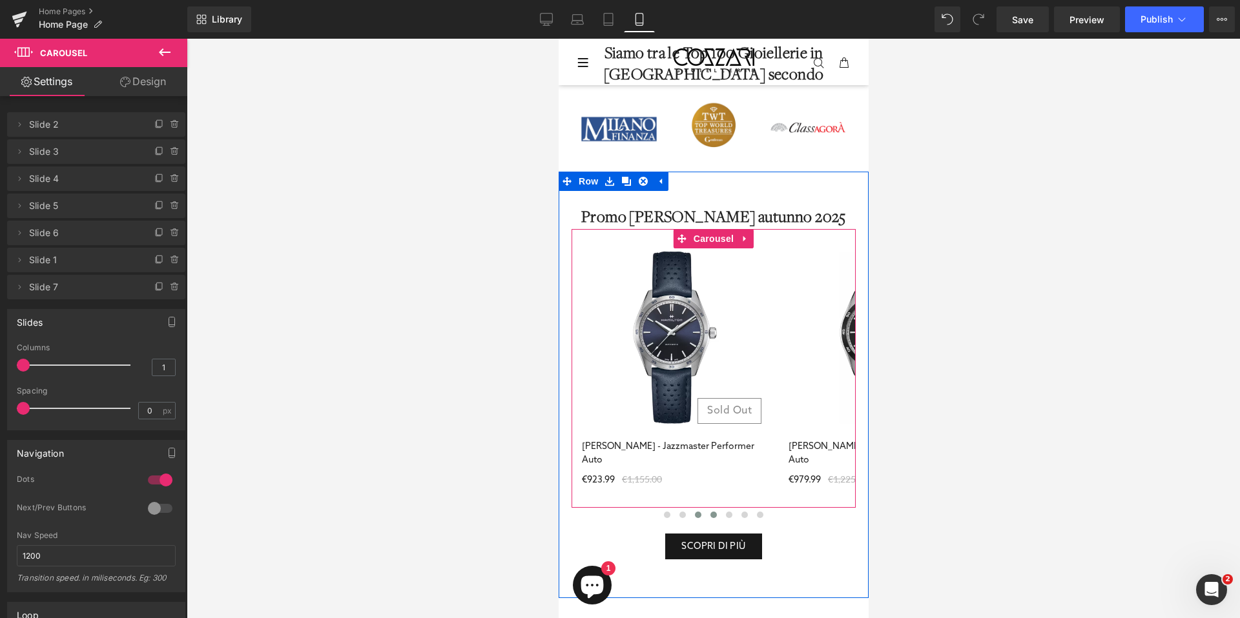
click at [711, 516] on button at bounding box center [712, 515] width 15 height 13
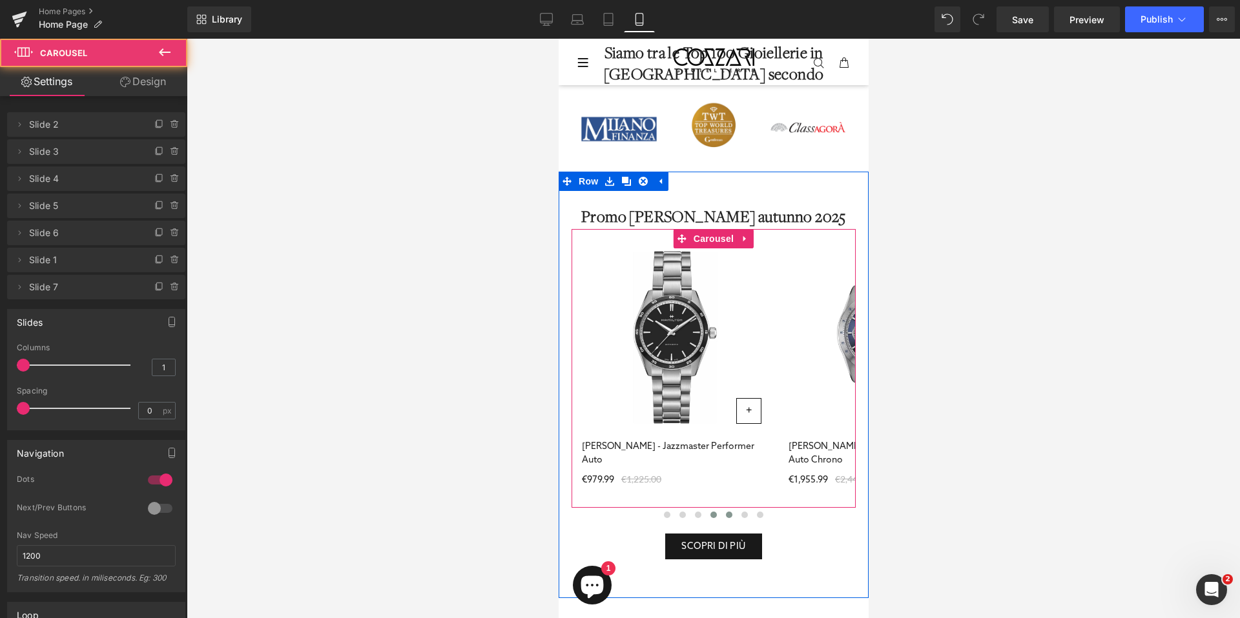
click at [725, 516] on span at bounding box center [728, 515] width 6 height 6
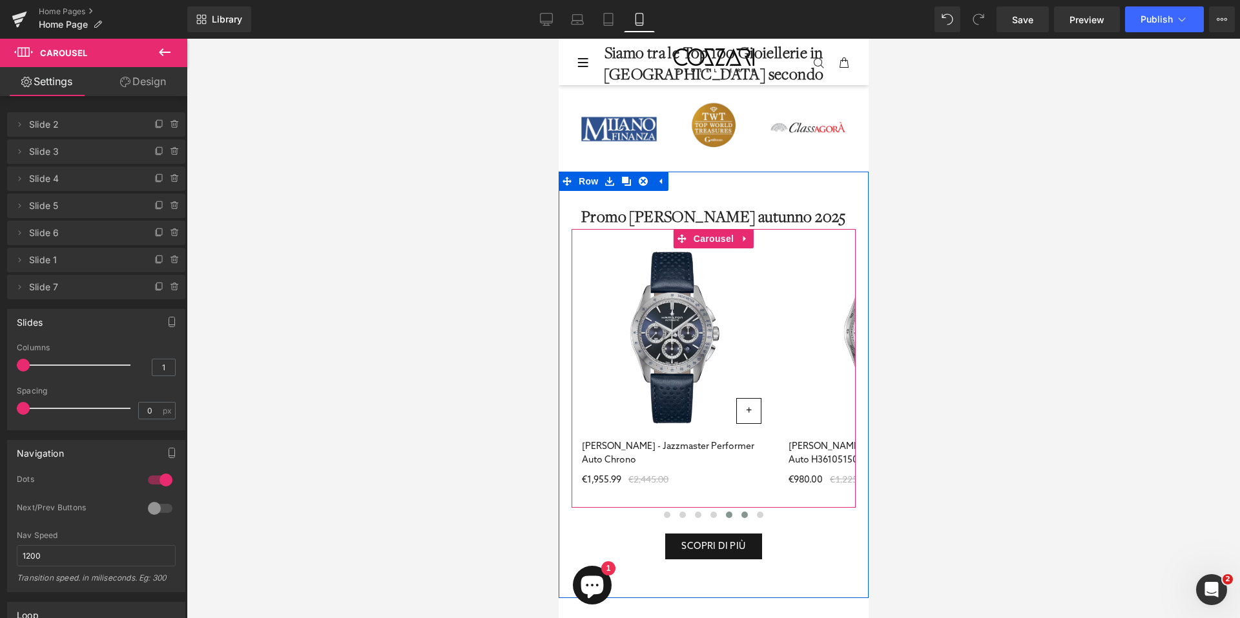
click at [741, 515] on span at bounding box center [744, 515] width 6 height 6
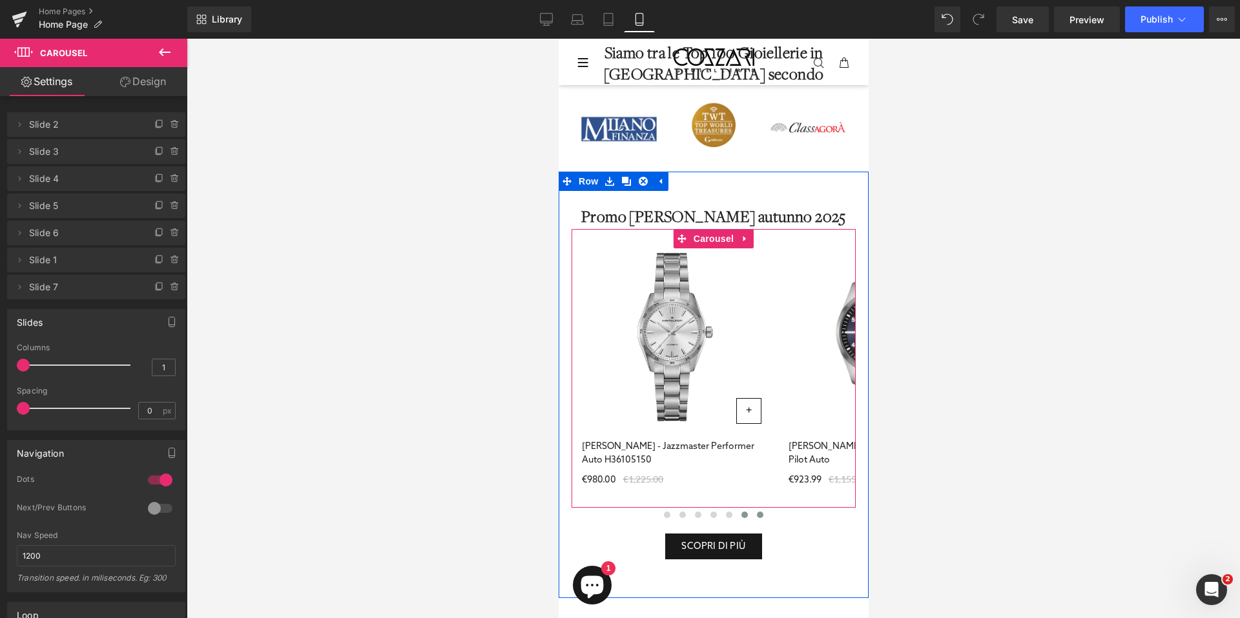
click at [756, 515] on span at bounding box center [759, 515] width 6 height 6
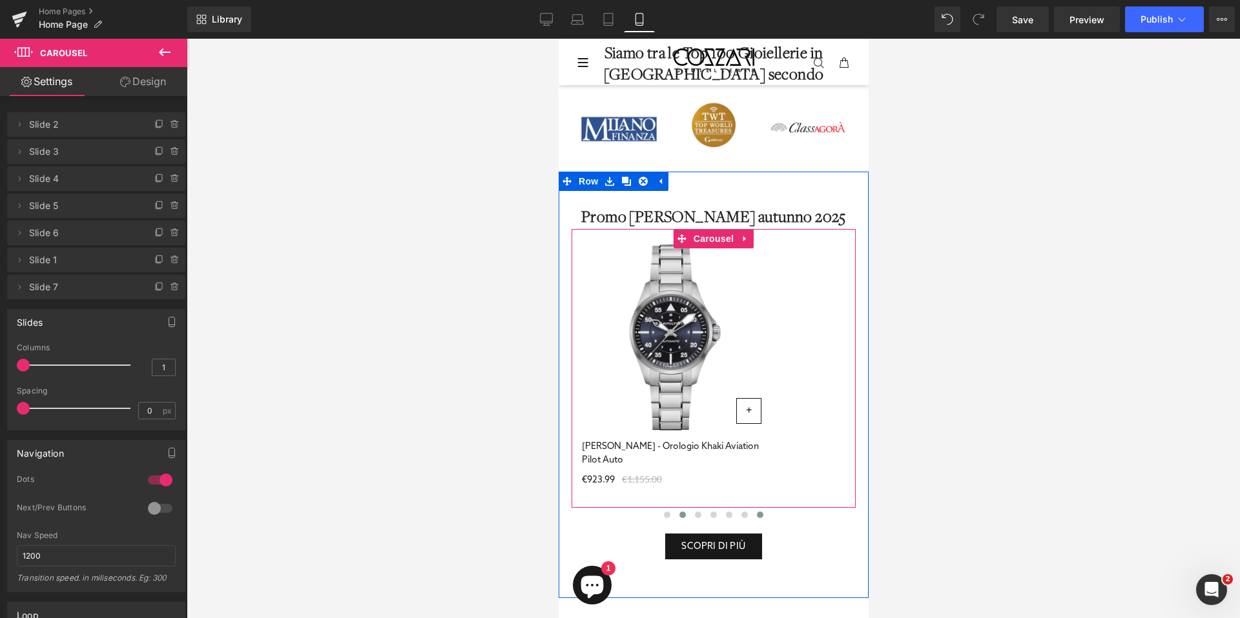
click at [679, 515] on span at bounding box center [682, 515] width 6 height 6
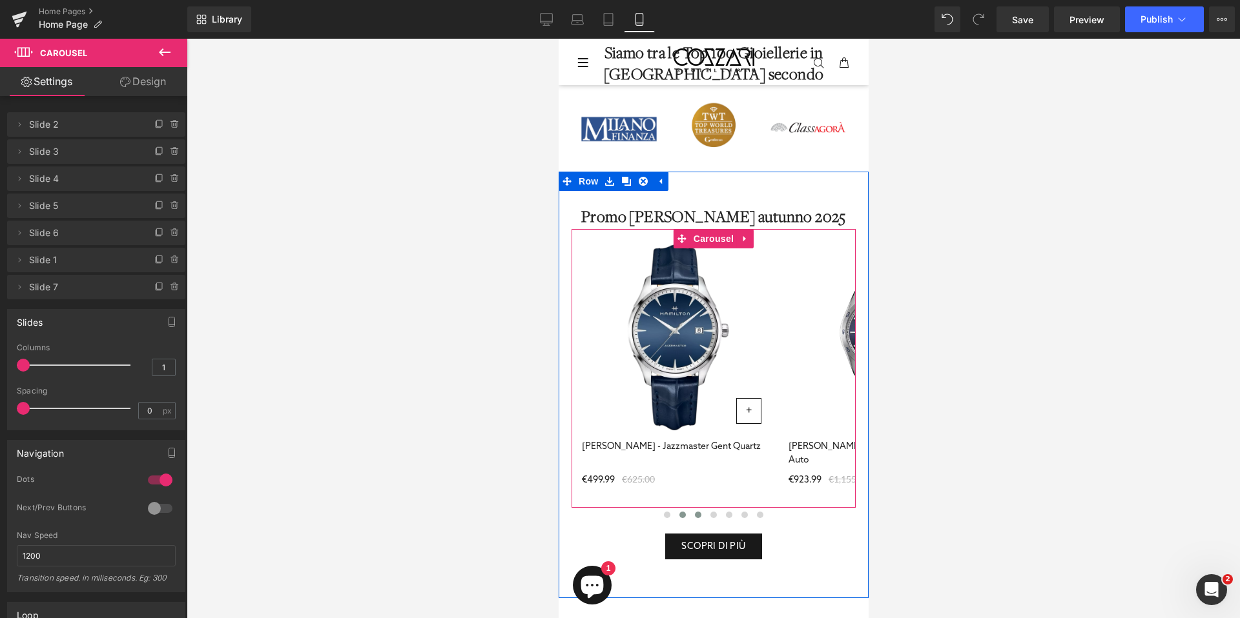
click at [697, 516] on button at bounding box center [697, 515] width 15 height 13
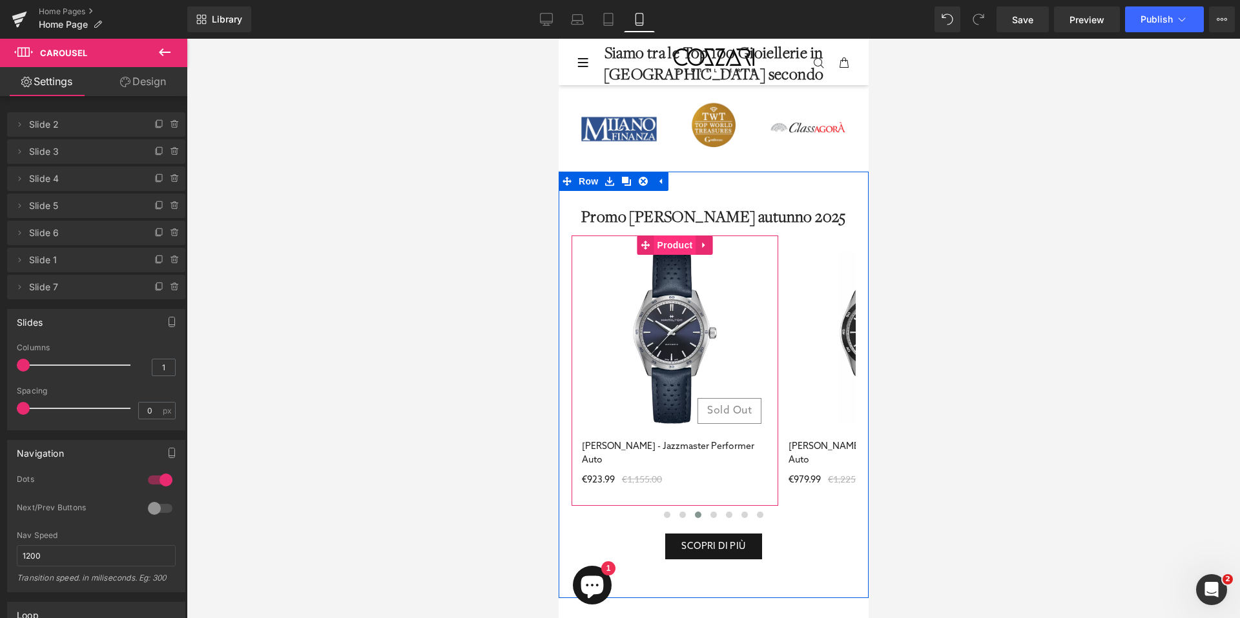
click at [680, 247] on span at bounding box center [687, 238] width 14 height 15
click at [675, 249] on span "Product" at bounding box center [674, 245] width 42 height 19
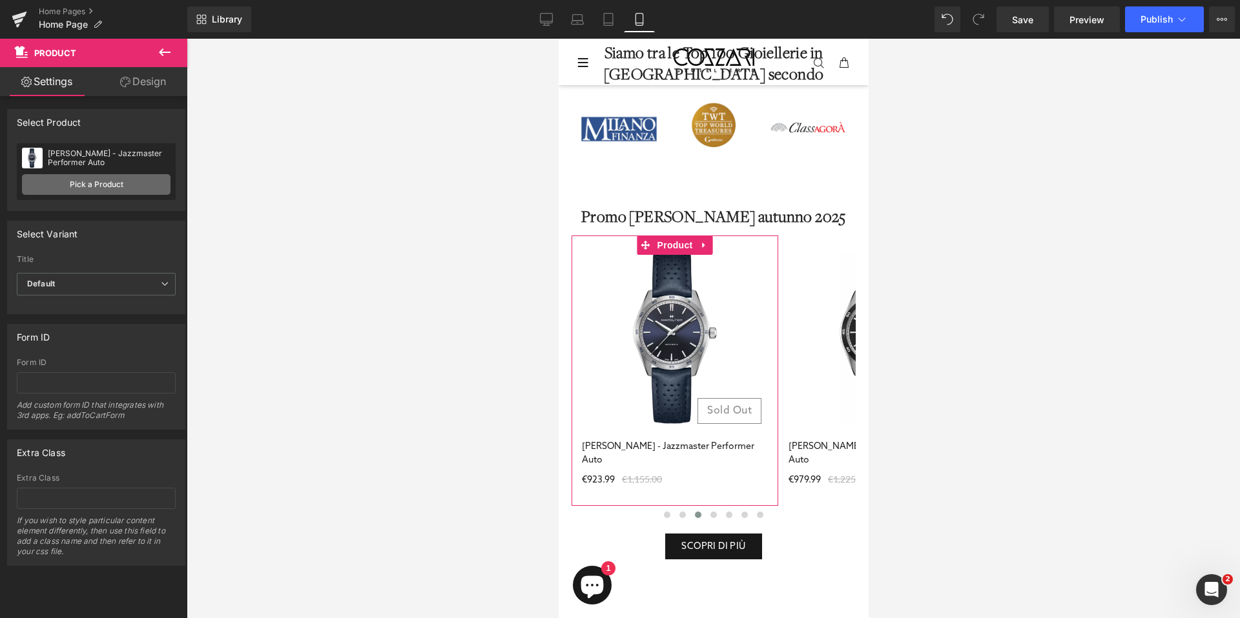
click at [118, 184] on link "Pick a Product" at bounding box center [96, 184] width 148 height 21
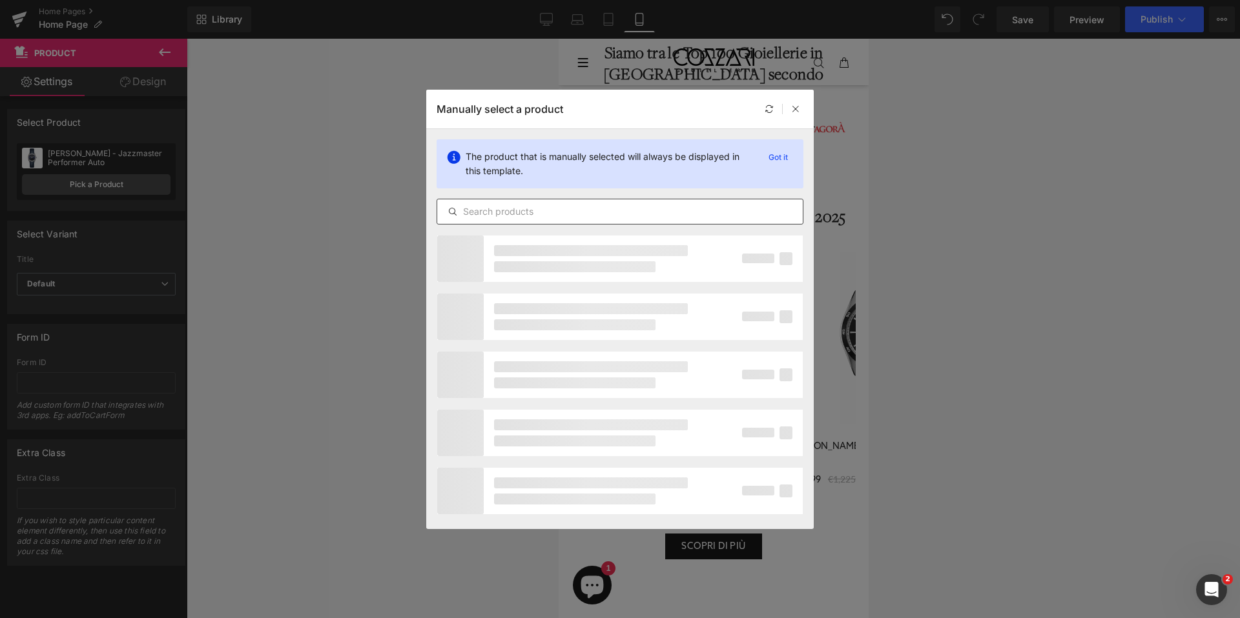
click at [502, 214] on input "text" at bounding box center [619, 211] width 365 height 15
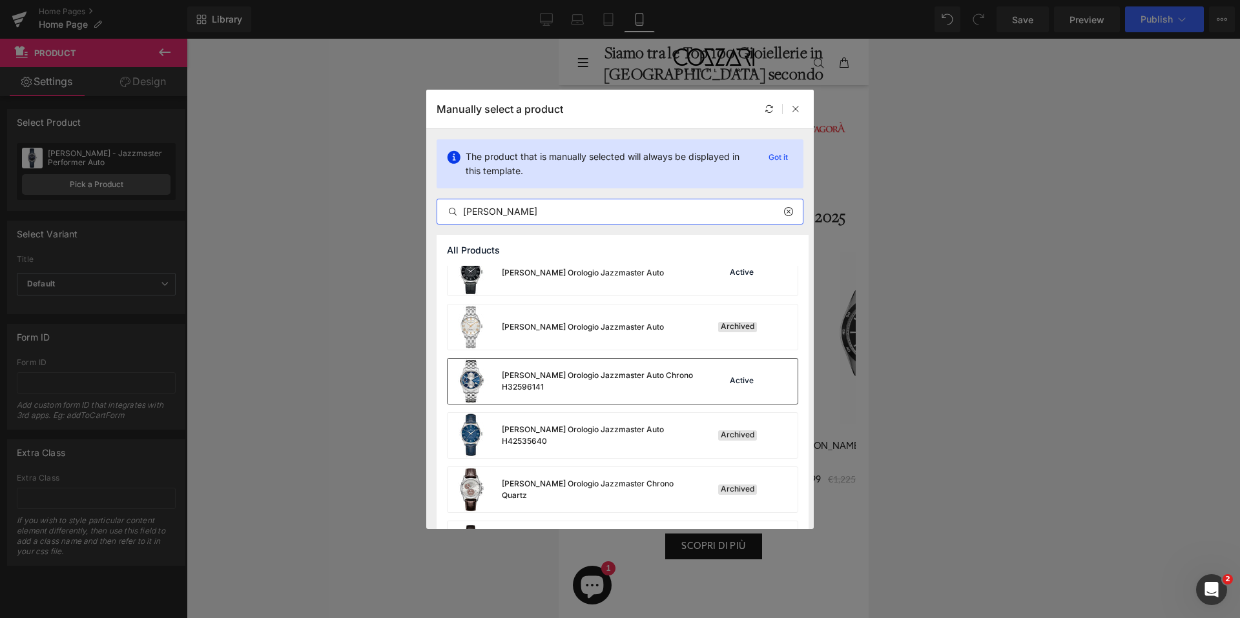
scroll to position [4133, 0]
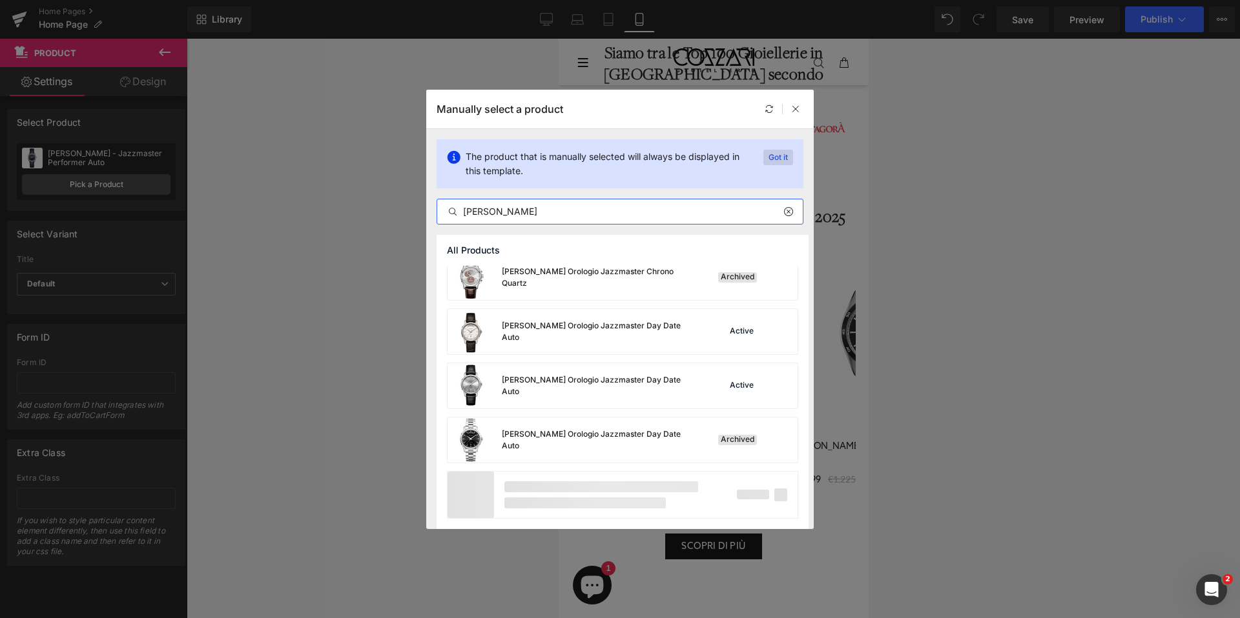
click at [786, 158] on p "Got it" at bounding box center [778, 157] width 30 height 15
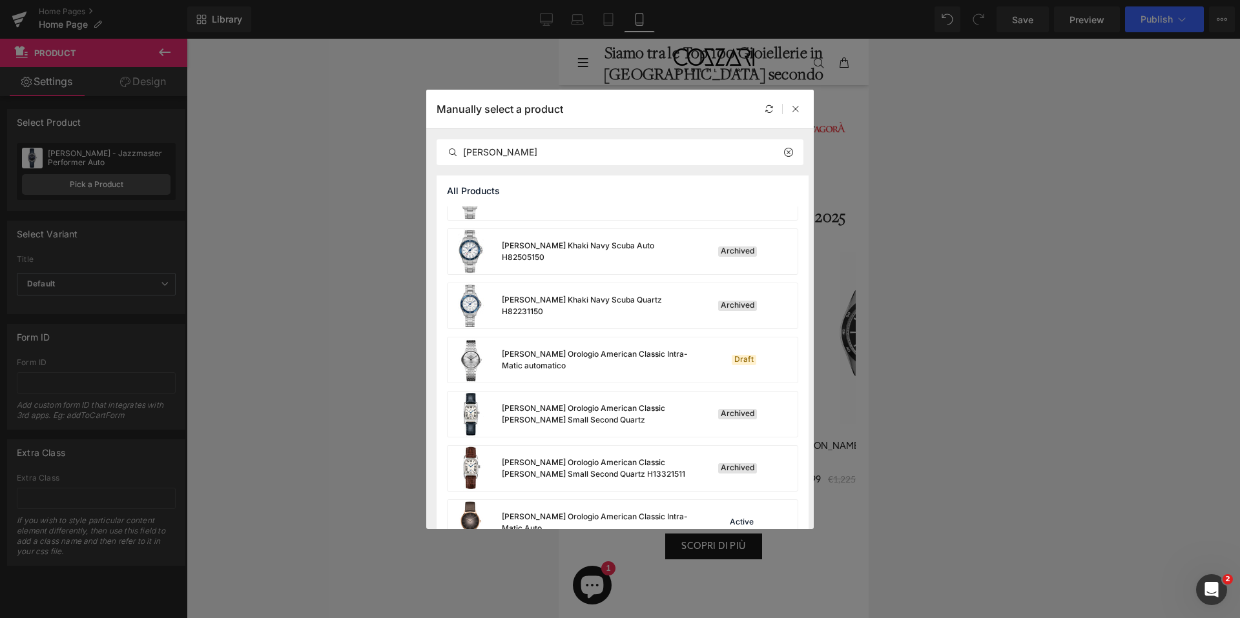
scroll to position [4074, 0]
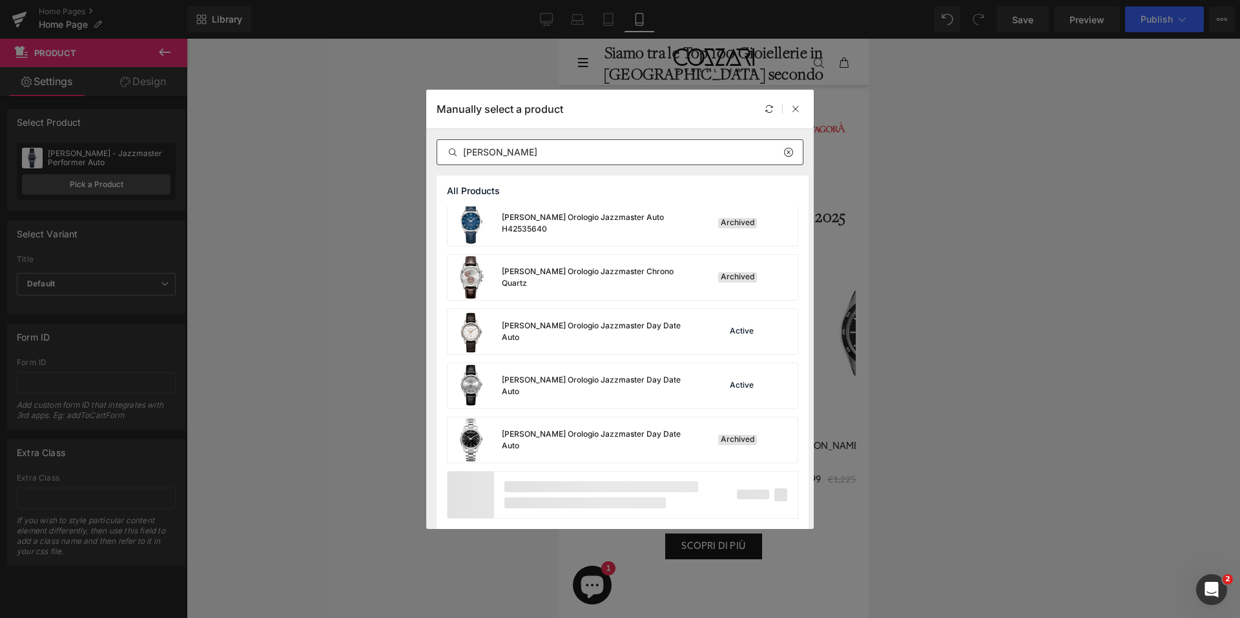
click at [560, 158] on input "[PERSON_NAME]" at bounding box center [619, 152] width 365 height 15
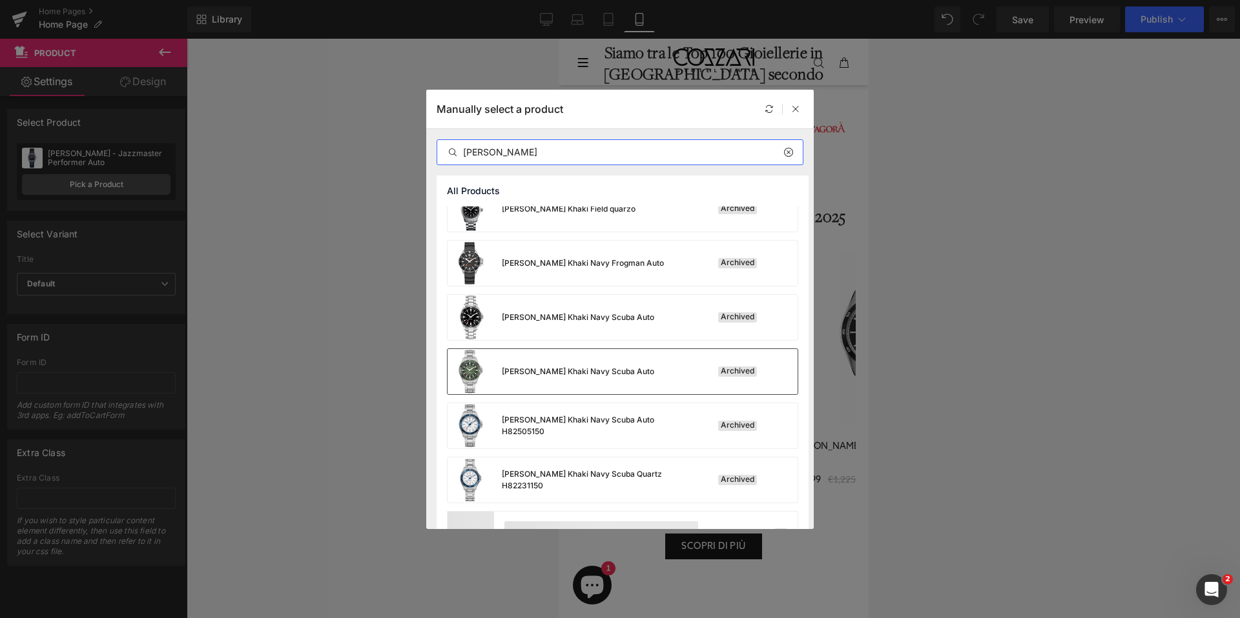
scroll to position [0, 0]
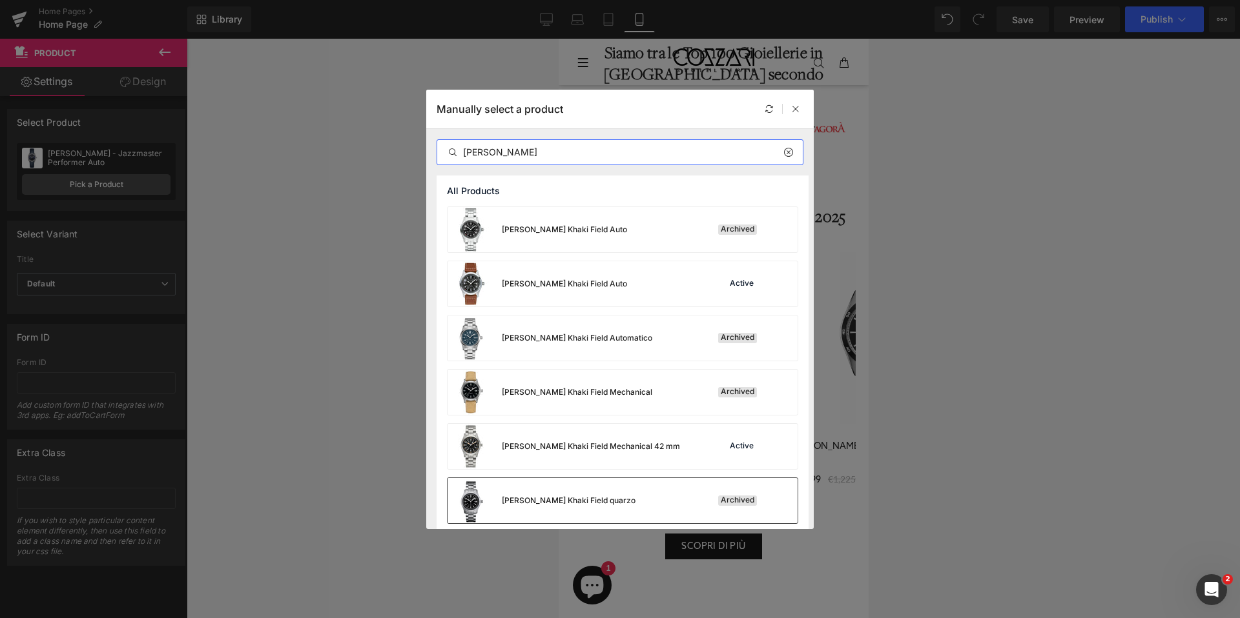
type input "[PERSON_NAME]"
click at [618, 506] on div "[PERSON_NAME] Khaki Field quarzo Archived" at bounding box center [622, 500] width 350 height 45
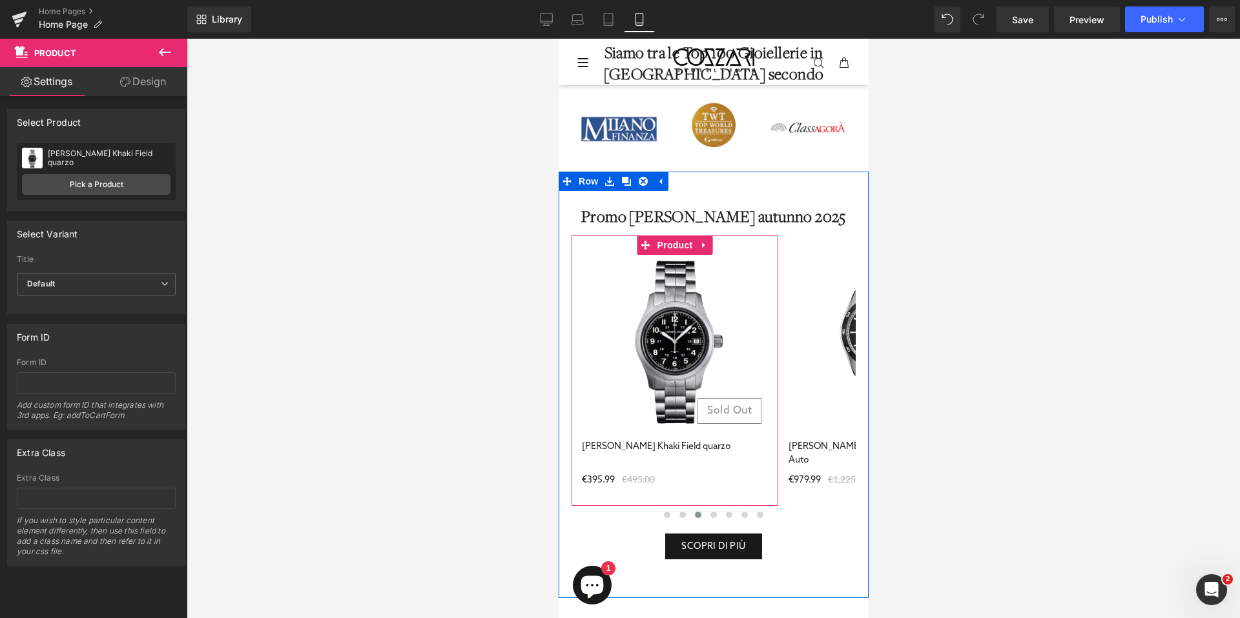
click at [684, 243] on icon at bounding box center [687, 239] width 7 height 8
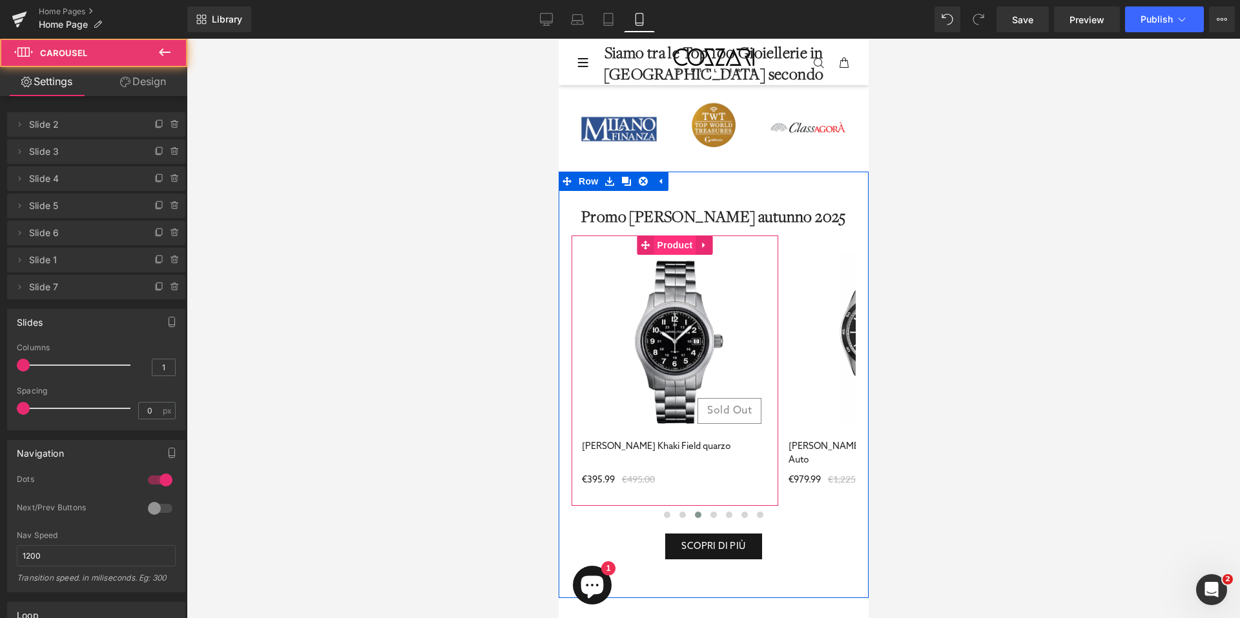
click at [660, 247] on span "Product" at bounding box center [674, 245] width 42 height 19
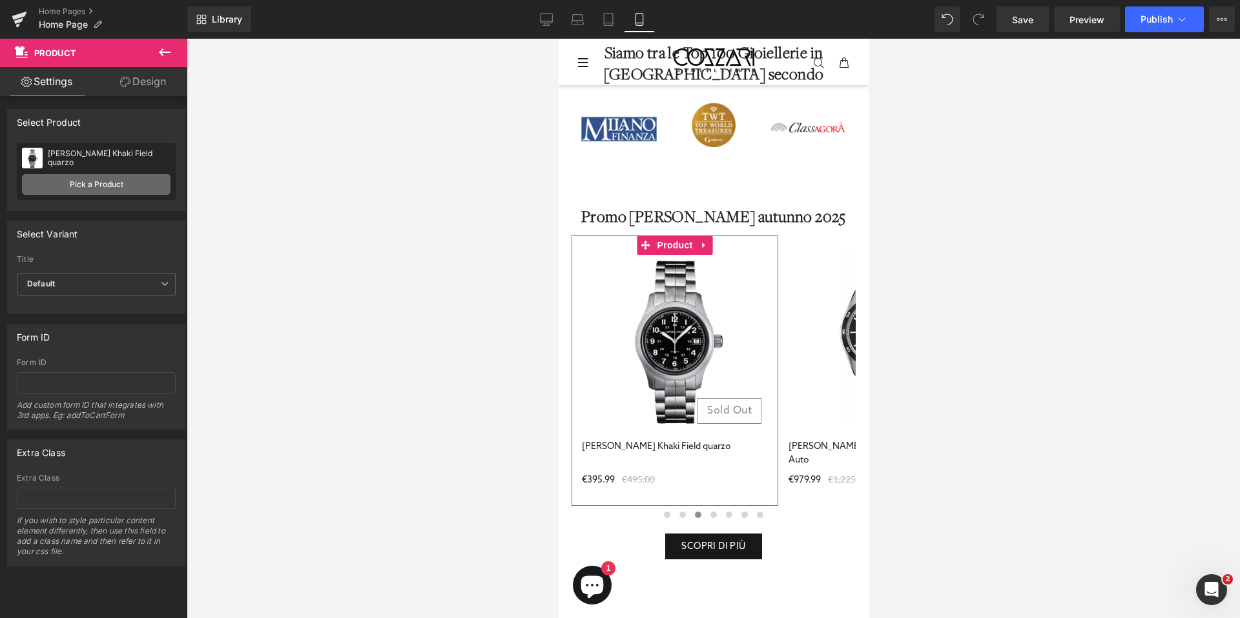
click at [123, 186] on link "Pick a Product" at bounding box center [96, 184] width 148 height 21
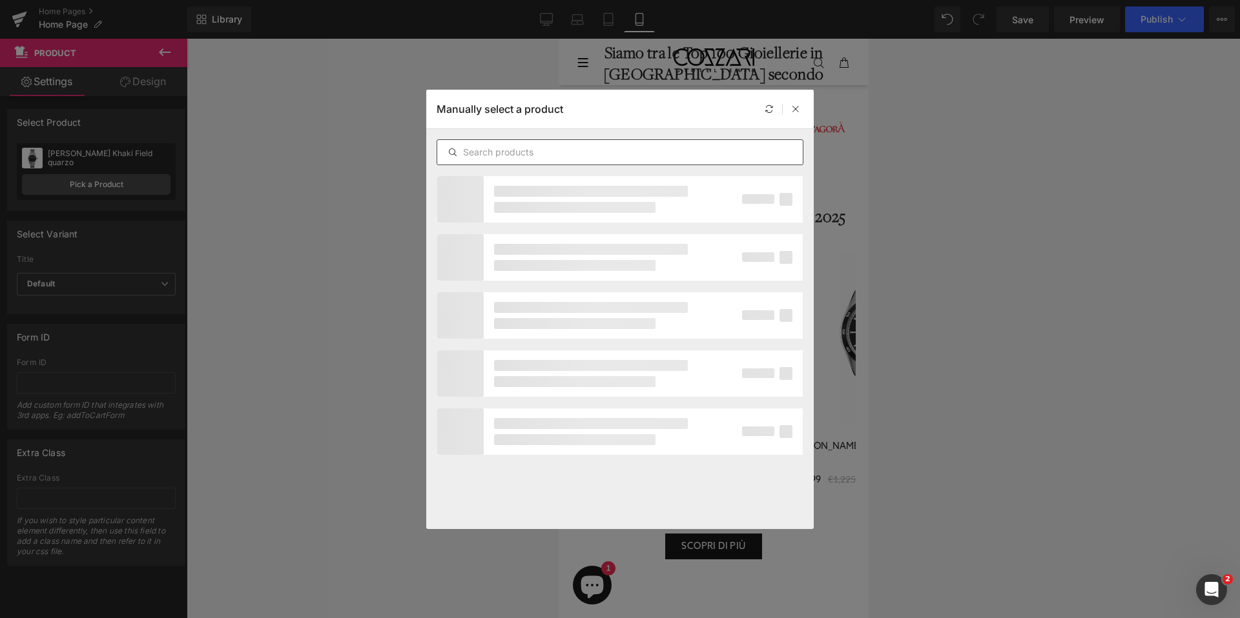
click at [565, 148] on input "text" at bounding box center [619, 152] width 365 height 15
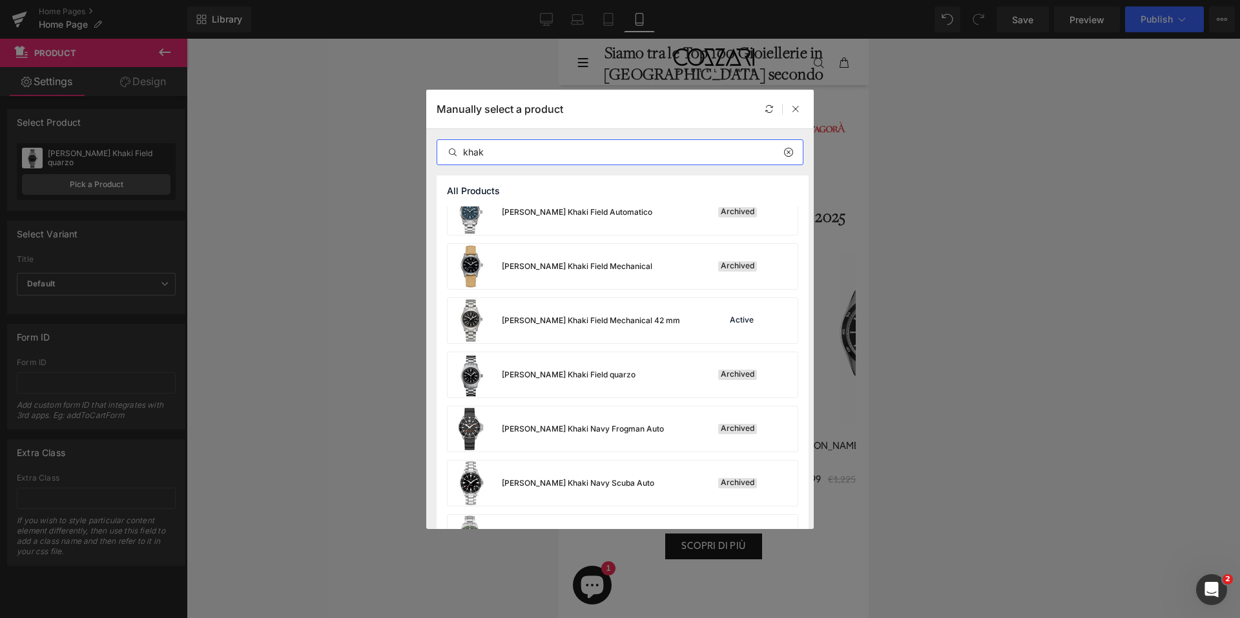
scroll to position [447, 0]
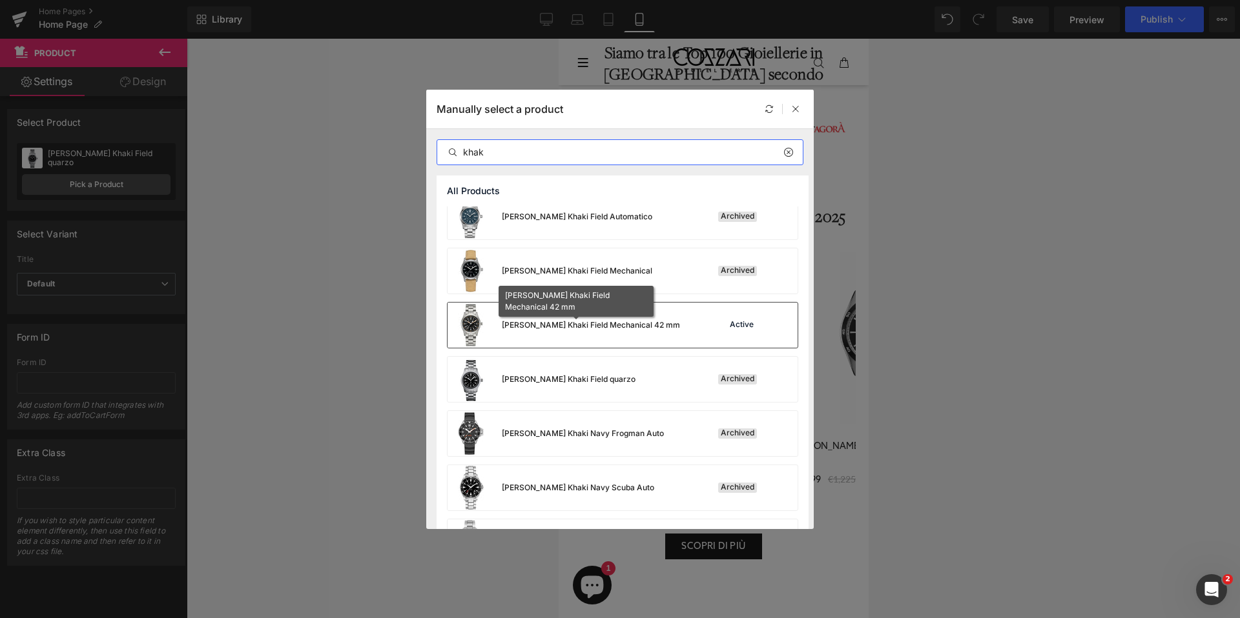
type input "khak"
click at [618, 329] on div "[PERSON_NAME] Khaki Field Mechanical 42 mm" at bounding box center [591, 326] width 178 height 12
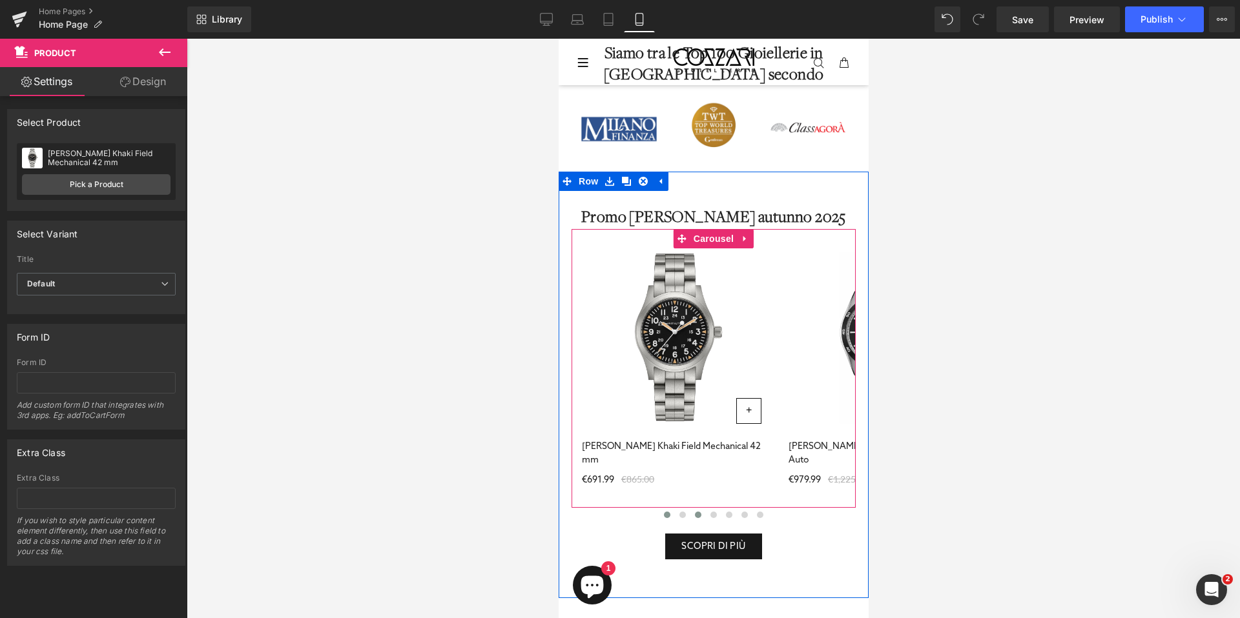
click at [663, 515] on span at bounding box center [666, 515] width 6 height 6
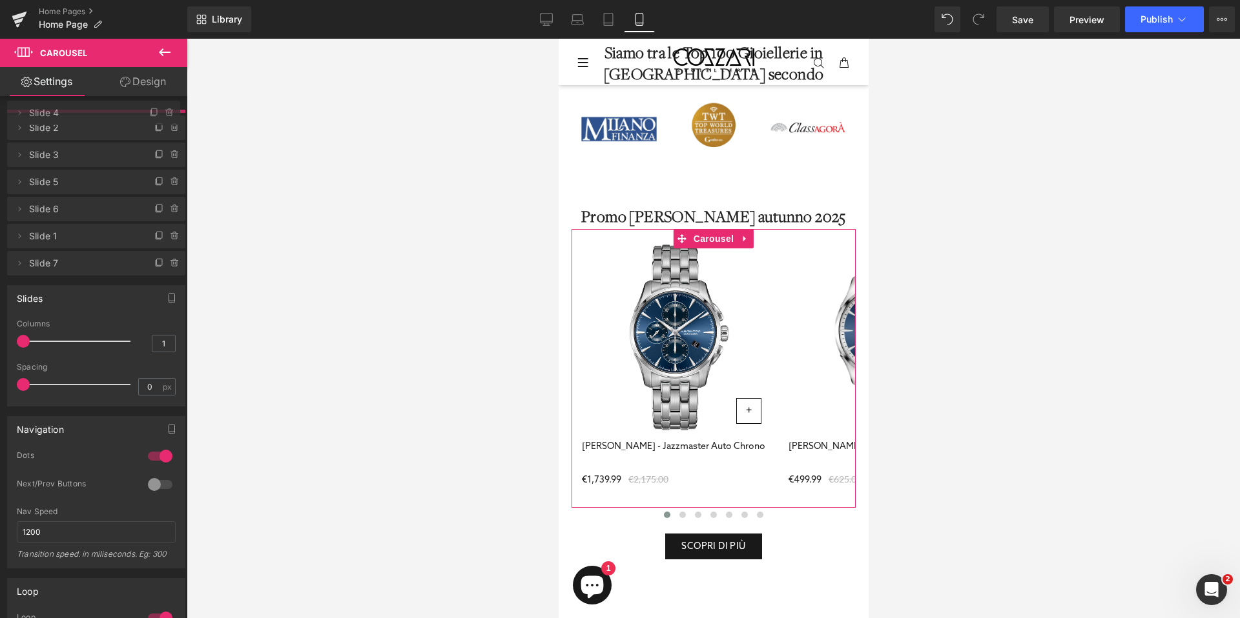
drag, startPoint x: 78, startPoint y: 185, endPoint x: 78, endPoint y: 121, distance: 64.6
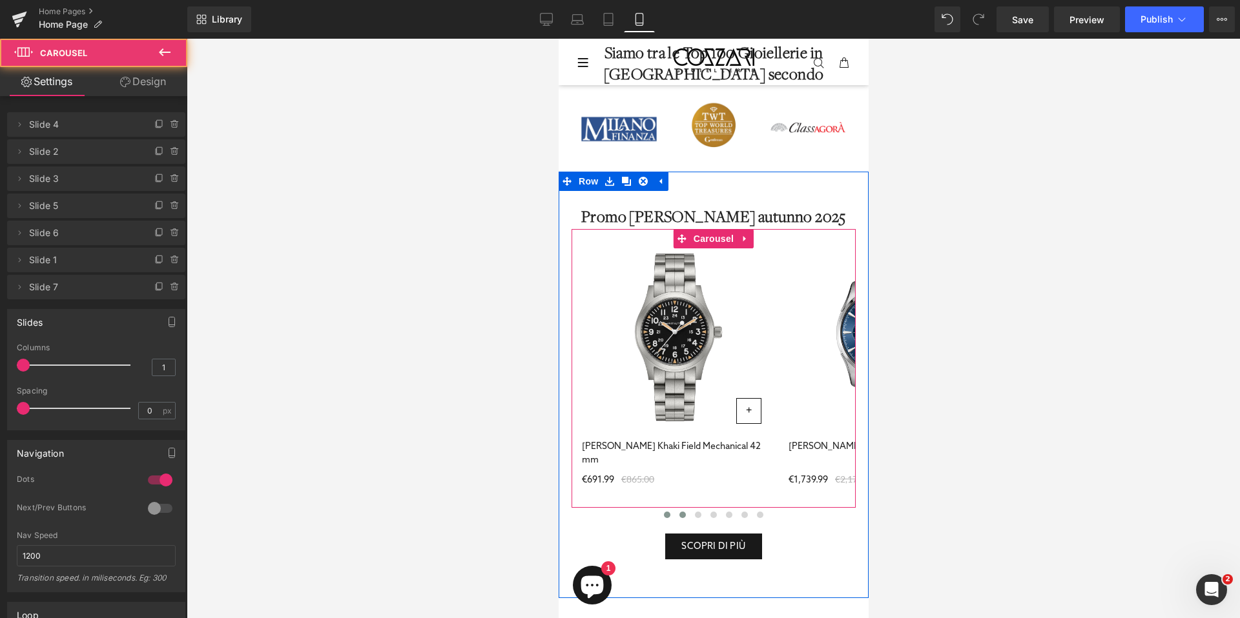
click at [680, 514] on button at bounding box center [681, 515] width 15 height 13
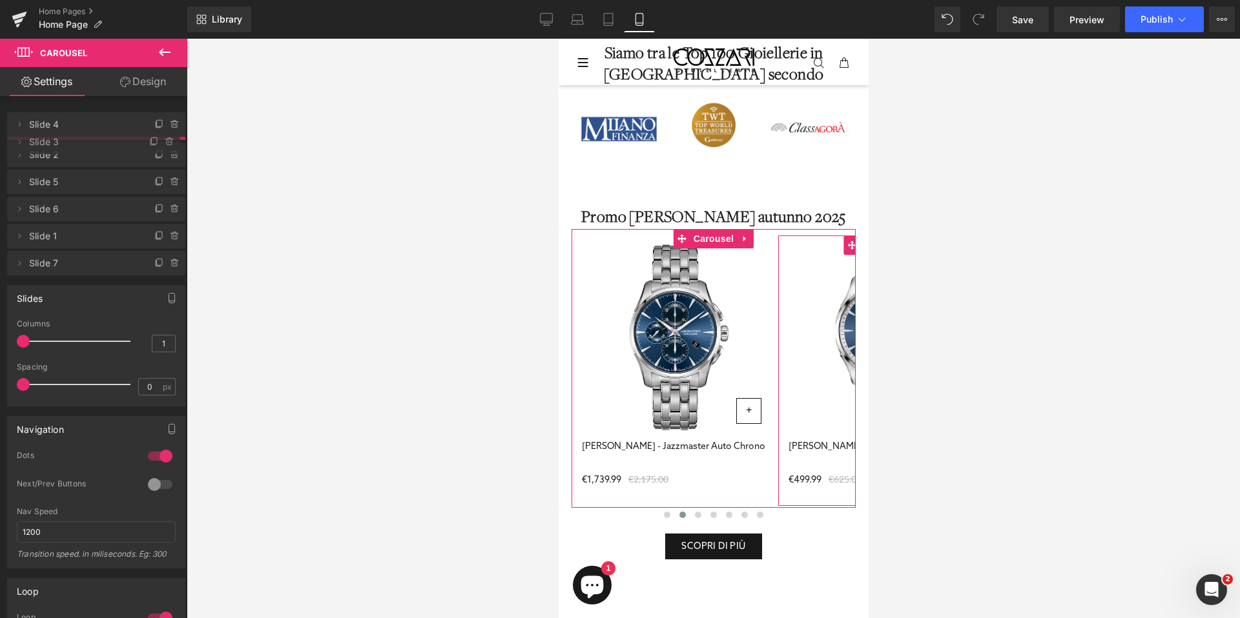
drag, startPoint x: 61, startPoint y: 176, endPoint x: 70, endPoint y: 139, distance: 37.9
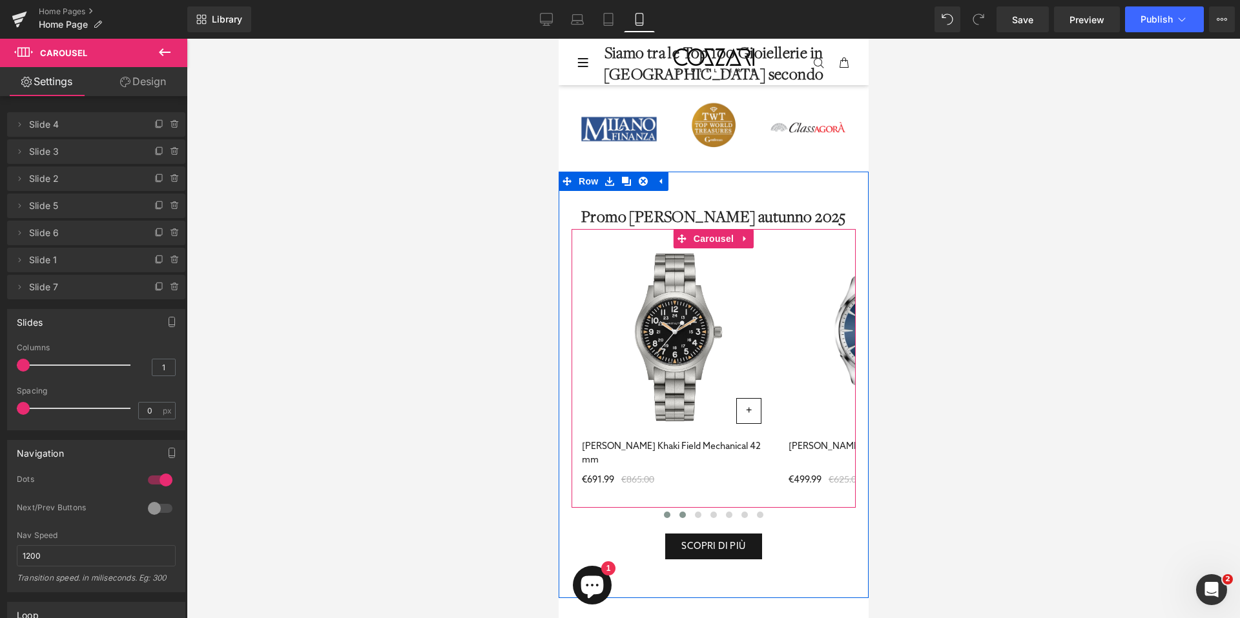
click at [679, 513] on span at bounding box center [682, 515] width 6 height 6
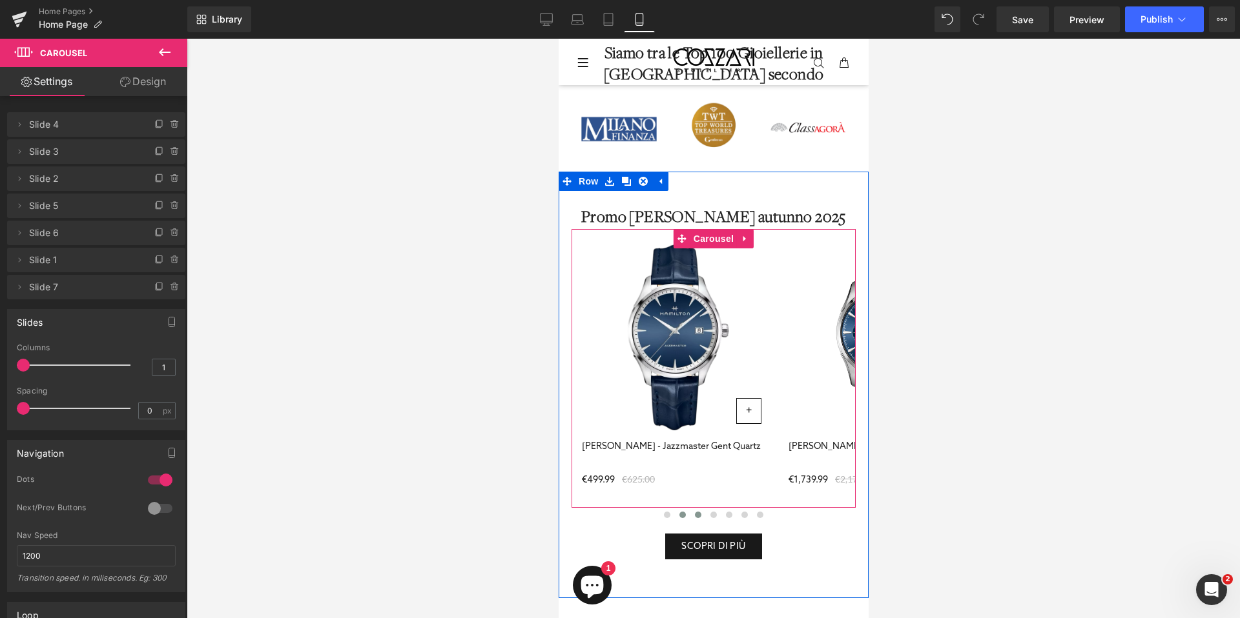
click at [694, 515] on span at bounding box center [697, 515] width 6 height 6
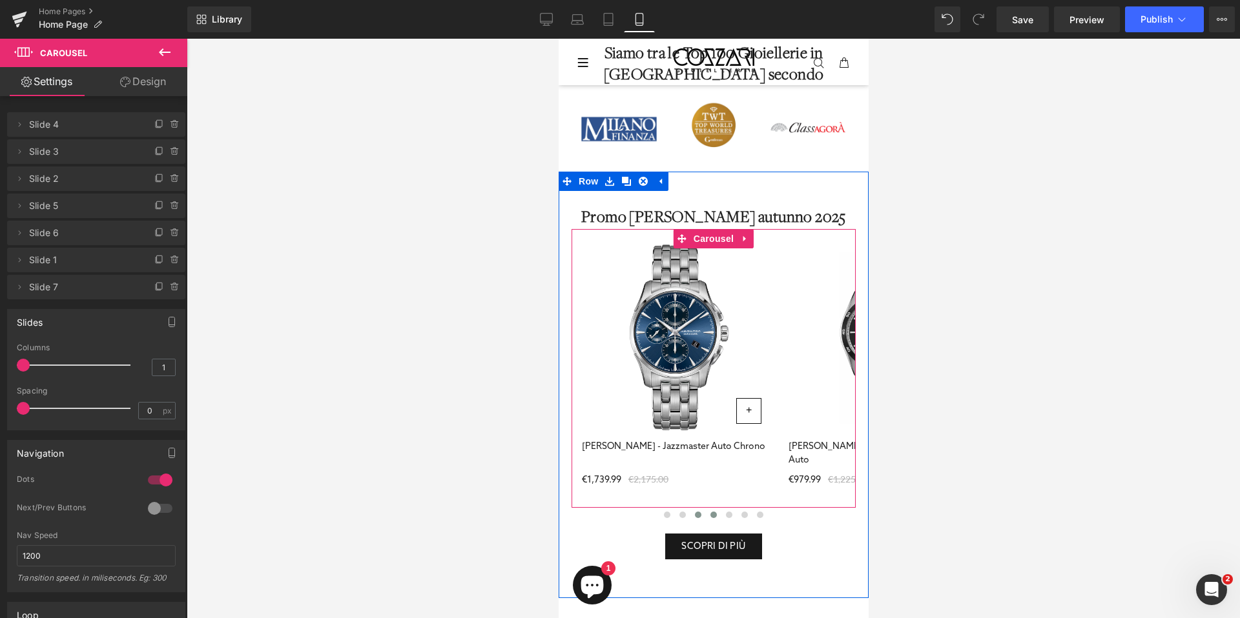
click at [710, 516] on span at bounding box center [713, 515] width 6 height 6
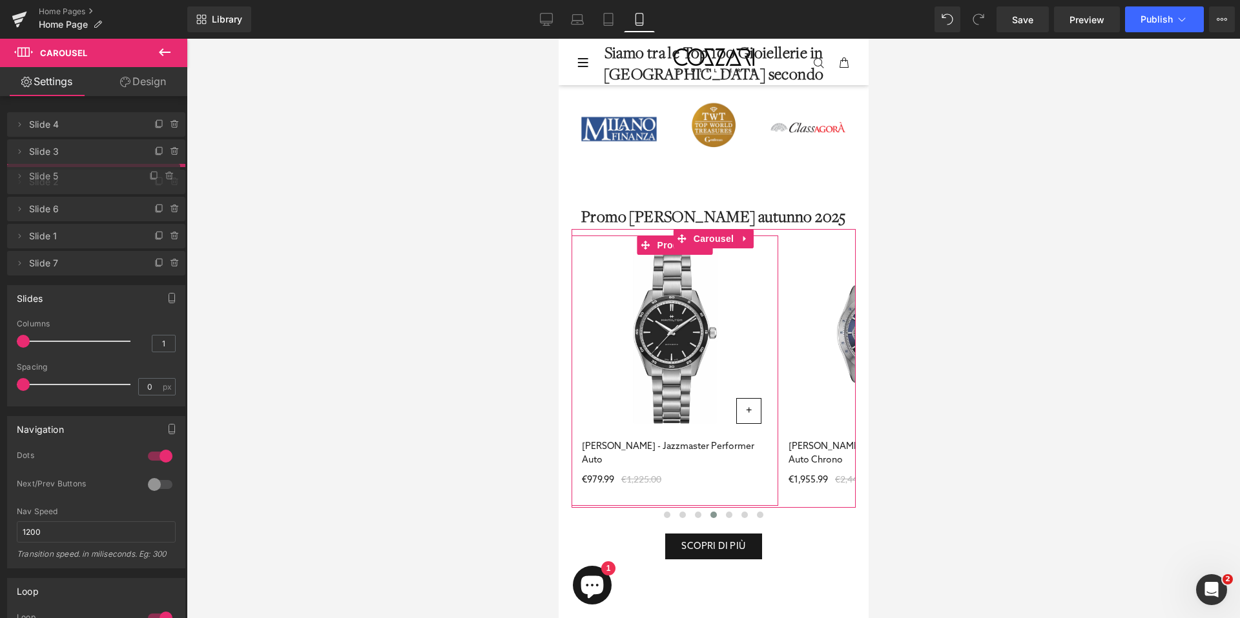
drag, startPoint x: 72, startPoint y: 205, endPoint x: 72, endPoint y: 175, distance: 29.7
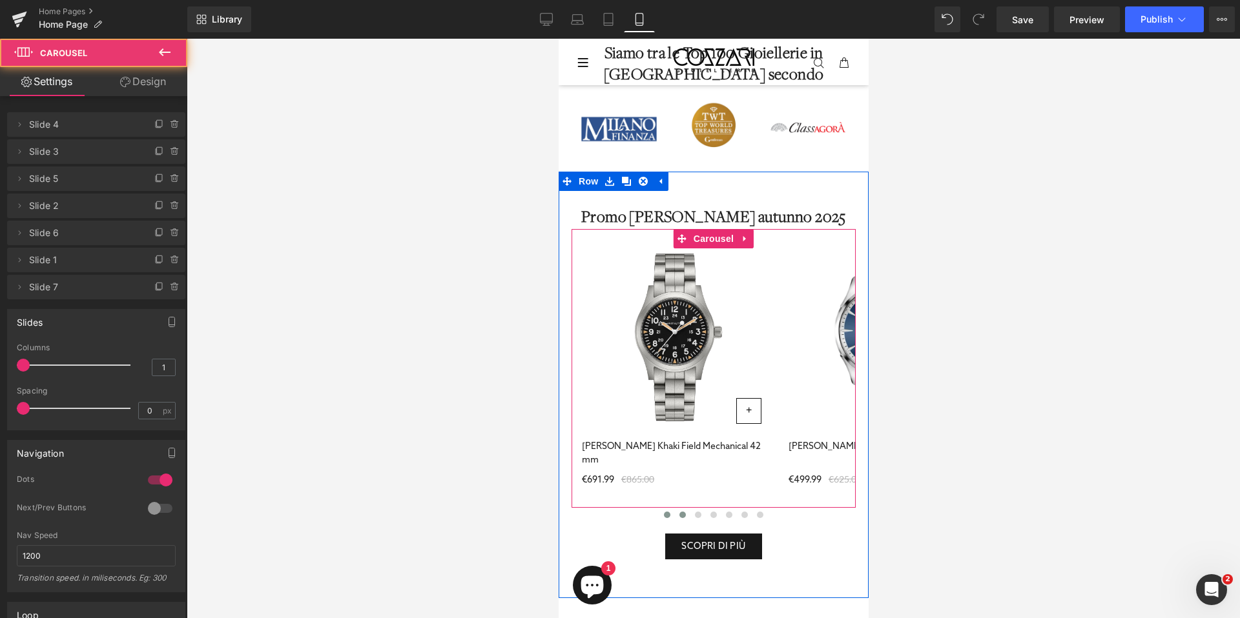
click at [679, 513] on span at bounding box center [682, 515] width 6 height 6
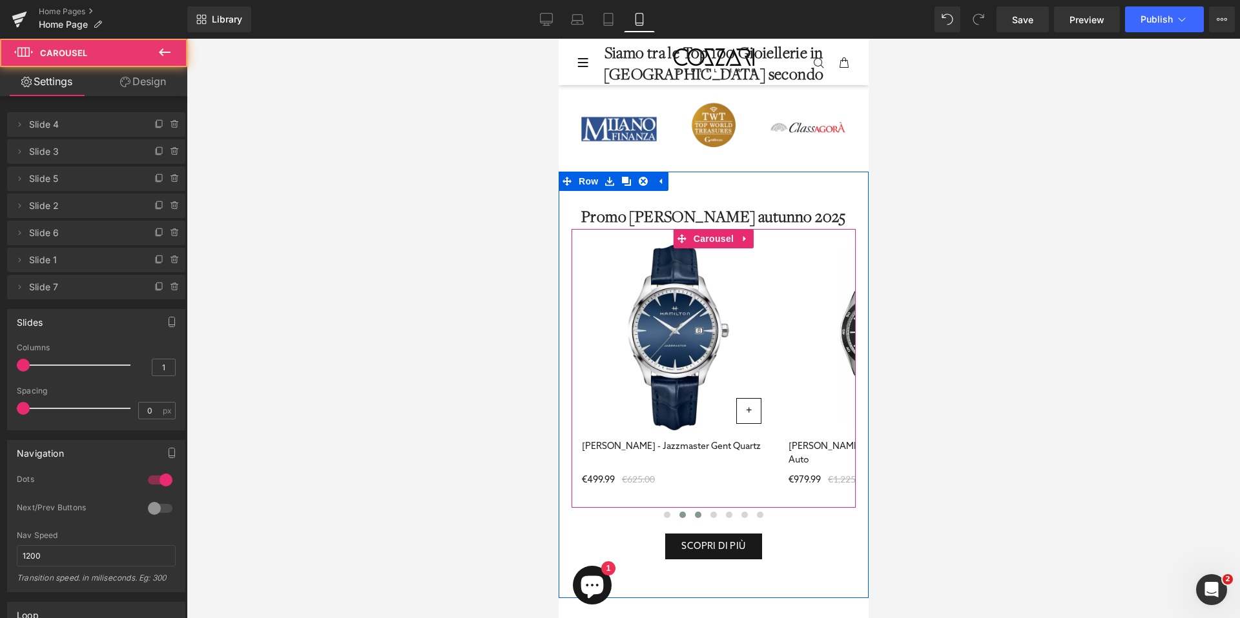
click at [695, 516] on span at bounding box center [697, 515] width 6 height 6
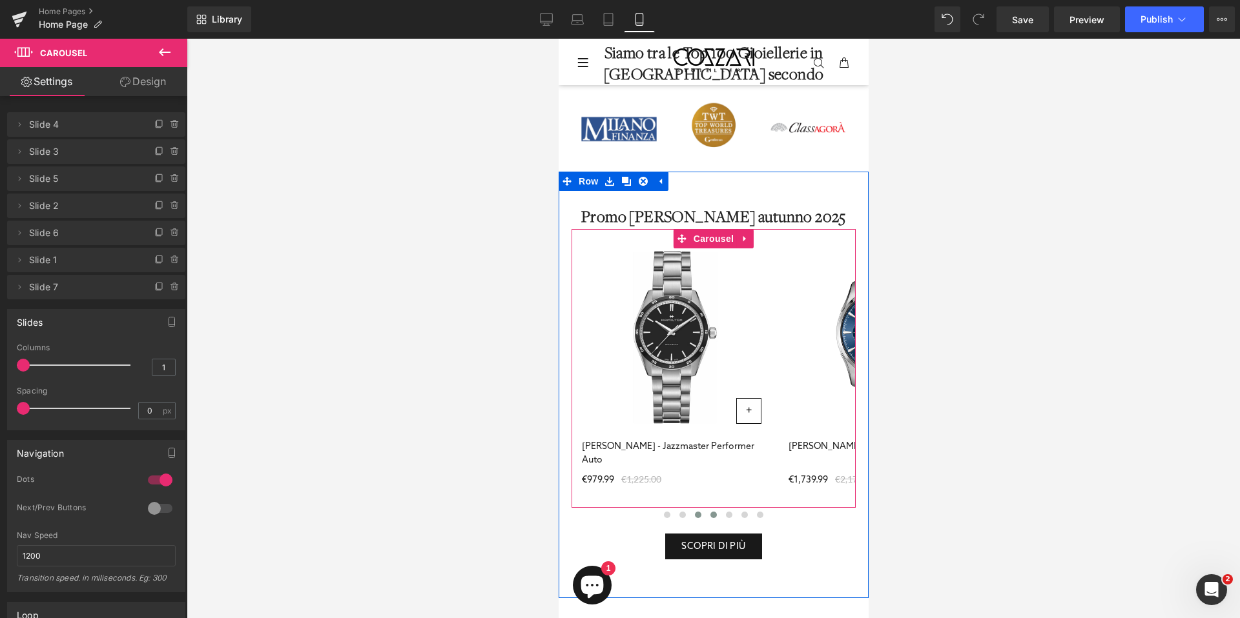
click at [708, 518] on button at bounding box center [712, 515] width 15 height 13
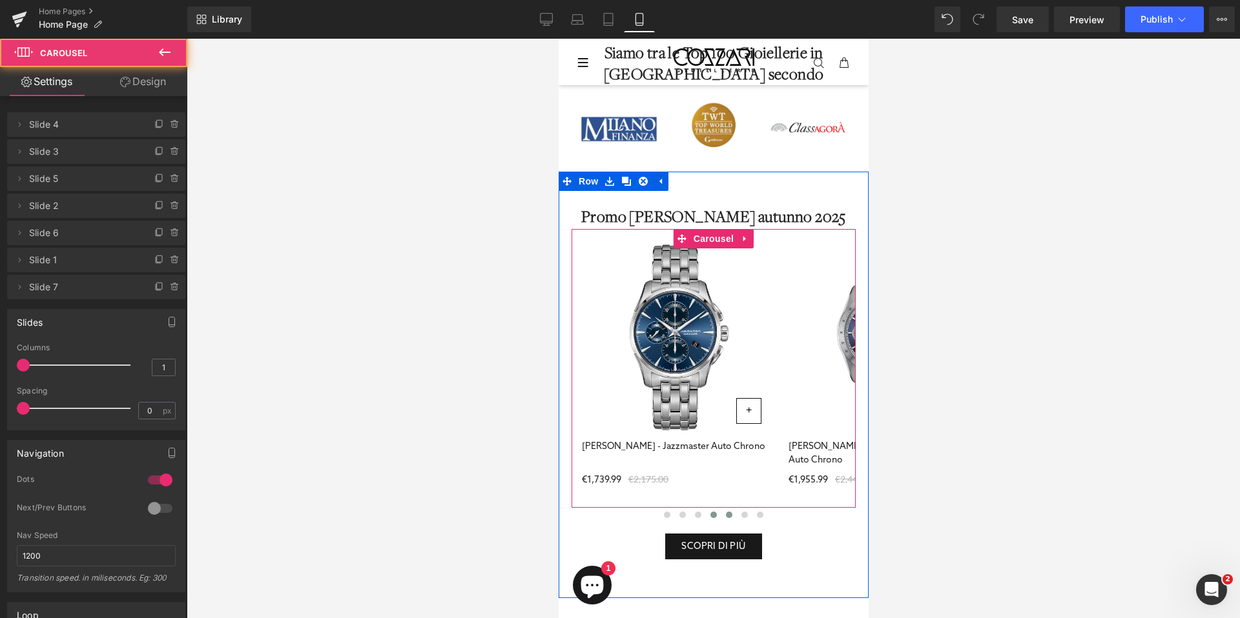
click at [721, 518] on button at bounding box center [728, 515] width 15 height 13
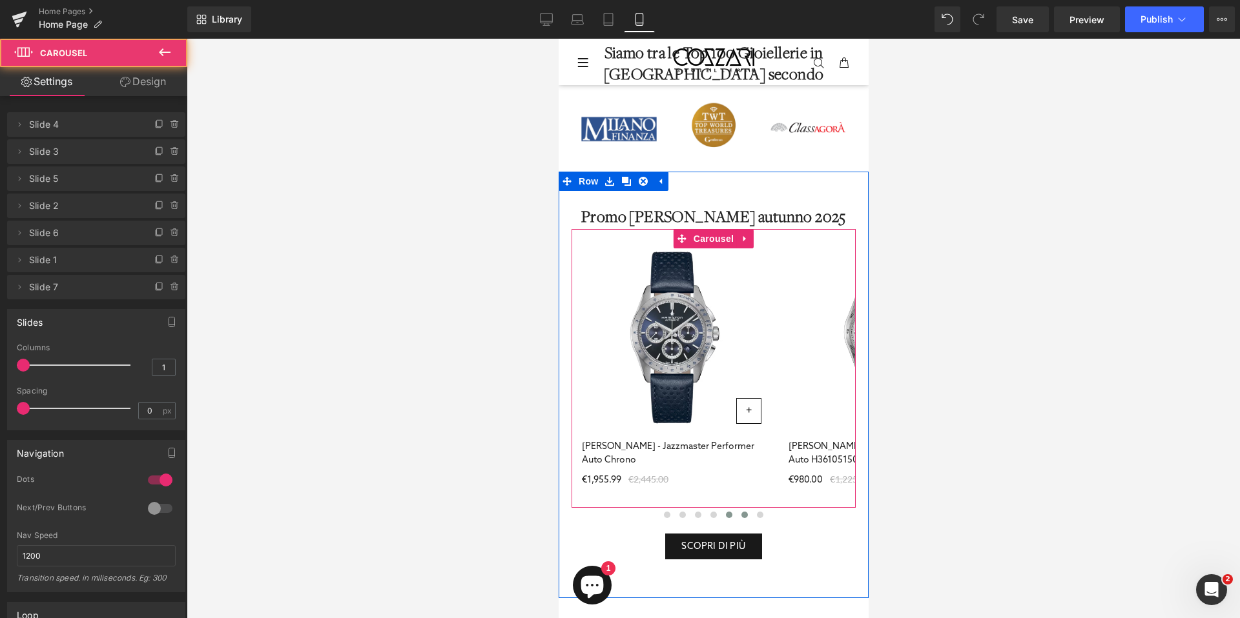
click at [736, 518] on button at bounding box center [743, 515] width 15 height 13
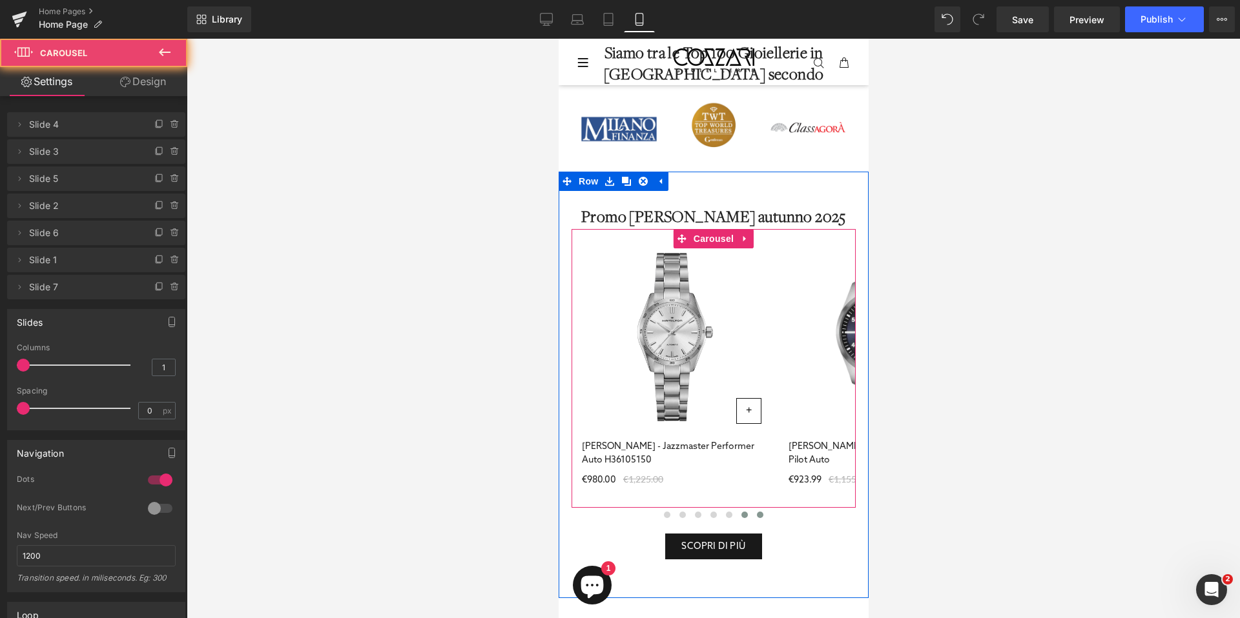
click at [753, 518] on button at bounding box center [758, 515] width 15 height 13
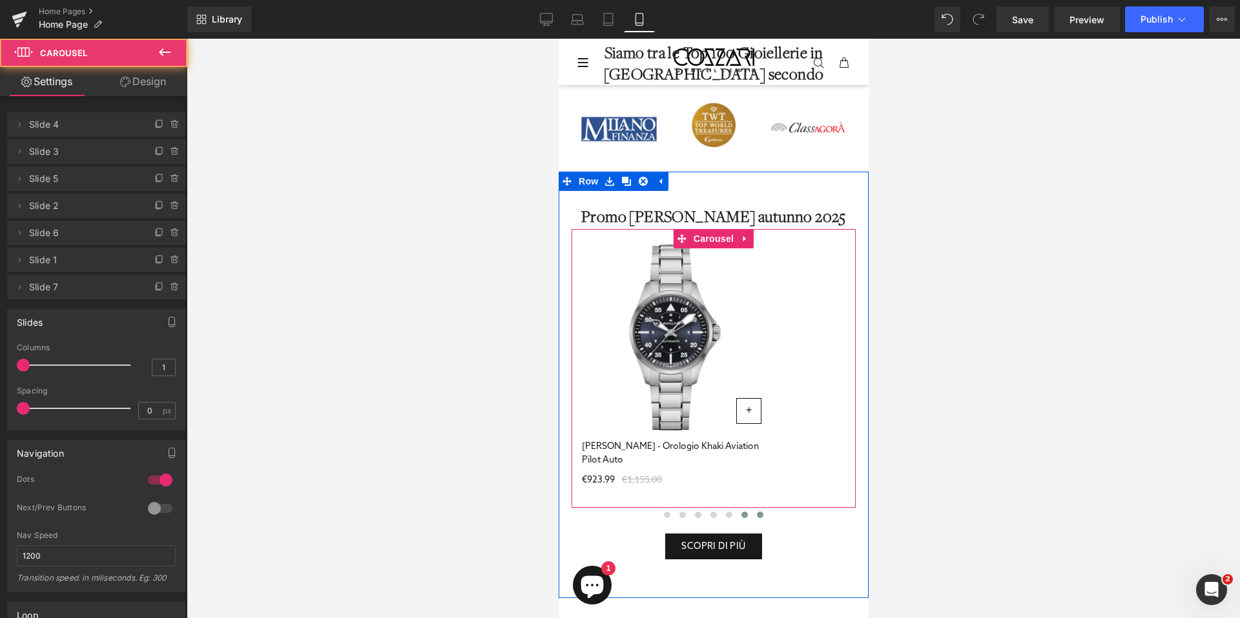
click at [741, 517] on span at bounding box center [744, 515] width 6 height 6
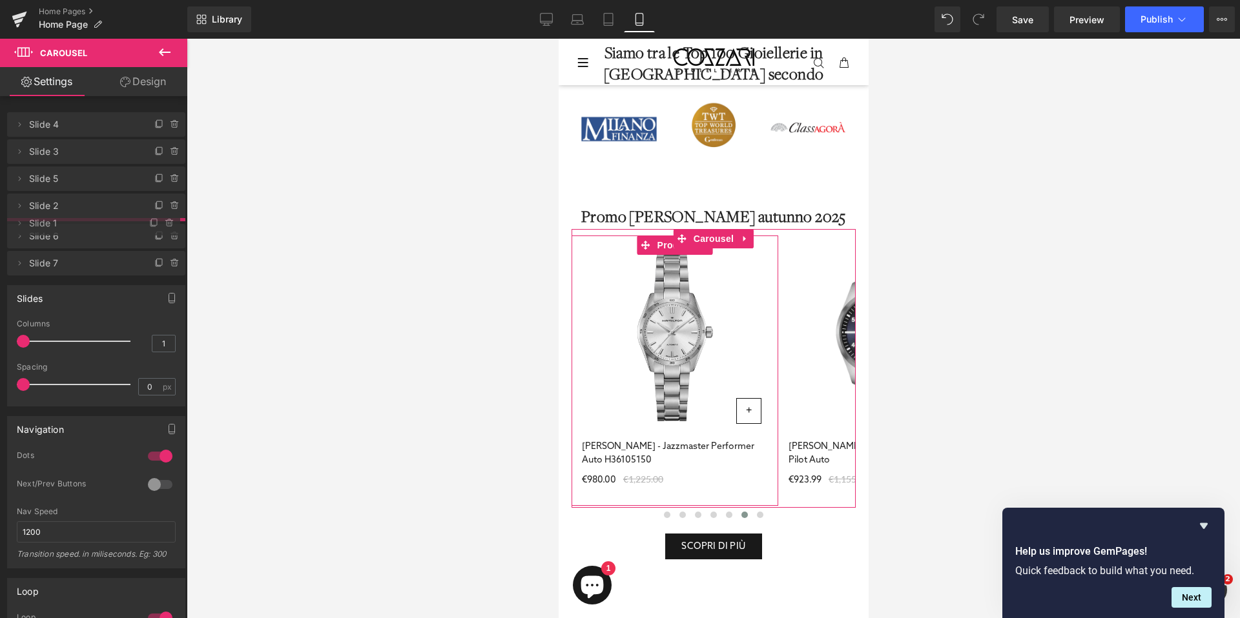
drag, startPoint x: 89, startPoint y: 266, endPoint x: 88, endPoint y: 229, distance: 36.8
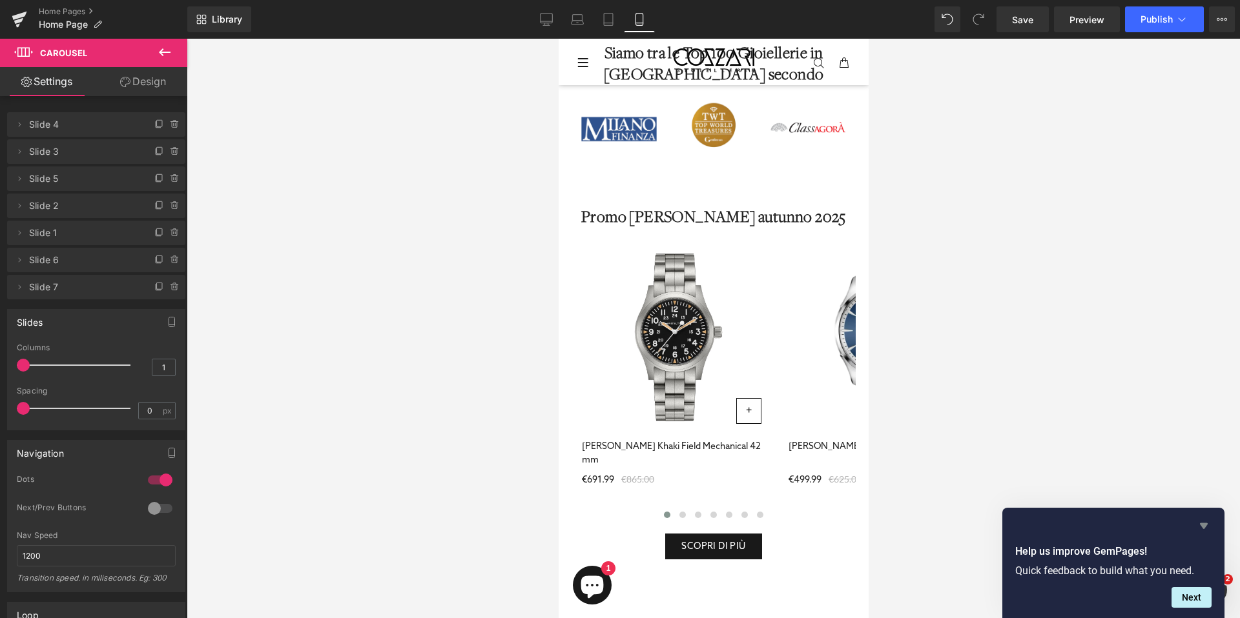
click at [1206, 526] on icon "Hide survey" at bounding box center [1203, 525] width 15 height 15
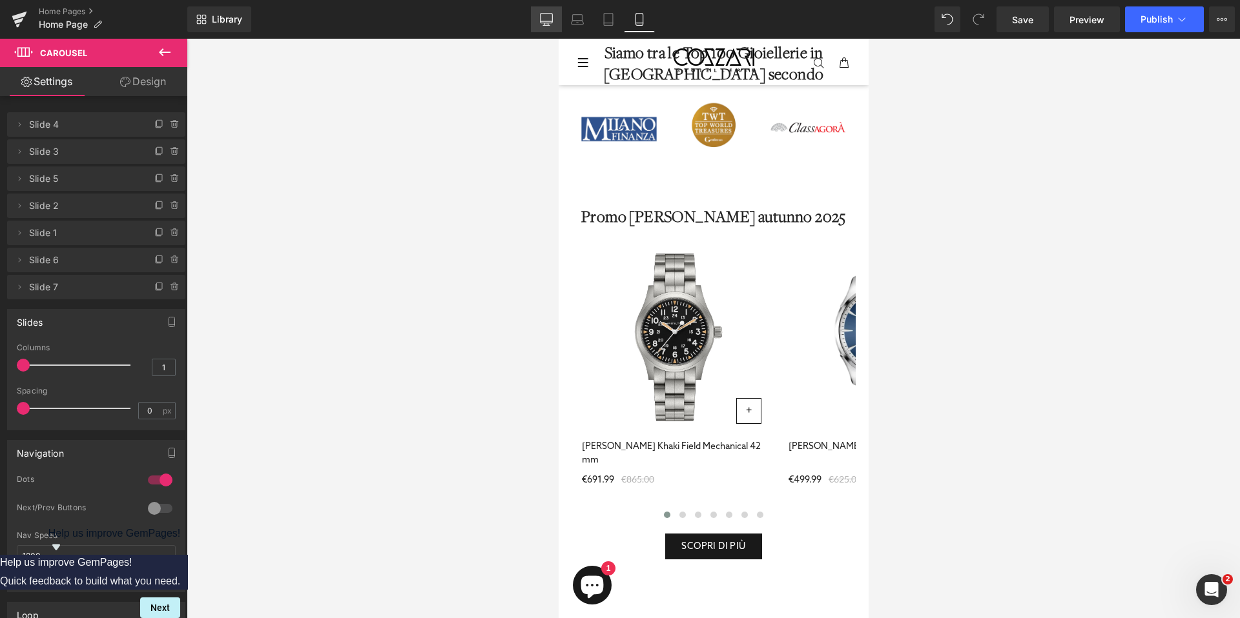
click at [531, 19] on link "Desktop" at bounding box center [546, 19] width 31 height 26
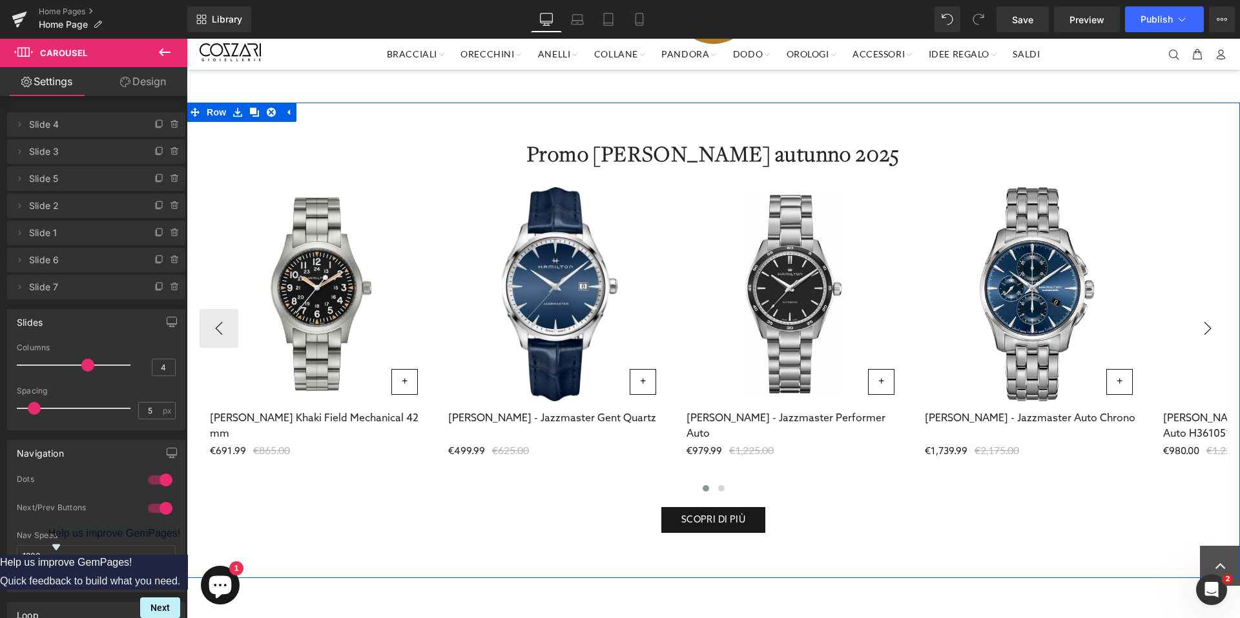
click at [1199, 340] on button "›" at bounding box center [1207, 328] width 39 height 39
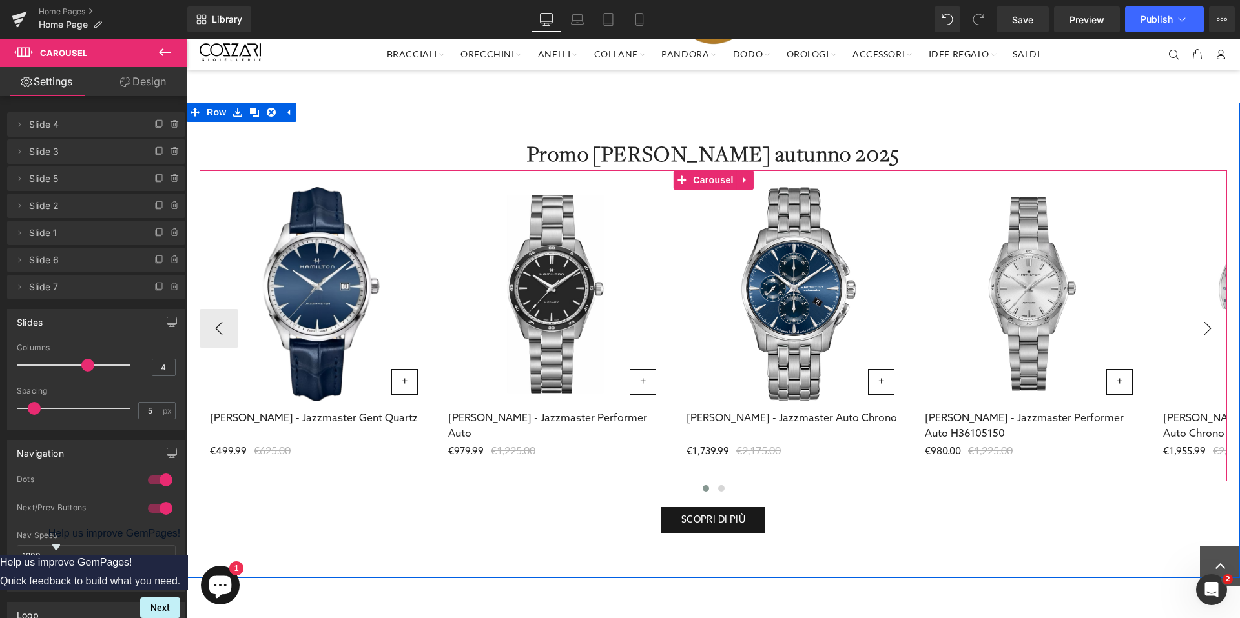
click at [1198, 334] on button "›" at bounding box center [1207, 328] width 39 height 39
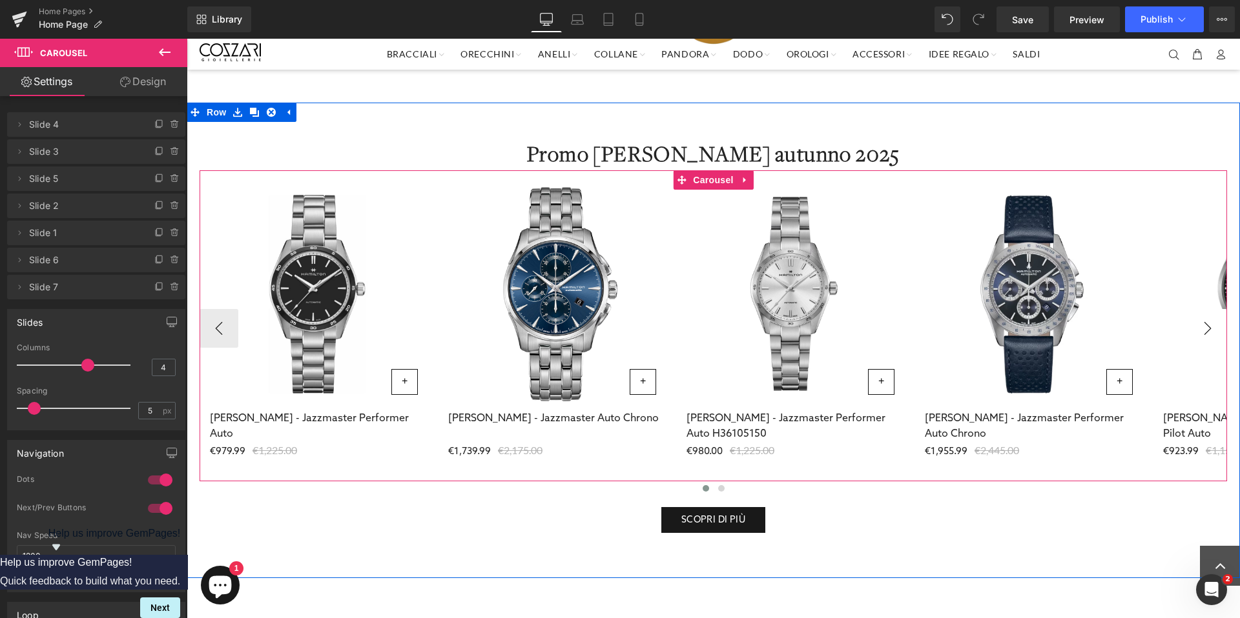
click at [1198, 334] on button "›" at bounding box center [1207, 328] width 39 height 39
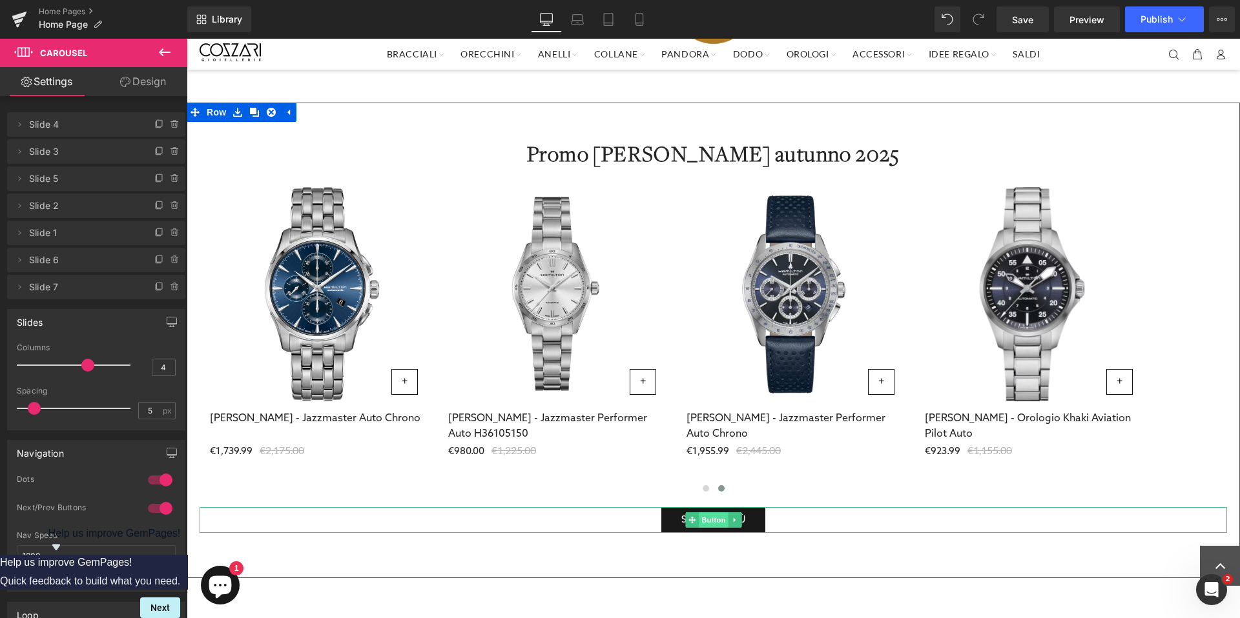
click at [704, 522] on span "Button" at bounding box center [714, 520] width 30 height 15
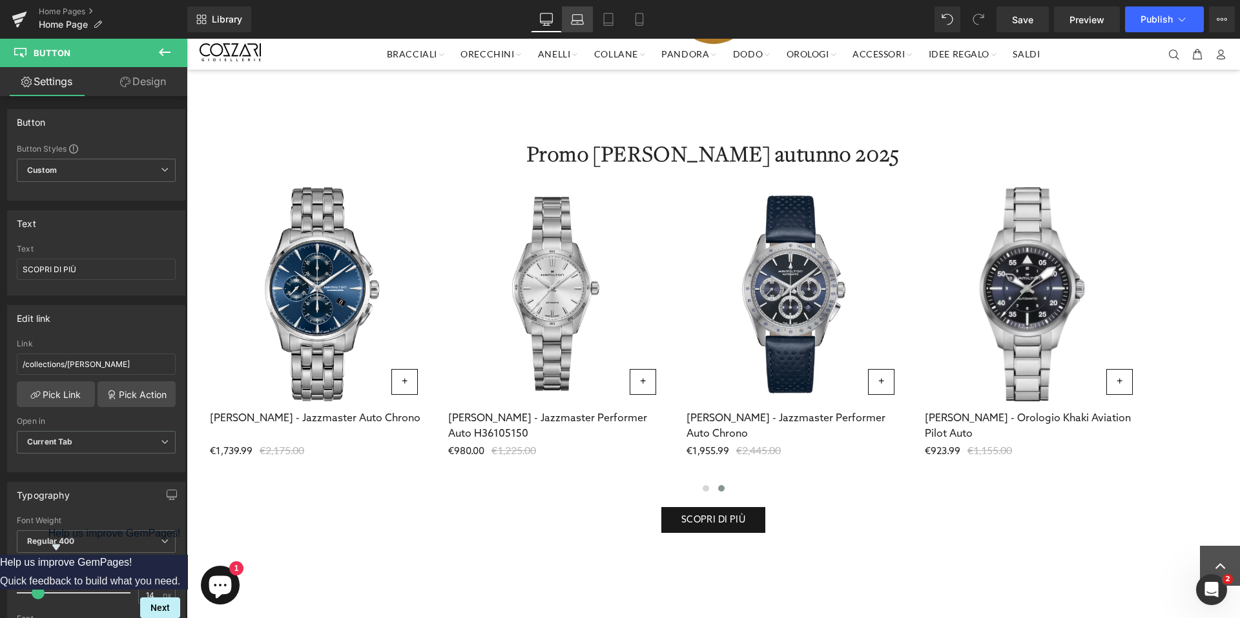
click at [587, 20] on link "Laptop" at bounding box center [577, 19] width 31 height 26
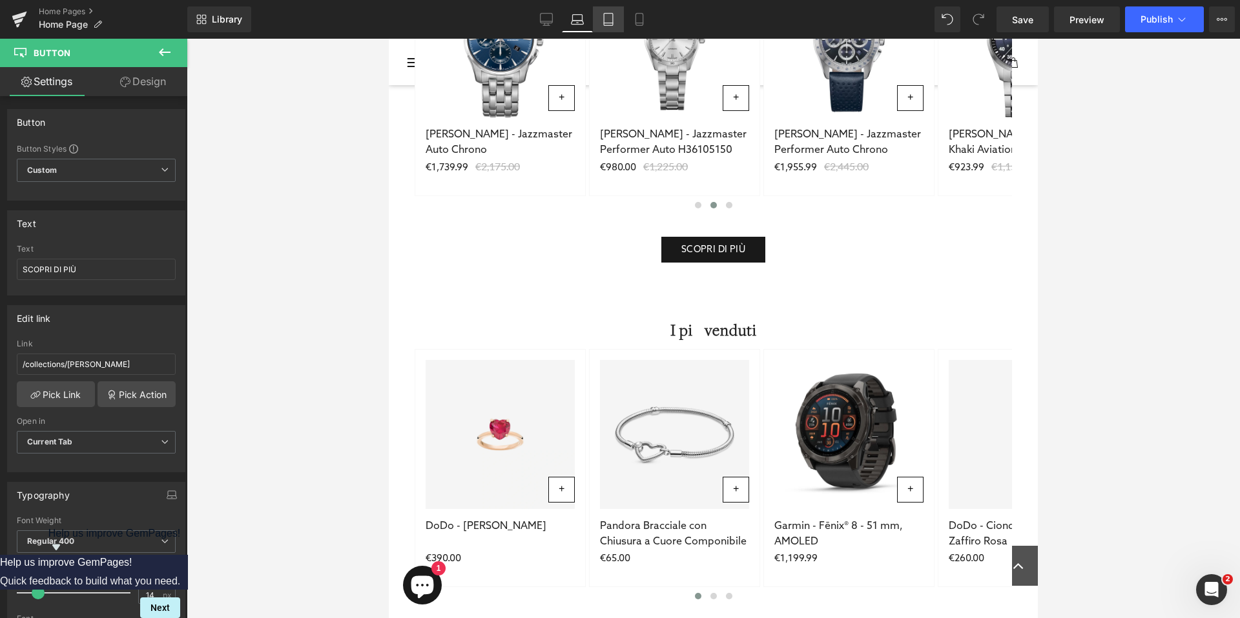
scroll to position [427, 0]
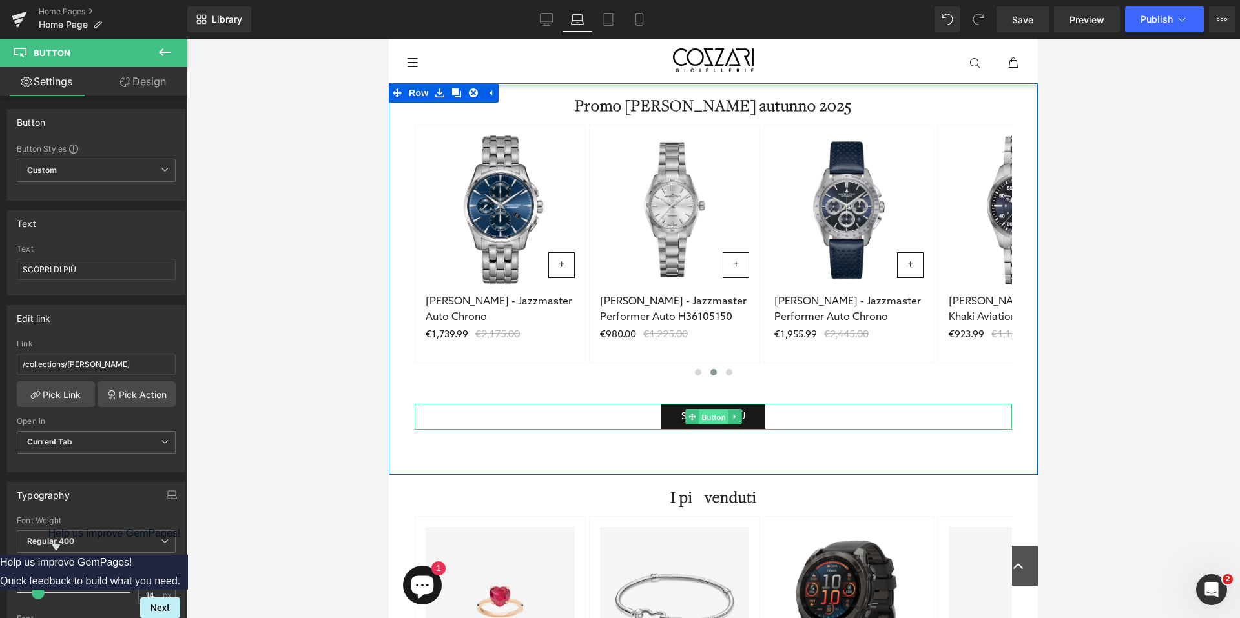
click at [707, 416] on span "Button" at bounding box center [714, 417] width 30 height 15
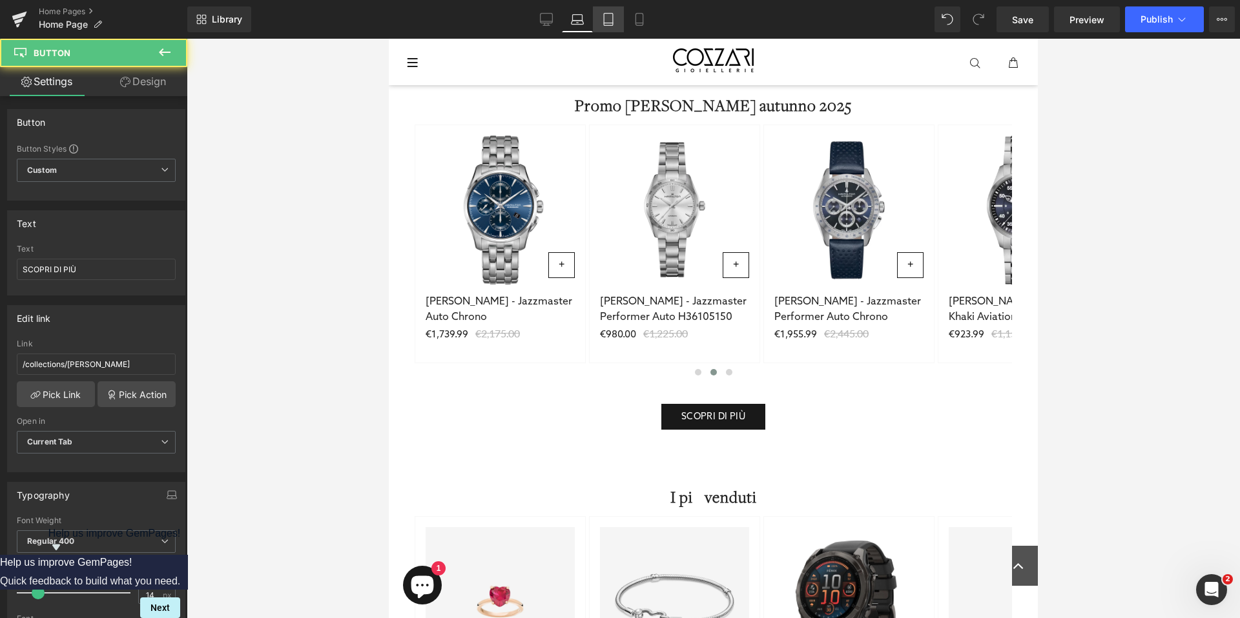
click at [608, 19] on icon at bounding box center [608, 19] width 13 height 13
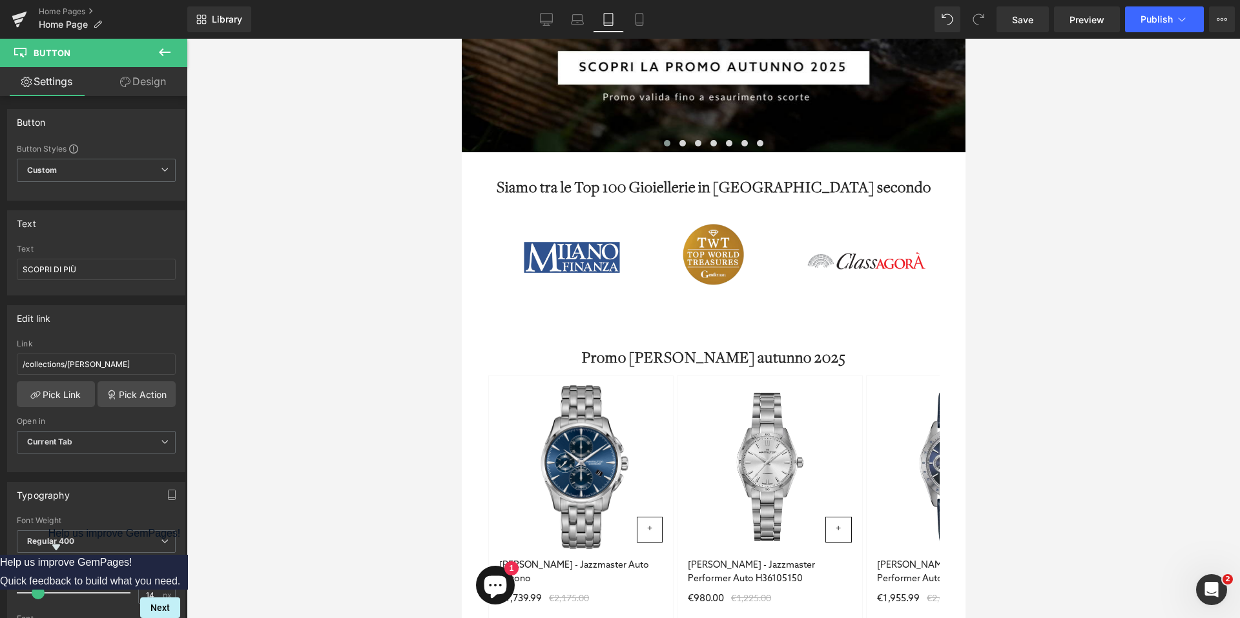
scroll to position [622, 0]
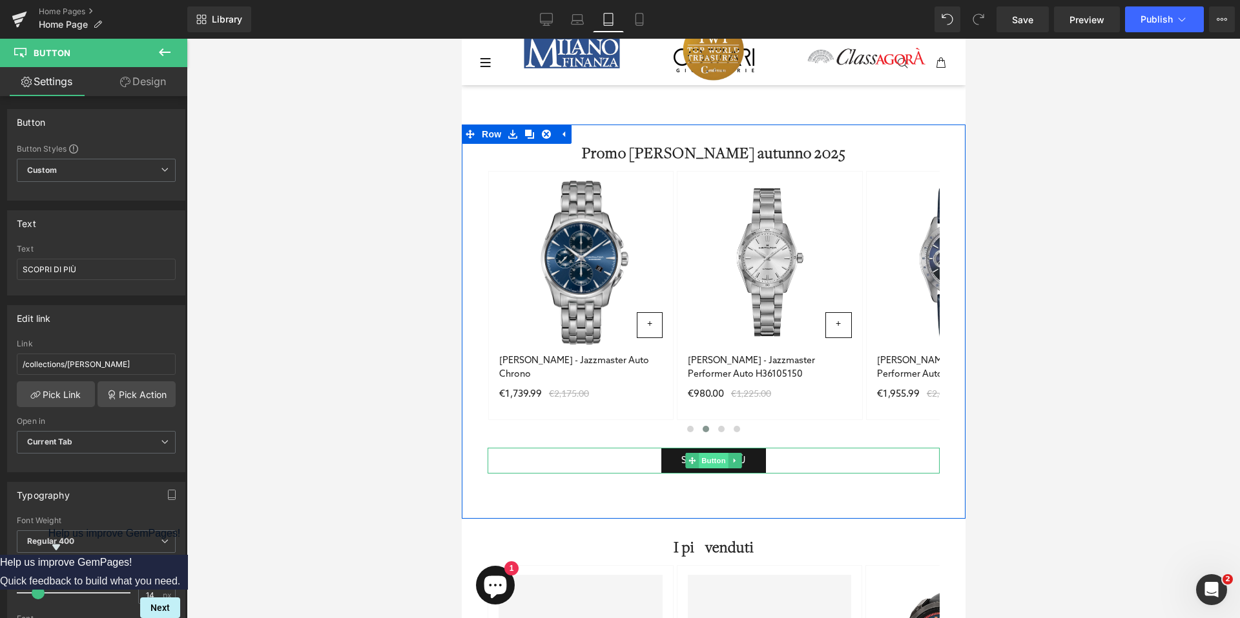
click at [708, 460] on span "Button" at bounding box center [713, 460] width 30 height 15
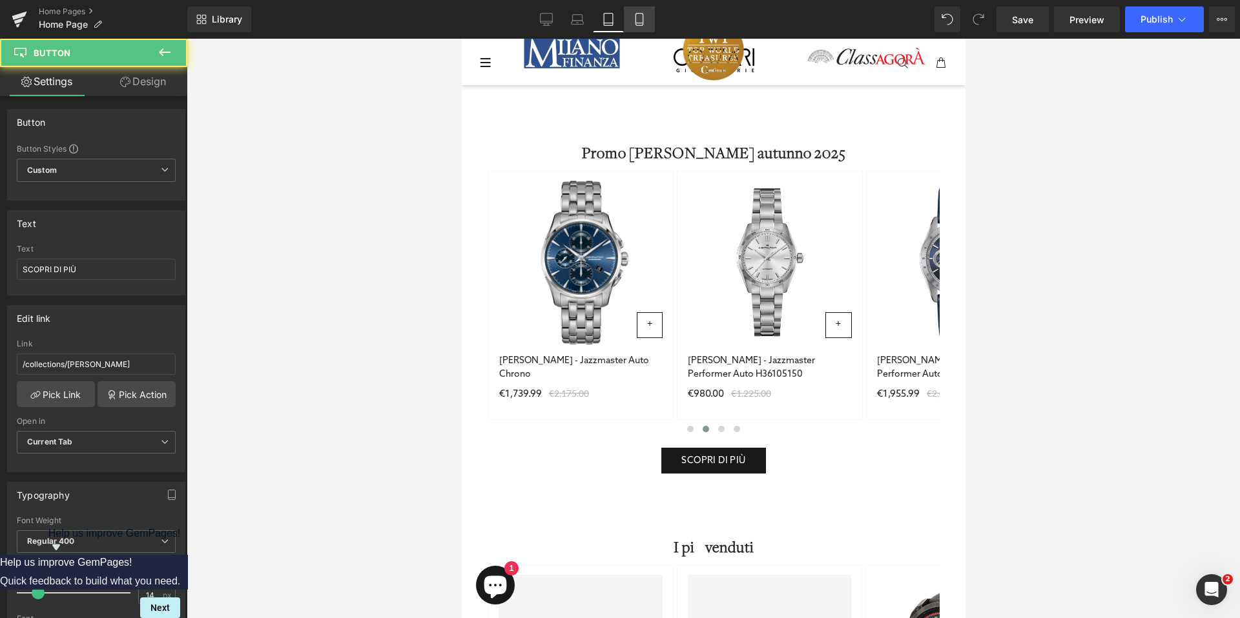
click at [633, 22] on icon at bounding box center [639, 19] width 13 height 13
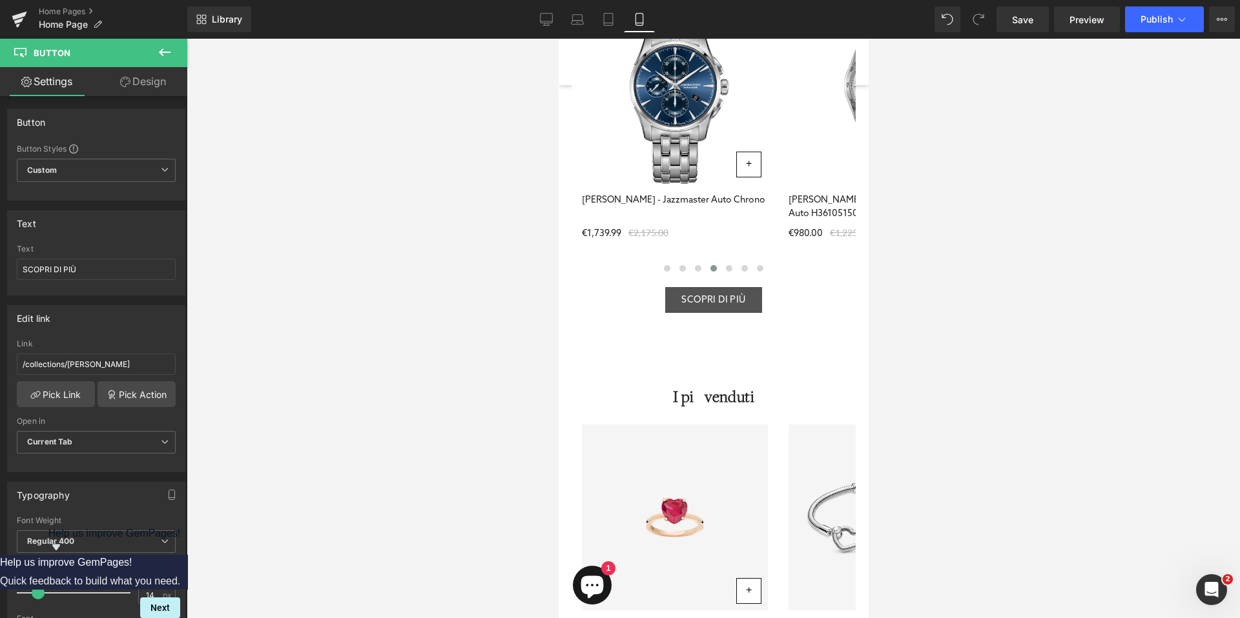
scroll to position [383, 0]
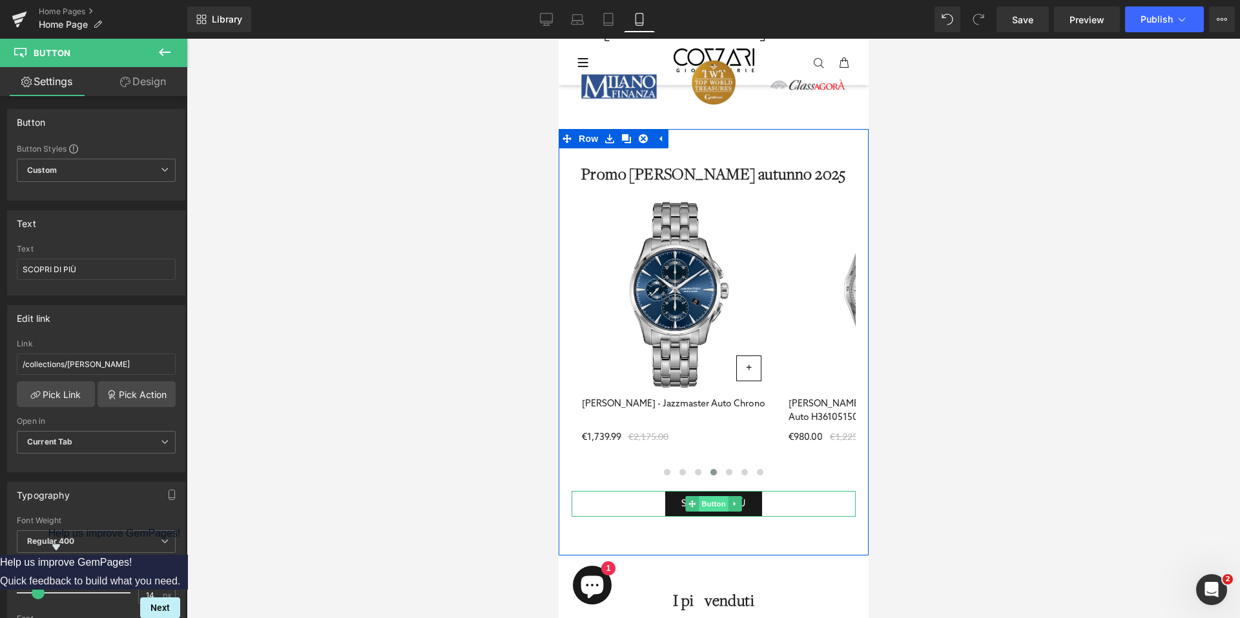
click at [702, 507] on span "Button" at bounding box center [713, 503] width 30 height 15
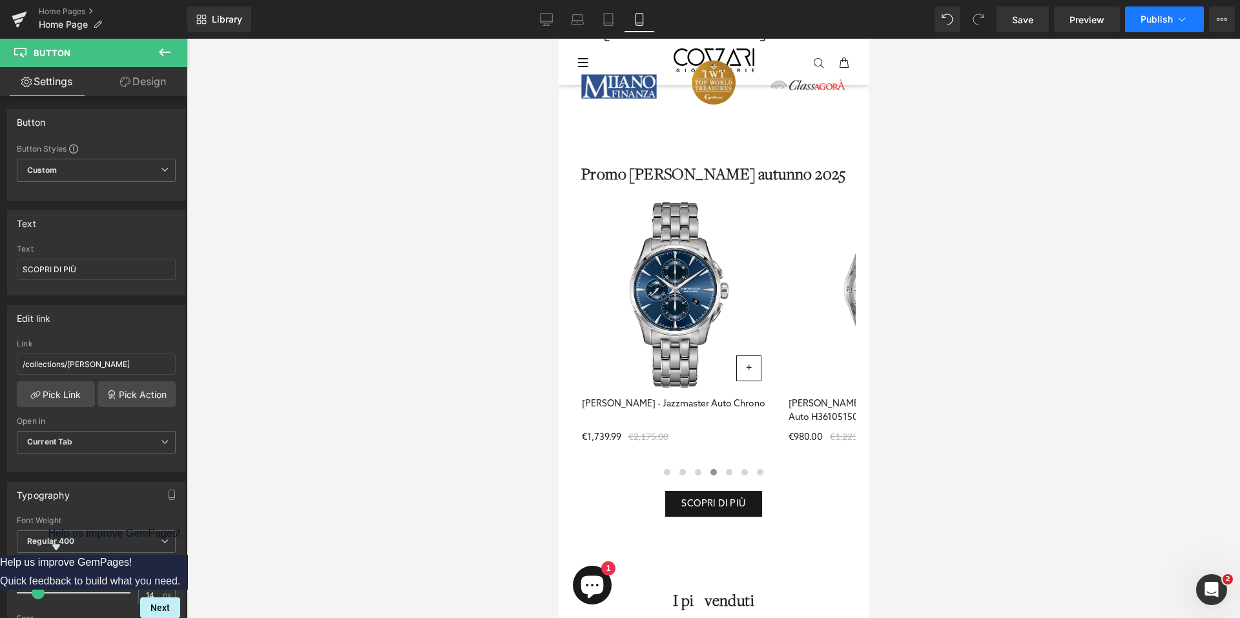
click at [1139, 19] on button "Publish" at bounding box center [1164, 19] width 79 height 26
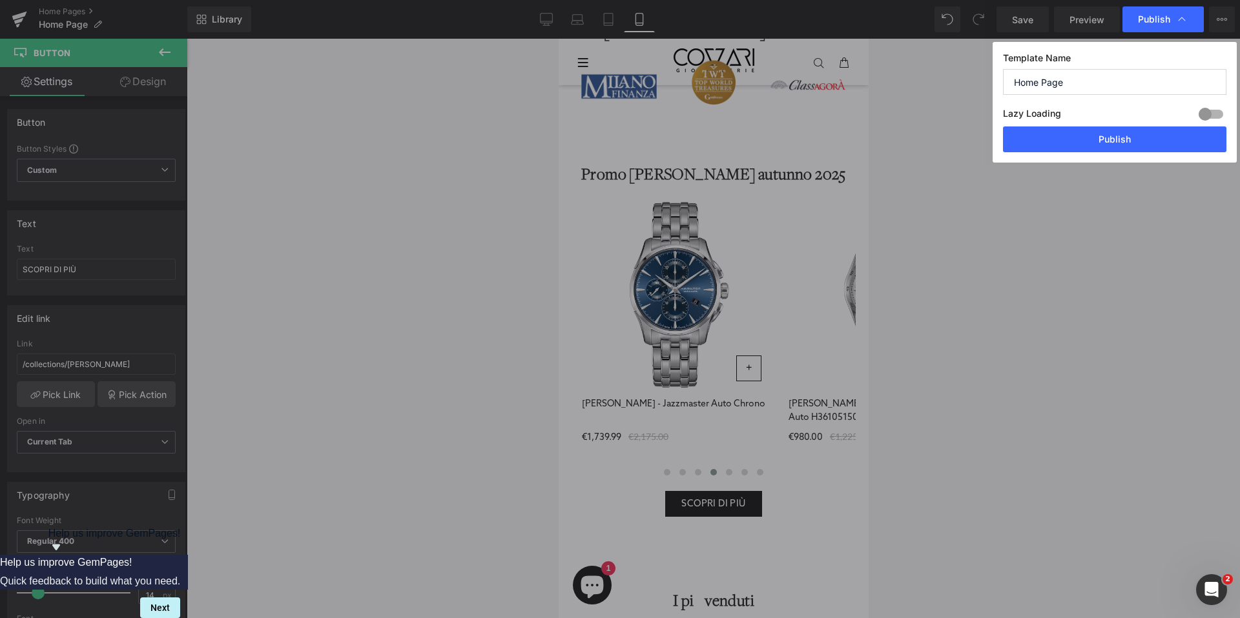
click at [1118, 158] on div "Template Name Home Page Lazy Loading Build Upgrade plan to unlock Lazy loading …" at bounding box center [1114, 102] width 244 height 121
click at [1118, 144] on button "Publish" at bounding box center [1114, 140] width 223 height 26
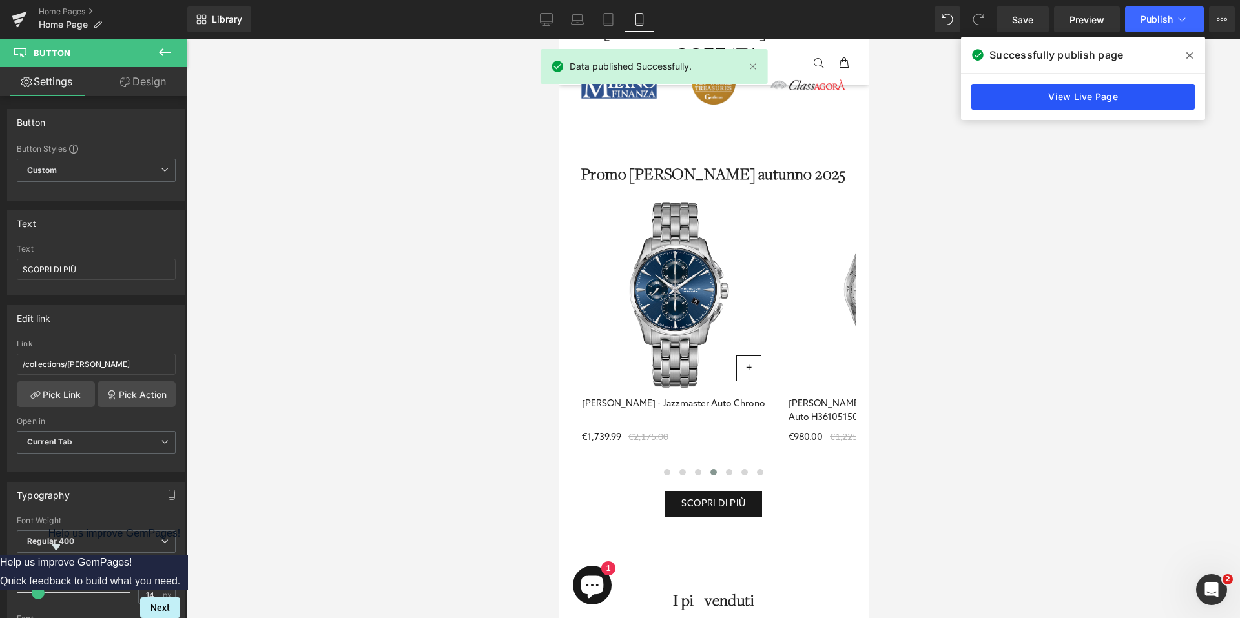
click at [1039, 103] on link "View Live Page" at bounding box center [1082, 97] width 223 height 26
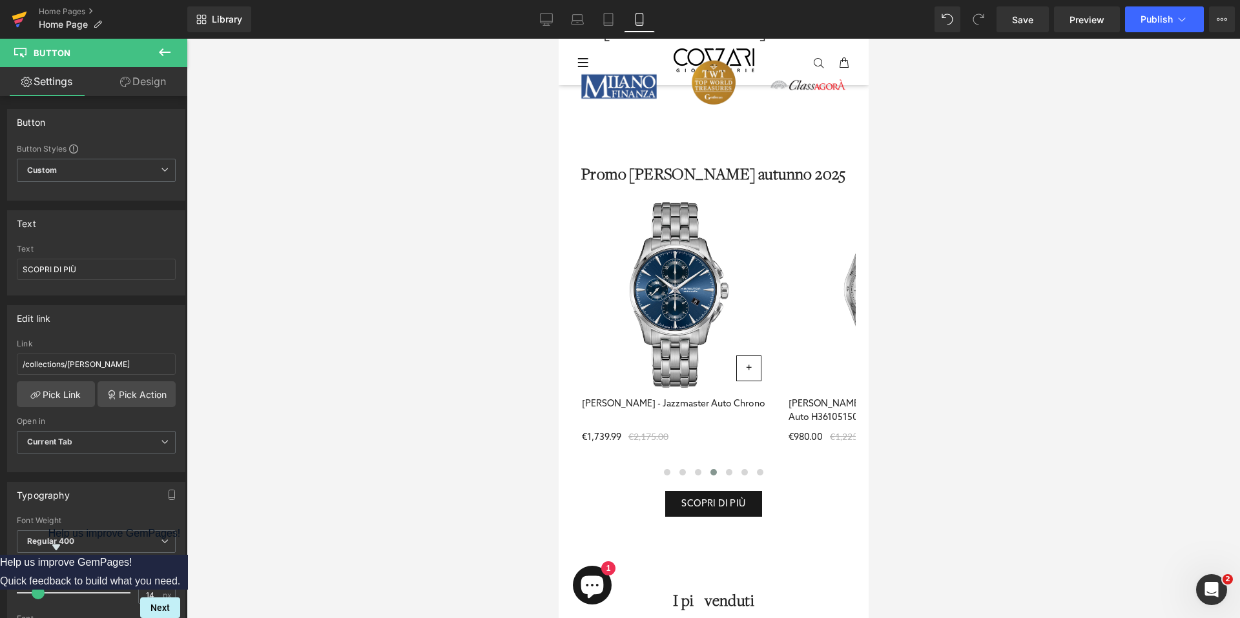
click at [9, 27] on link at bounding box center [19, 19] width 39 height 39
